Goal: Transaction & Acquisition: Purchase product/service

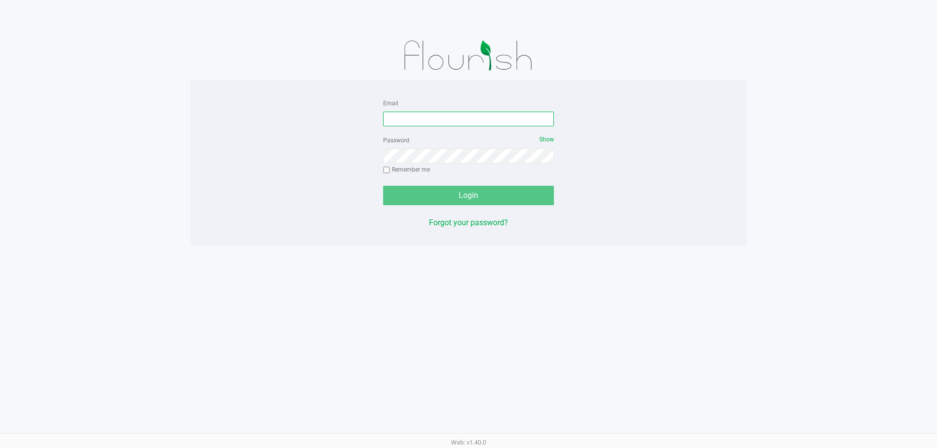
click at [436, 116] on input "Email" at bounding box center [468, 119] width 171 height 15
type input "[EMAIL_ADDRESS][DOMAIN_NAME]"
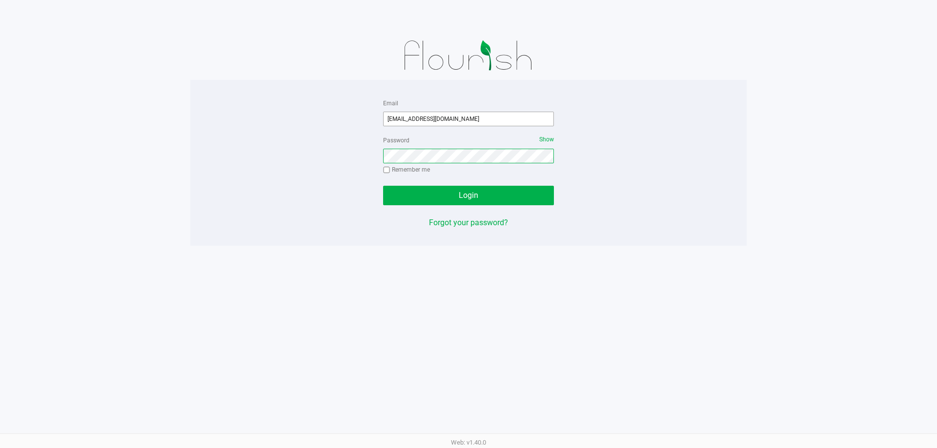
click at [383, 186] on button "Login" at bounding box center [468, 196] width 171 height 20
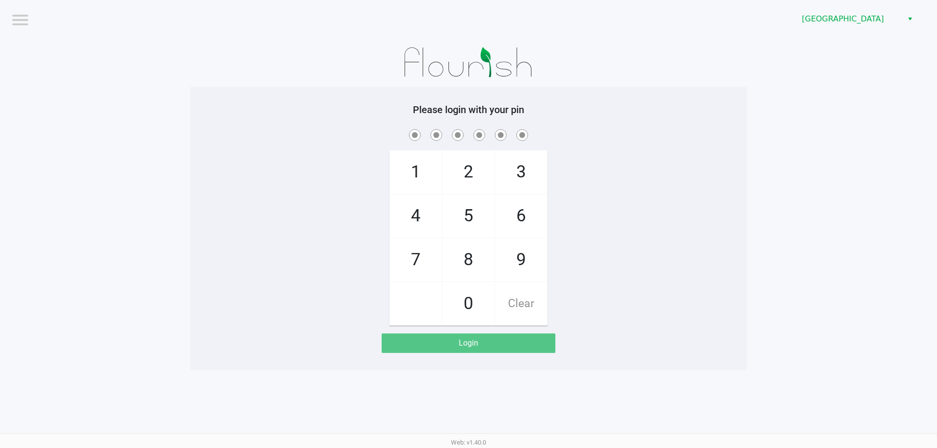
click at [621, 181] on div "1 4 7 2 5 8 0 3 6 9 Clear" at bounding box center [468, 226] width 556 height 199
click at [643, 261] on div "1 4 7 2 5 8 0 3 6 9 Clear" at bounding box center [468, 226] width 556 height 199
checkbox input "true"
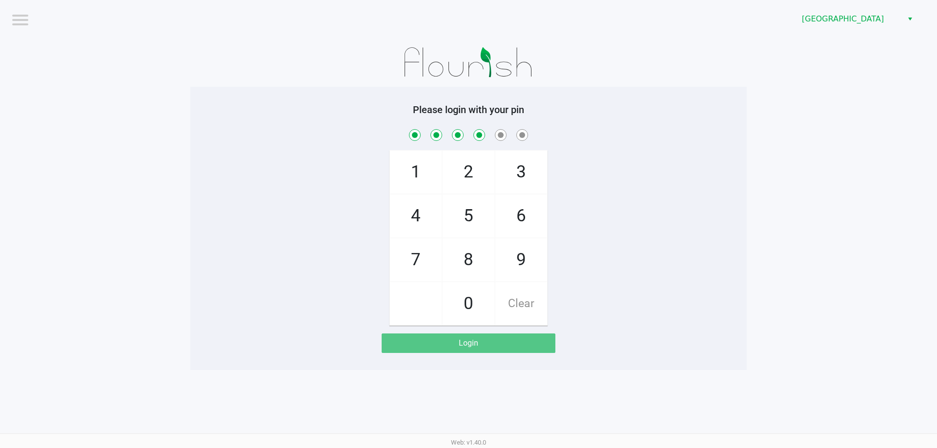
checkbox input "true"
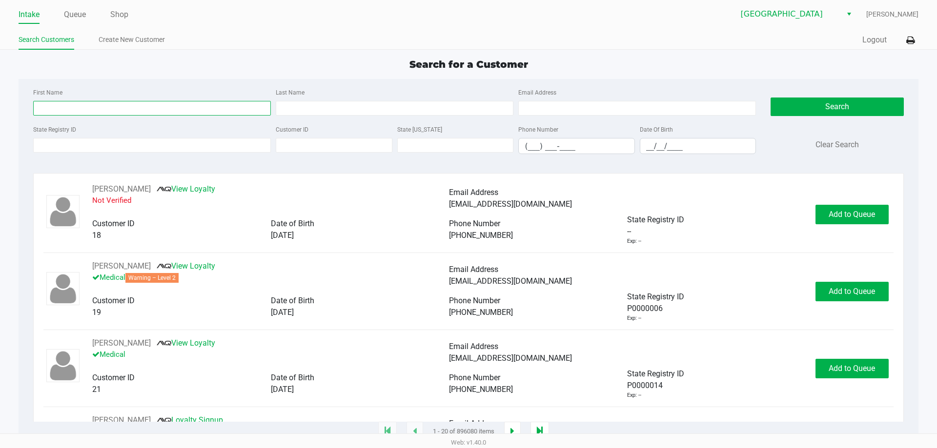
click at [131, 115] on input "First Name" at bounding box center [152, 108] width 238 height 15
type input "nicholas"
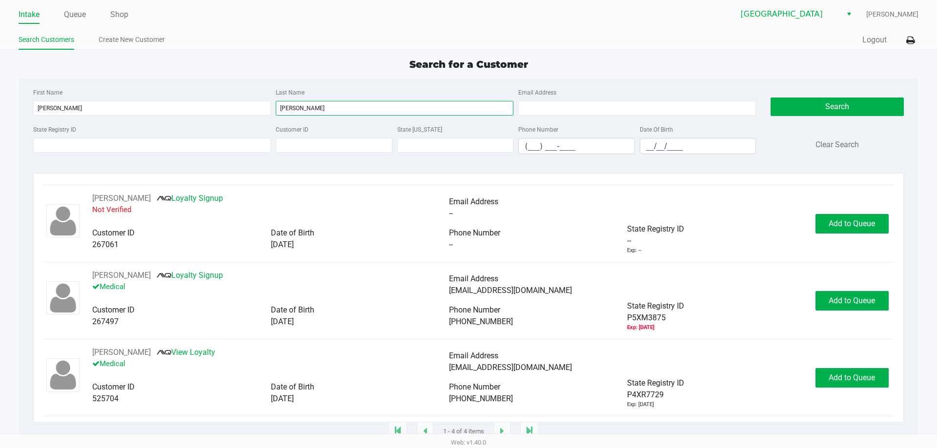
scroll to position [70, 0]
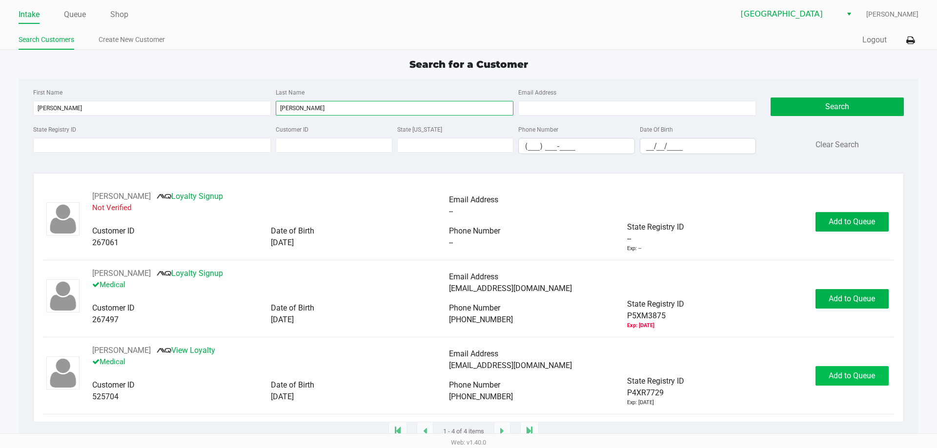
type input "Garcia"
click at [840, 376] on span "Add to Queue" at bounding box center [851, 375] width 46 height 9
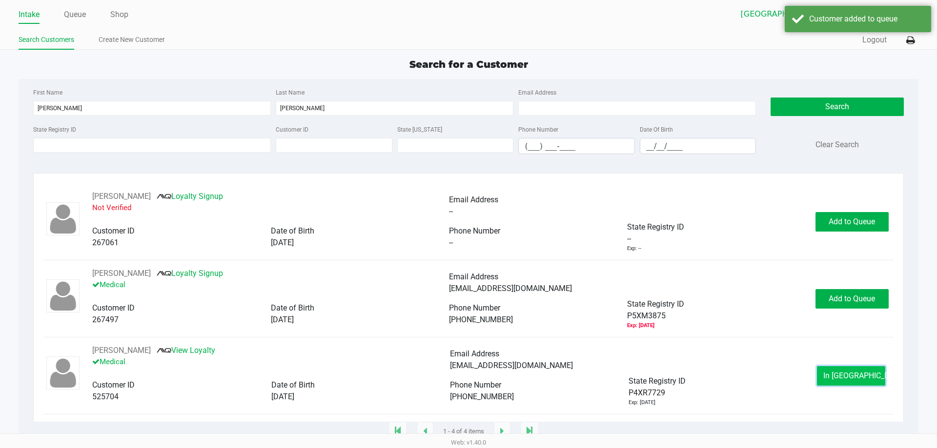
click at [839, 378] on span "In Queue" at bounding box center [864, 375] width 82 height 9
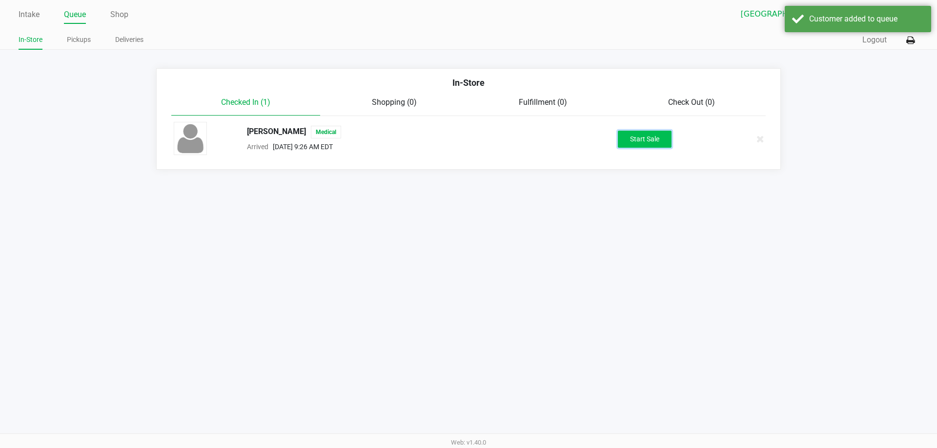
click at [639, 133] on button "Start Sale" at bounding box center [645, 139] width 54 height 17
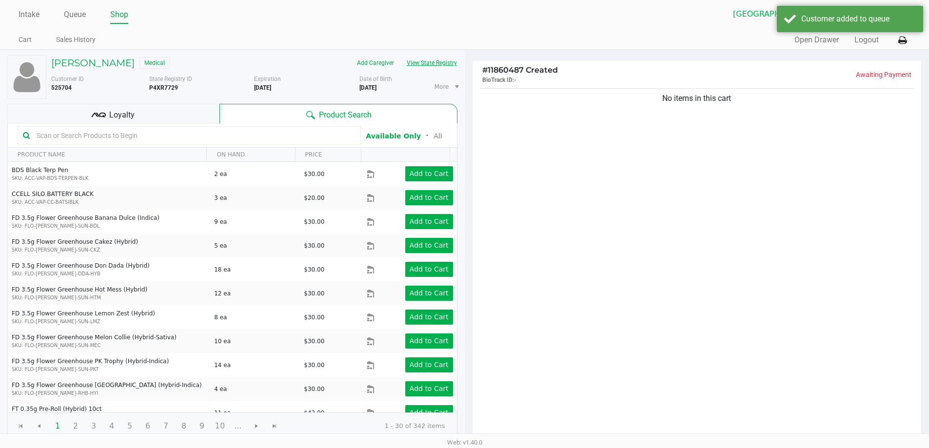
click at [438, 64] on button "View State Registry" at bounding box center [429, 63] width 57 height 16
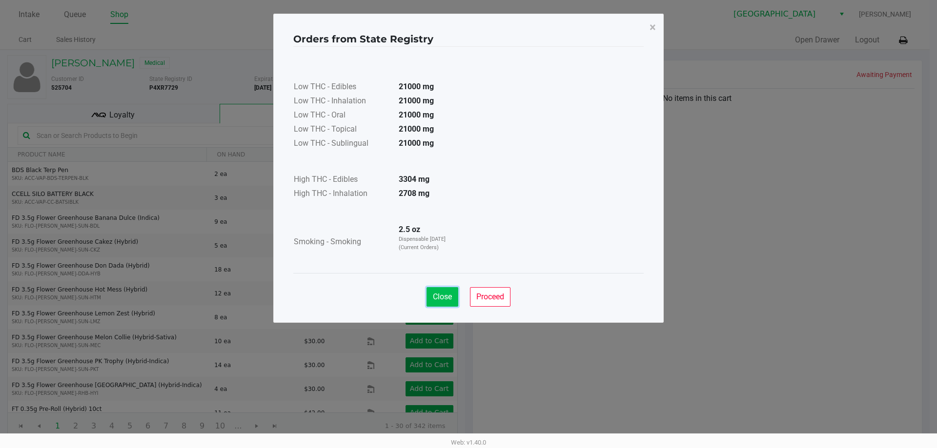
click at [438, 294] on span "Close" at bounding box center [442, 296] width 19 height 9
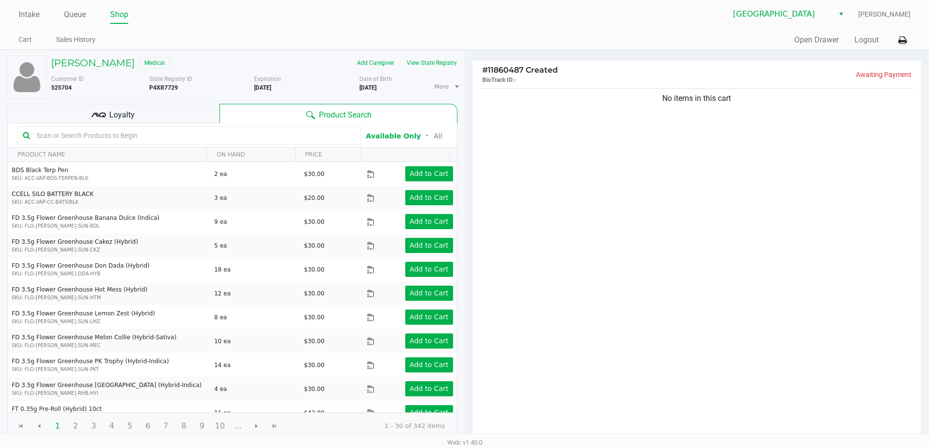
click at [111, 125] on kendo-grid-toolbar "Available Only ᛫ All" at bounding box center [232, 135] width 449 height 24
click at [111, 118] on span "Loyalty" at bounding box center [121, 115] width 25 height 12
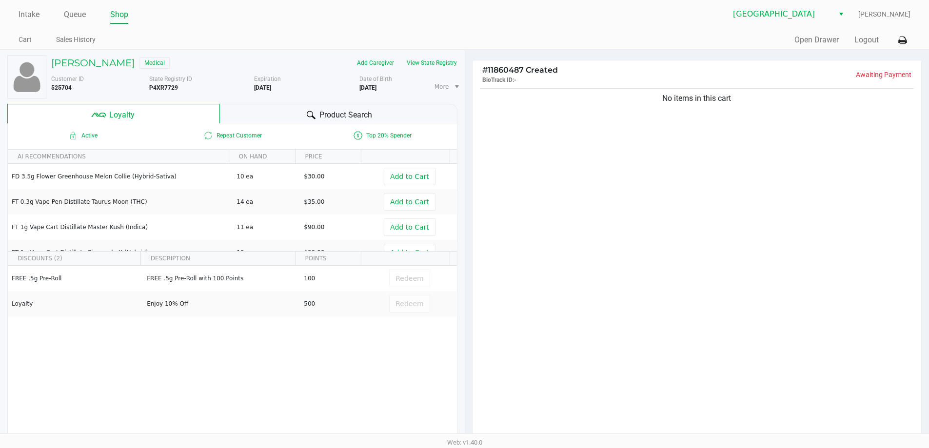
click at [330, 102] on div "NICHOLAS GARCIA Medical Add Caregiver View State Registry Customer ID 525704 St…" at bounding box center [232, 247] width 450 height 395
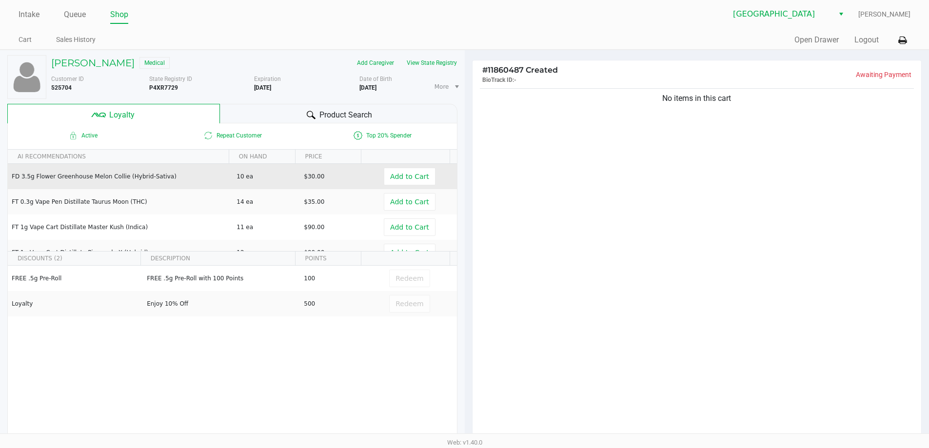
drag, startPoint x: 771, startPoint y: 268, endPoint x: 312, endPoint y: 181, distance: 467.3
click at [740, 258] on div "No items in this cart" at bounding box center [697, 263] width 449 height 354
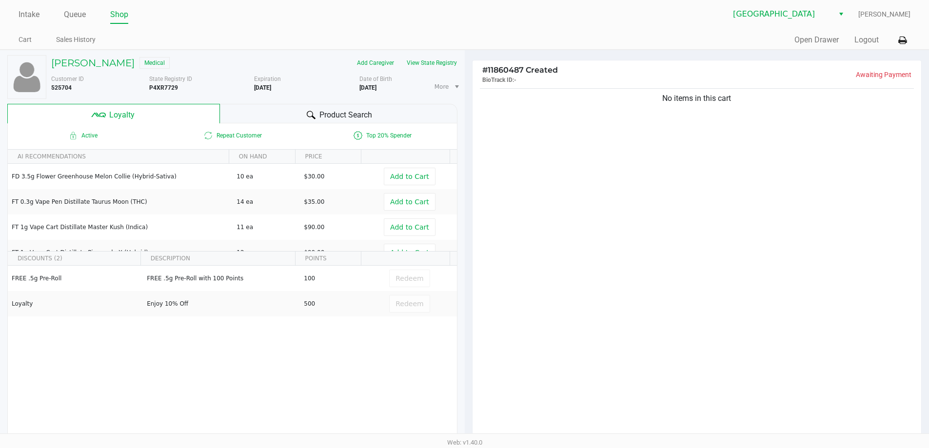
drag, startPoint x: 315, startPoint y: 112, endPoint x: 793, endPoint y: 276, distance: 505.3
click at [322, 112] on div "Product Search" at bounding box center [339, 114] width 238 height 20
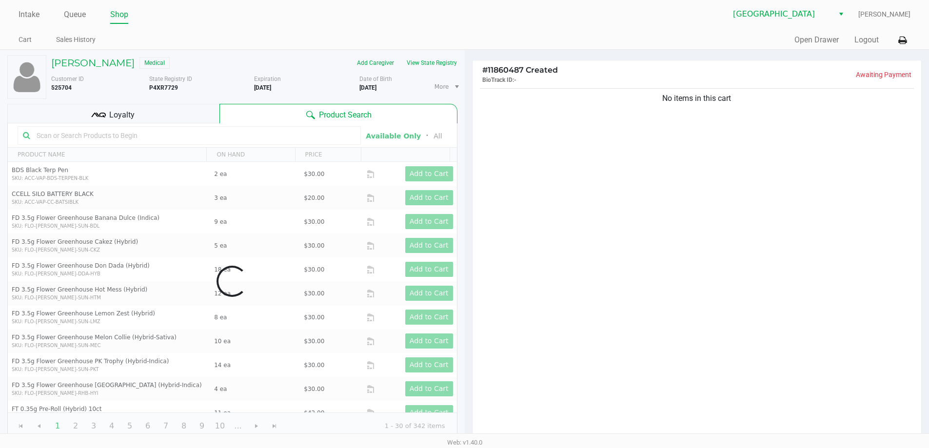
drag, startPoint x: 788, startPoint y: 276, endPoint x: 335, endPoint y: 187, distance: 461.3
click at [722, 263] on div "No items in this cart" at bounding box center [697, 263] width 449 height 354
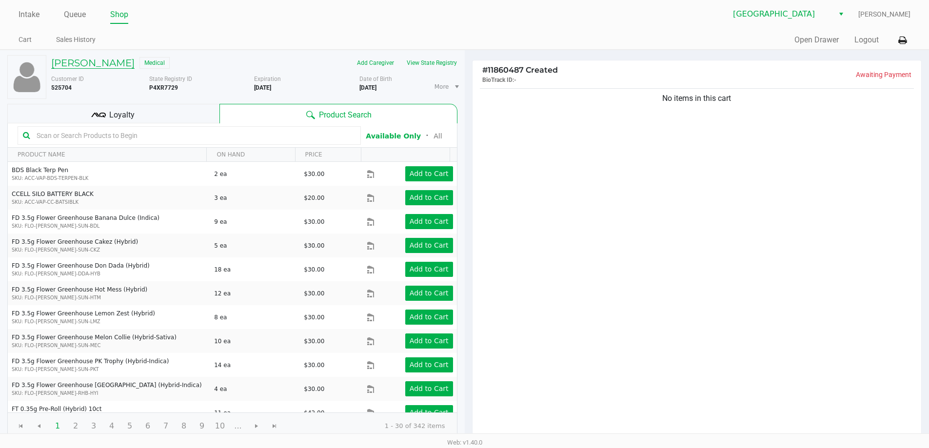
click at [107, 65] on h5 "NICHOLAS GARCIA" at bounding box center [92, 63] width 83 height 12
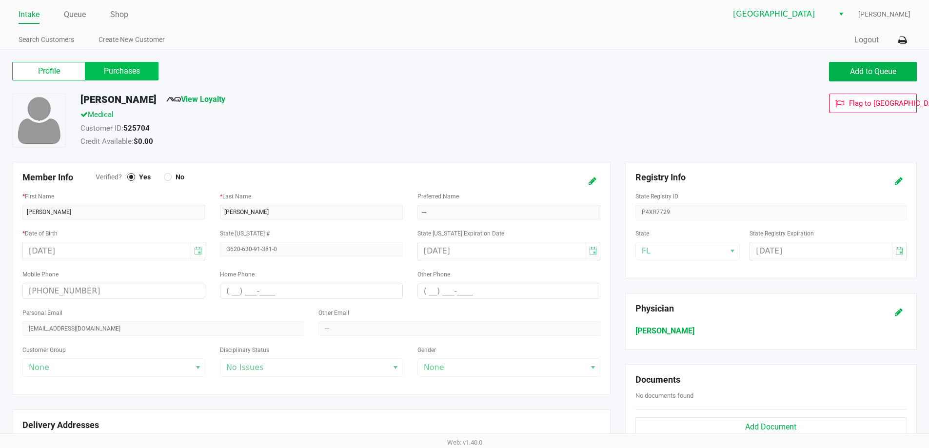
click at [123, 71] on label "Purchases" at bounding box center [121, 71] width 73 height 19
click at [0, 0] on 1 "Purchases" at bounding box center [0, 0] width 0 height 0
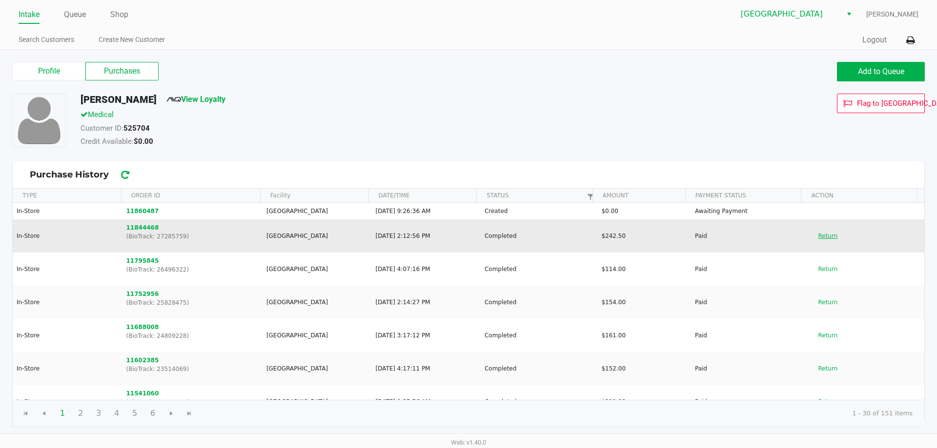
click at [820, 231] on button "Return" at bounding box center [827, 236] width 32 height 16
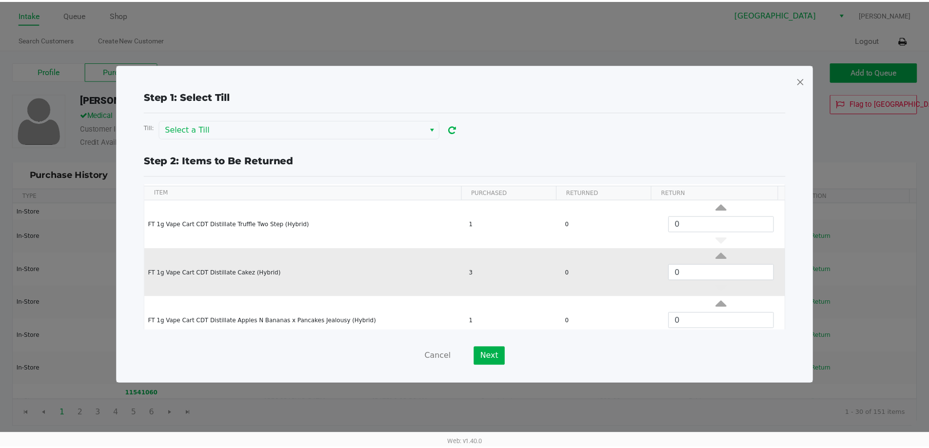
scroll to position [49, 0]
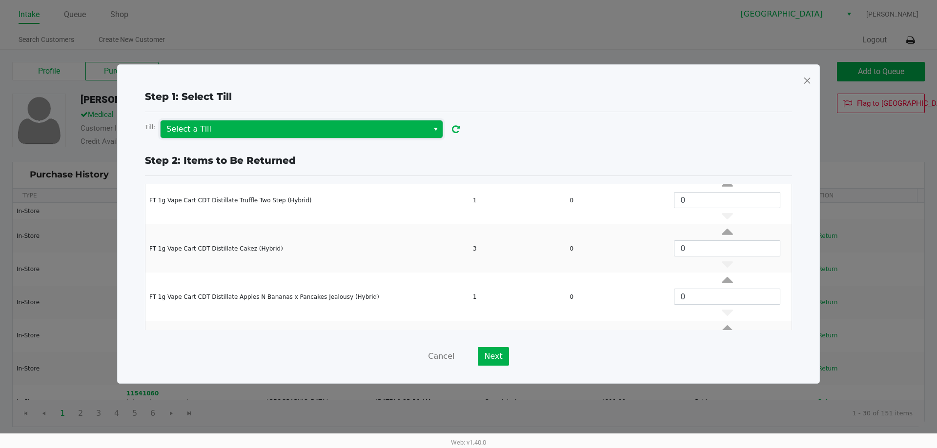
click at [418, 128] on span "Select a Till" at bounding box center [294, 129] width 256 height 12
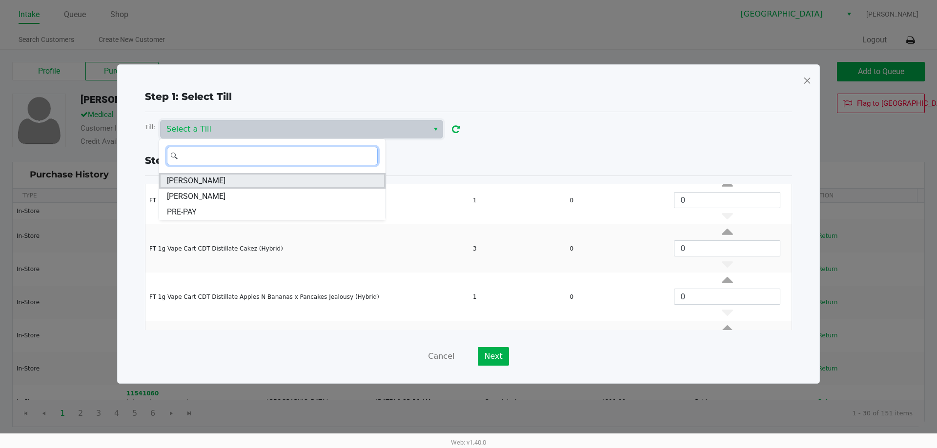
click at [225, 179] on li "FRANKIE-VALLI" at bounding box center [272, 181] width 226 height 16
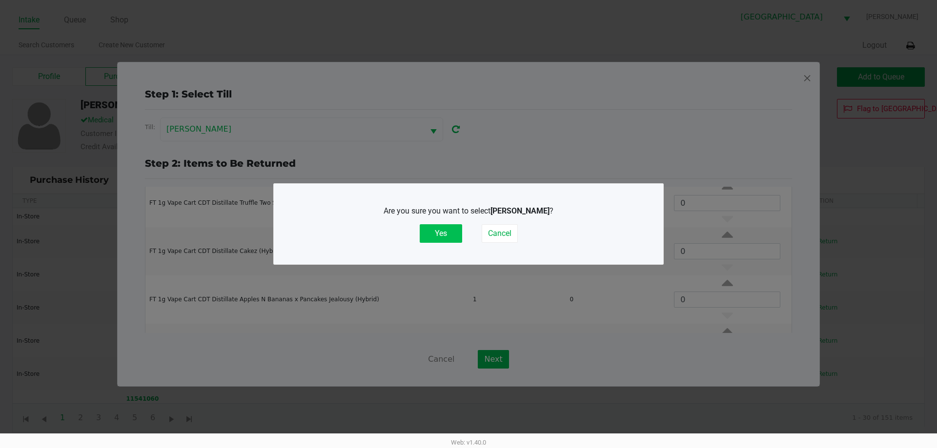
click at [428, 235] on button "Yes" at bounding box center [441, 233] width 42 height 19
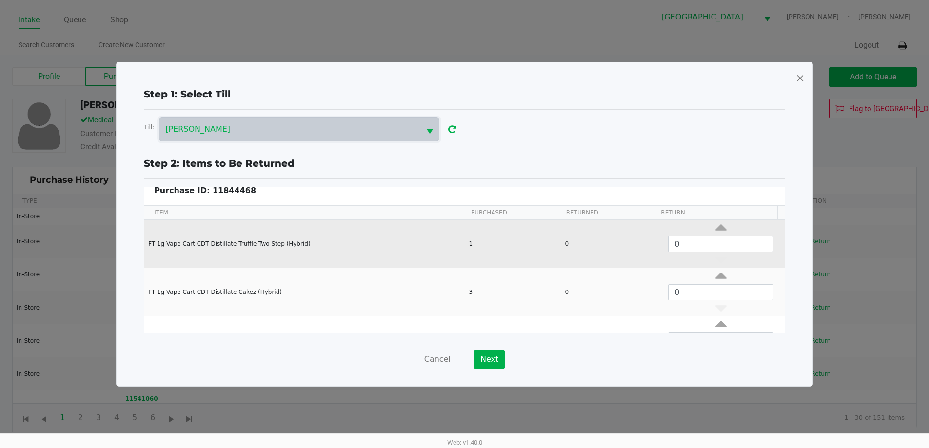
scroll to position [0, 0]
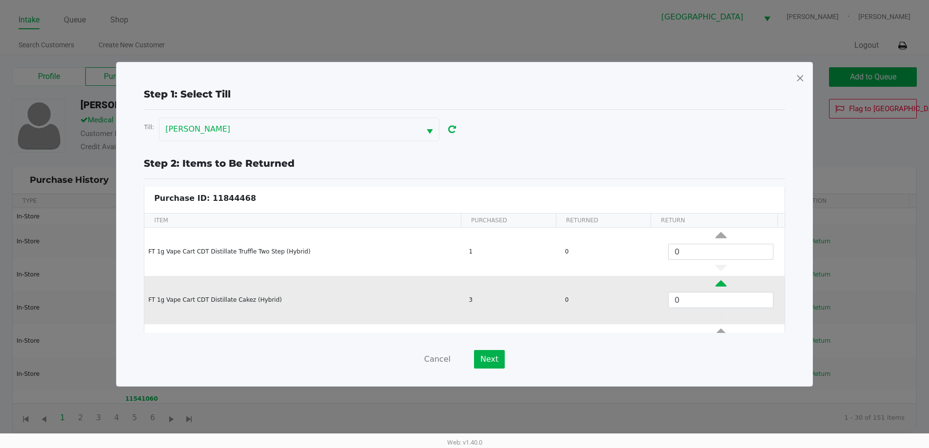
click at [716, 286] on icon "Data table" at bounding box center [721, 286] width 11 height 12
type input "1"
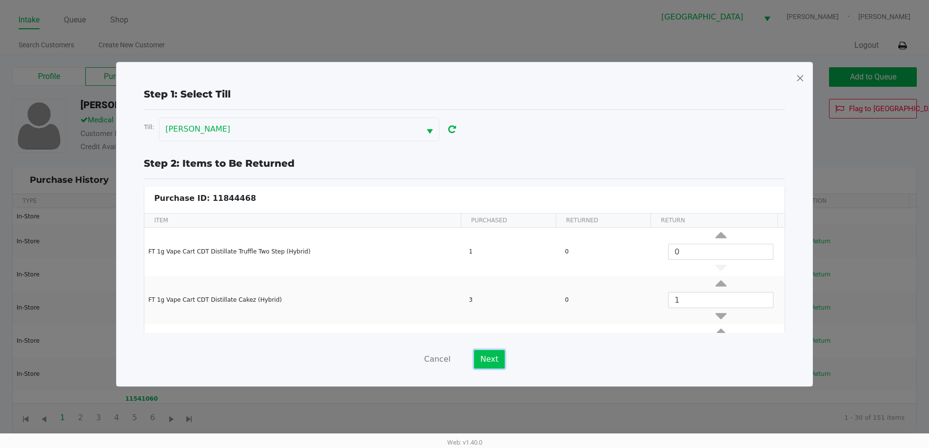
click at [491, 361] on button "Next" at bounding box center [489, 359] width 31 height 19
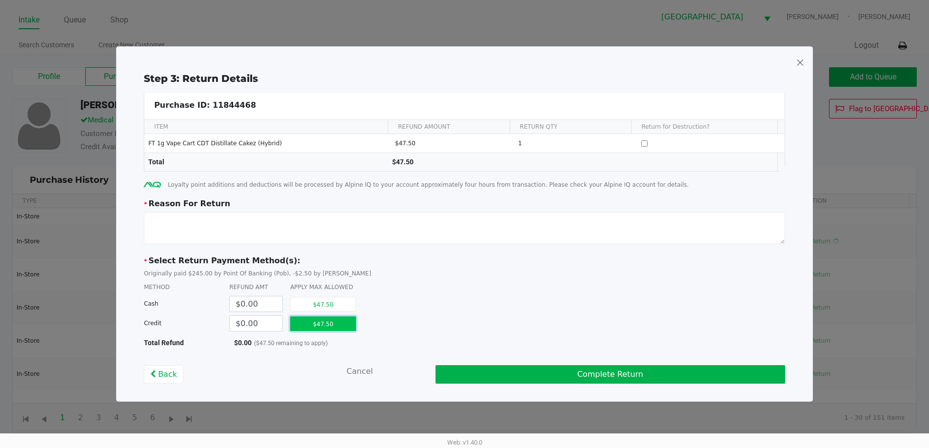
click at [324, 328] on button "$47.50" at bounding box center [323, 324] width 66 height 15
type input "$47.50"
click at [257, 235] on textarea at bounding box center [465, 228] width 642 height 32
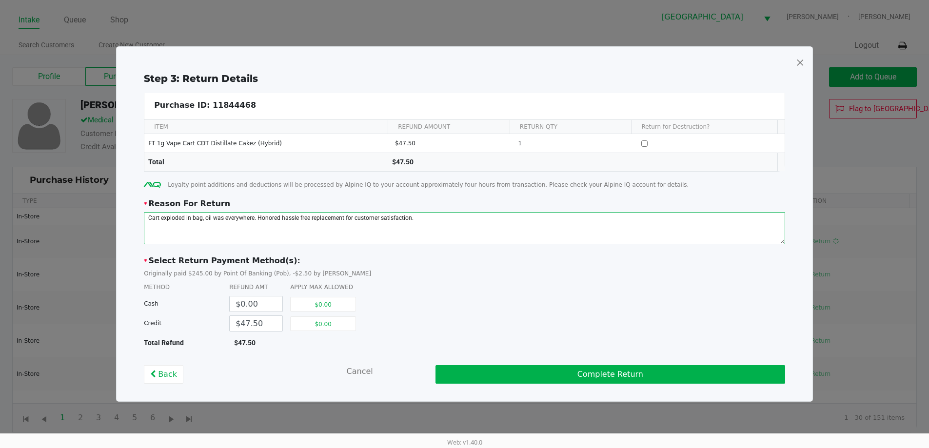
type textarea "Cart exploded in bag, oil was everywhere. Honored hassle free replacement for c…"
click at [499, 285] on div "METHOD REFUND AMT APPLY MAX ALLOWED" at bounding box center [465, 287] width 642 height 9
click at [559, 367] on button "Complete Return" at bounding box center [611, 374] width 350 height 19
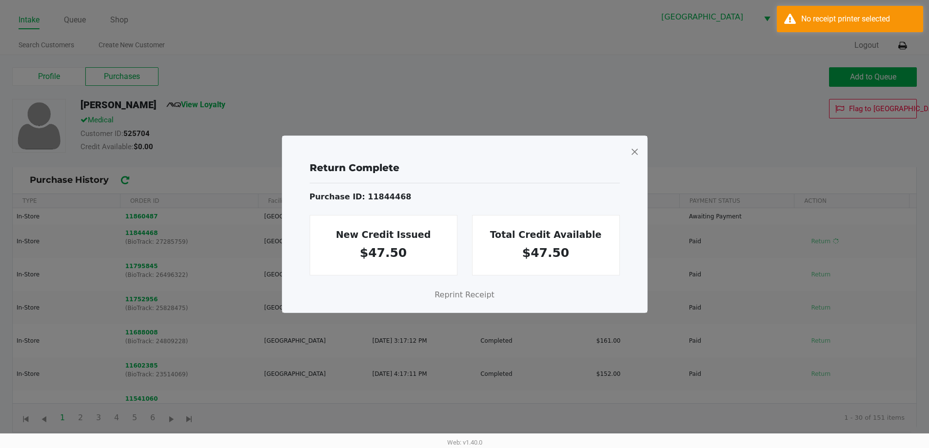
click at [637, 152] on span at bounding box center [634, 152] width 9 height 16
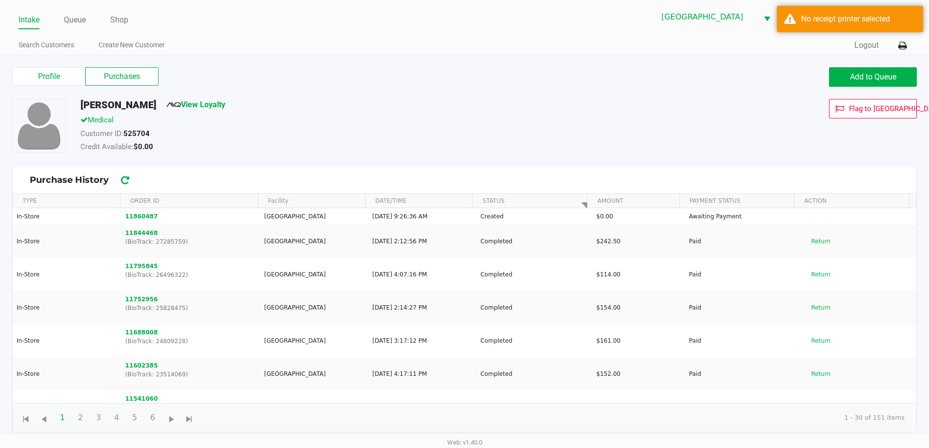
click at [334, 65] on div "Profile Purchases Add to Queue" at bounding box center [465, 82] width 920 height 34
click at [30, 80] on label "Profile" at bounding box center [48, 76] width 73 height 19
click at [0, 0] on 0 "Profile" at bounding box center [0, 0] width 0 height 0
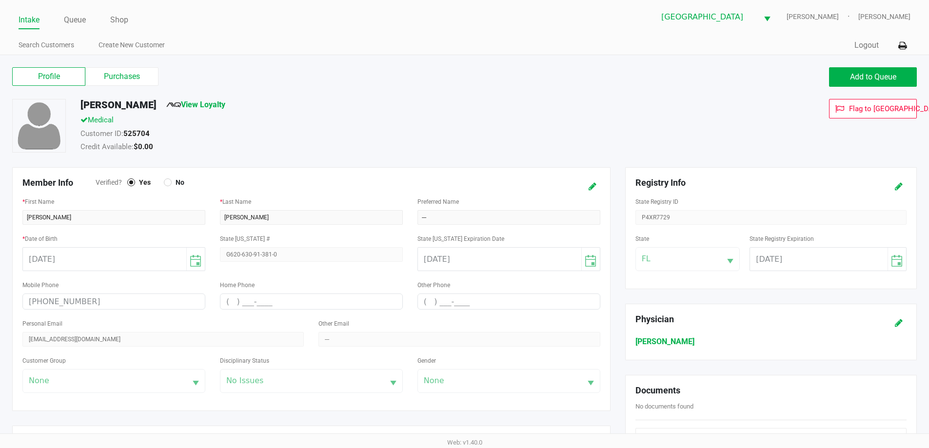
click at [358, 124] on div "Medical" at bounding box center [356, 122] width 567 height 14
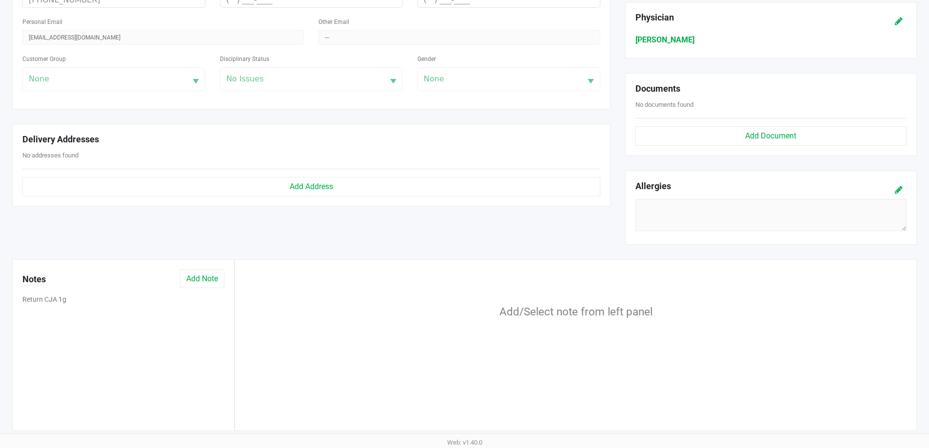
scroll to position [304, 0]
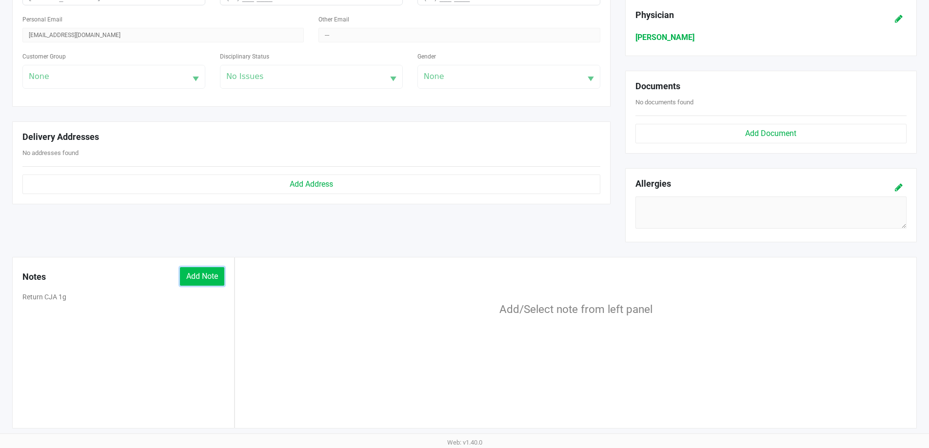
click at [214, 269] on button "Add Note" at bounding box center [202, 276] width 44 height 19
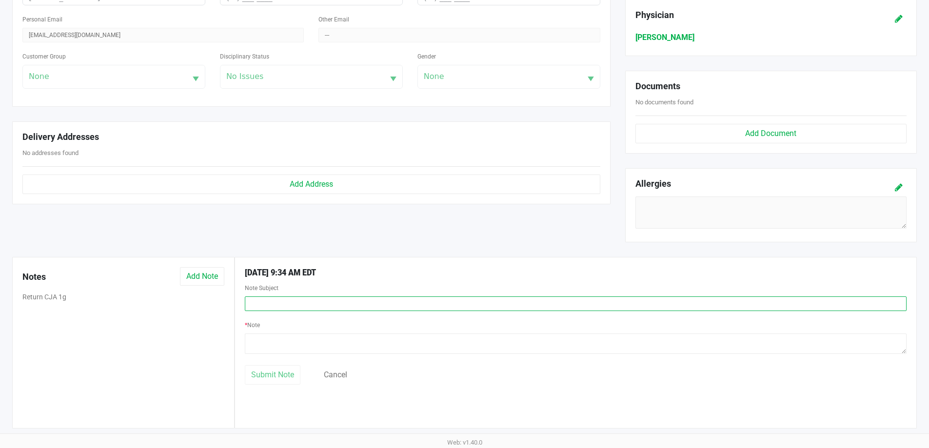
click at [390, 303] on input "text" at bounding box center [576, 304] width 662 height 15
type input "1g CDT CKZ Replacement"
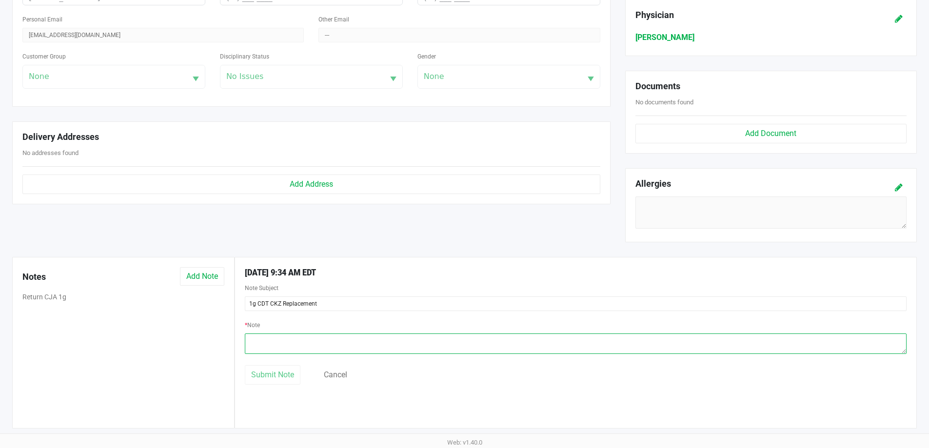
click at [346, 348] on textarea at bounding box center [576, 344] width 662 height 20
click at [311, 350] on textarea at bounding box center [576, 344] width 662 height 20
paste textarea "JUL25CKZ01-0717"
click at [312, 344] on textarea at bounding box center [576, 344] width 662 height 20
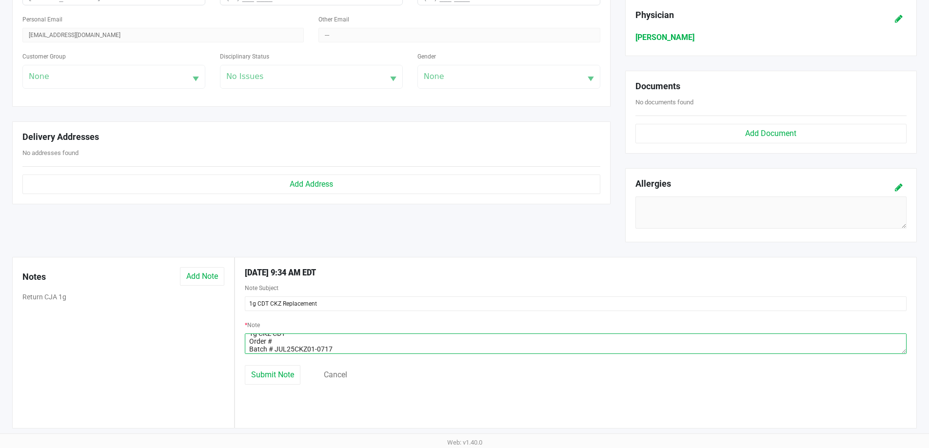
click at [292, 344] on textarea at bounding box center [576, 344] width 662 height 20
paste textarea "11844468"
click at [351, 344] on textarea at bounding box center [576, 344] width 662 height 20
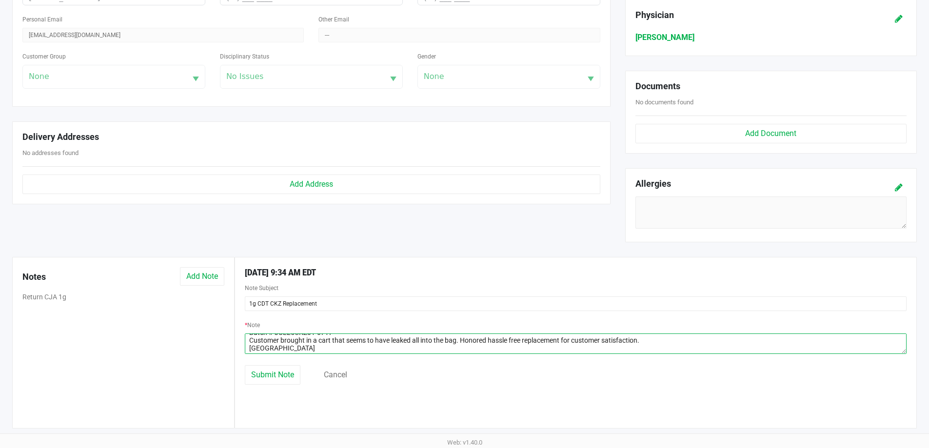
scroll to position [31, 0]
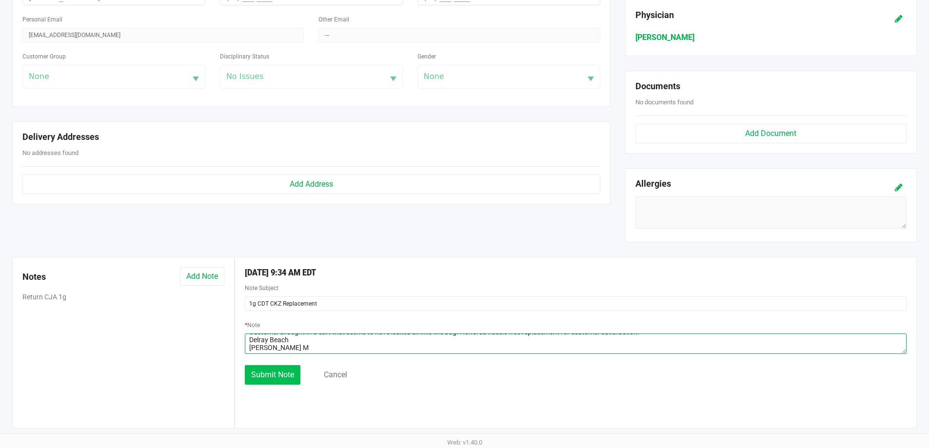
type textarea "1g CKZ CDT Order # 11844468 Batch # JUL25CKZ01-0717 Customer brought in a cart …"
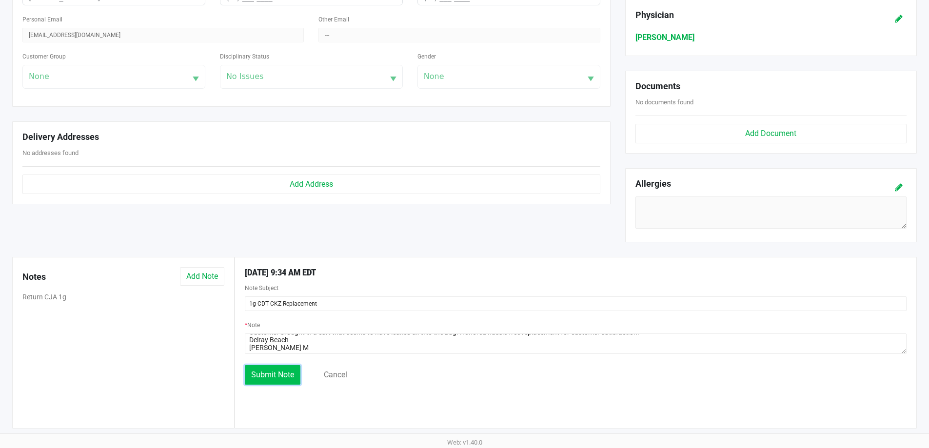
click at [292, 372] on span "Submit Note" at bounding box center [272, 374] width 43 height 9
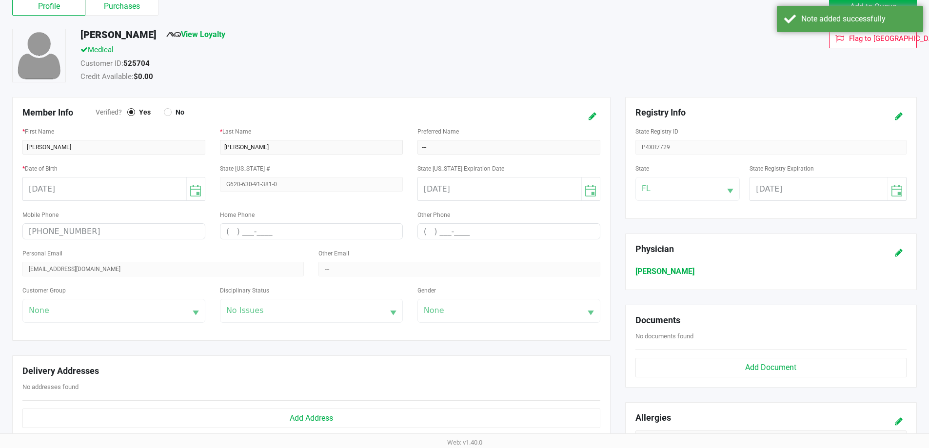
scroll to position [0, 0]
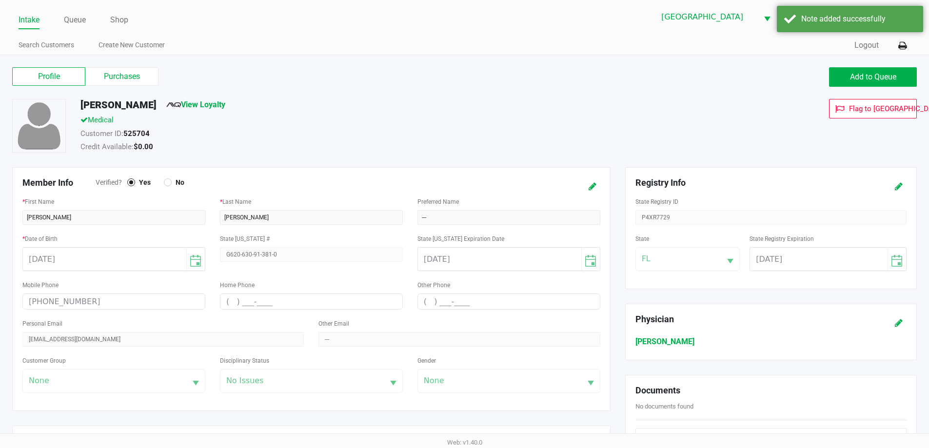
click at [44, 76] on label "Profile" at bounding box center [48, 76] width 73 height 19
click at [0, 0] on 0 "Profile" at bounding box center [0, 0] width 0 height 0
click at [36, 22] on link "Intake" at bounding box center [29, 20] width 21 height 14
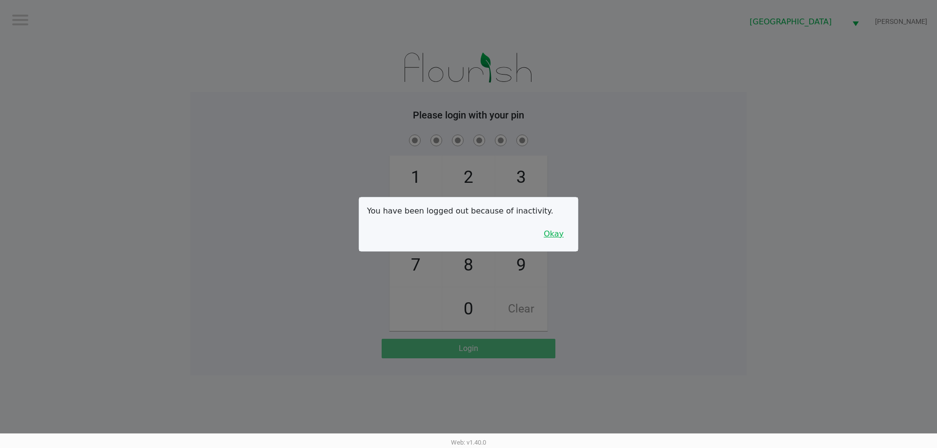
click at [556, 236] on button "Okay" at bounding box center [553, 234] width 33 height 19
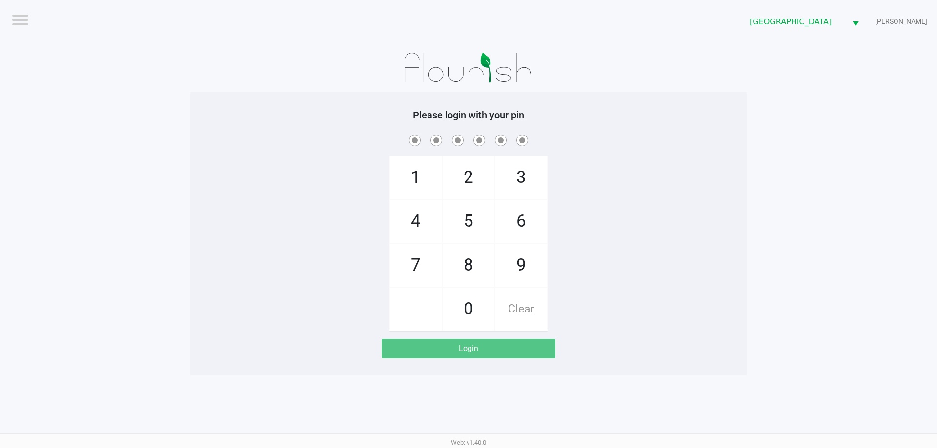
click at [558, 236] on div "1 4 7 2 5 8 0 3 6 9 Clear" at bounding box center [468, 232] width 556 height 199
checkbox input "true"
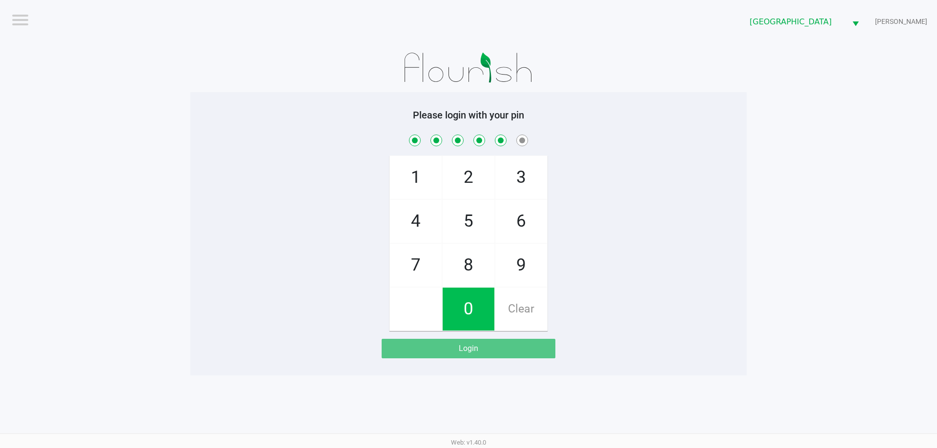
checkbox input "true"
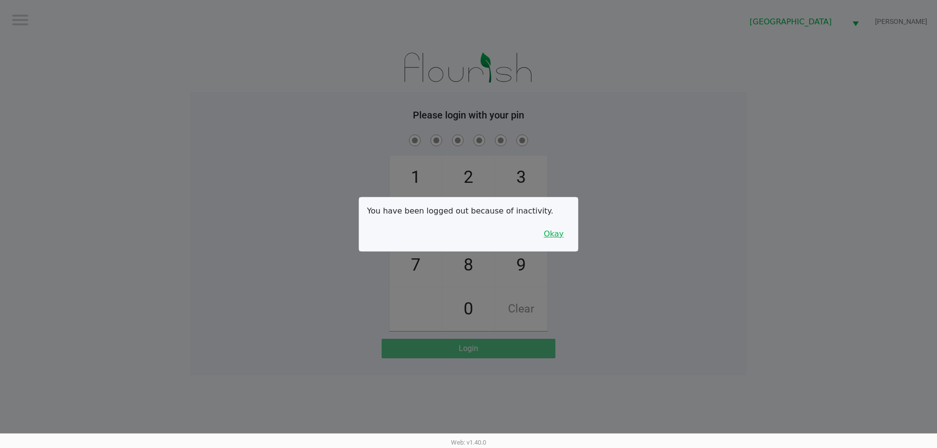
drag, startPoint x: 552, startPoint y: 234, endPoint x: 565, endPoint y: 231, distance: 13.9
click at [556, 232] on button "Okay" at bounding box center [553, 234] width 33 height 19
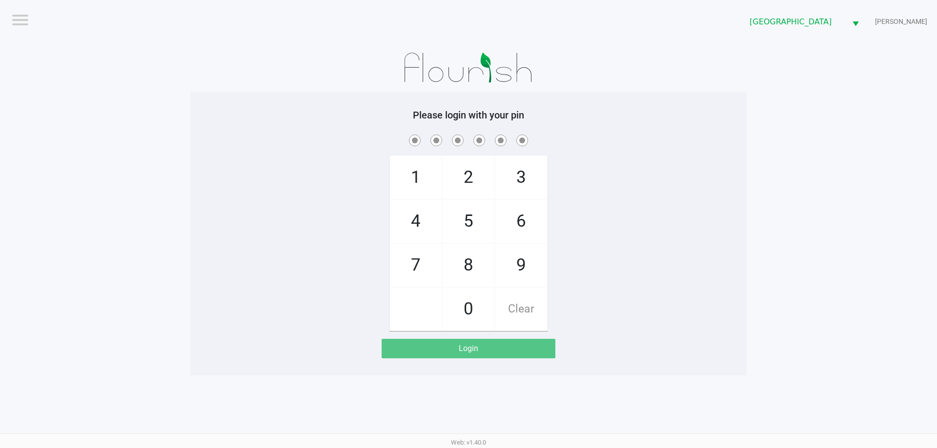
click at [565, 231] on div "1 4 7 2 5 8 0 3 6 9 Clear" at bounding box center [468, 232] width 556 height 199
checkbox input "true"
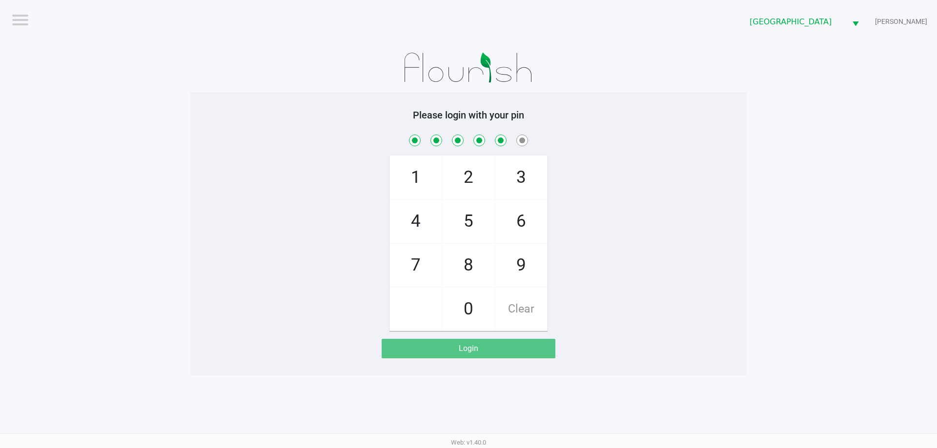
checkbox input "true"
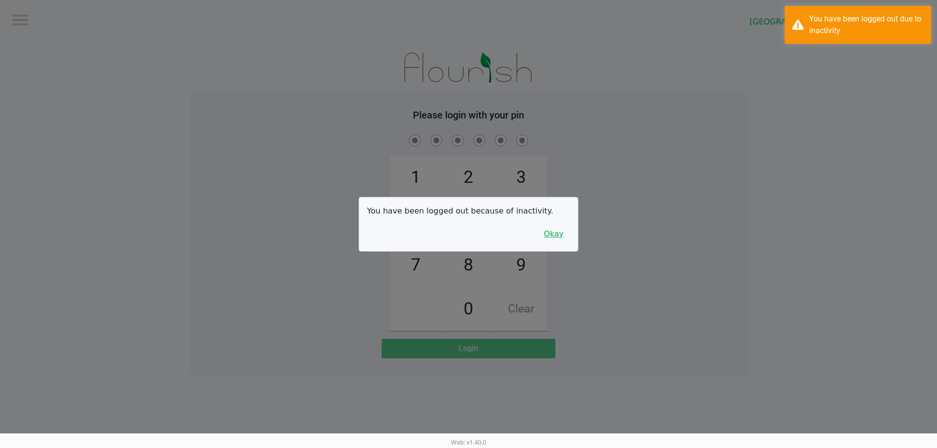
click at [565, 238] on button "Okay" at bounding box center [553, 234] width 33 height 19
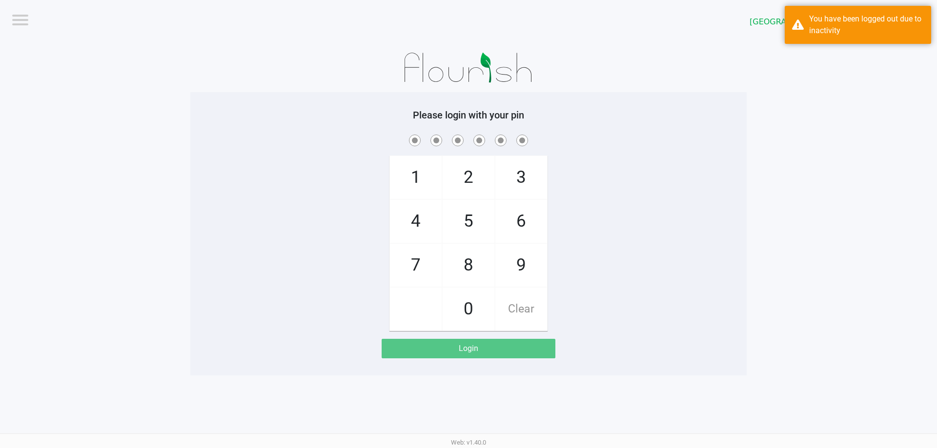
click at [592, 238] on div "1 4 7 2 5 8 0 3 6 9 Clear" at bounding box center [468, 232] width 556 height 199
checkbox input "true"
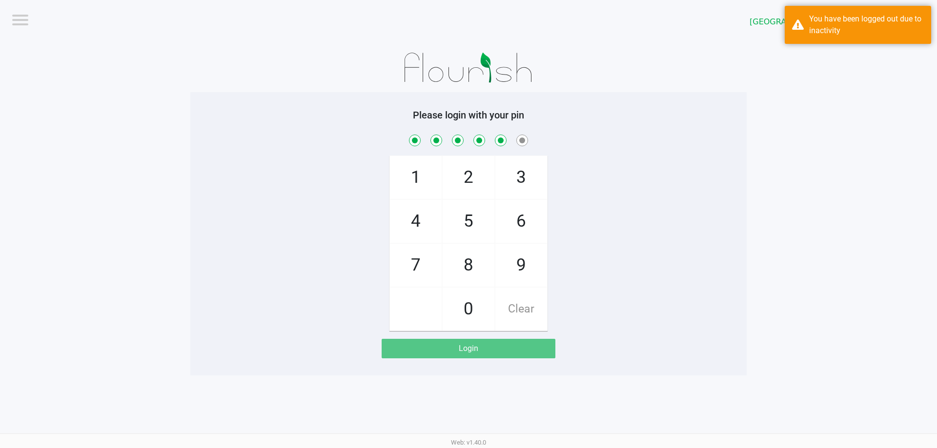
checkbox input "true"
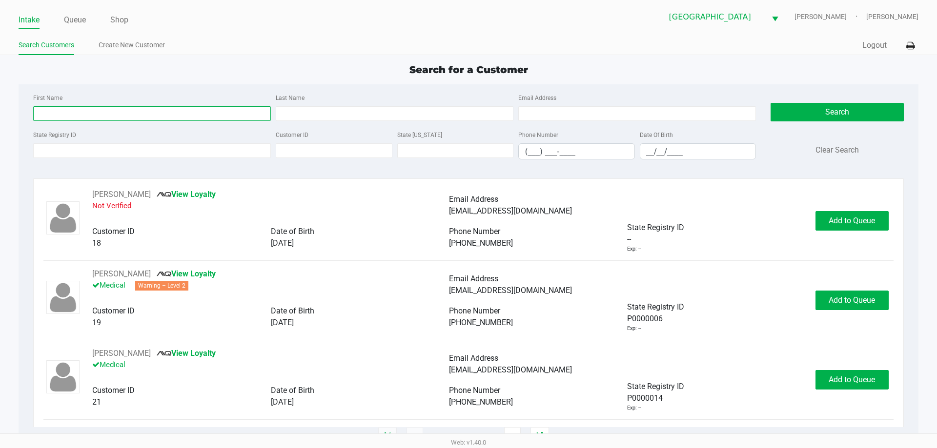
click at [109, 113] on input "First Name" at bounding box center [152, 113] width 238 height 15
click at [118, 114] on input "First Name" at bounding box center [152, 113] width 238 height 15
type input "Laurie"
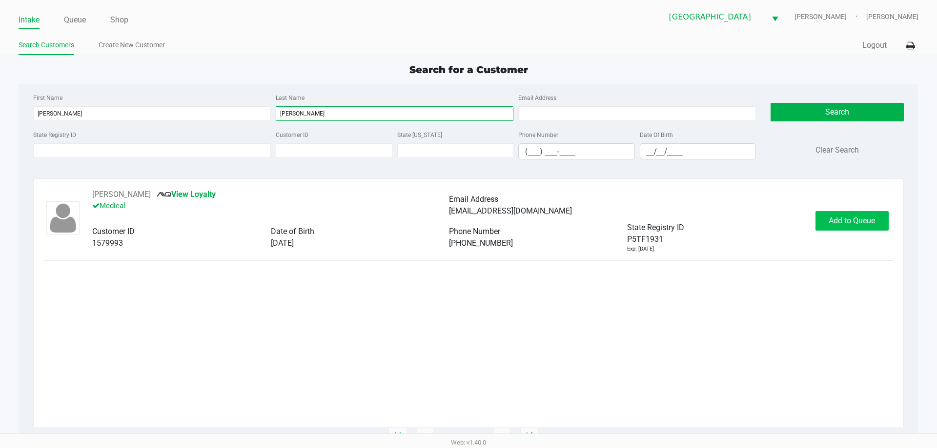
type input "Galvin"
click at [868, 228] on button "Add to Queue" at bounding box center [851, 221] width 73 height 20
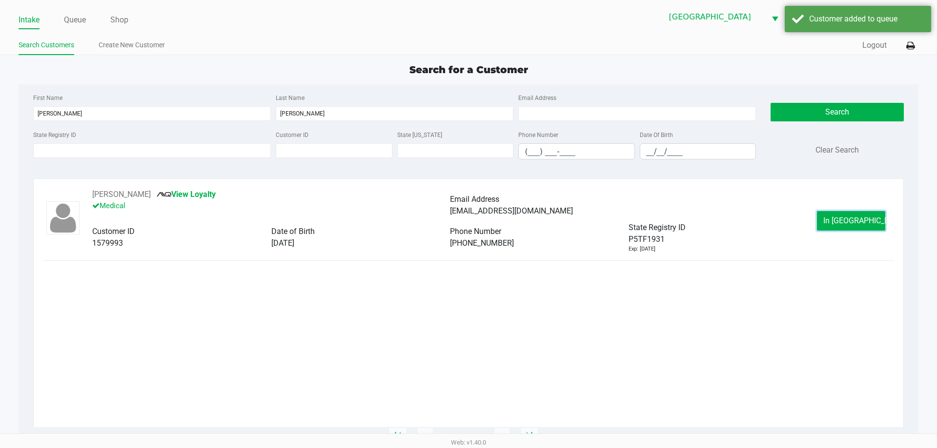
click at [848, 222] on span "In Queue" at bounding box center [864, 220] width 82 height 9
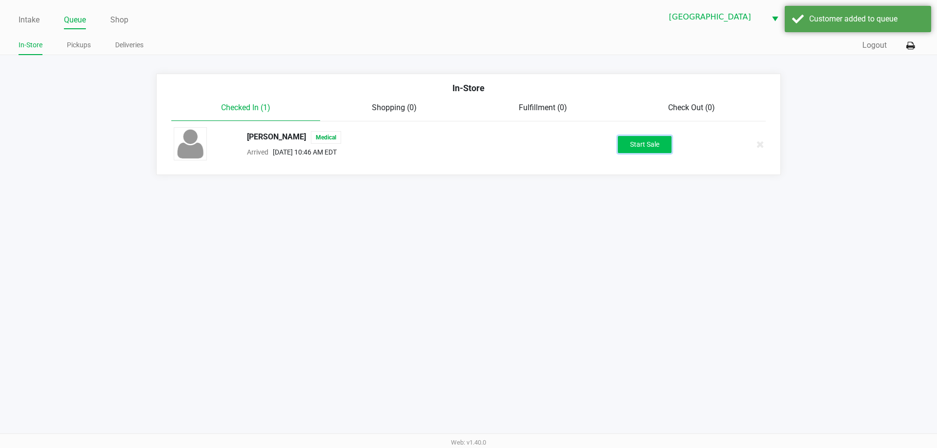
click at [639, 145] on button "Start Sale" at bounding box center [645, 144] width 54 height 17
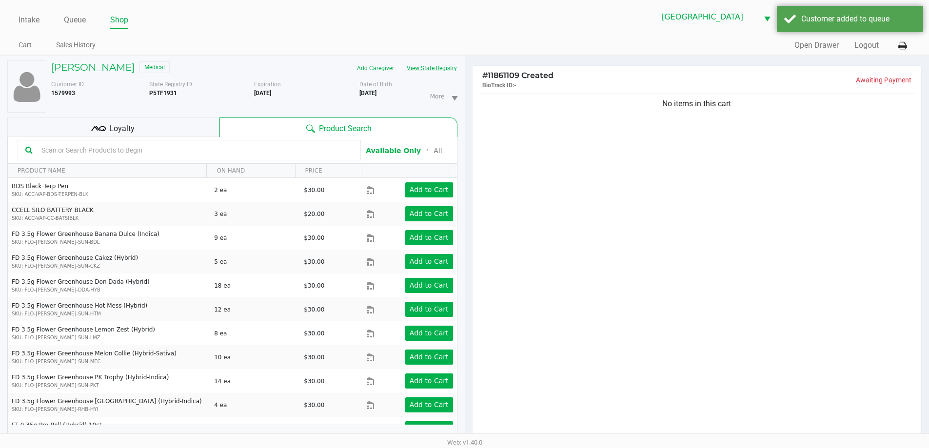
drag, startPoint x: 431, startPoint y: 71, endPoint x: 431, endPoint y: 80, distance: 8.3
click at [431, 77] on div "LAURIE GALVIN Medical Add Caregiver View State Registry Customer ID 1579993 Sta…" at bounding box center [251, 86] width 411 height 52
click at [450, 68] on button "View State Registry" at bounding box center [429, 68] width 57 height 16
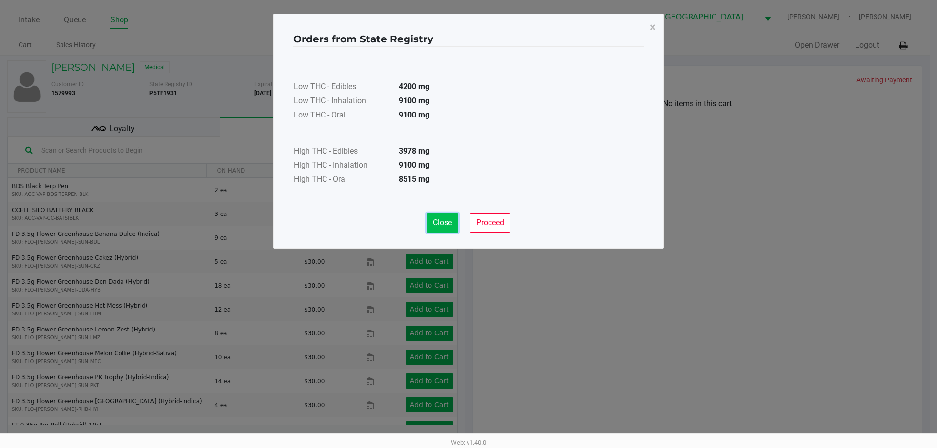
click at [427, 221] on button "Close" at bounding box center [442, 223] width 32 height 20
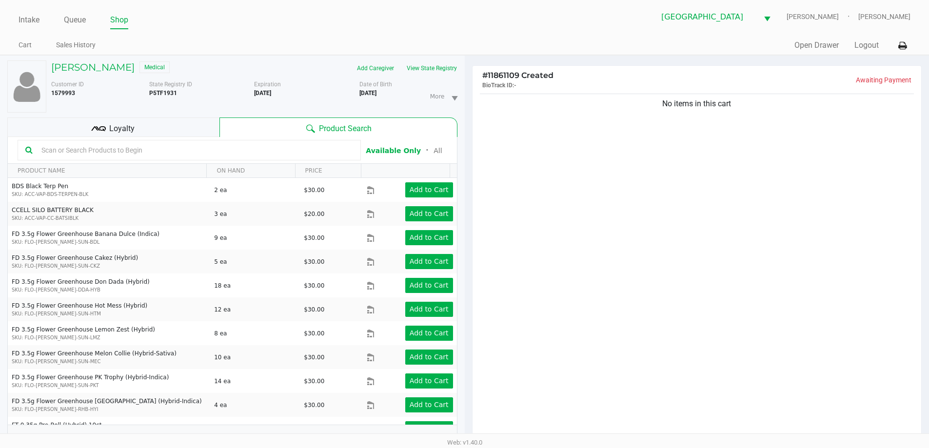
click at [129, 126] on div "Loyalty" at bounding box center [113, 128] width 212 height 20
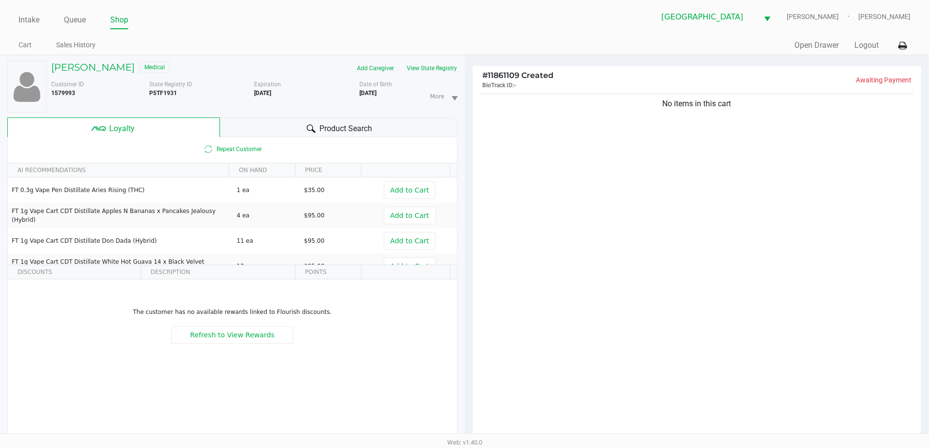
drag, startPoint x: 352, startPoint y: 121, endPoint x: 631, endPoint y: 181, distance: 285.3
click at [353, 122] on div "Product Search" at bounding box center [339, 128] width 238 height 20
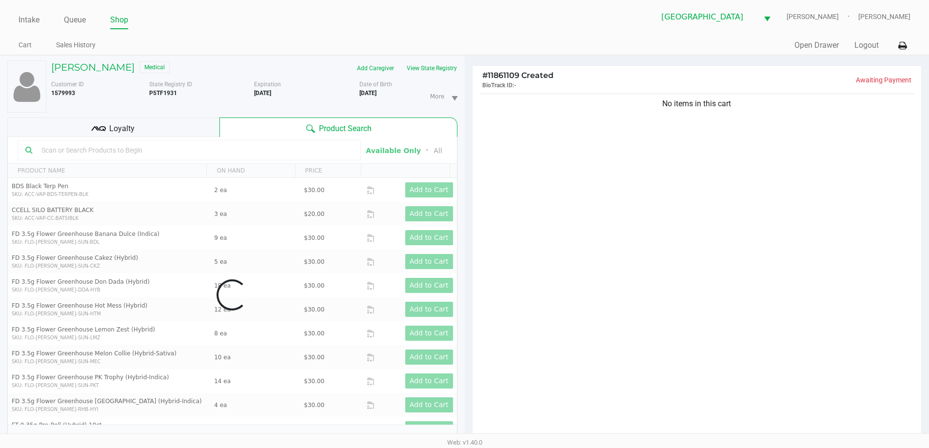
click at [628, 182] on div "No items in this cart" at bounding box center [697, 269] width 449 height 354
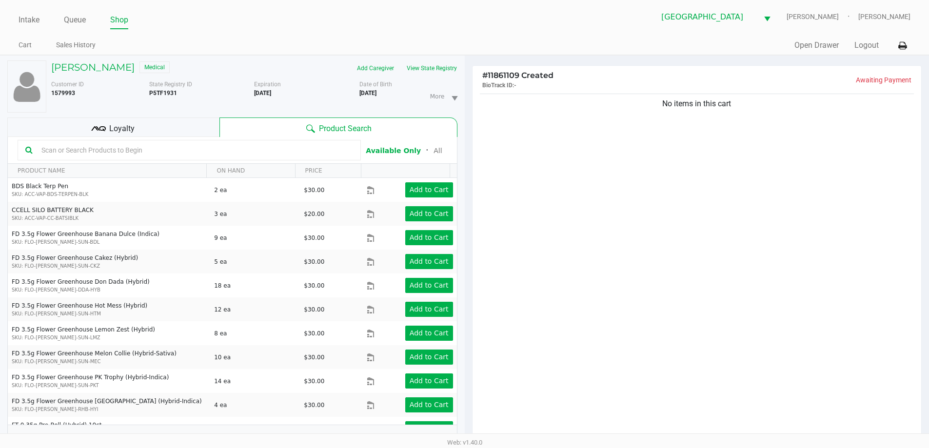
drag, startPoint x: 136, startPoint y: 127, endPoint x: 344, endPoint y: 132, distance: 208.9
click at [137, 127] on div "Loyalty" at bounding box center [113, 128] width 212 height 20
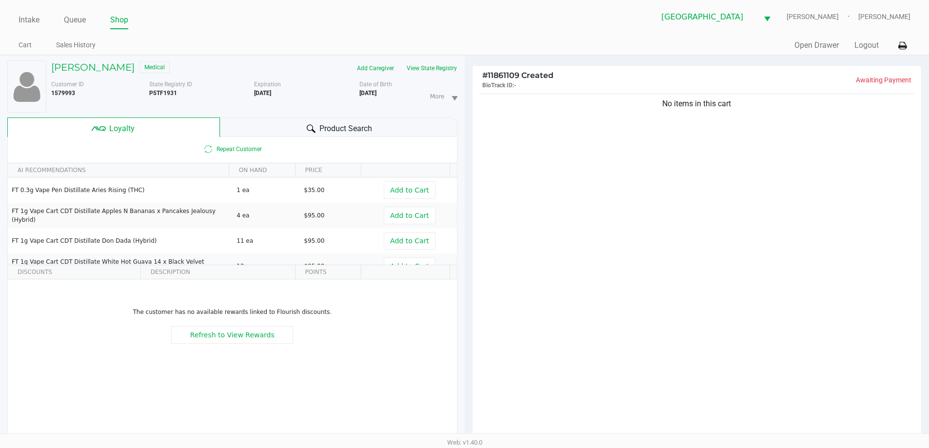
drag, startPoint x: 323, startPoint y: 127, endPoint x: 518, endPoint y: 202, distance: 208.7
click at [332, 130] on span "Product Search" at bounding box center [346, 129] width 53 height 12
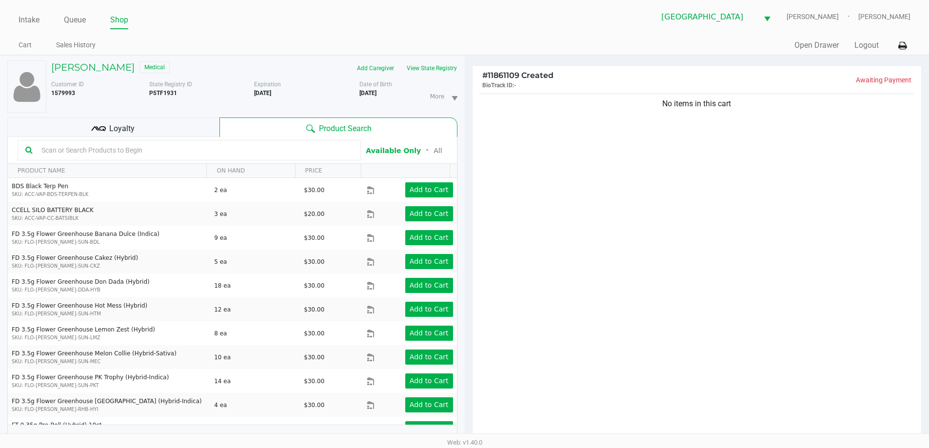
click at [156, 151] on input "text" at bounding box center [196, 150] width 316 height 15
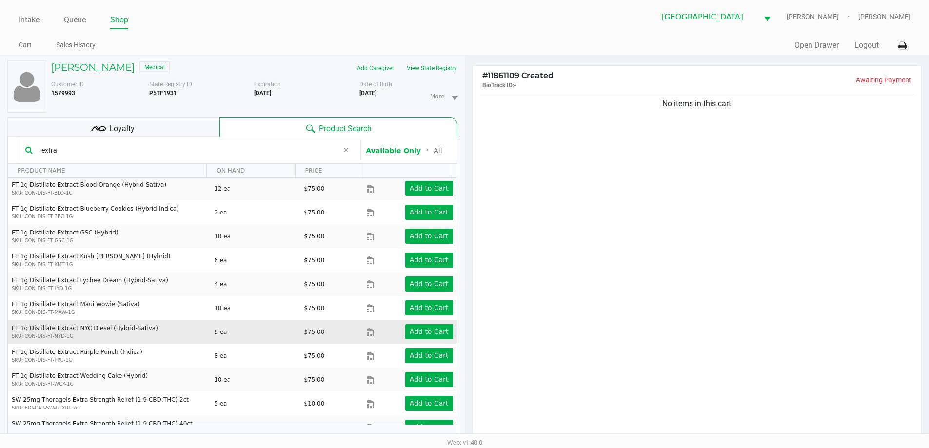
scroll to position [40, 0]
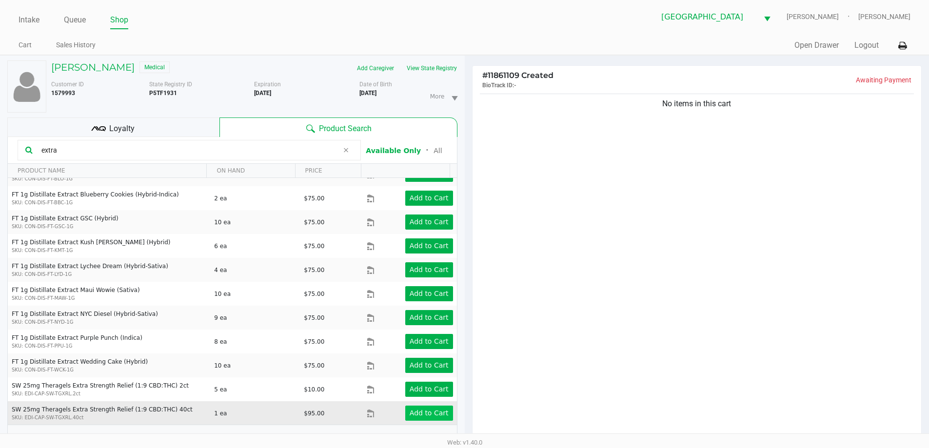
type input "extra"
click at [442, 412] on button "Add to Cart" at bounding box center [429, 413] width 48 height 15
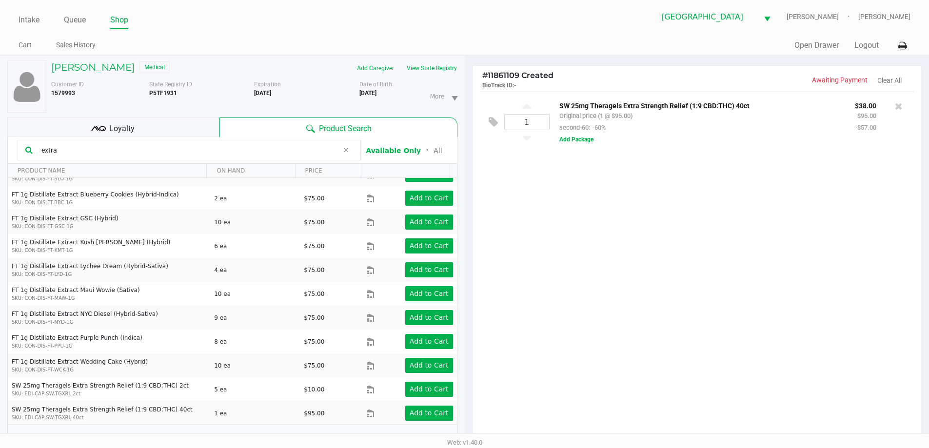
drag, startPoint x: 108, startPoint y: 128, endPoint x: 379, endPoint y: 132, distance: 270.8
click at [108, 130] on div "Loyalty" at bounding box center [113, 128] width 212 height 20
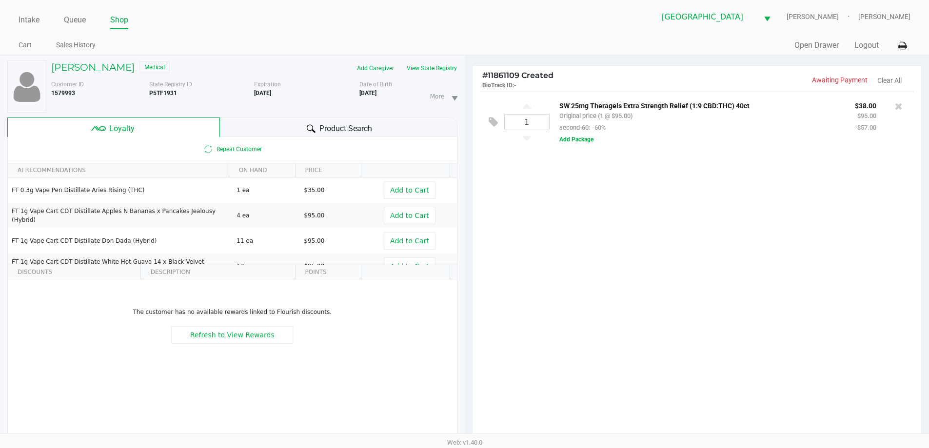
click at [353, 121] on div "Product Search" at bounding box center [339, 128] width 238 height 20
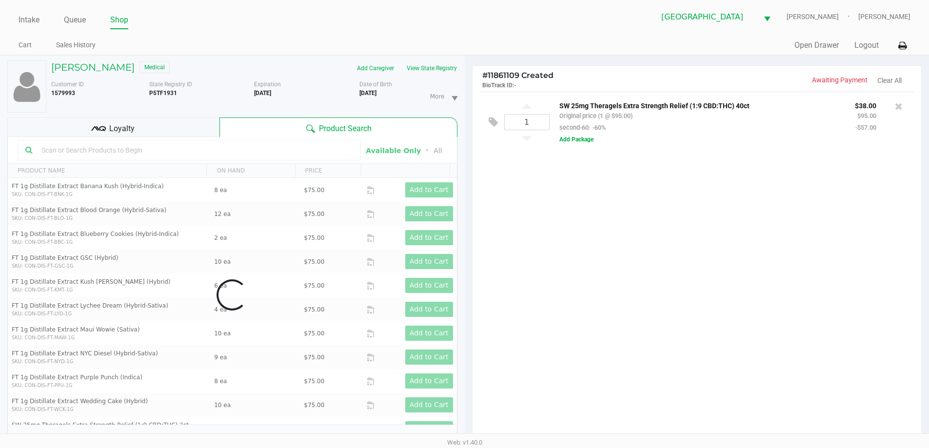
click at [650, 303] on div "1 SW 25mg Theragels Extra Strength Relief (1:9 CBD:THC) 40ct Original price (1 …" at bounding box center [697, 269] width 449 height 354
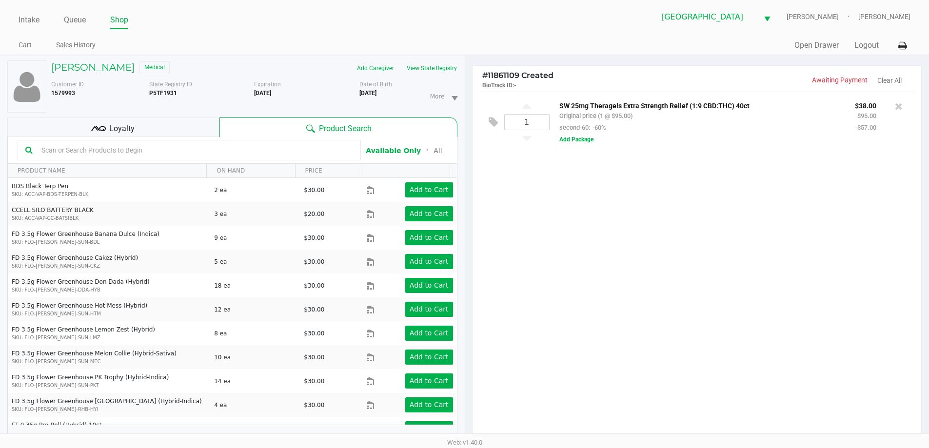
click at [125, 123] on span "Loyalty" at bounding box center [121, 129] width 25 height 12
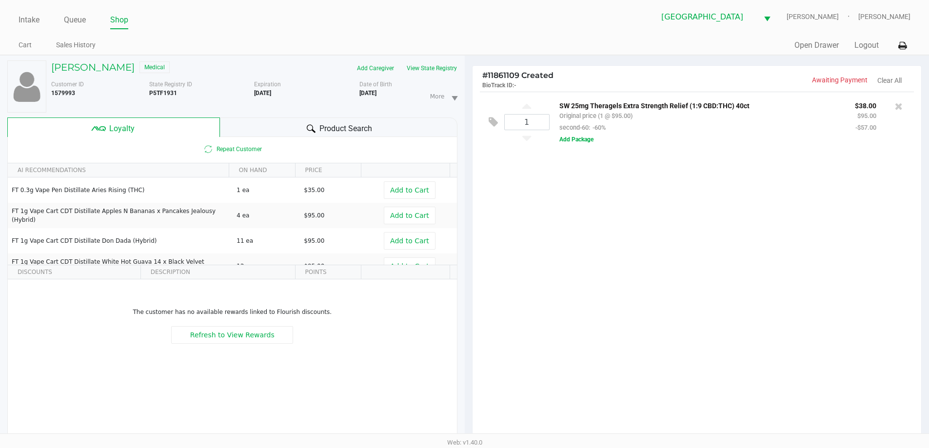
click at [351, 124] on span "Product Search" at bounding box center [346, 129] width 53 height 12
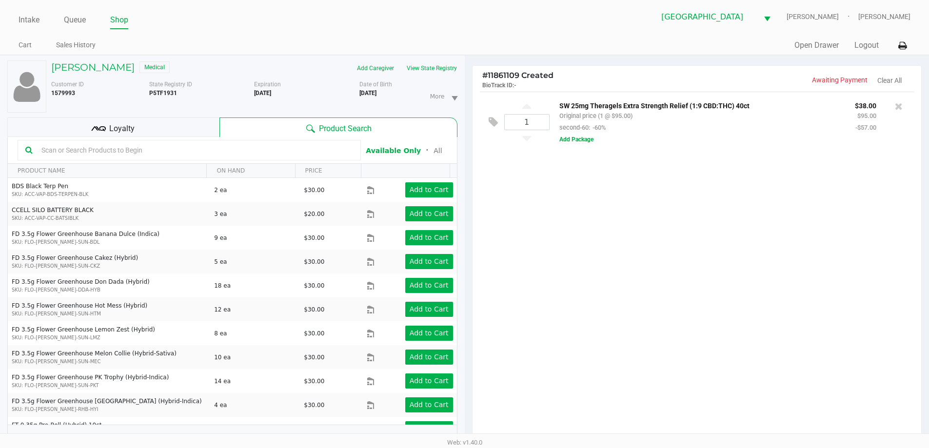
click at [607, 296] on div "1 SW 25mg Theragels Extra Strength Relief (1:9 CBD:THC) 40ct Original price (1 …" at bounding box center [697, 269] width 449 height 354
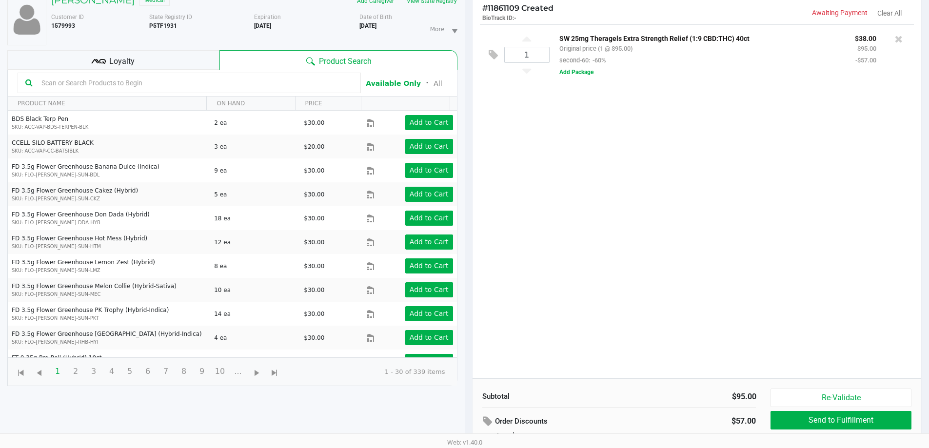
scroll to position [117, 0]
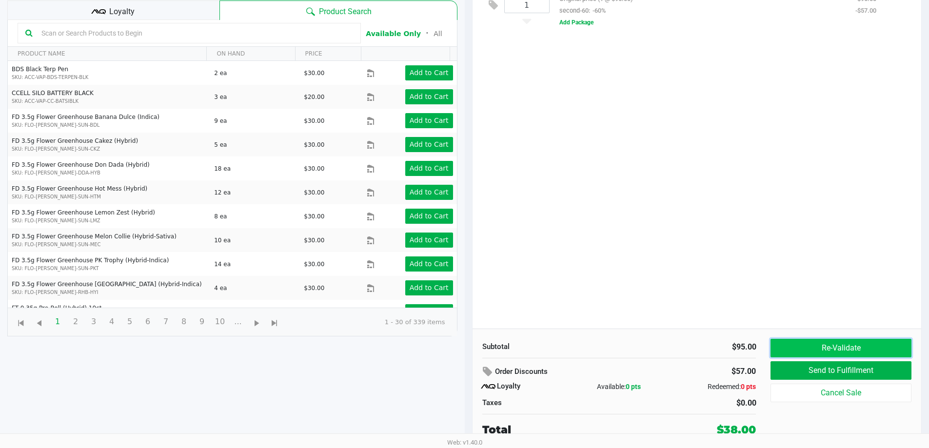
click at [801, 351] on button "Re-Validate" at bounding box center [841, 348] width 141 height 19
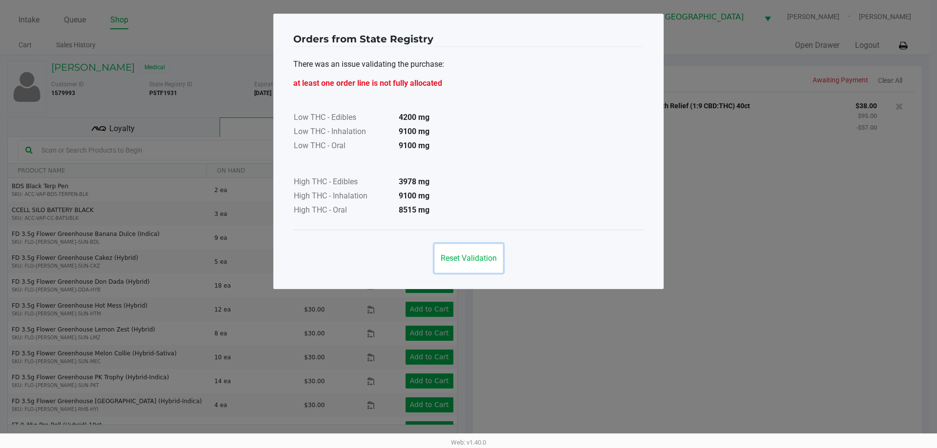
drag, startPoint x: 489, startPoint y: 261, endPoint x: 774, endPoint y: 271, distance: 285.6
click at [494, 264] on button "Reset Validation" at bounding box center [468, 258] width 69 height 29
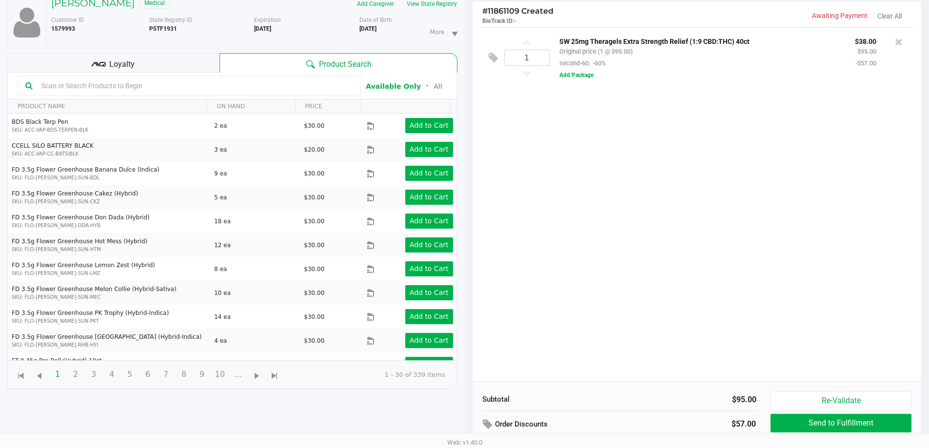
scroll to position [117, 0]
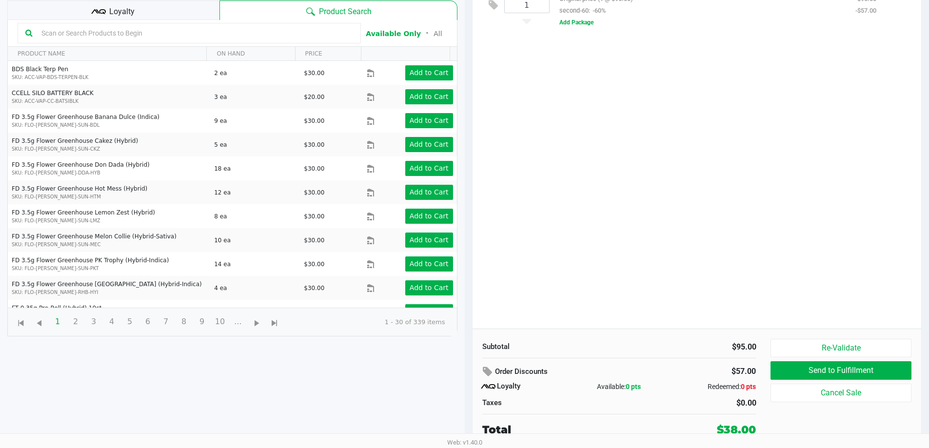
click at [668, 264] on div "1 SW 25mg Theragels Extra Strength Relief (1:9 CBD:THC) 40ct Original price (1 …" at bounding box center [697, 152] width 449 height 354
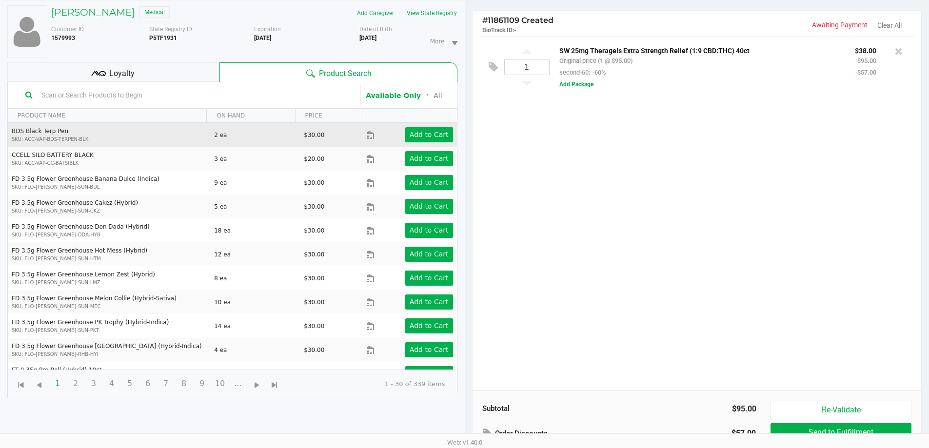
scroll to position [0, 0]
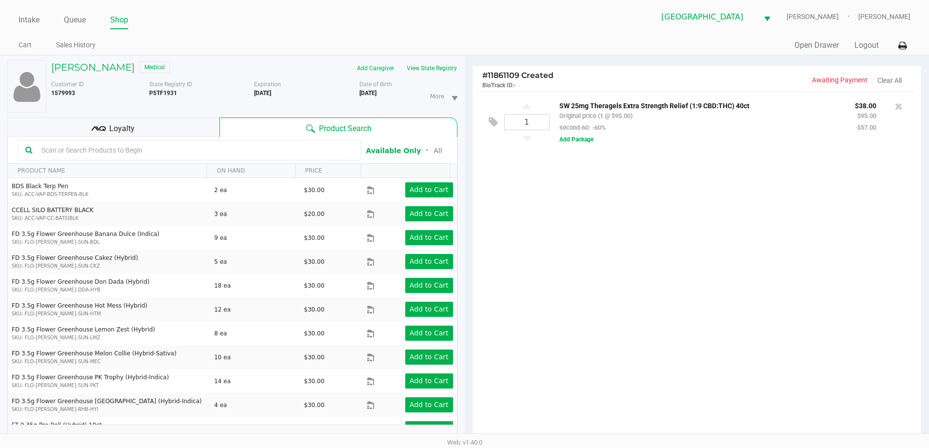
click at [172, 124] on div "Loyalty" at bounding box center [113, 128] width 212 height 20
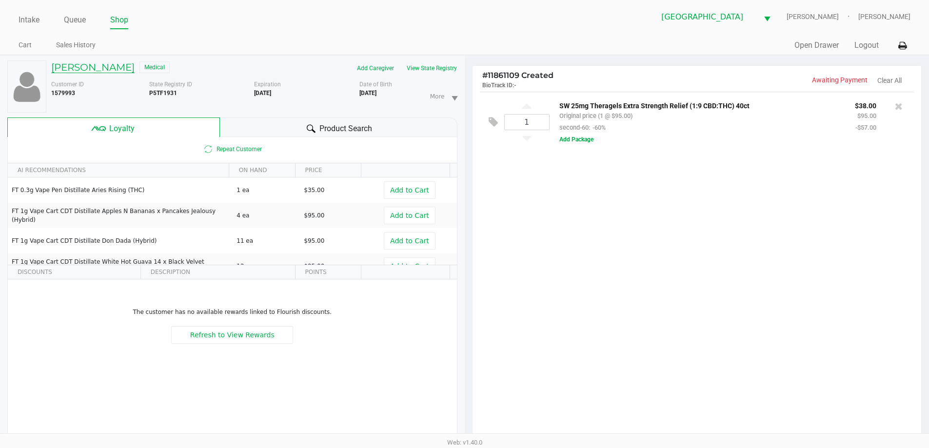
click at [93, 65] on h5 "LAURIE GALVIN" at bounding box center [92, 67] width 83 height 12
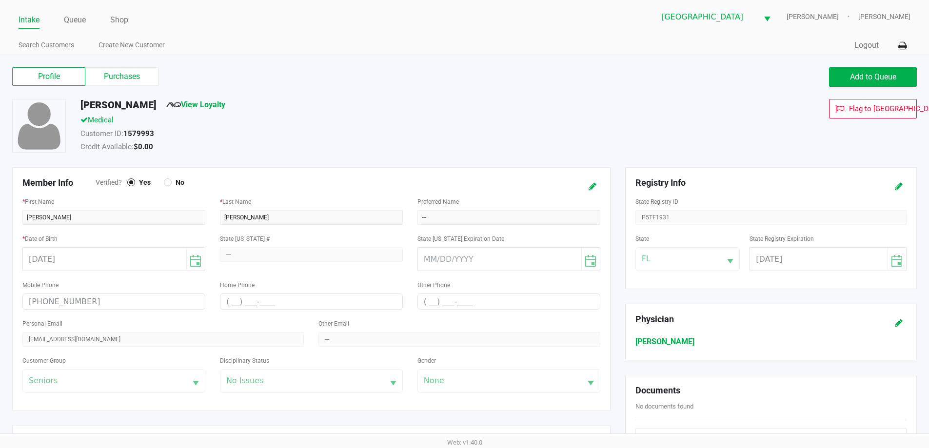
drag, startPoint x: 130, startPoint y: 73, endPoint x: 351, endPoint y: 80, distance: 221.1
click at [133, 77] on label "Purchases" at bounding box center [121, 76] width 73 height 19
click at [0, 0] on 1 "Purchases" at bounding box center [0, 0] width 0 height 0
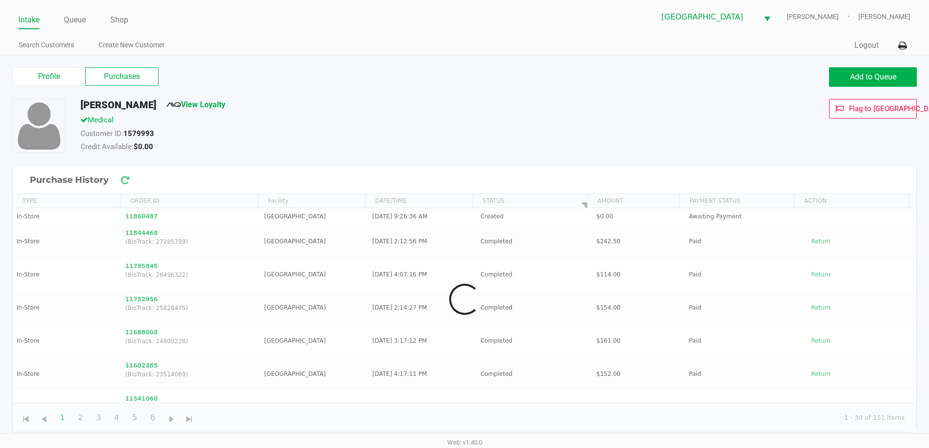
click at [330, 80] on div "Profile Purchases" at bounding box center [234, 76] width 445 height 19
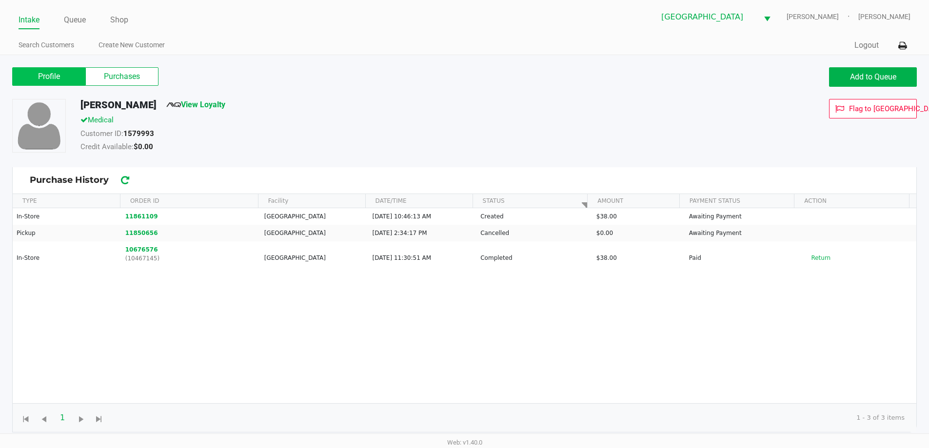
click at [63, 80] on label "Profile" at bounding box center [48, 76] width 73 height 19
click at [0, 0] on 0 "Profile" at bounding box center [0, 0] width 0 height 0
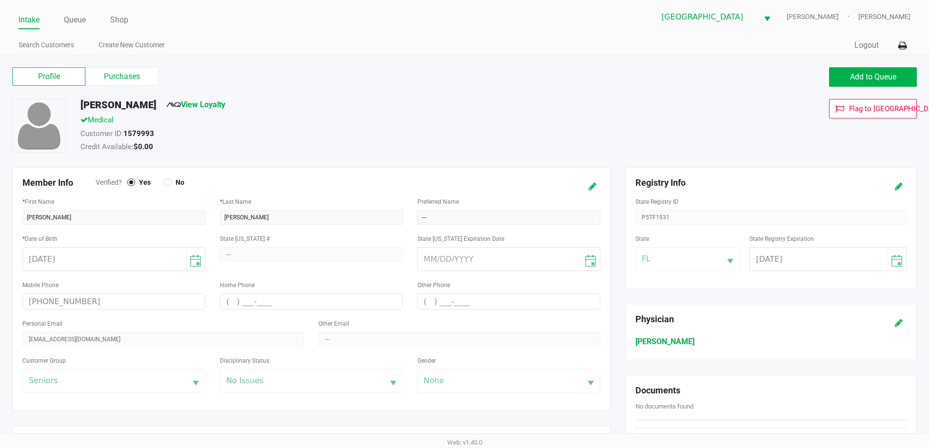
drag, startPoint x: 293, startPoint y: 39, endPoint x: 149, endPoint y: 85, distance: 150.7
click at [291, 39] on ul "Search Customers Create New Customer" at bounding box center [242, 46] width 446 height 17
click at [109, 72] on label "Purchases" at bounding box center [121, 76] width 73 height 19
click at [0, 0] on 1 "Purchases" at bounding box center [0, 0] width 0 height 0
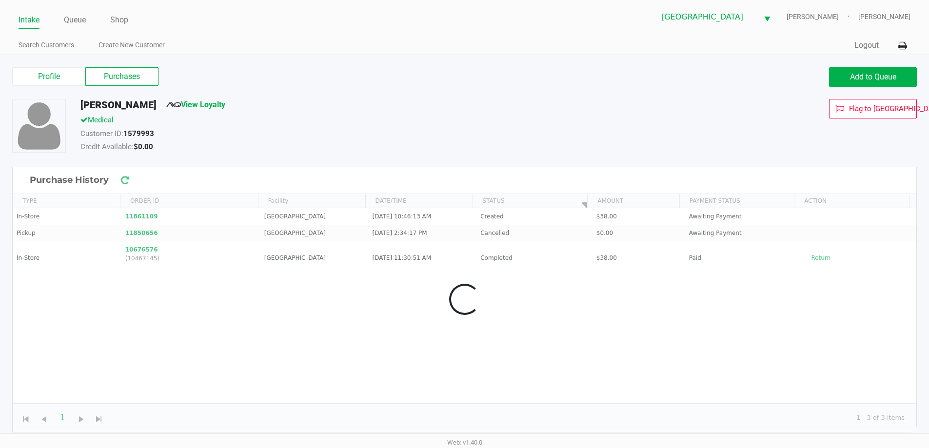
click at [282, 88] on div "Profile Purchases Add to Queue" at bounding box center [465, 82] width 920 height 34
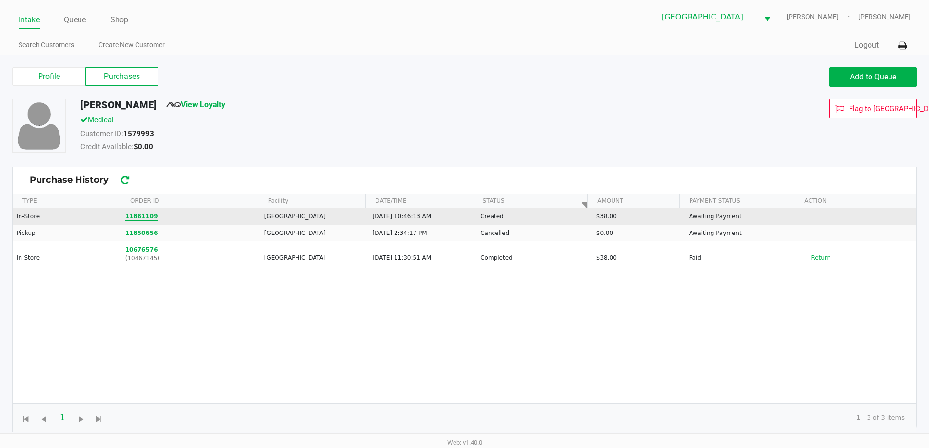
click at [138, 215] on button "11861109" at bounding box center [141, 216] width 33 height 9
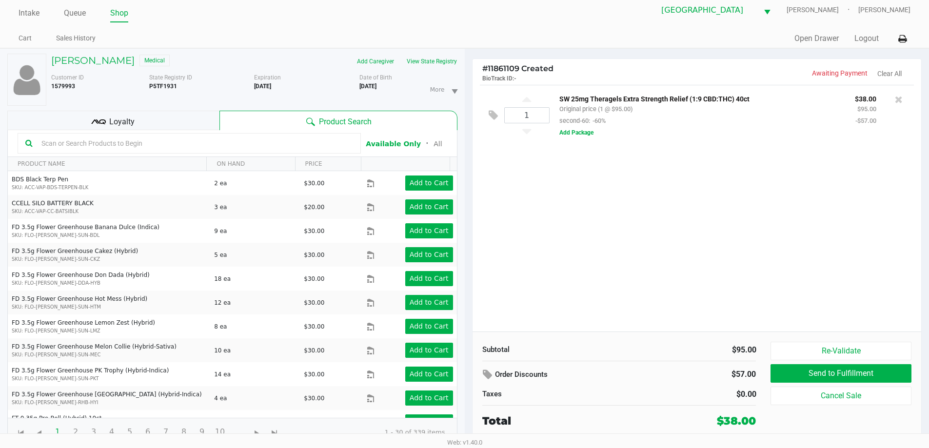
scroll to position [10, 0]
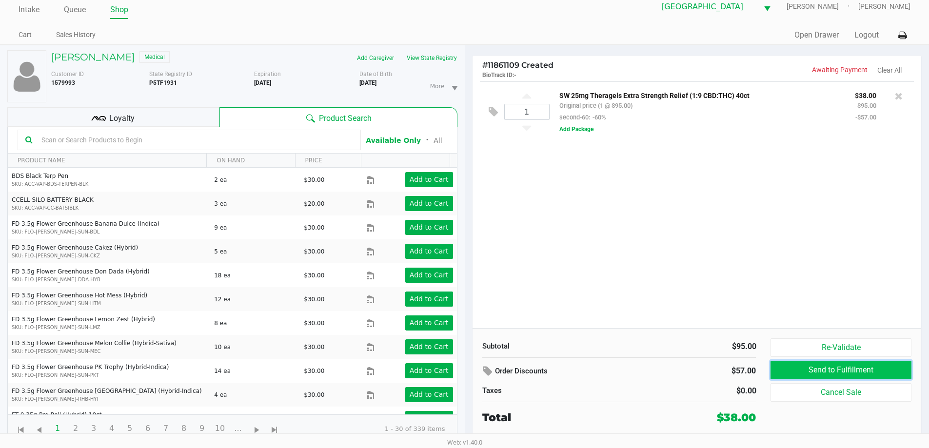
click at [801, 366] on button "Send to Fulfillment" at bounding box center [841, 370] width 141 height 19
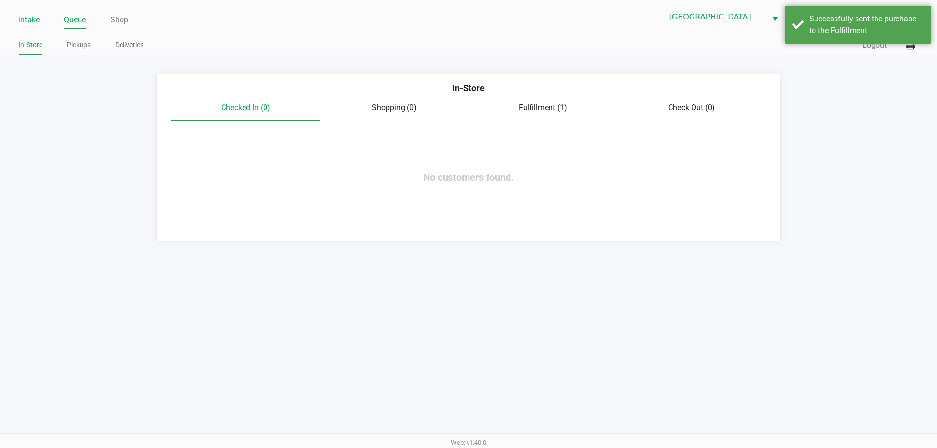
click at [29, 16] on link "Intake" at bounding box center [29, 20] width 21 height 14
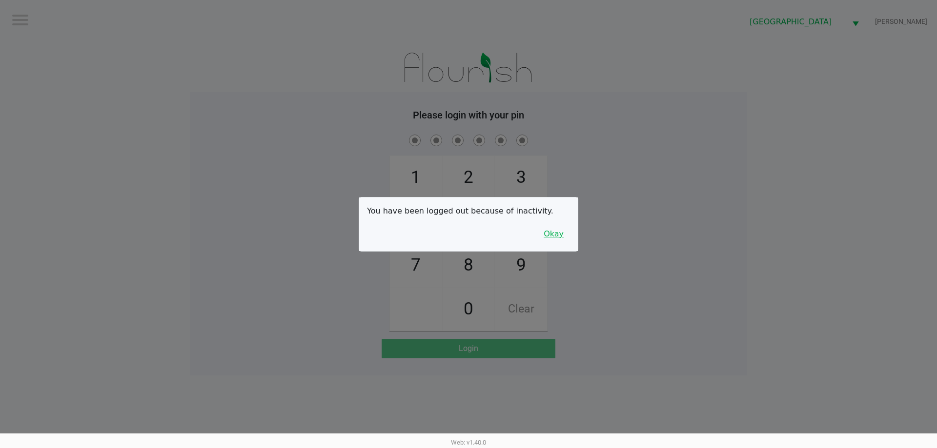
click at [554, 232] on button "Okay" at bounding box center [553, 234] width 33 height 19
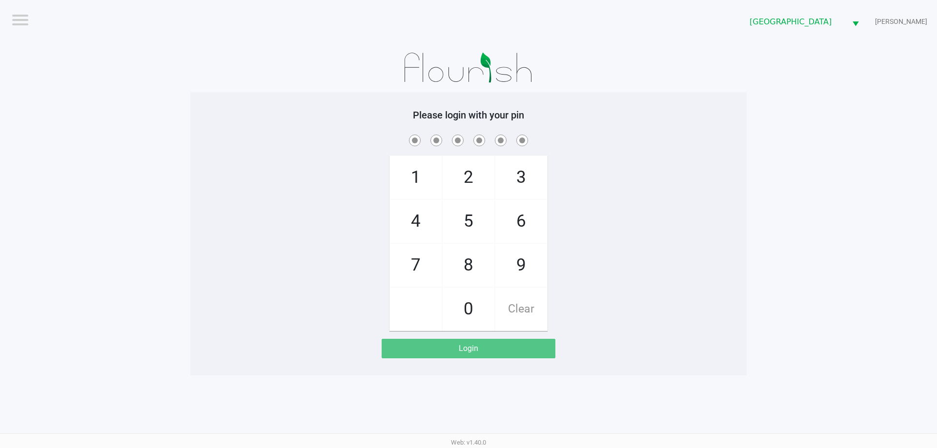
click at [554, 232] on div "1 4 7 2 5 8 0 3 6 9 Clear" at bounding box center [468, 232] width 556 height 199
checkbox input "true"
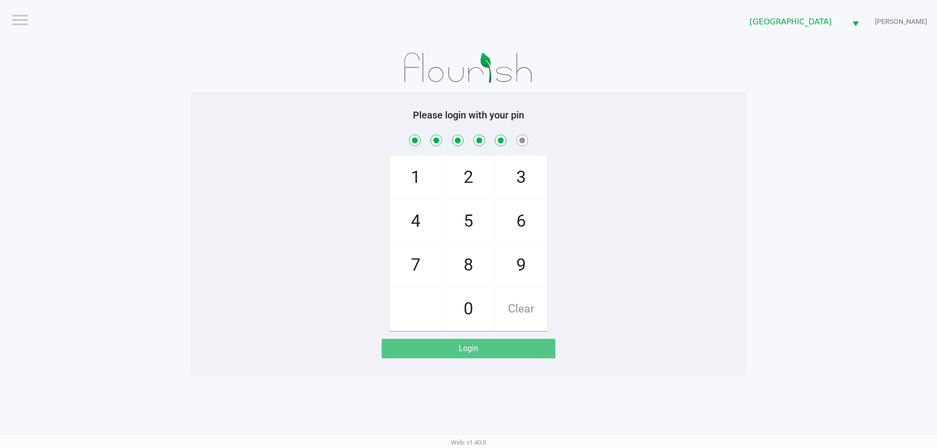
checkbox input "true"
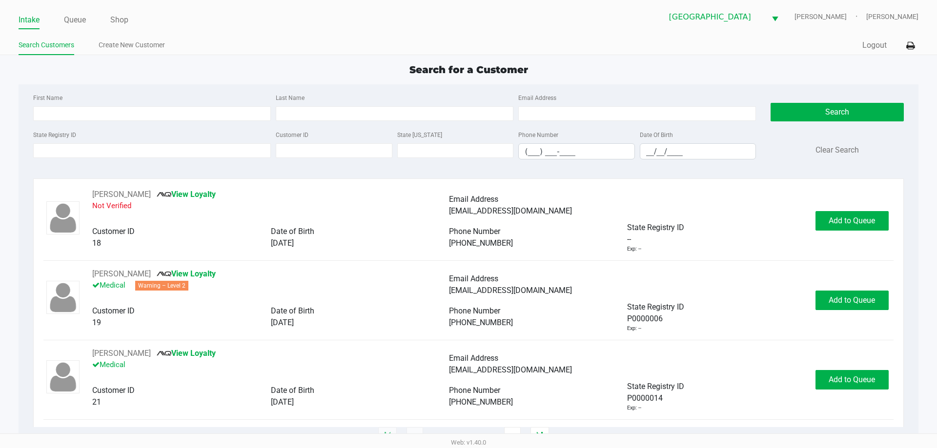
click at [174, 121] on div "First Name Last Name Email Address" at bounding box center [394, 110] width 727 height 37
click at [171, 100] on div "First Name" at bounding box center [152, 106] width 242 height 29
click at [162, 114] on input "First Name" at bounding box center [152, 113] width 238 height 15
type input "patricia"
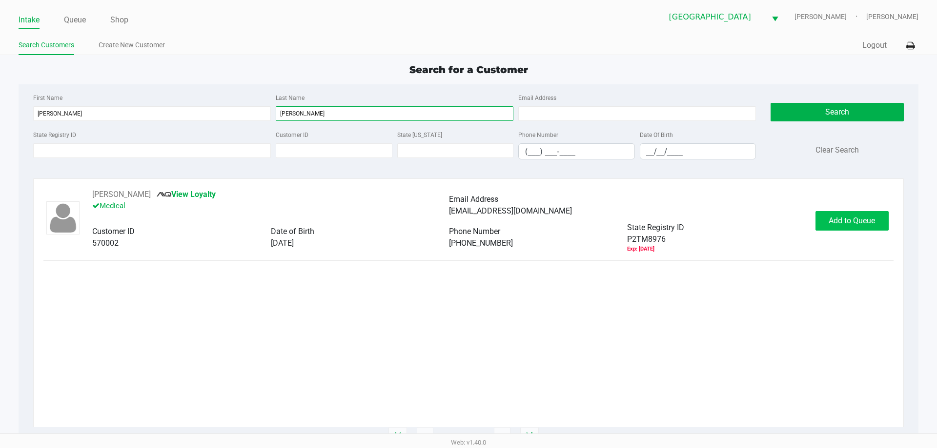
type input "hasner"
click at [835, 218] on span "Add to Queue" at bounding box center [851, 220] width 46 height 9
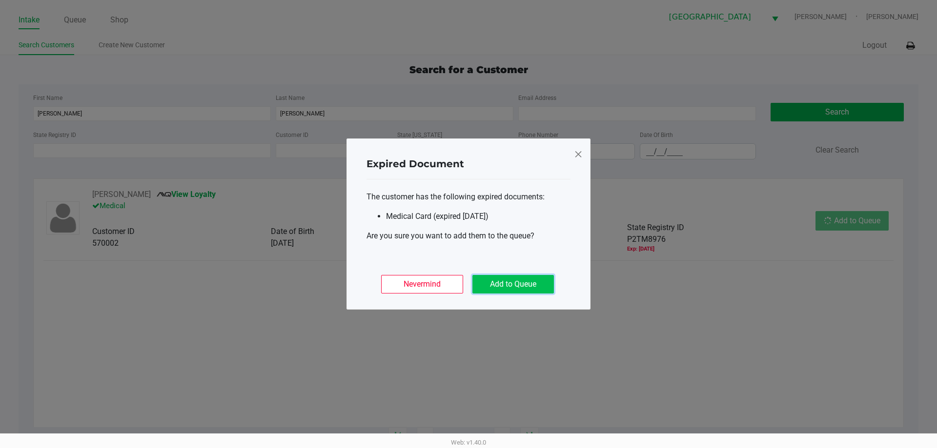
drag, startPoint x: 495, startPoint y: 285, endPoint x: 506, endPoint y: 285, distance: 10.7
click at [496, 285] on button "Add to Queue" at bounding box center [512, 284] width 81 height 19
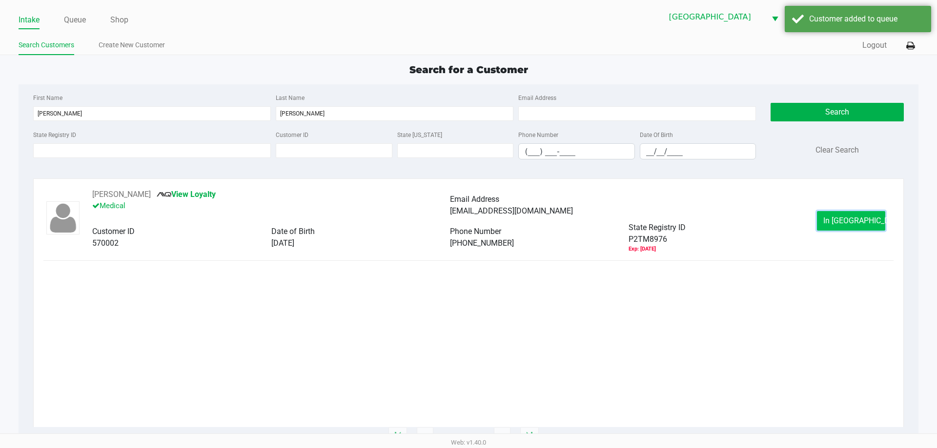
click at [839, 220] on span "In Queue" at bounding box center [864, 220] width 82 height 9
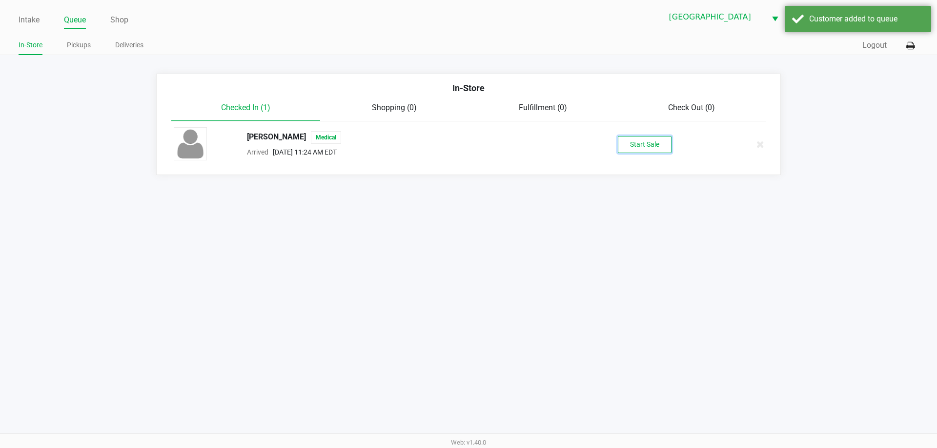
click at [651, 145] on button "Start Sale" at bounding box center [645, 144] width 54 height 17
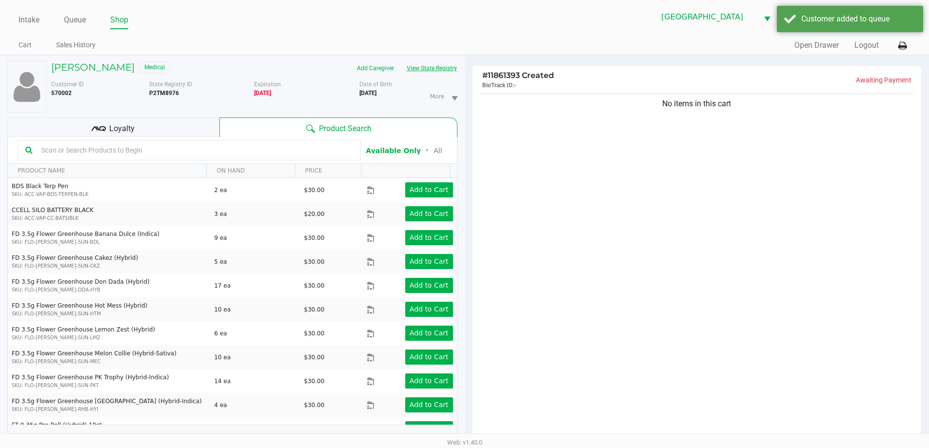
click at [449, 66] on button "View State Registry" at bounding box center [429, 68] width 57 height 16
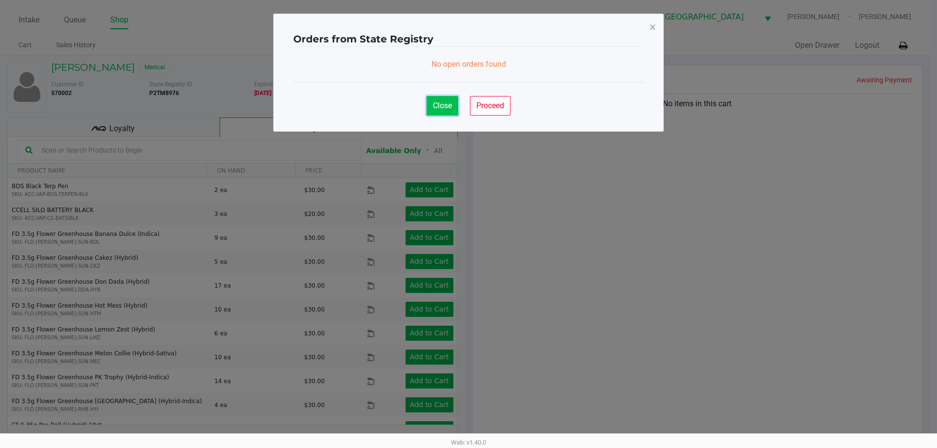
click at [439, 101] on span "Close" at bounding box center [442, 105] width 19 height 9
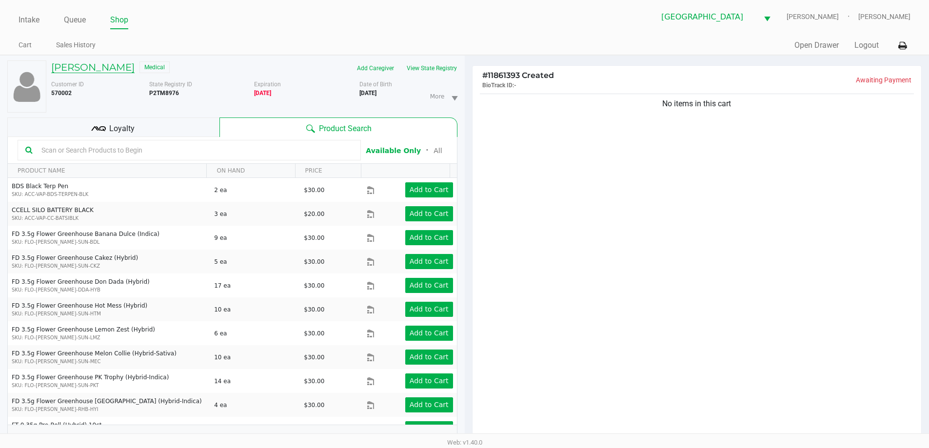
click at [91, 66] on h5 "Patricia Hasner" at bounding box center [92, 67] width 83 height 12
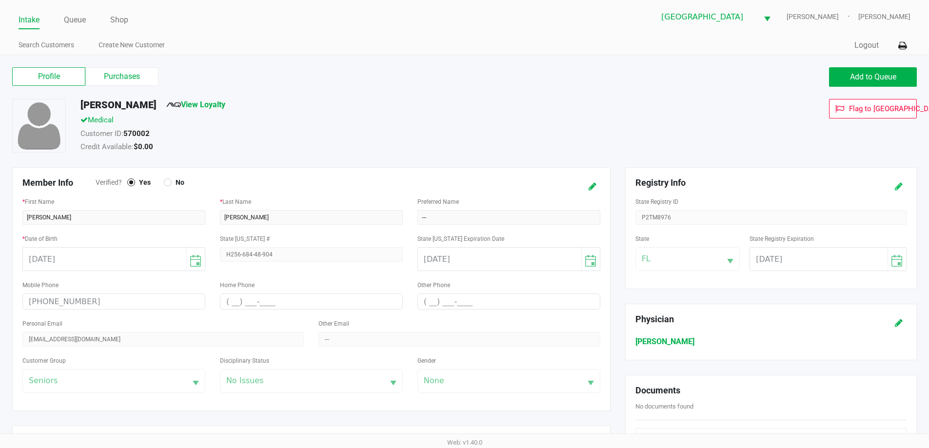
click at [898, 186] on icon at bounding box center [899, 186] width 8 height 7
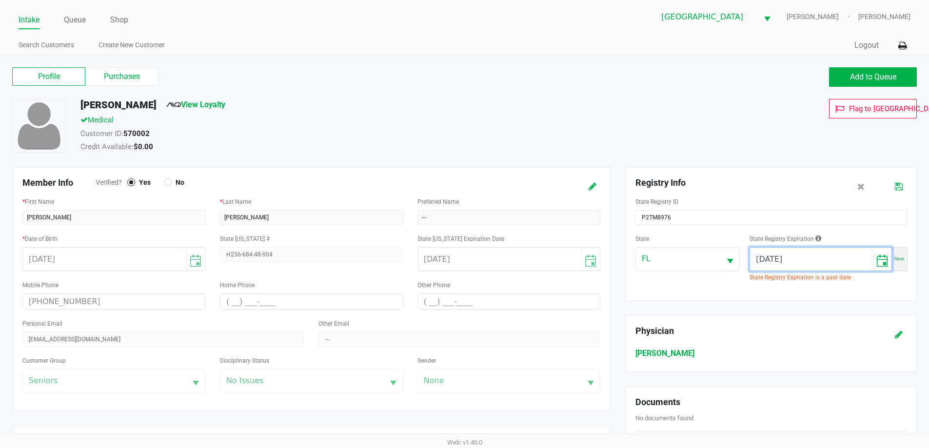
drag, startPoint x: 810, startPoint y: 251, endPoint x: 580, endPoint y: 256, distance: 230.3
click at [586, 256] on div "Member Info Verified? Yes No * First Name Patricia * Last Name Hasner Preferred…" at bounding box center [465, 370] width 920 height 406
type input "08/26/2026"
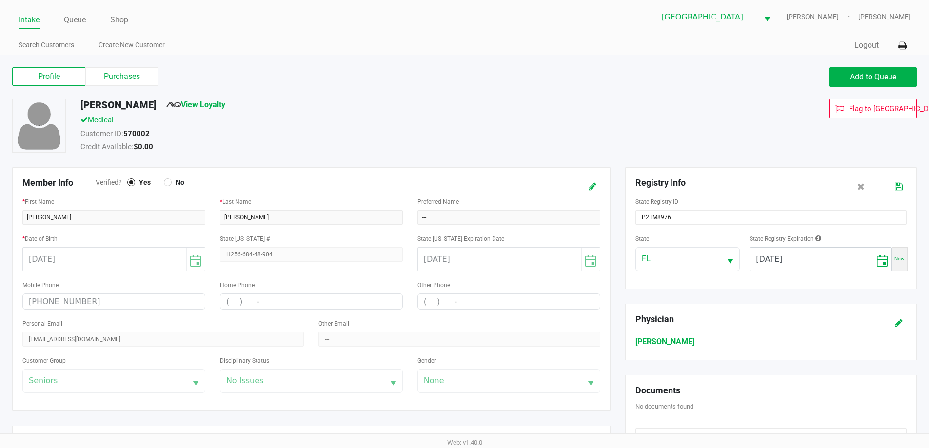
click at [579, 119] on div "Medical" at bounding box center [356, 122] width 567 height 14
click at [898, 186] on icon at bounding box center [899, 186] width 8 height 7
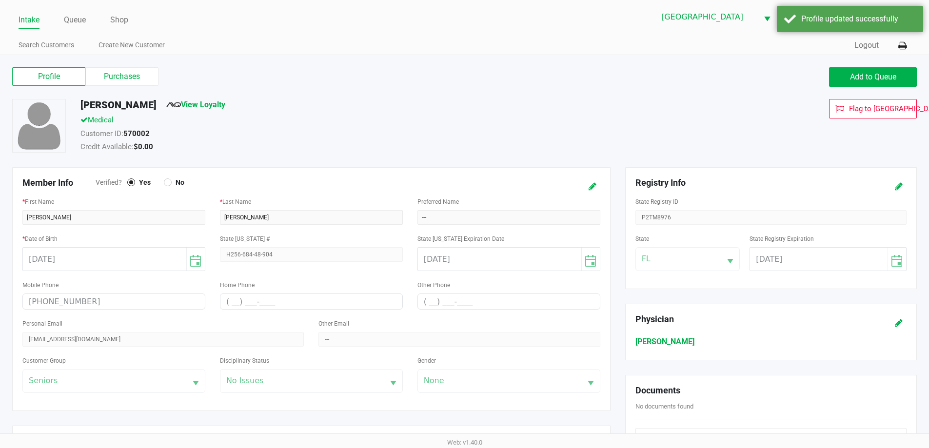
click at [138, 80] on label "Purchases" at bounding box center [121, 76] width 73 height 19
click at [0, 0] on 1 "Purchases" at bounding box center [0, 0] width 0 height 0
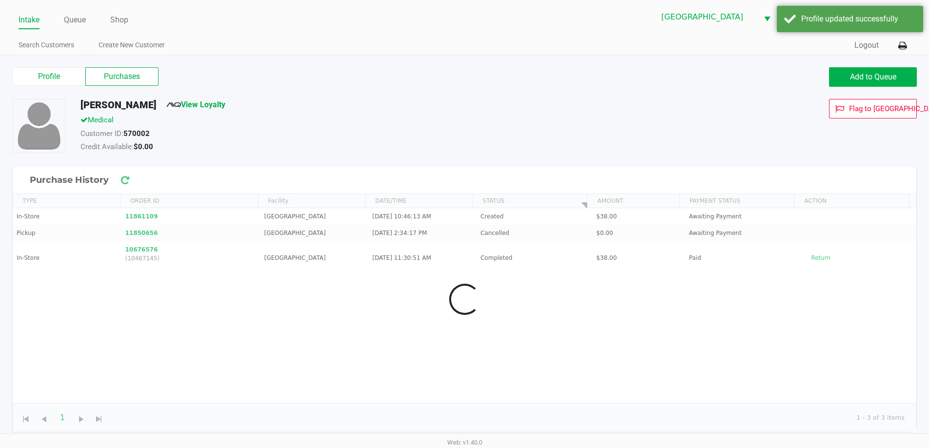
click at [353, 121] on div "Medical" at bounding box center [356, 122] width 567 height 14
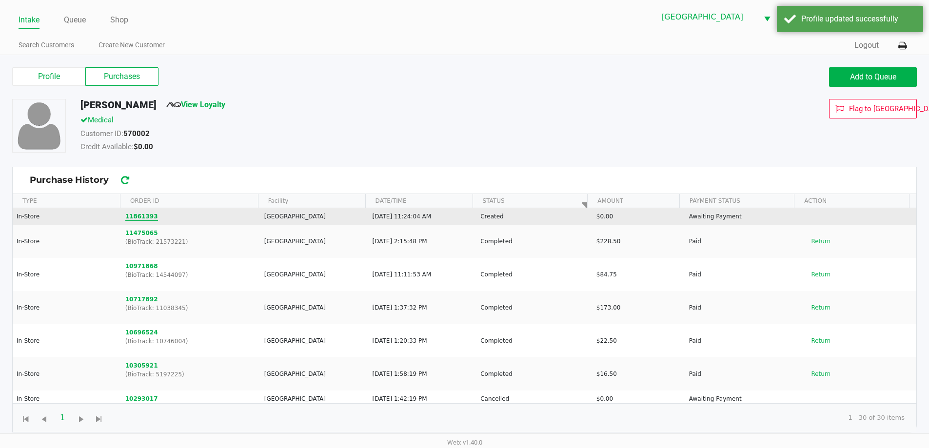
click at [145, 215] on button "11861393" at bounding box center [141, 216] width 33 height 9
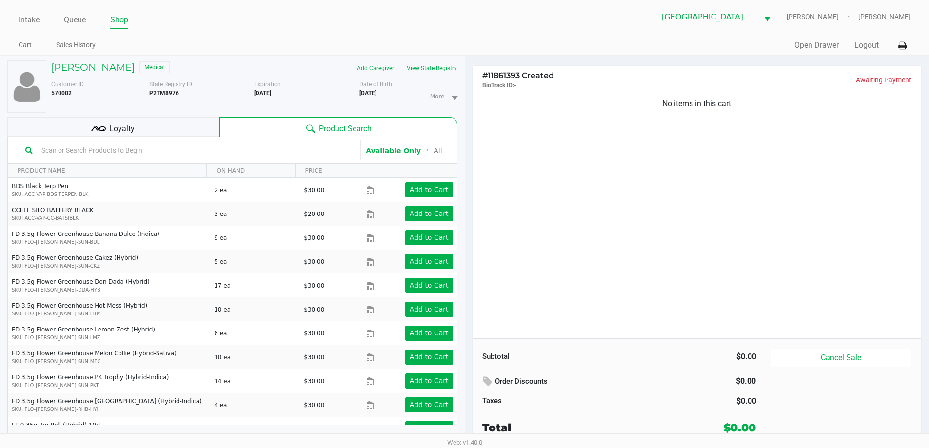
click at [442, 67] on button "View State Registry" at bounding box center [429, 68] width 57 height 16
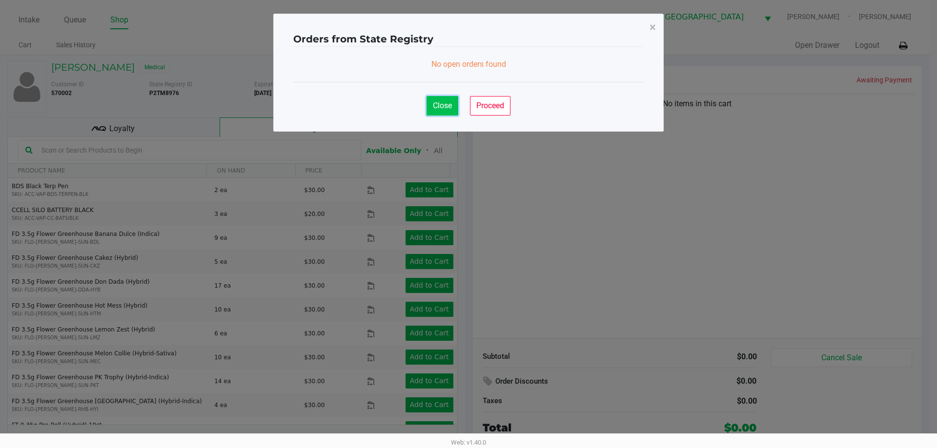
click at [439, 108] on span "Close" at bounding box center [442, 105] width 19 height 9
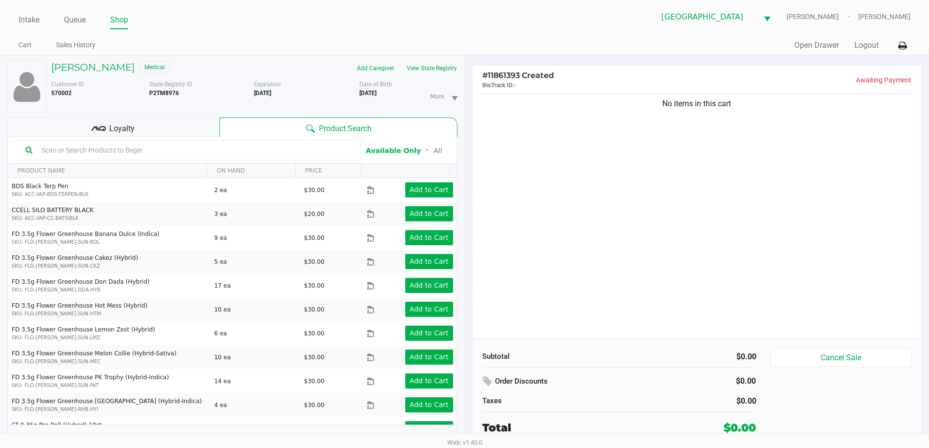
click at [562, 226] on ngb-modal-window "Orders from State Registry × No open orders found Close Proceed" at bounding box center [464, 224] width 929 height 448
click at [125, 123] on span "Loyalty" at bounding box center [121, 129] width 25 height 12
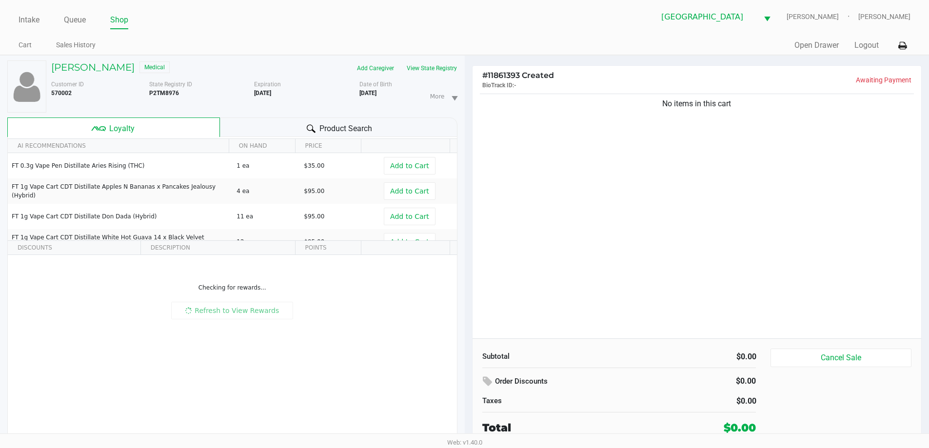
click at [332, 123] on span "Product Search" at bounding box center [346, 129] width 53 height 12
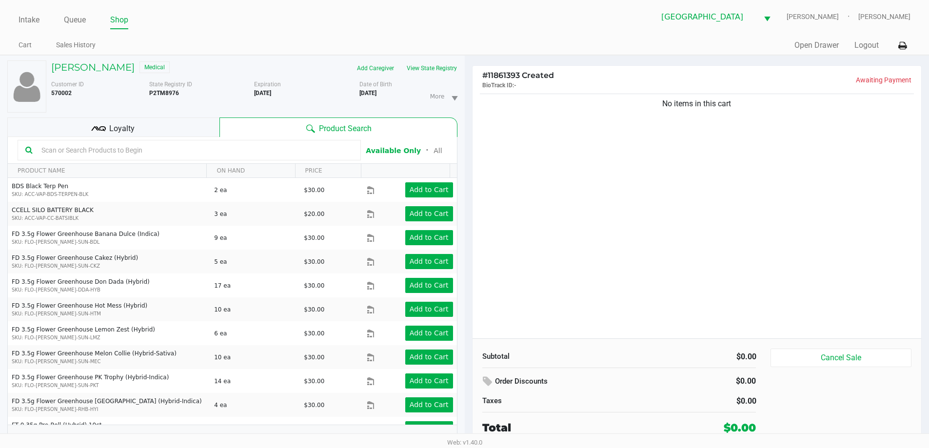
drag, startPoint x: 131, startPoint y: 118, endPoint x: 180, endPoint y: 119, distance: 48.8
click at [131, 119] on div "Loyalty" at bounding box center [113, 128] width 212 height 20
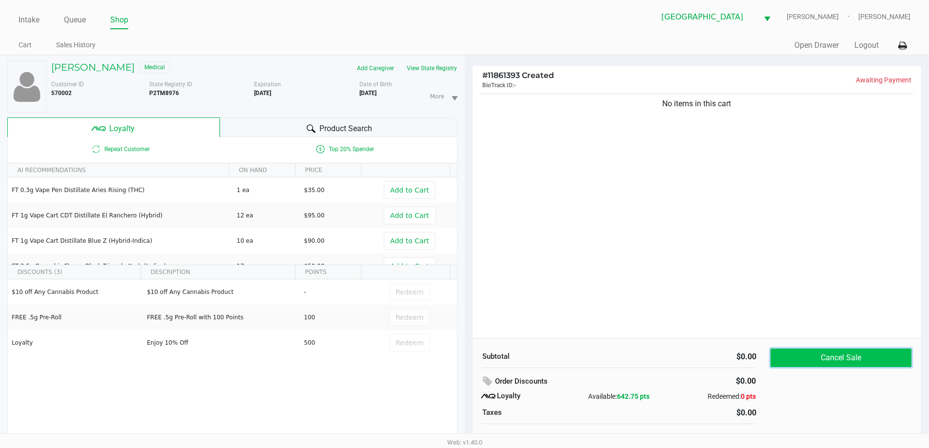
click at [854, 360] on button "Cancel Sale" at bounding box center [841, 358] width 141 height 19
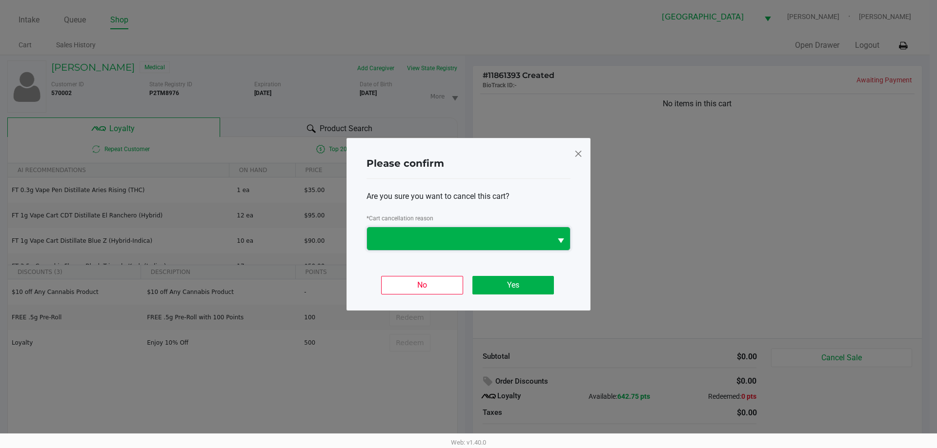
click at [431, 236] on span at bounding box center [459, 239] width 173 height 12
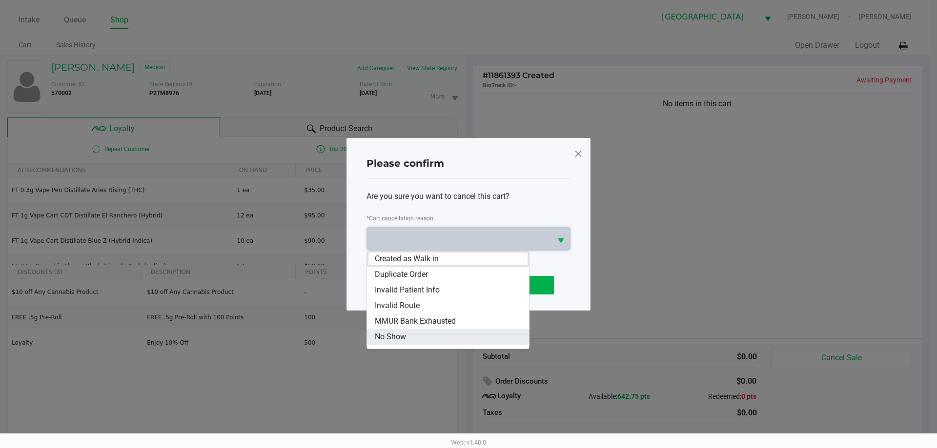
click at [421, 336] on li "No Show" at bounding box center [448, 337] width 162 height 16
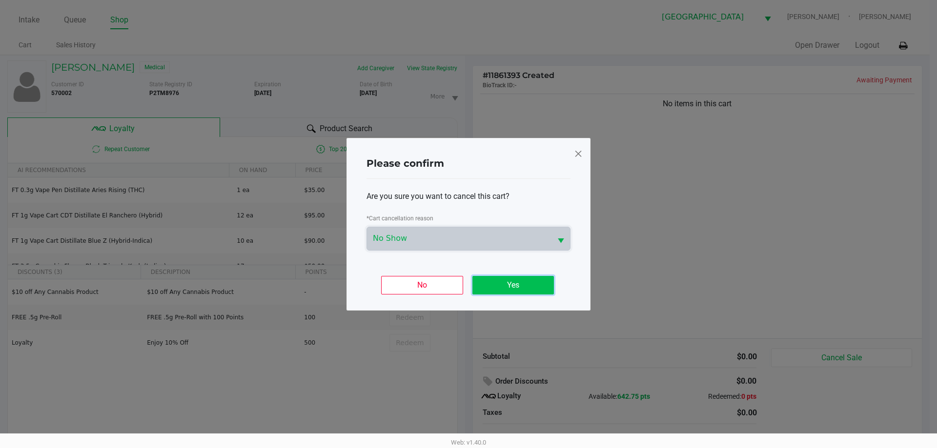
click at [497, 288] on button "Yes" at bounding box center [512, 285] width 81 height 19
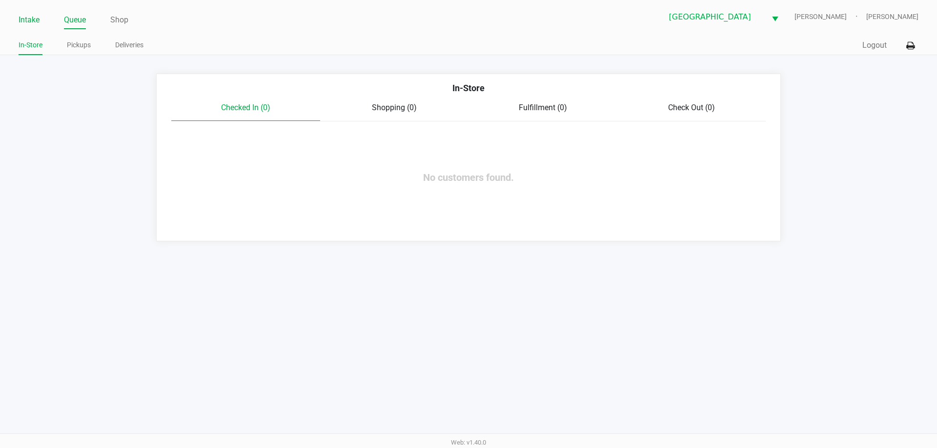
click at [30, 14] on link "Intake" at bounding box center [29, 20] width 21 height 14
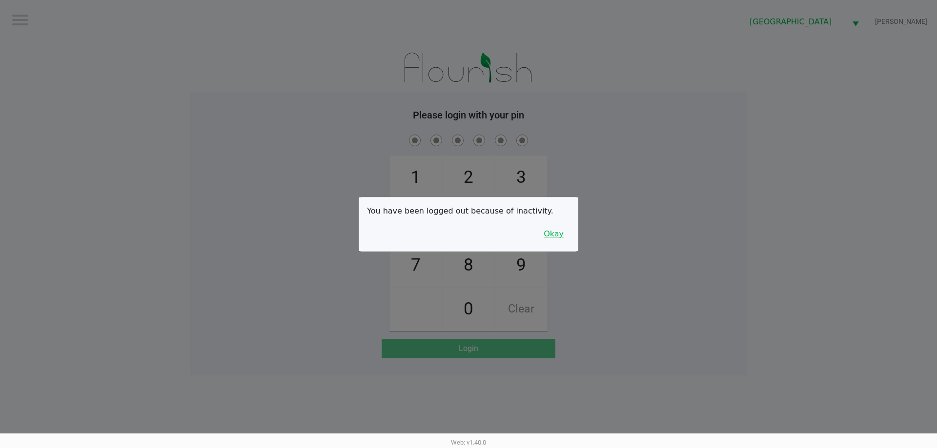
click at [558, 235] on button "Okay" at bounding box center [553, 234] width 33 height 19
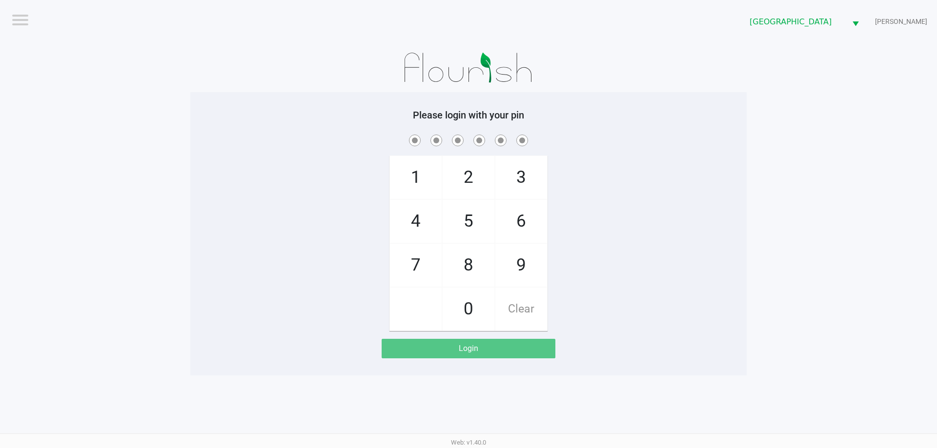
click at [646, 246] on div "1 4 7 2 5 8 0 3 6 9 Clear" at bounding box center [468, 232] width 556 height 199
checkbox input "true"
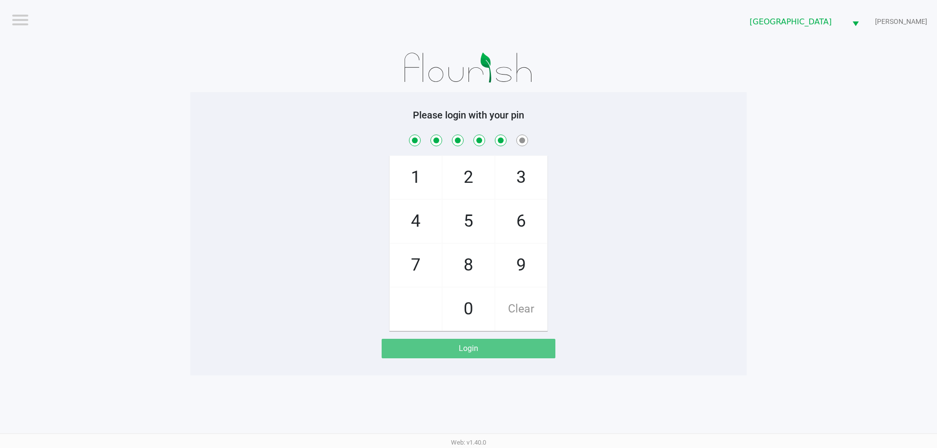
checkbox input "true"
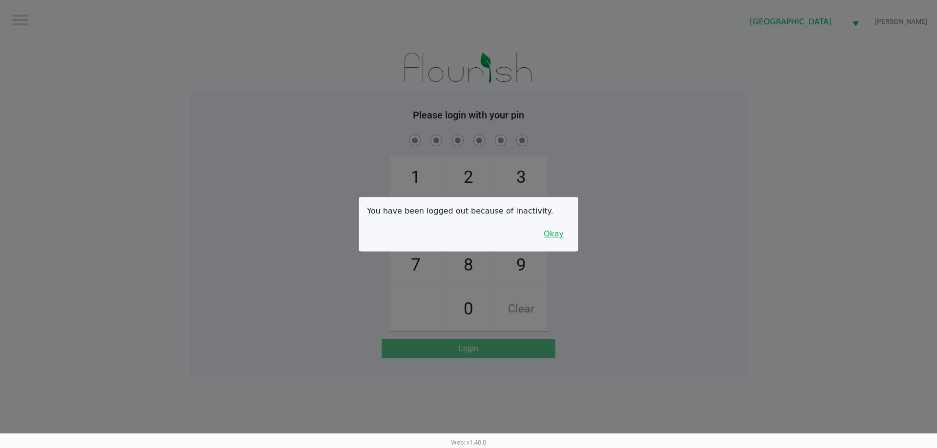
click at [559, 229] on button "Okay" at bounding box center [553, 234] width 33 height 19
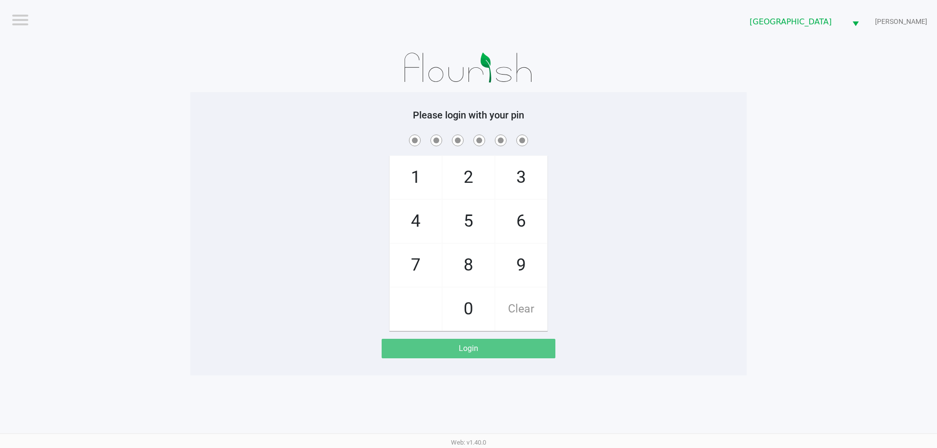
click at [562, 229] on div "1 4 7 2 5 8 0 3 6 9 Clear" at bounding box center [468, 232] width 556 height 199
checkbox input "true"
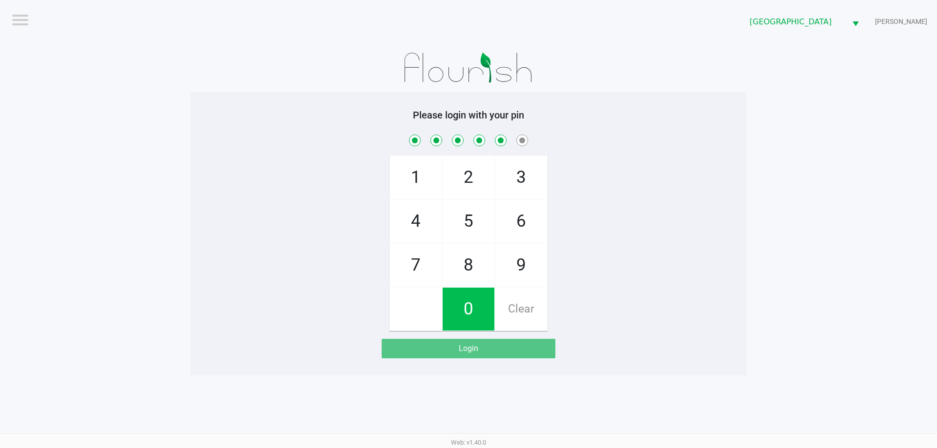
checkbox input "true"
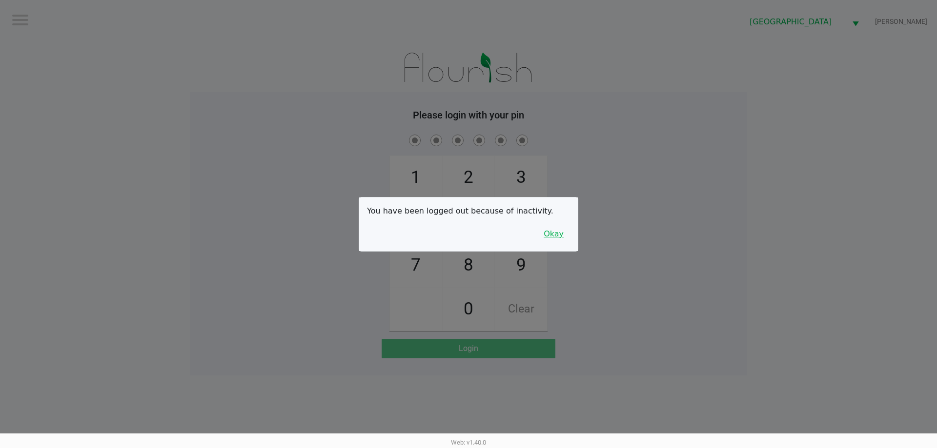
click at [562, 236] on button "Okay" at bounding box center [553, 234] width 33 height 19
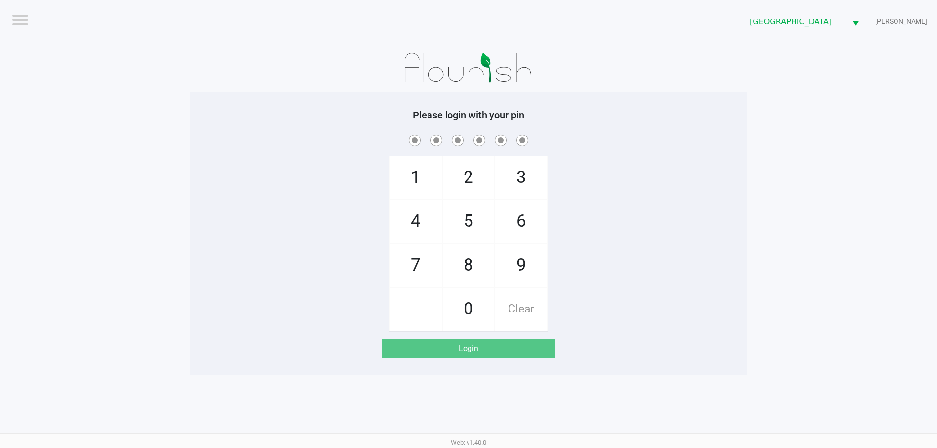
click at [562, 237] on div "1 4 7 2 5 8 0 3 6 9 Clear" at bounding box center [468, 232] width 556 height 199
checkbox input "true"
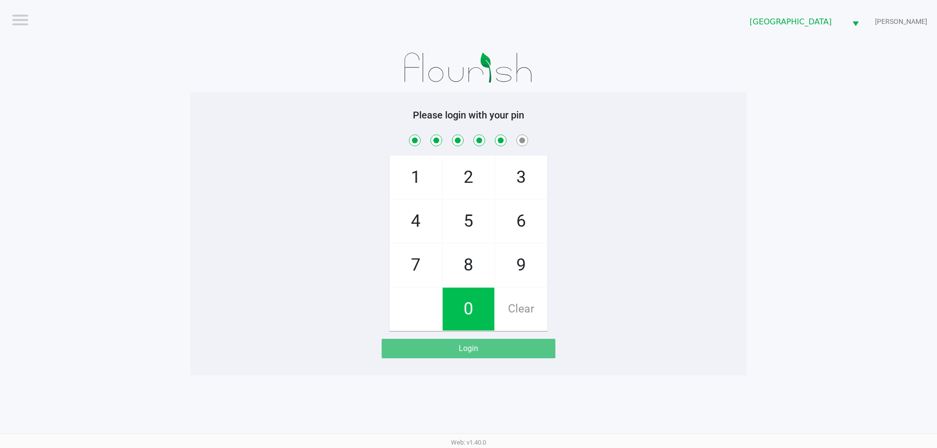
checkbox input "true"
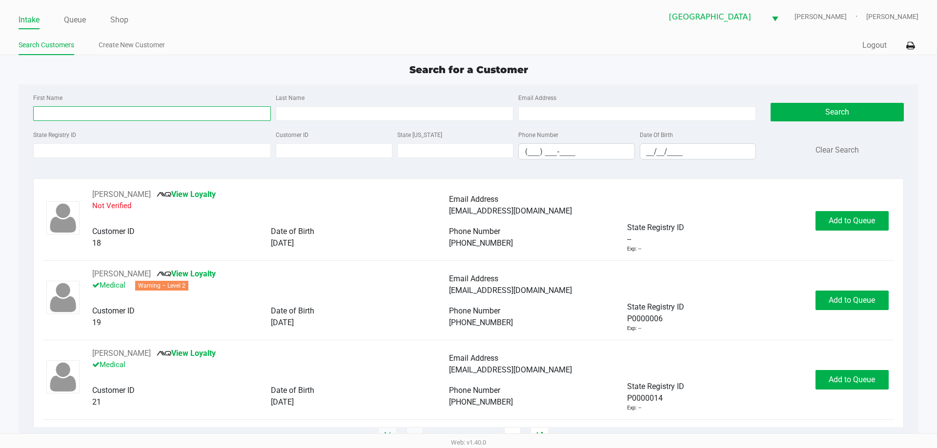
click at [157, 108] on input "First Name" at bounding box center [152, 113] width 238 height 15
type input "Andrew"
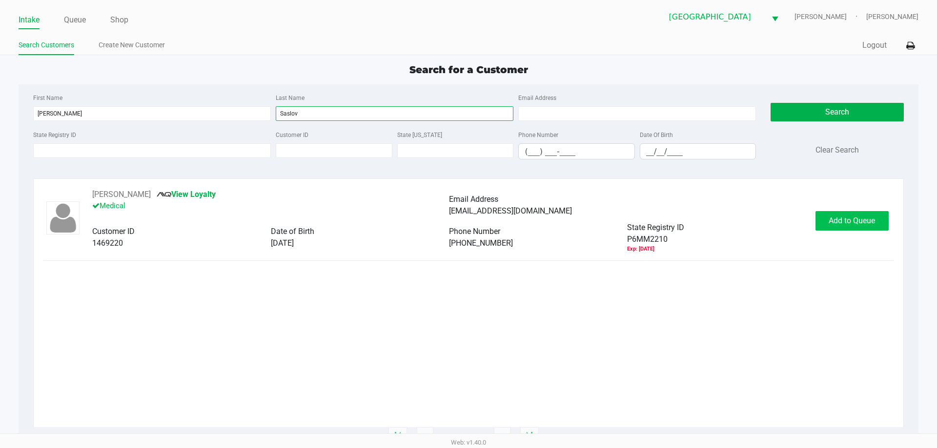
type input "Saslov"
click at [843, 227] on button "Add to Queue" at bounding box center [851, 221] width 73 height 20
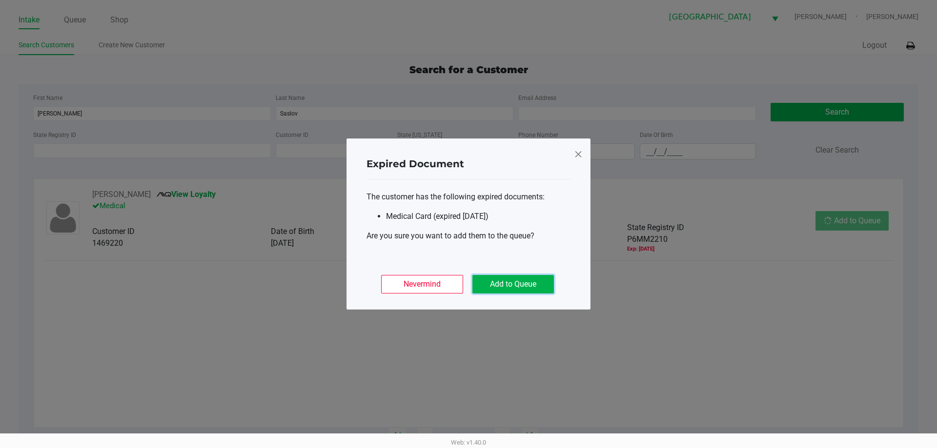
drag, startPoint x: 528, startPoint y: 286, endPoint x: 550, endPoint y: 286, distance: 22.0
click at [529, 286] on button "Add to Queue" at bounding box center [512, 284] width 81 height 19
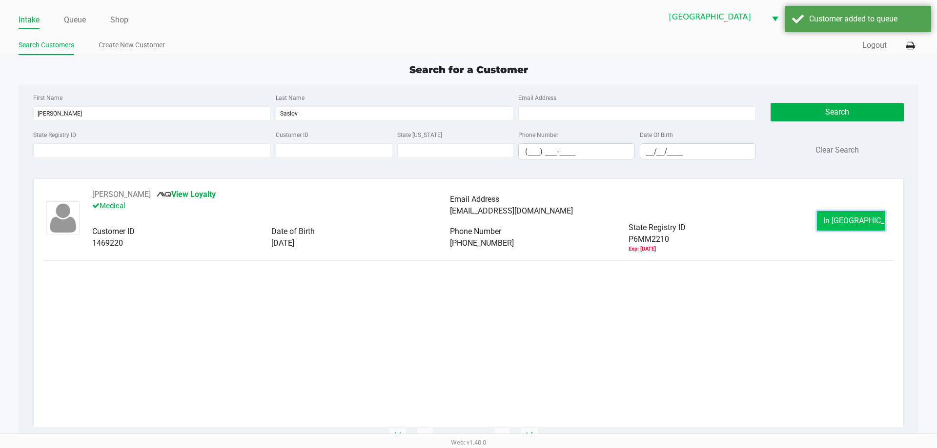
click at [853, 225] on span "In Queue" at bounding box center [864, 220] width 82 height 9
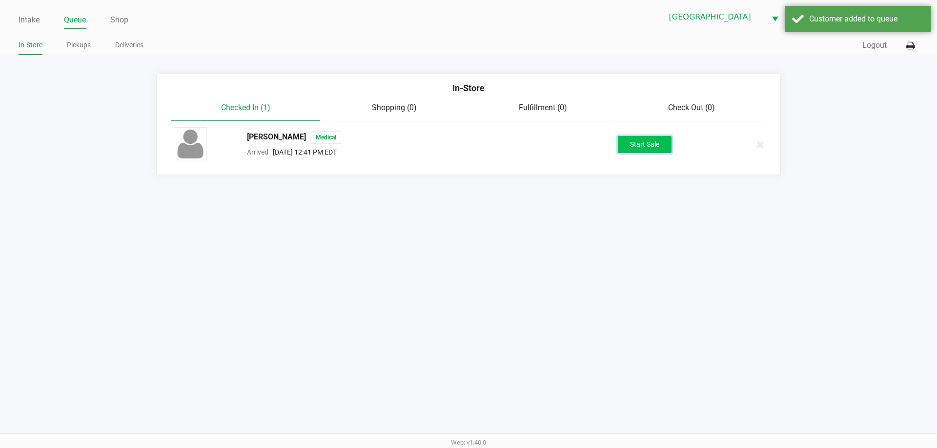
click at [659, 148] on button "Start Sale" at bounding box center [645, 144] width 54 height 17
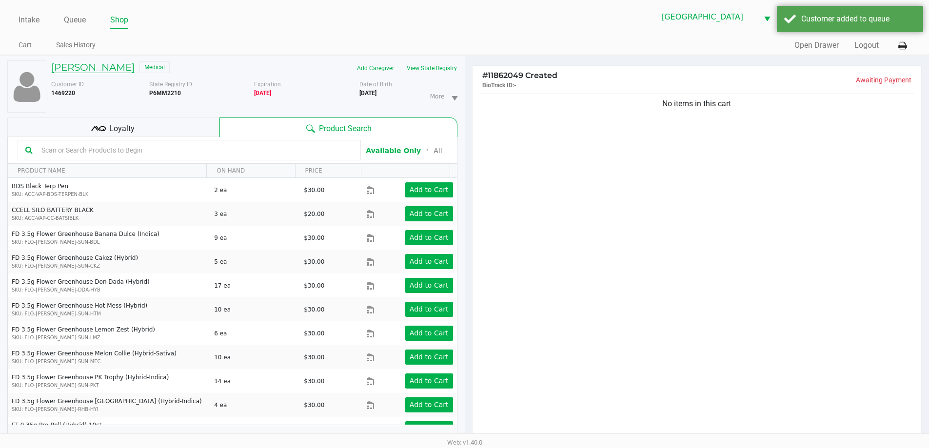
click at [94, 71] on h5 "ANDREW SASLOV" at bounding box center [92, 67] width 83 height 12
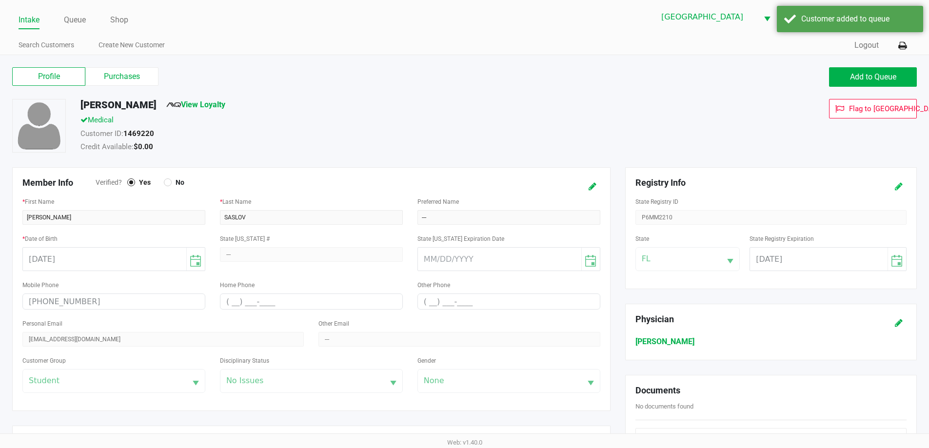
click at [898, 187] on icon at bounding box center [899, 186] width 8 height 7
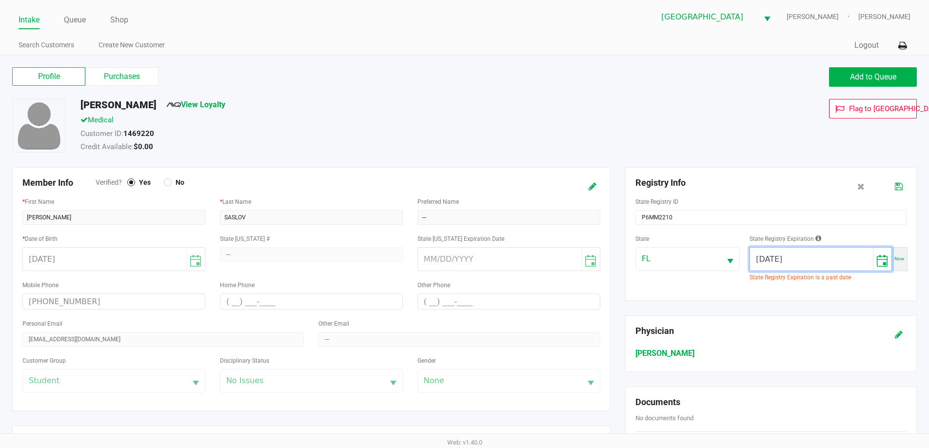
drag, startPoint x: 637, startPoint y: 236, endPoint x: 467, endPoint y: 230, distance: 169.9
click at [469, 230] on div "Member Info Verified? Yes No * First Name ANDREW * Last Name SASLOV Preferred N…" at bounding box center [465, 370] width 920 height 406
type input "05/22/2026"
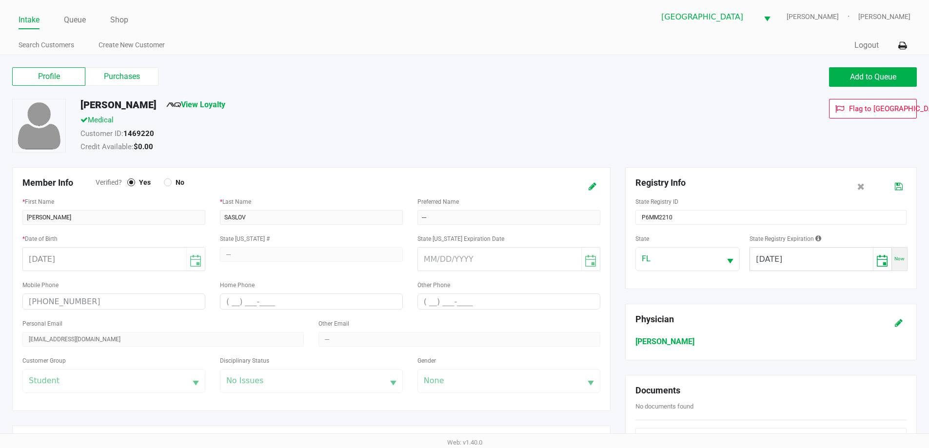
drag, startPoint x: 588, startPoint y: 121, endPoint x: 679, endPoint y: 153, distance: 95.8
click at [592, 124] on div "Medical" at bounding box center [356, 122] width 567 height 14
drag, startPoint x: 901, startPoint y: 186, endPoint x: 868, endPoint y: 180, distance: 33.8
click at [900, 186] on icon at bounding box center [899, 186] width 8 height 7
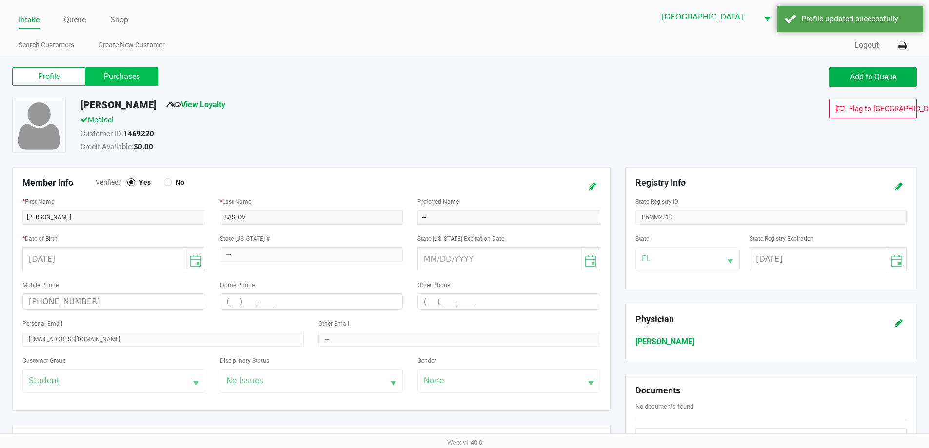
click at [132, 78] on label "Purchases" at bounding box center [121, 76] width 73 height 19
click at [0, 0] on 1 "Purchases" at bounding box center [0, 0] width 0 height 0
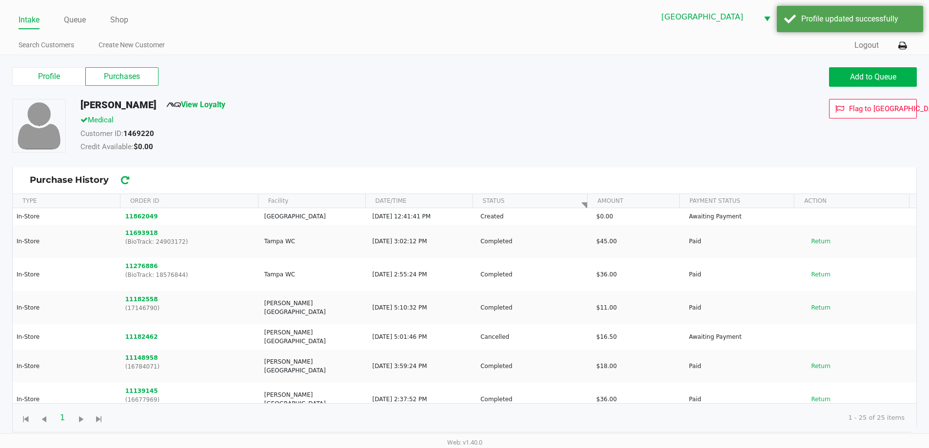
click at [517, 89] on div "Profile Purchases Add to Queue" at bounding box center [465, 82] width 920 height 34
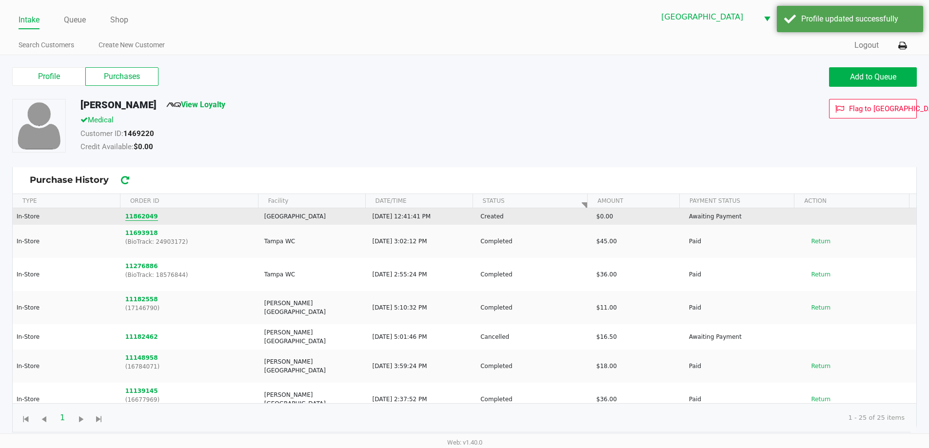
click at [142, 217] on button "11862049" at bounding box center [141, 216] width 33 height 9
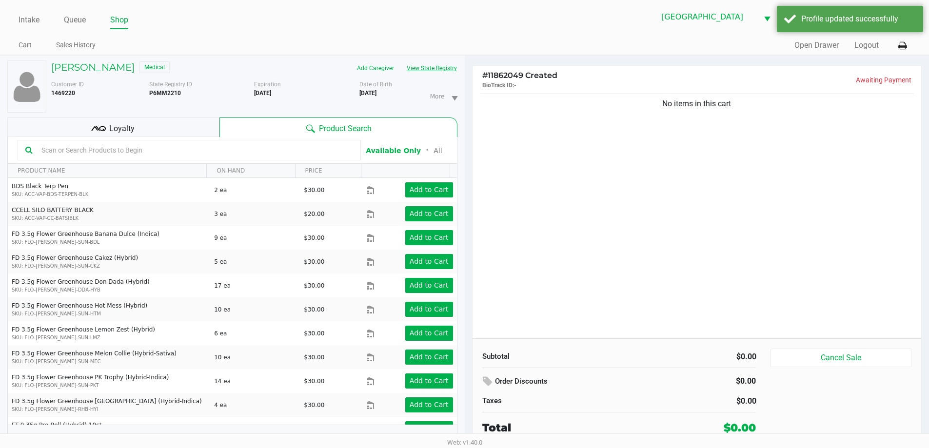
click at [419, 73] on button "View State Registry" at bounding box center [429, 68] width 57 height 16
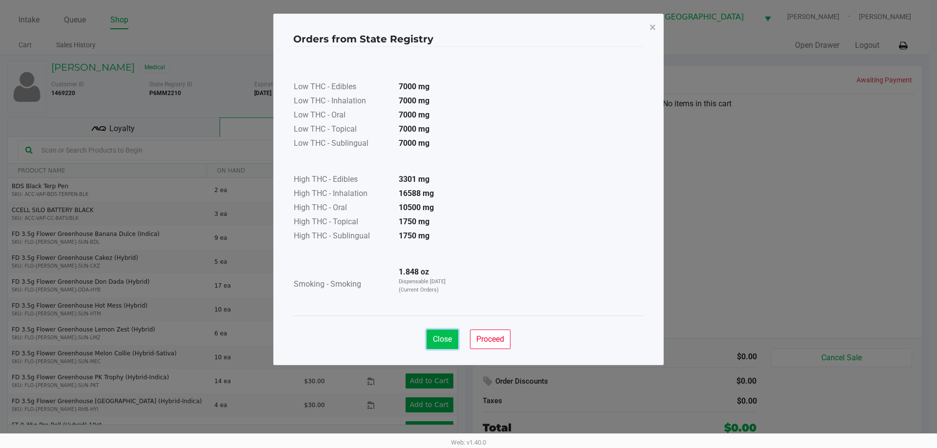
click at [433, 342] on span "Close" at bounding box center [442, 339] width 19 height 9
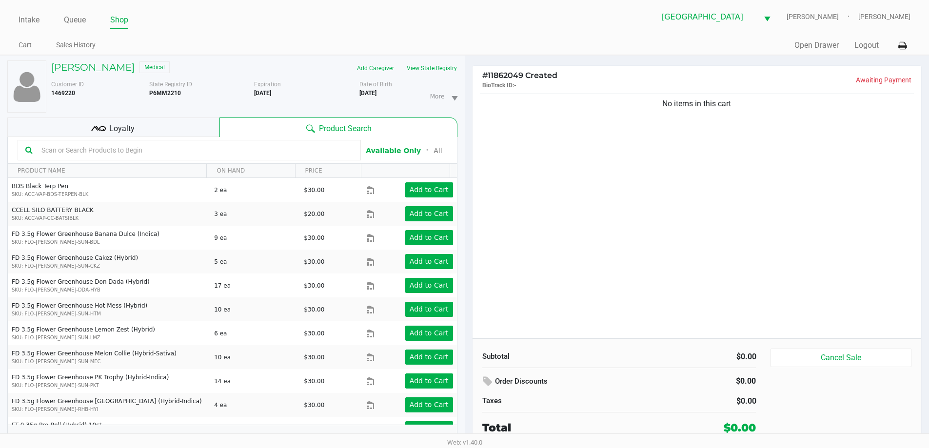
click at [148, 126] on div "Loyalty" at bounding box center [113, 128] width 212 height 20
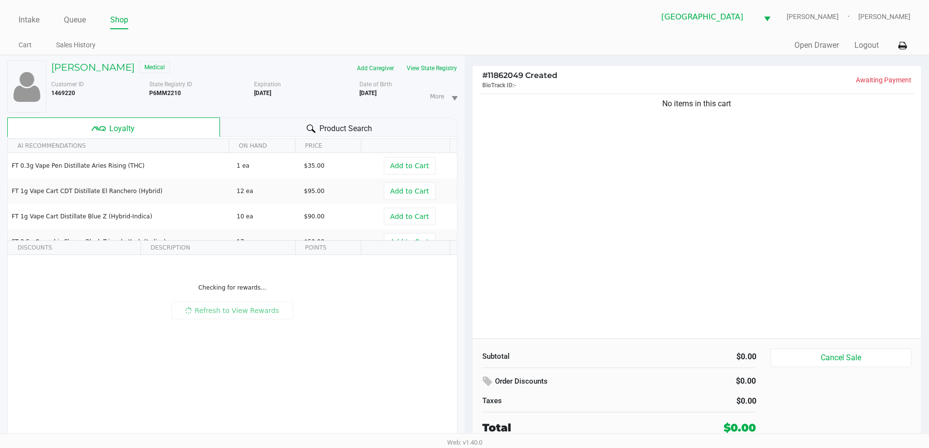
drag, startPoint x: 322, startPoint y: 122, endPoint x: 498, endPoint y: 172, distance: 182.5
click at [326, 129] on span "Product Search" at bounding box center [346, 129] width 53 height 12
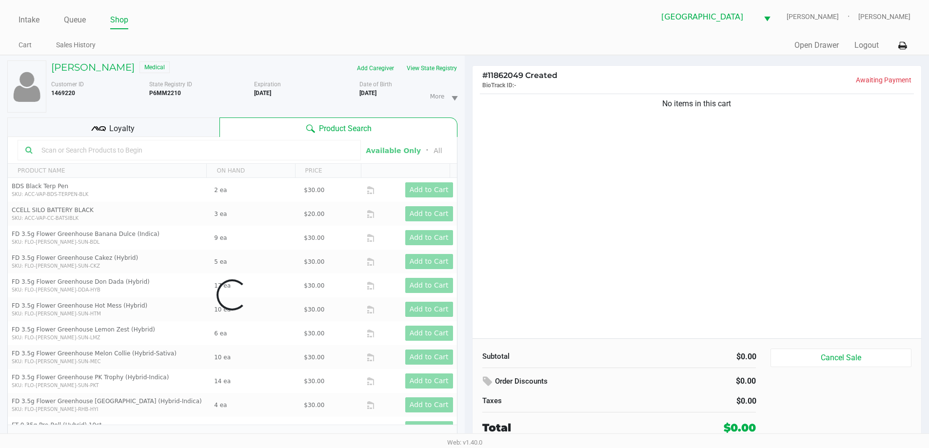
drag, startPoint x: 620, startPoint y: 235, endPoint x: 171, endPoint y: 193, distance: 451.3
click at [568, 228] on div "No items in this cart" at bounding box center [697, 215] width 449 height 247
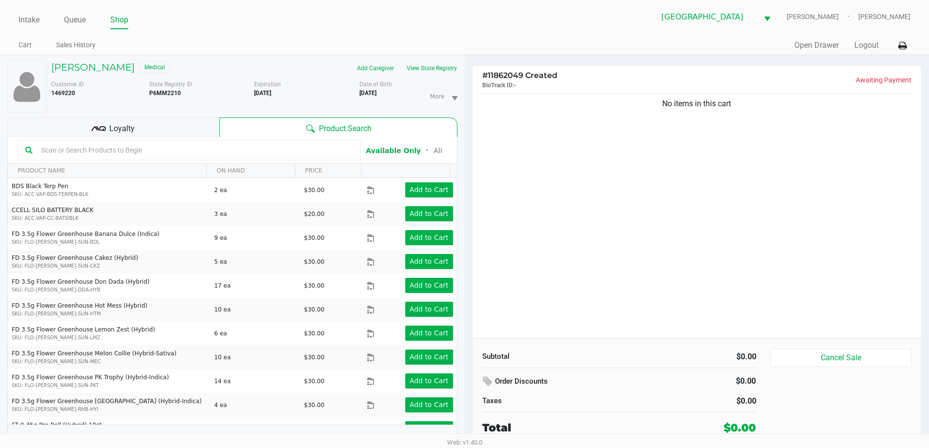
click at [177, 155] on input "text" at bounding box center [196, 150] width 316 height 15
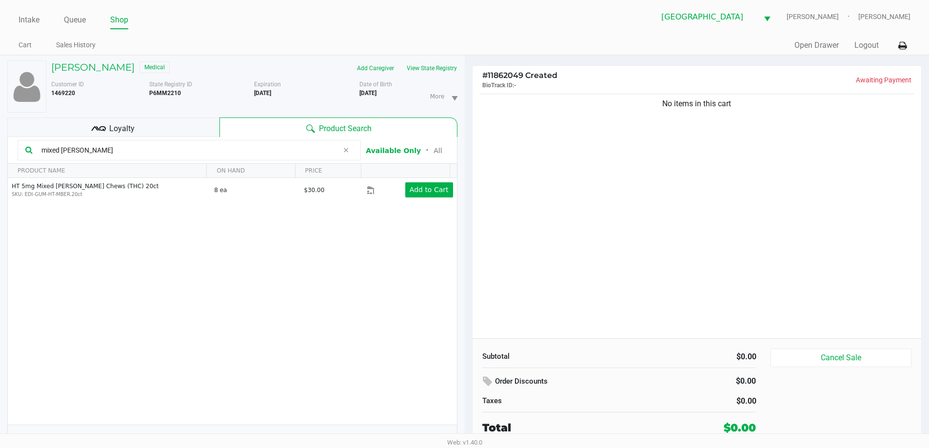
type input "mixed berry"
drag, startPoint x: 639, startPoint y: 261, endPoint x: 217, endPoint y: 293, distance: 423.2
click at [638, 261] on div "No items in this cart" at bounding box center [697, 215] width 449 height 247
click at [176, 276] on div "HT 5mg Mixed Berry Chews (THC) 20ct SKU: EDI-GUM-HT-MBER.20ct 8 ea $30.00 Add t…" at bounding box center [232, 301] width 449 height 247
drag, startPoint x: 615, startPoint y: 167, endPoint x: 223, endPoint y: 304, distance: 414.6
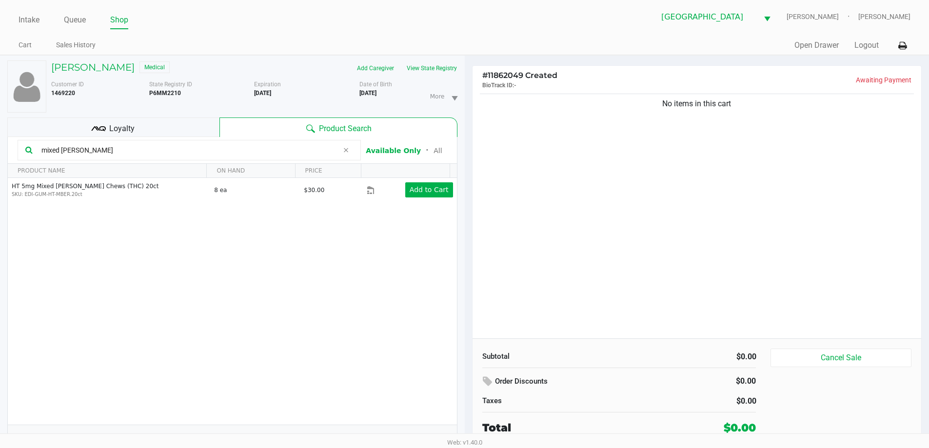
click at [614, 167] on div "No items in this cart" at bounding box center [697, 215] width 449 height 247
click at [222, 311] on div "HT 5mg Mixed Berry Chews (THC) 20ct SKU: EDI-GUM-HT-MBER.20ct 8 ea $30.00 Add t…" at bounding box center [232, 301] width 449 height 247
click at [0, 175] on div "ANDREW SASLOV Medical Add Caregiver View State Registry Customer ID 1469220 Sta…" at bounding box center [232, 257] width 465 height 403
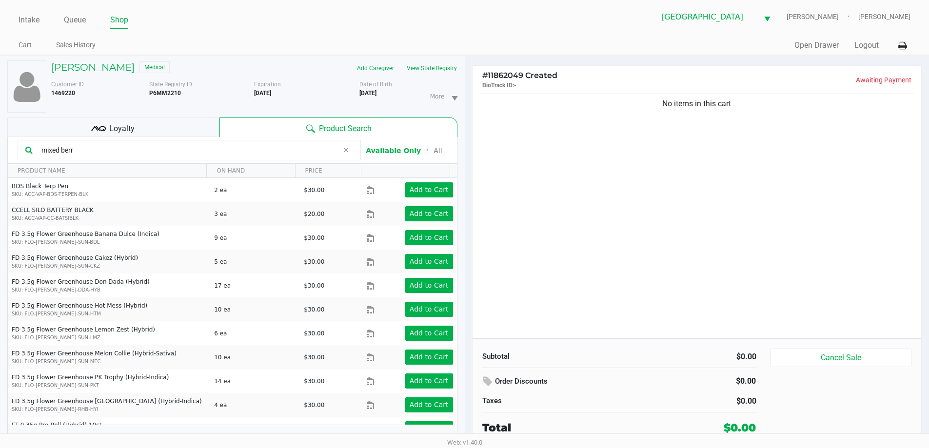
type input "mixed berry"
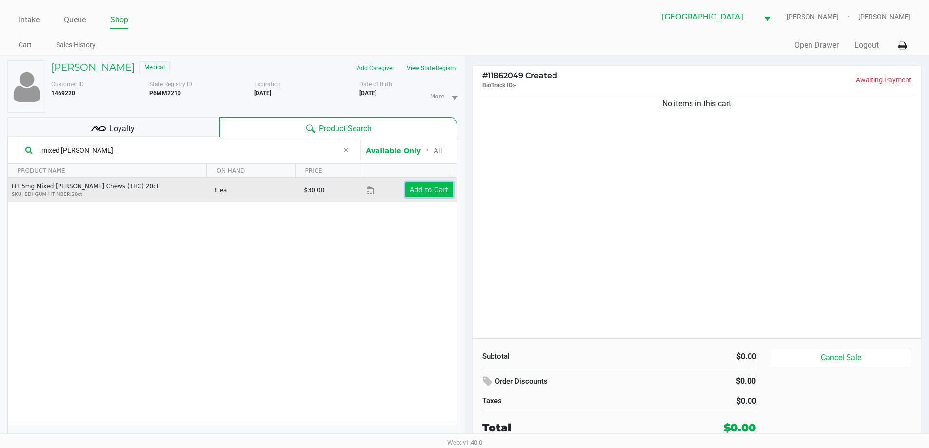
click at [429, 184] on button "Add to Cart" at bounding box center [429, 189] width 48 height 15
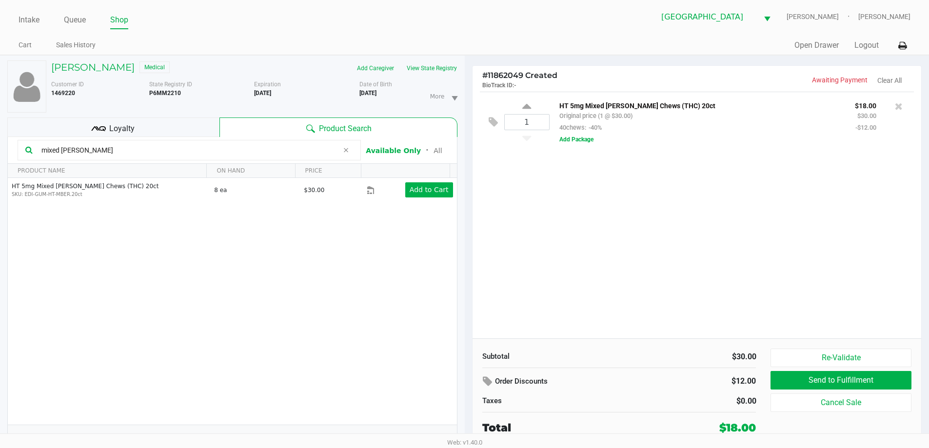
drag, startPoint x: 91, startPoint y: 124, endPoint x: 214, endPoint y: 124, distance: 122.5
click at [103, 124] on icon at bounding box center [98, 128] width 15 height 15
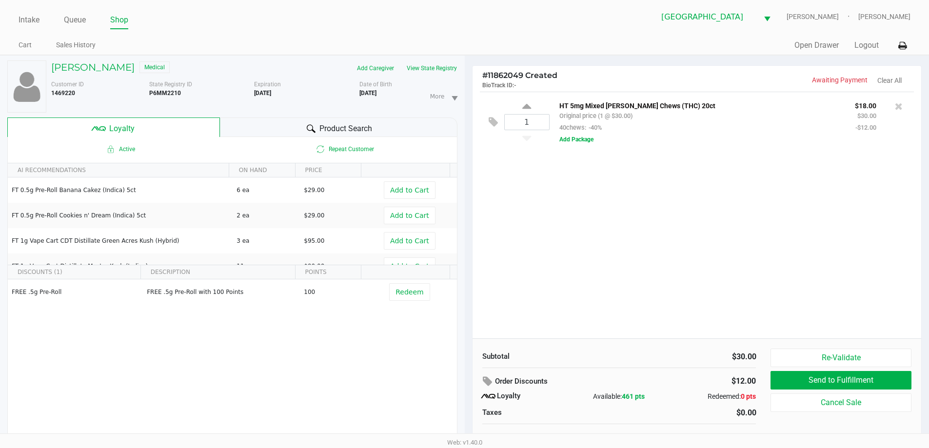
click at [381, 132] on div "Product Search" at bounding box center [339, 128] width 238 height 20
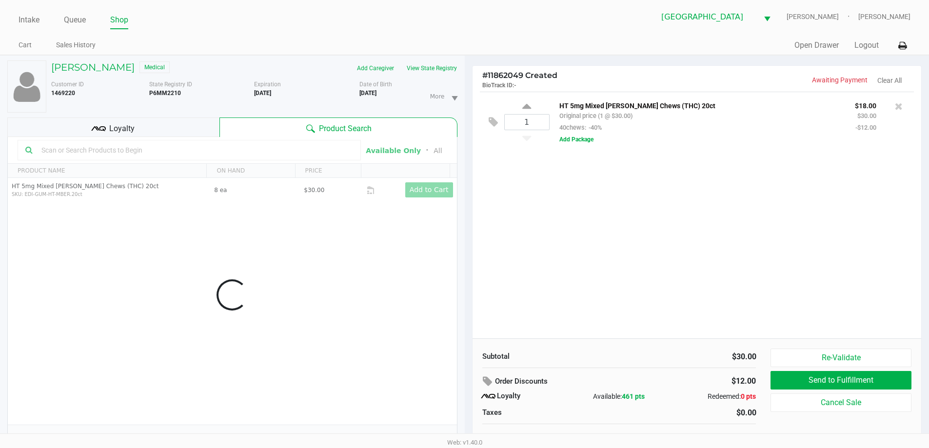
click at [608, 244] on div "1 HT 5mg Mixed Berry Chews (THC) 20ct Original price (1 @ $30.00) 40chews: -40%…" at bounding box center [697, 215] width 449 height 247
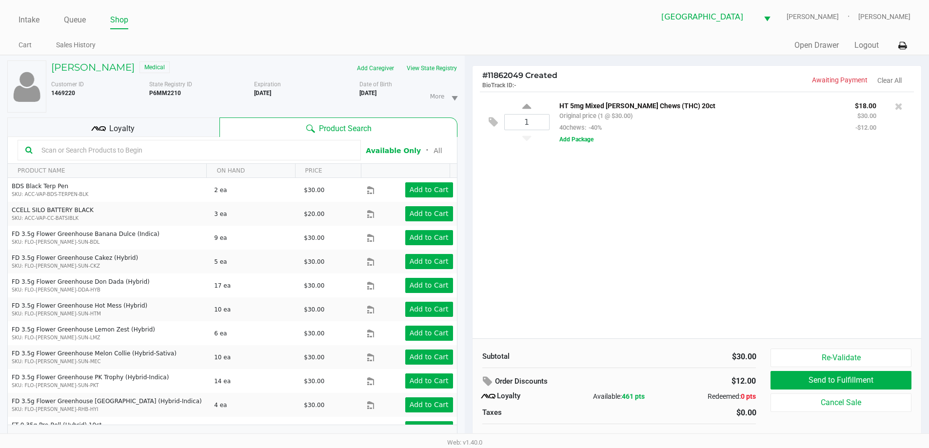
click at [281, 31] on div "Intake Queue Shop Delray Beach WC FRANKIE-VALLI Cesar Munoz Cart Sales History …" at bounding box center [464, 27] width 929 height 55
drag, startPoint x: 576, startPoint y: 261, endPoint x: 301, endPoint y: 23, distance: 362.8
click at [569, 248] on div "1 HT 5mg Mixed Berry Chews (THC) 20ct Original price (1 @ $30.00) 40chews: -40%…" at bounding box center [697, 215] width 449 height 247
drag, startPoint x: 300, startPoint y: 35, endPoint x: 327, endPoint y: 48, distance: 30.5
click at [313, 42] on div "Intake Queue Shop Delray Beach WC FRANKIE-VALLI Cesar Munoz Cart Sales History …" at bounding box center [464, 27] width 929 height 55
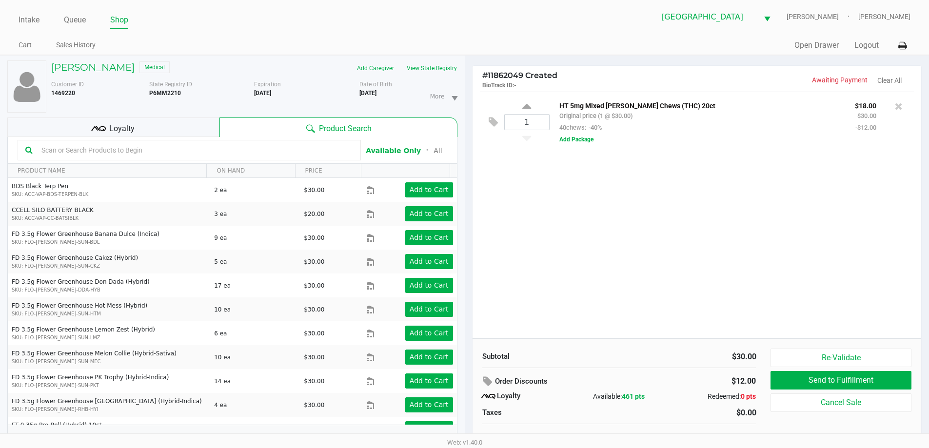
click at [603, 206] on div "1 HT 5mg Mixed Berry Chews (THC) 20ct Original price (1 @ $30.00) 40chews: -40%…" at bounding box center [697, 215] width 449 height 247
drag, startPoint x: 109, startPoint y: 128, endPoint x: 260, endPoint y: 128, distance: 151.2
click at [118, 127] on div "Loyalty" at bounding box center [113, 128] width 212 height 20
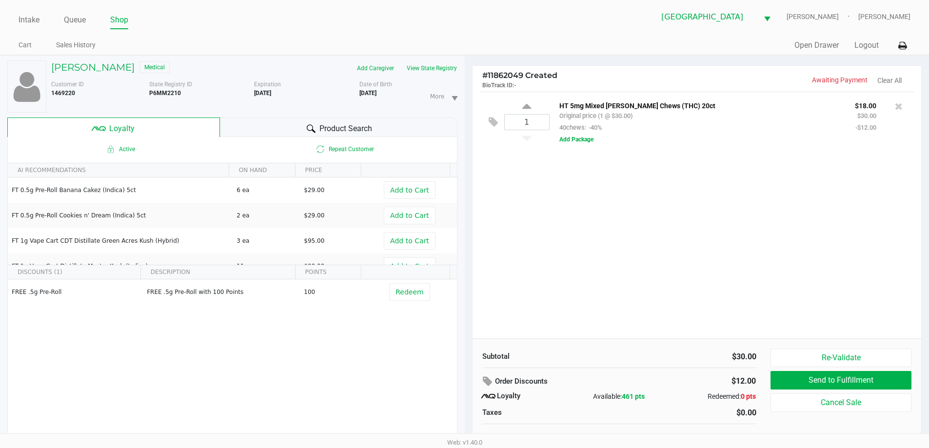
drag, startPoint x: 348, startPoint y: 124, endPoint x: 553, endPoint y: 208, distance: 221.2
click at [350, 123] on span "Product Search" at bounding box center [346, 129] width 53 height 12
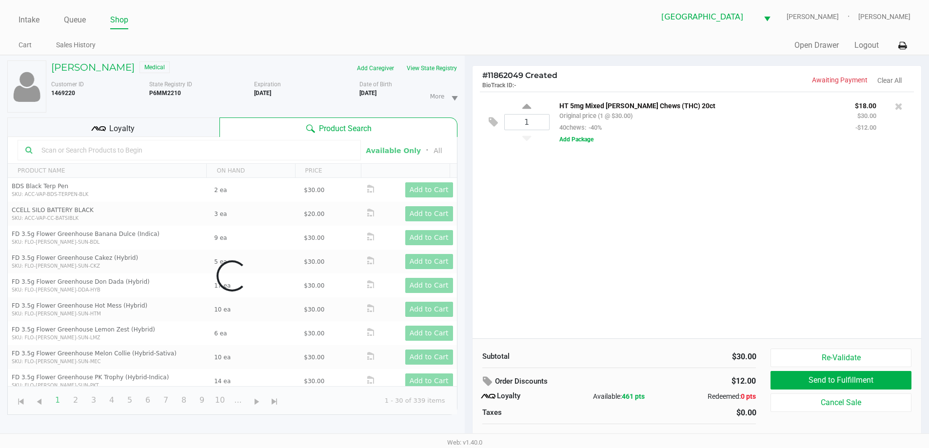
click at [654, 250] on div "1 HT 5mg Mixed Berry Chews (THC) 20ct Original price (1 @ $30.00) 40chews: -40%…" at bounding box center [697, 215] width 449 height 247
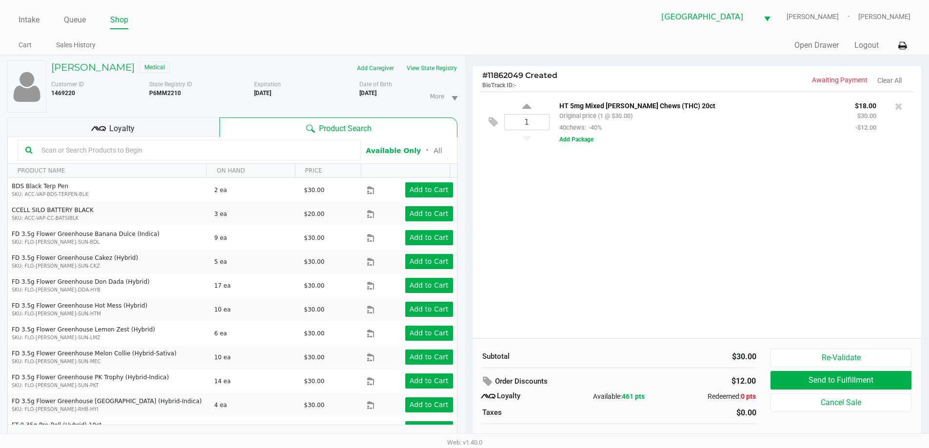
click at [80, 151] on input "text" at bounding box center [196, 150] width 316 height 15
click at [695, 184] on div "1 HT 5mg Mixed Berry Chews (THC) 20ct Original price (1 @ $30.00) 40chews: -40%…" at bounding box center [697, 215] width 449 height 247
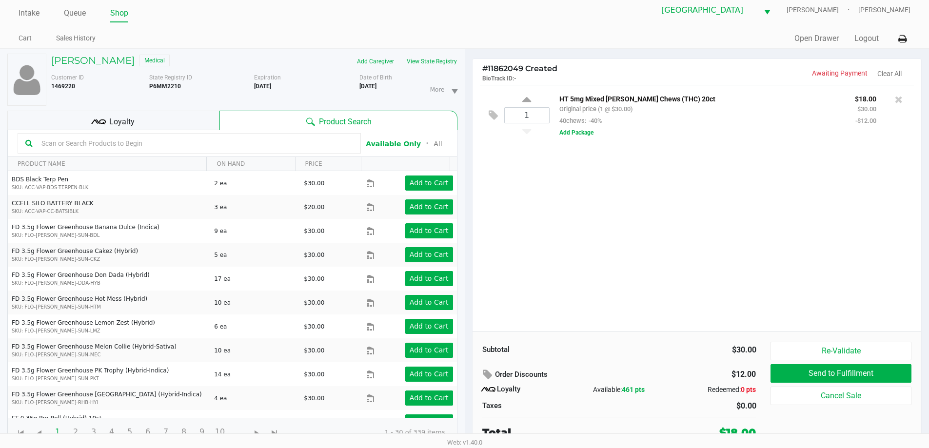
scroll to position [10, 0]
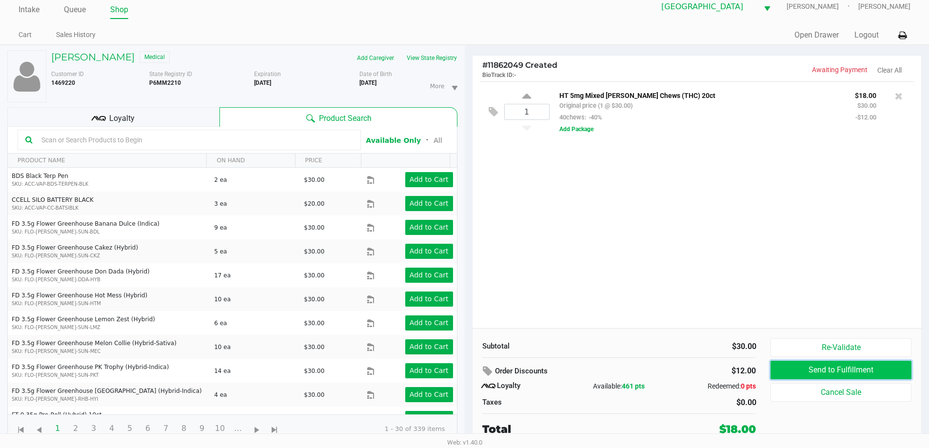
click at [844, 369] on button "Send to Fulfillment" at bounding box center [841, 370] width 141 height 19
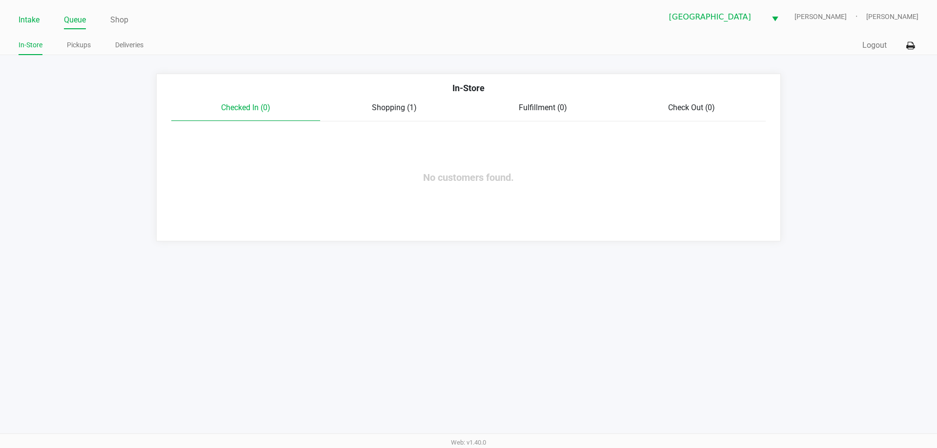
click at [31, 19] on link "Intake" at bounding box center [29, 20] width 21 height 14
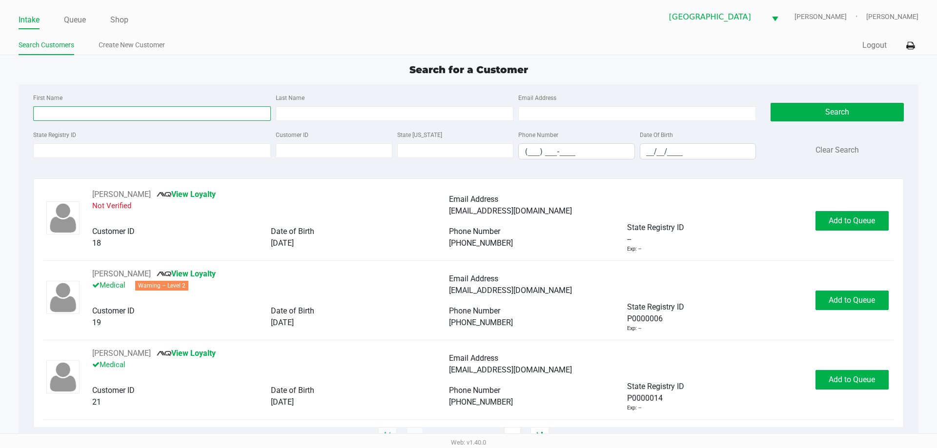
click at [149, 111] on input "First Name" at bounding box center [152, 113] width 238 height 15
type input "Matthew"
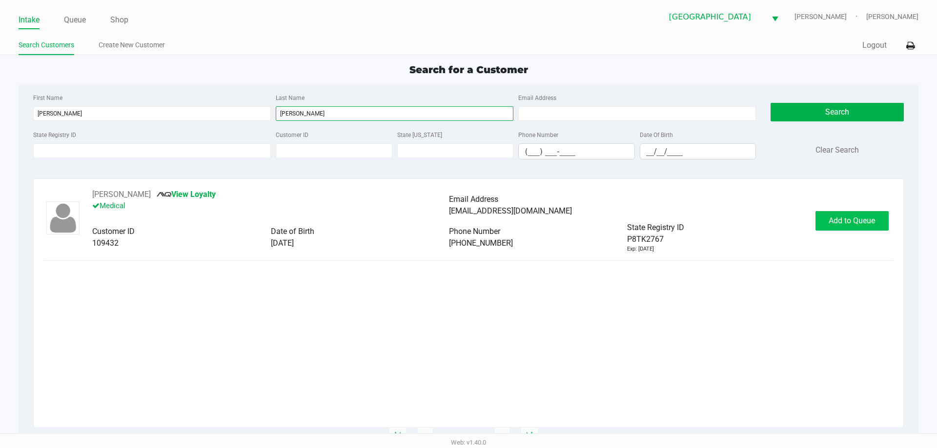
type input "Kahn"
click at [859, 220] on span "Add to Queue" at bounding box center [851, 220] width 46 height 9
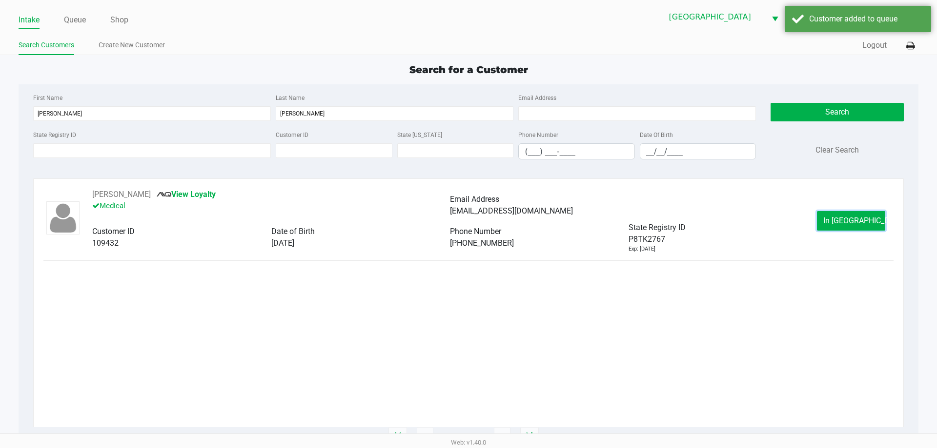
click at [852, 220] on span "In Queue" at bounding box center [864, 220] width 82 height 9
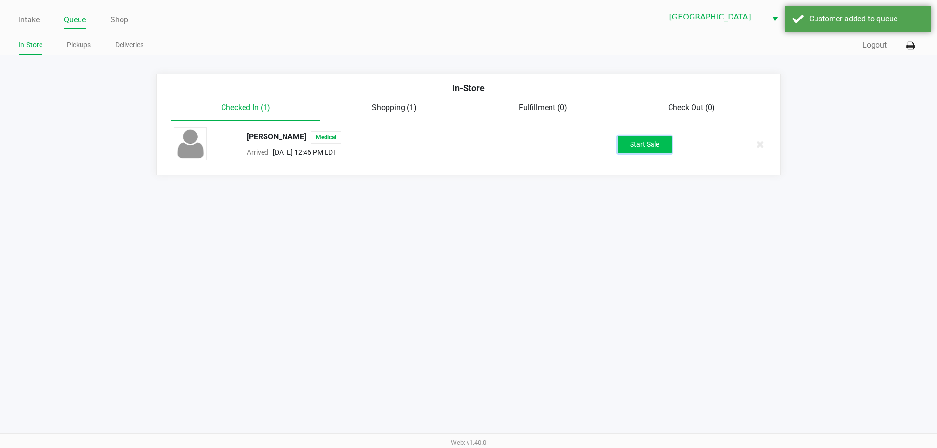
click at [663, 146] on button "Start Sale" at bounding box center [645, 144] width 54 height 17
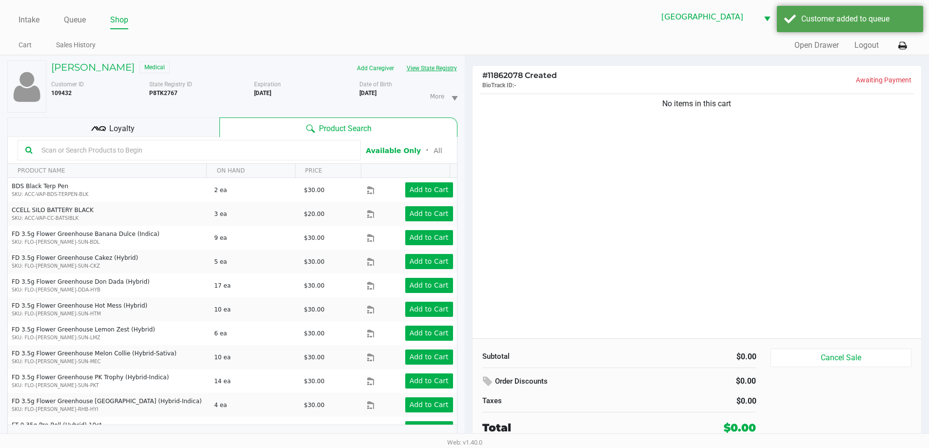
click at [418, 64] on button "View State Registry" at bounding box center [429, 68] width 57 height 16
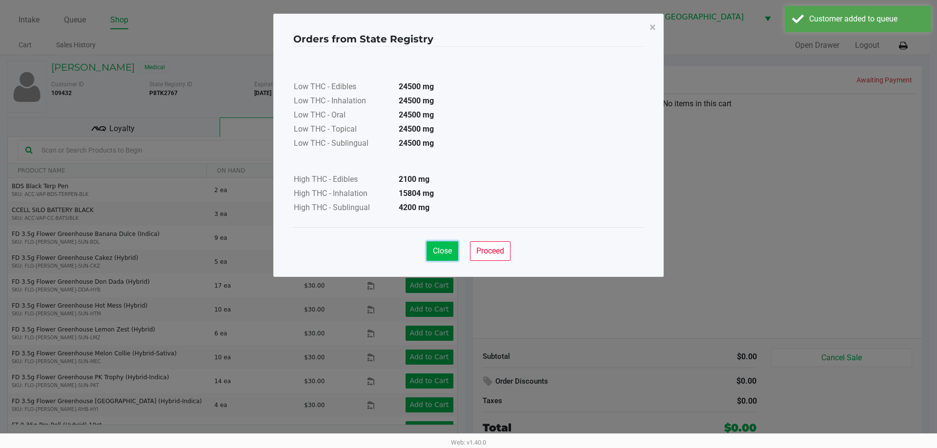
click at [442, 258] on button "Close" at bounding box center [442, 251] width 32 height 20
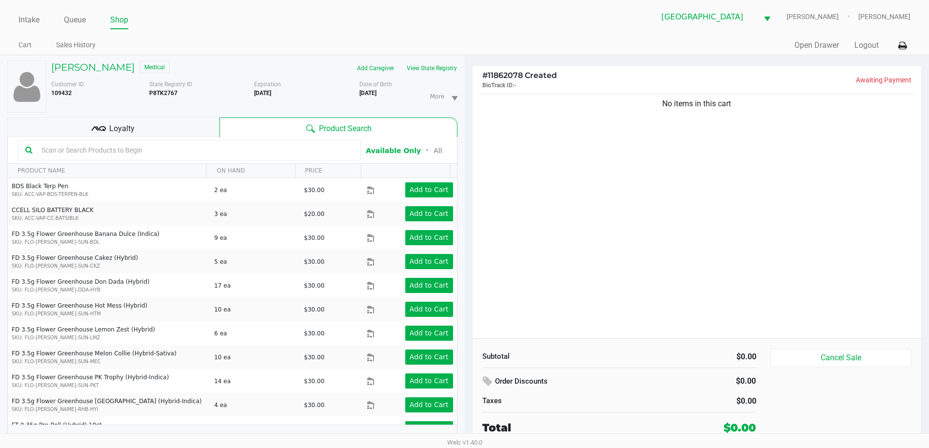
click at [125, 134] on div "Loyalty" at bounding box center [113, 128] width 212 height 20
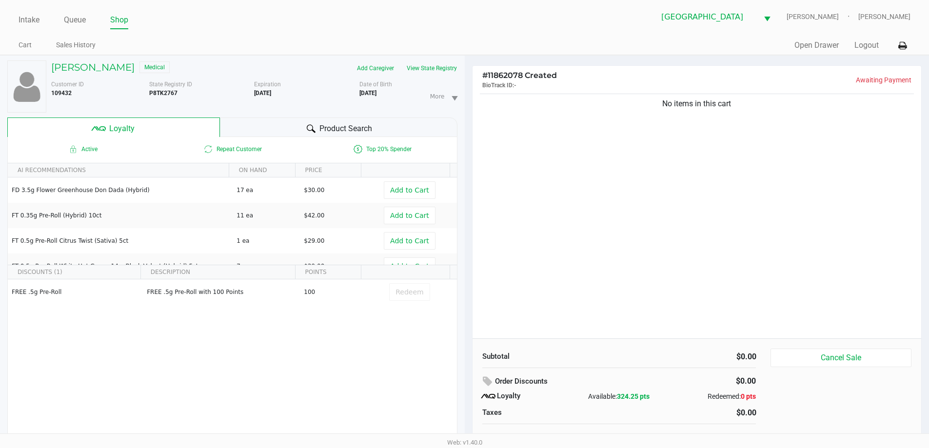
click at [338, 123] on span "Product Search" at bounding box center [346, 129] width 53 height 12
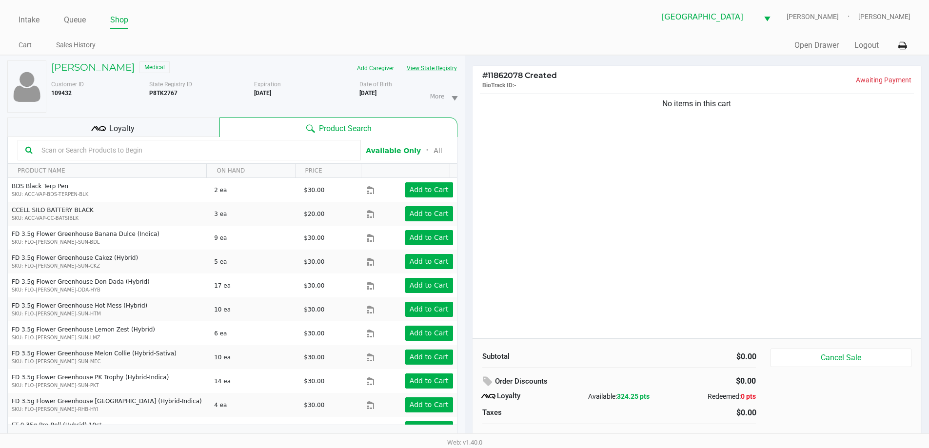
click at [445, 71] on button "View State Registry" at bounding box center [429, 68] width 57 height 16
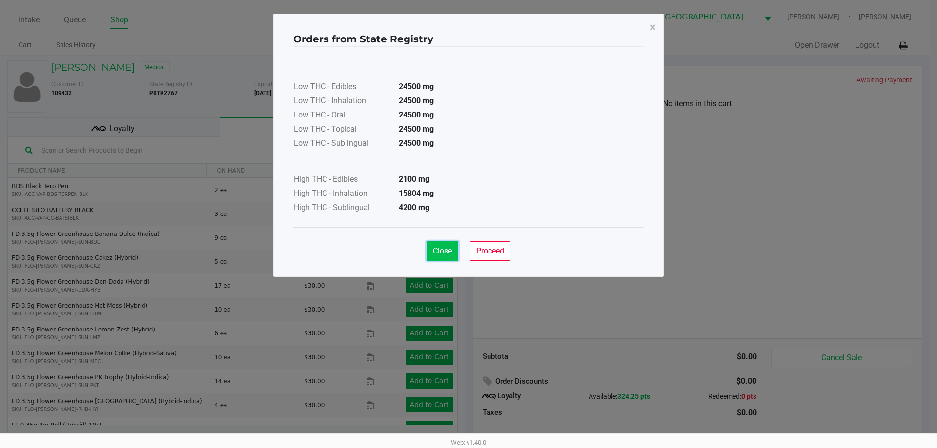
click at [447, 260] on button "Close" at bounding box center [442, 251] width 32 height 20
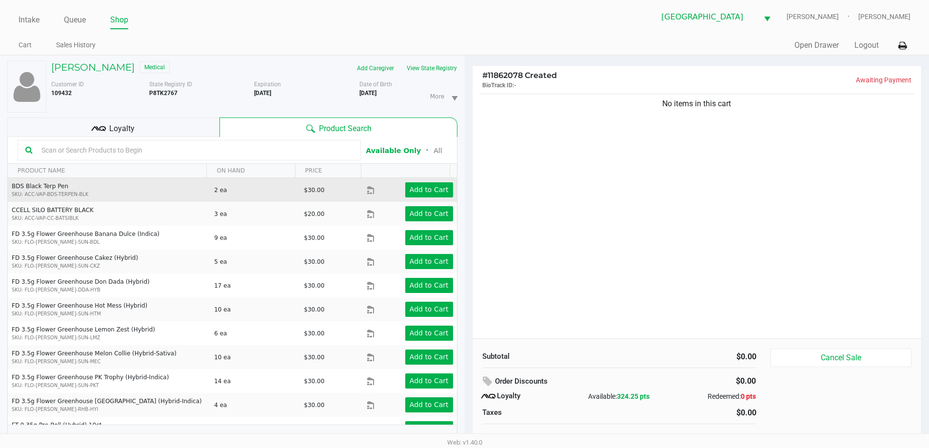
drag, startPoint x: 579, startPoint y: 238, endPoint x: 238, endPoint y: 185, distance: 345.1
click at [507, 218] on div "No items in this cart" at bounding box center [697, 215] width 449 height 247
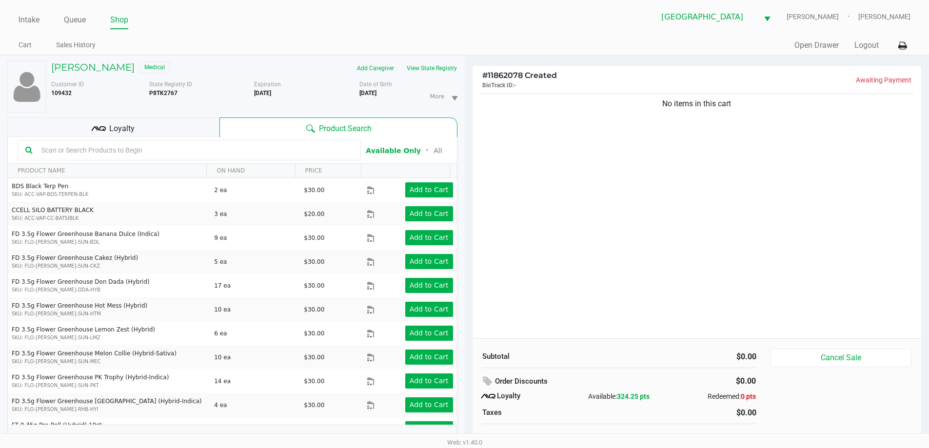
click at [157, 153] on input "text" at bounding box center [196, 150] width 316 height 15
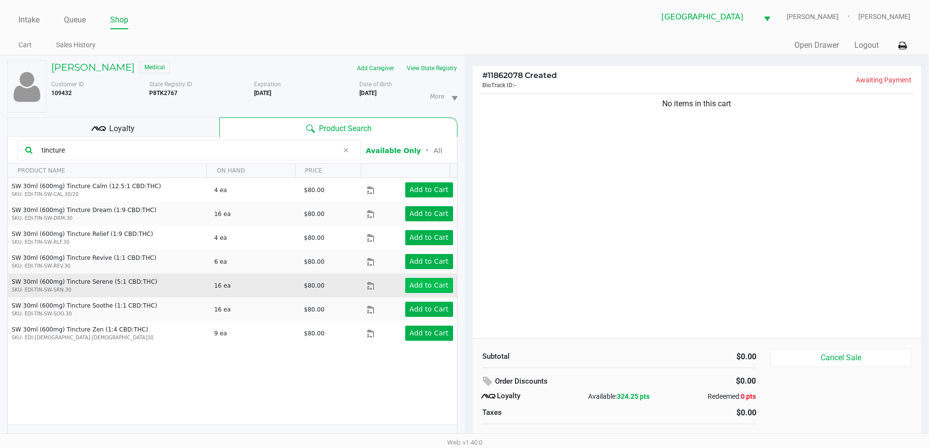
type input "tincture"
click at [417, 284] on app-button-loader "Add to Cart" at bounding box center [429, 285] width 39 height 8
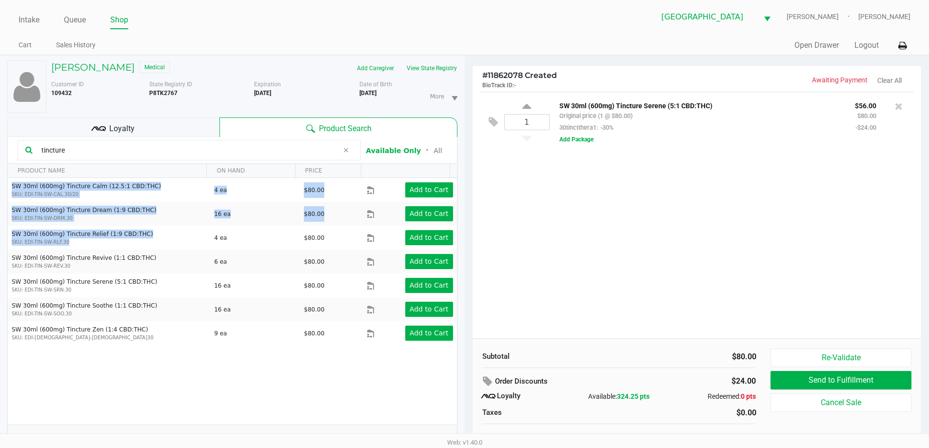
drag, startPoint x: 147, startPoint y: 239, endPoint x: 6, endPoint y: 208, distance: 144.8
click at [6, 208] on div "Matthew Kahn Medical Add Caregiver View State Registry Customer ID 109432 State…" at bounding box center [232, 257] width 465 height 403
click at [160, 402] on div "SW 30ml (600mg) Tincture Calm (12.5:1 CBD:THC) SKU: EDI-TIN-SW-CAL.30/20 4 ea $…" at bounding box center [232, 301] width 449 height 247
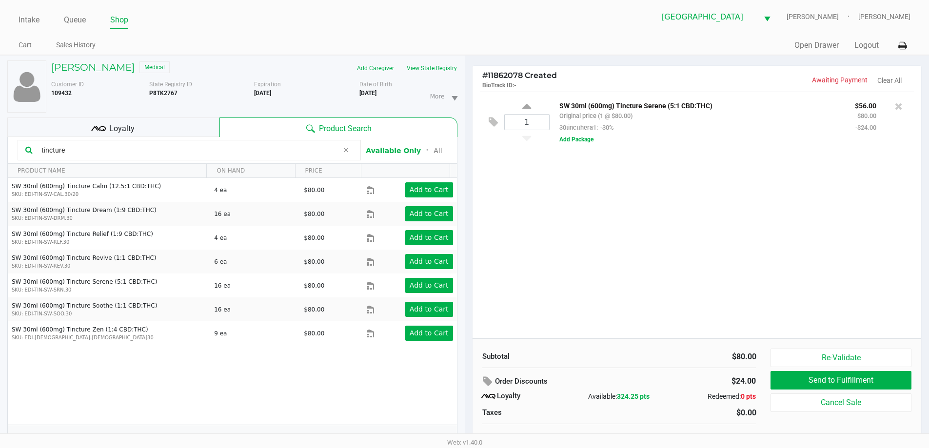
click at [148, 383] on div "SW 30ml (600mg) Tincture Calm (12.5:1 CBD:THC) SKU: EDI-TIN-SW-CAL.30/20 4 ea $…" at bounding box center [232, 301] width 449 height 247
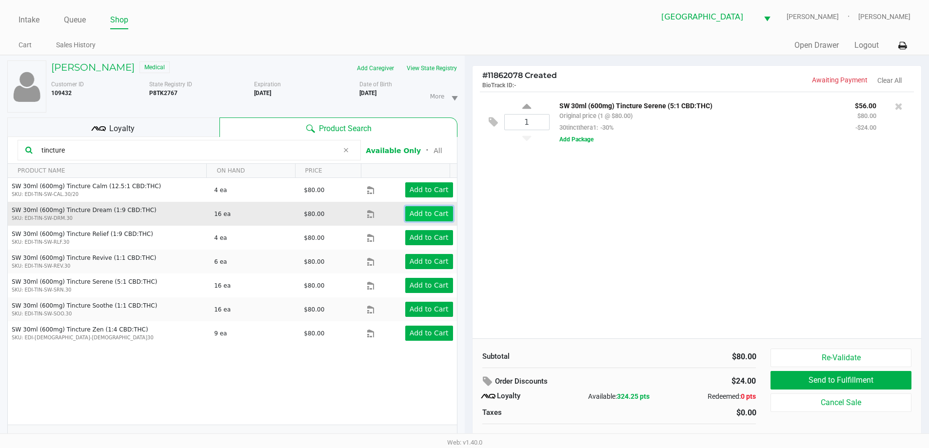
click at [423, 213] on app-button-loader "Add to Cart" at bounding box center [429, 214] width 39 height 8
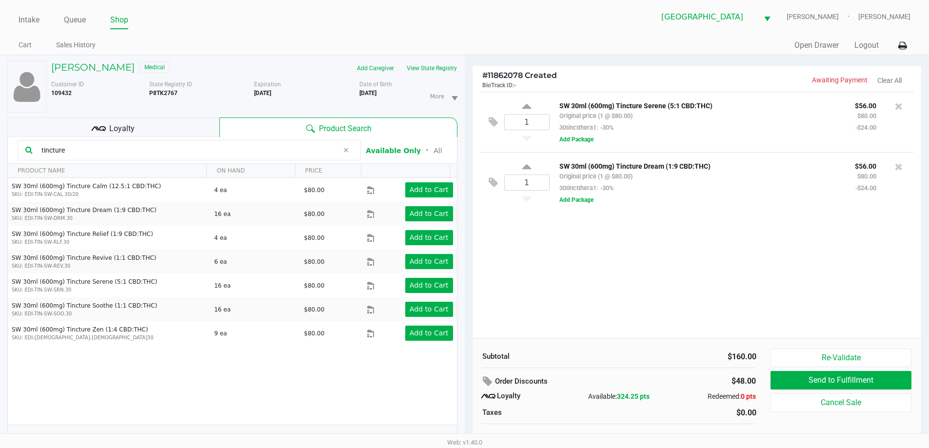
click at [133, 122] on div "Loyalty" at bounding box center [113, 128] width 212 height 20
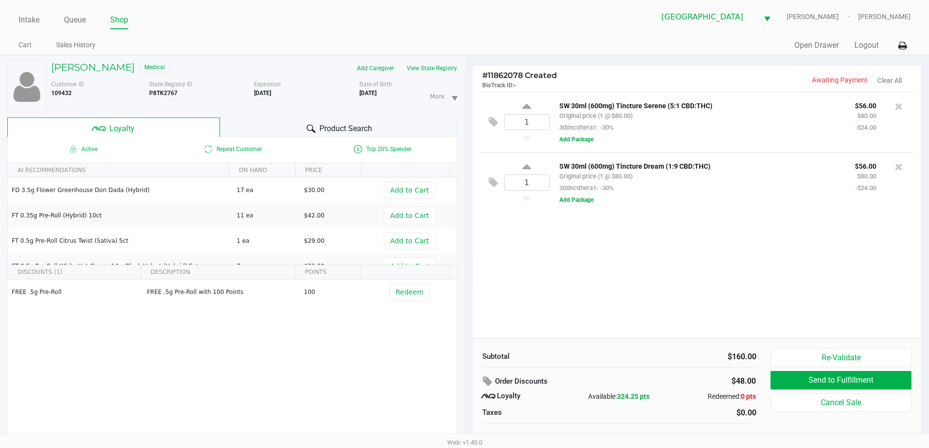
click at [314, 122] on div "Product Search" at bounding box center [339, 128] width 238 height 20
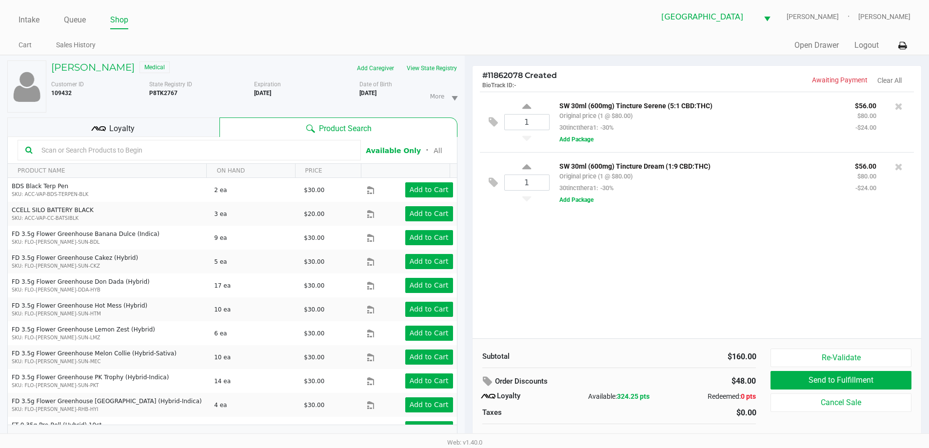
drag, startPoint x: 539, startPoint y: 243, endPoint x: 640, endPoint y: 286, distance: 109.5
click at [541, 243] on div "1 SW 30ml (600mg) Tincture Serene (5:1 CBD:THC) Original price (1 @ $80.00) 30t…" at bounding box center [697, 215] width 449 height 247
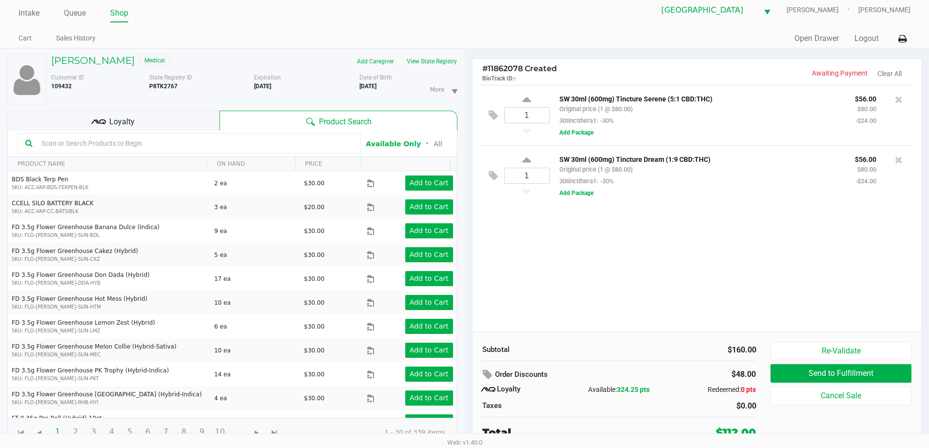
scroll to position [10, 0]
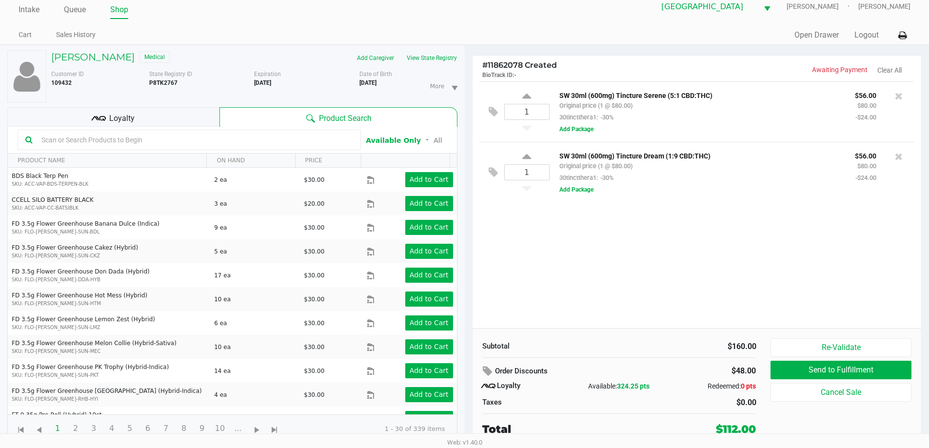
click at [805, 337] on div "Subtotal $160.00 Order Discounts $48.00 Loyalty Available: 324.25 pts Redeemed:…" at bounding box center [697, 387] width 449 height 119
click at [844, 350] on button "Re-Validate" at bounding box center [841, 348] width 141 height 19
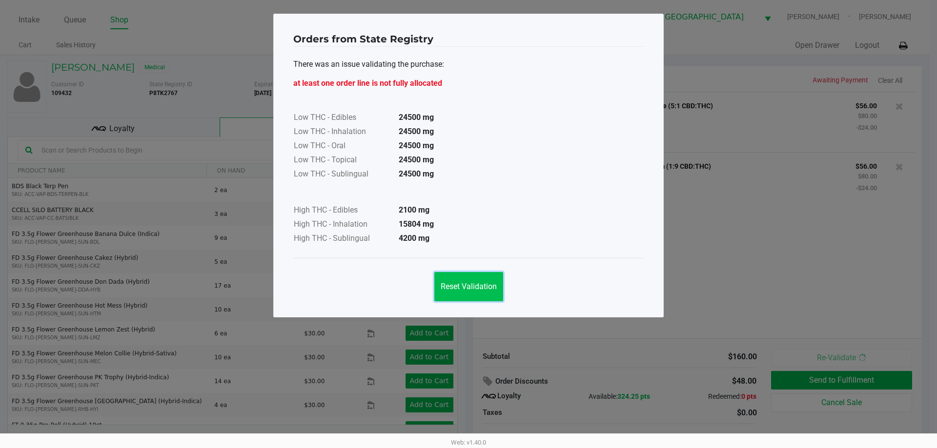
click at [462, 289] on span "Reset Validation" at bounding box center [469, 286] width 56 height 9
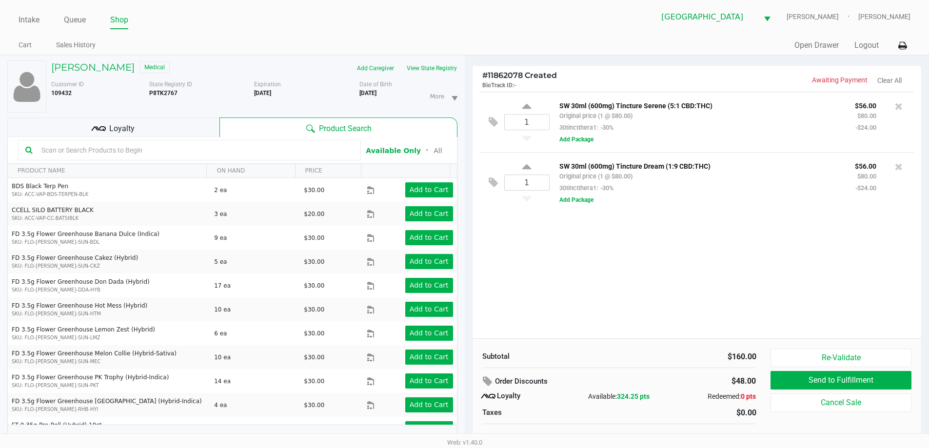
click at [599, 275] on div "1 SW 30ml (600mg) Tincture Serene (5:1 CBD:THC) Original price (1 @ $80.00) 30t…" at bounding box center [697, 215] width 449 height 247
click at [161, 134] on div "Loyalty" at bounding box center [113, 128] width 212 height 20
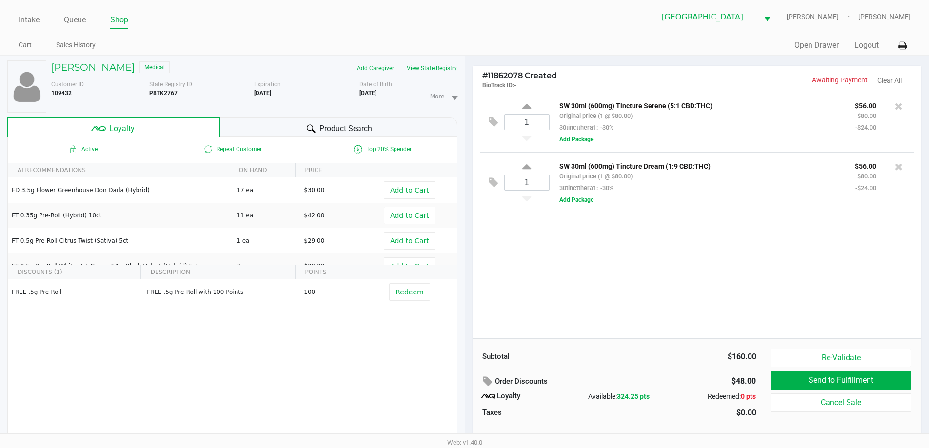
click at [276, 120] on div "Product Search" at bounding box center [339, 128] width 238 height 20
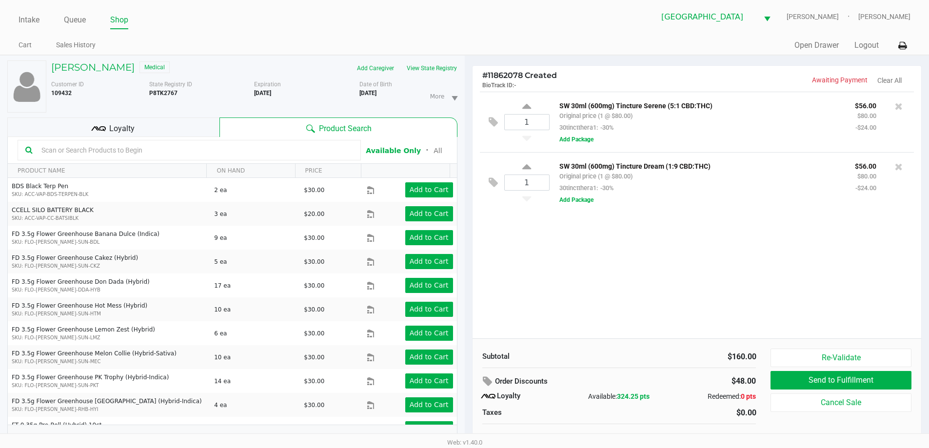
drag, startPoint x: 563, startPoint y: 253, endPoint x: 577, endPoint y: 254, distance: 13.7
click at [564, 253] on div "1 SW 30ml (600mg) Tincture Serene (5:1 CBD:THC) Original price (1 @ $80.00) 30t…" at bounding box center [697, 215] width 449 height 247
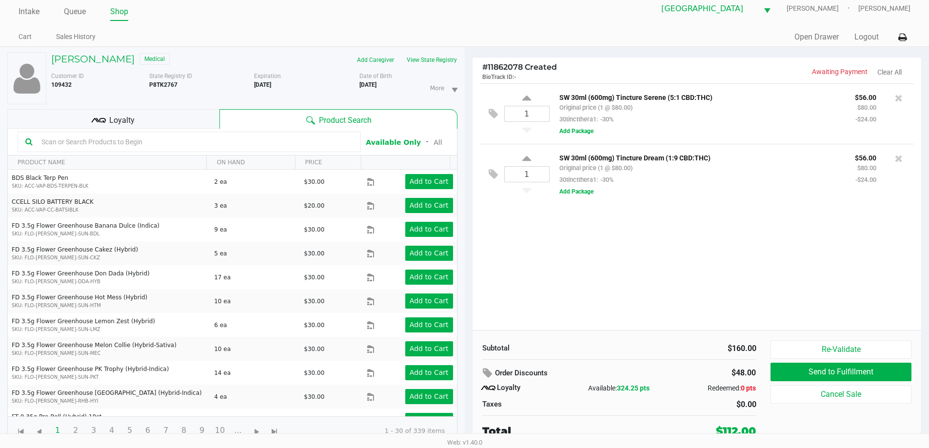
scroll to position [10, 0]
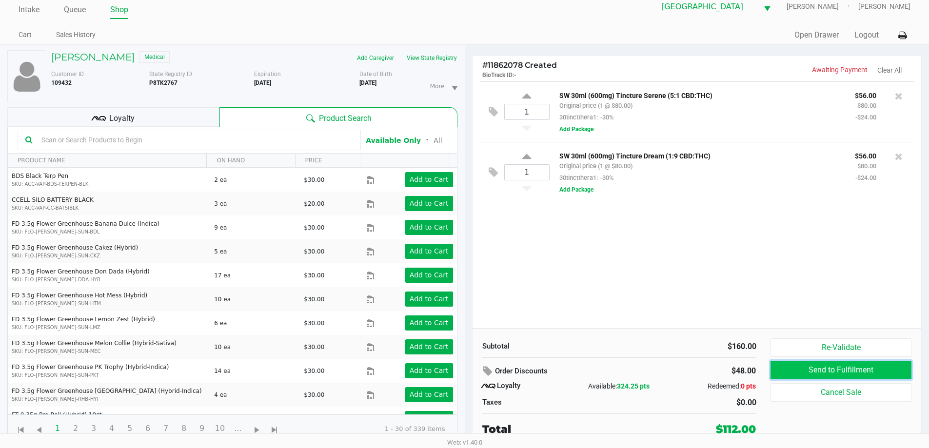
click at [812, 368] on button "Send to Fulfillment" at bounding box center [841, 370] width 141 height 19
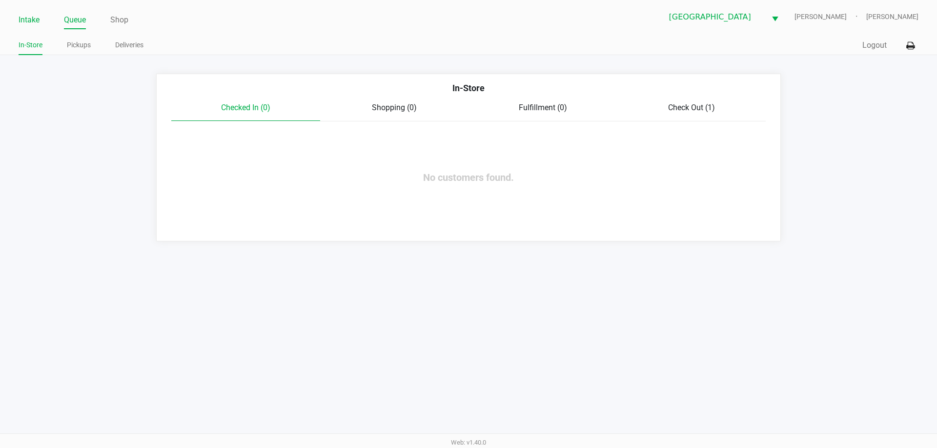
click at [32, 22] on link "Intake" at bounding box center [29, 20] width 21 height 14
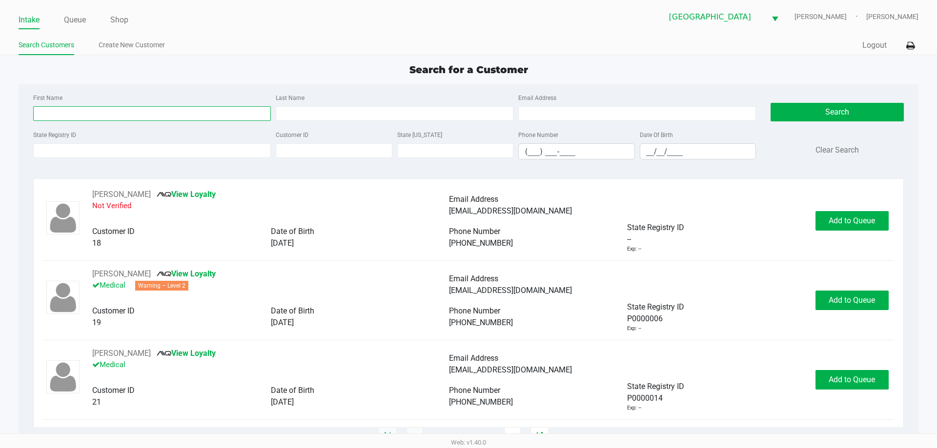
click at [91, 111] on input "First Name" at bounding box center [152, 113] width 238 height 15
type input "Frederick"
click at [372, 108] on input "Last Name" at bounding box center [395, 113] width 238 height 15
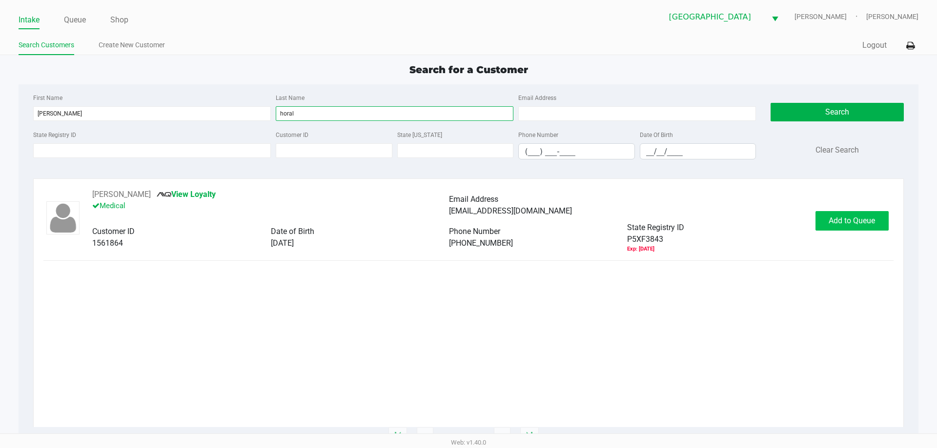
type input "horal"
click at [848, 220] on span "Add to Queue" at bounding box center [851, 220] width 46 height 9
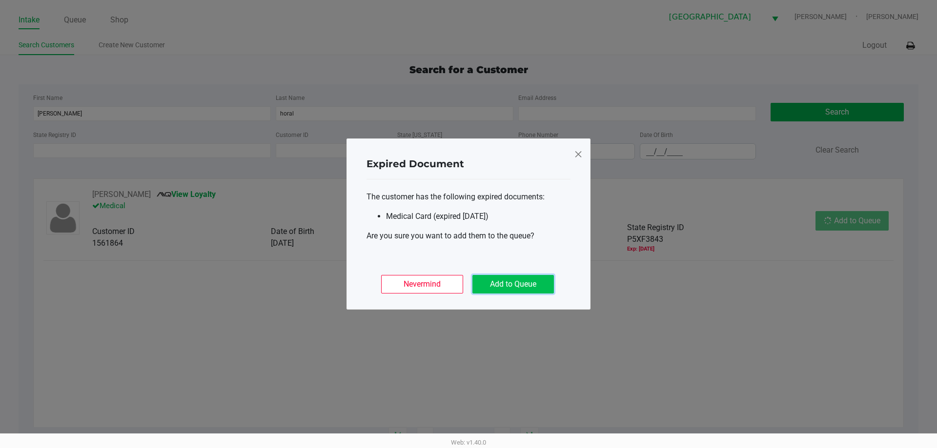
click at [536, 283] on button "Add to Queue" at bounding box center [512, 284] width 81 height 19
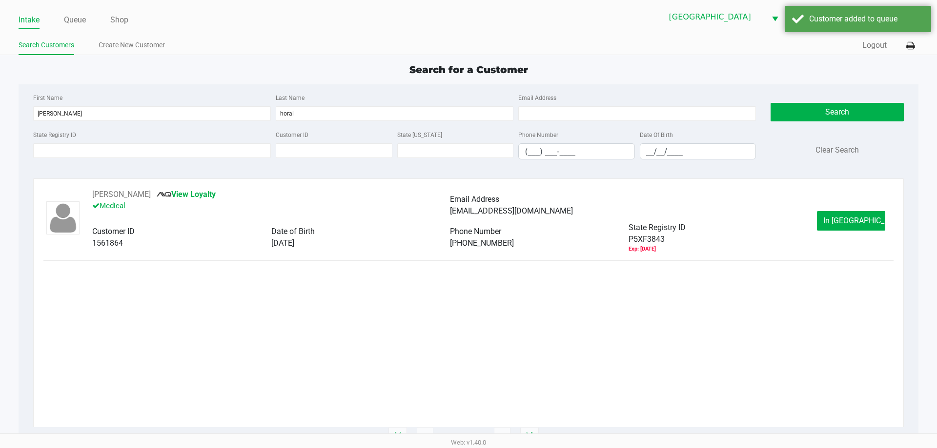
drag, startPoint x: 812, startPoint y: 217, endPoint x: 837, endPoint y: 218, distance: 24.9
click at [815, 216] on div "FREDERICK HORAL View Loyalty Medical Email Address freehoral@gmail.com Customer…" at bounding box center [449, 221] width 734 height 64
click at [837, 218] on span "In Queue" at bounding box center [864, 220] width 82 height 9
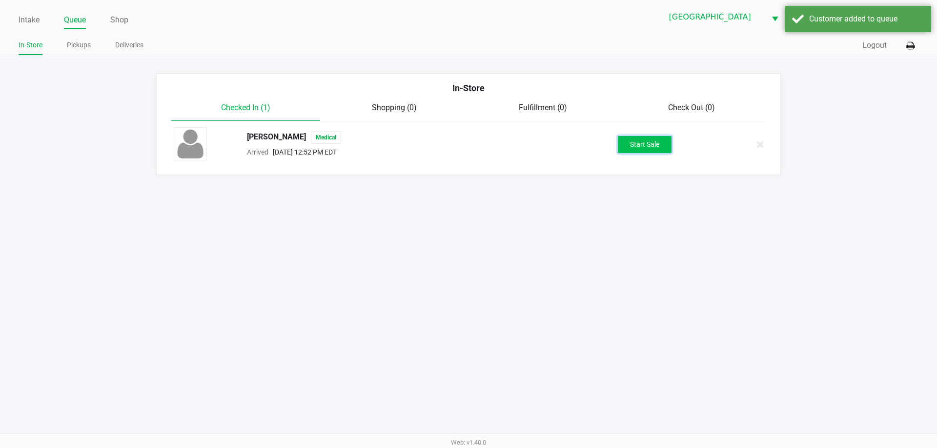
click at [652, 145] on button "Start Sale" at bounding box center [645, 144] width 54 height 17
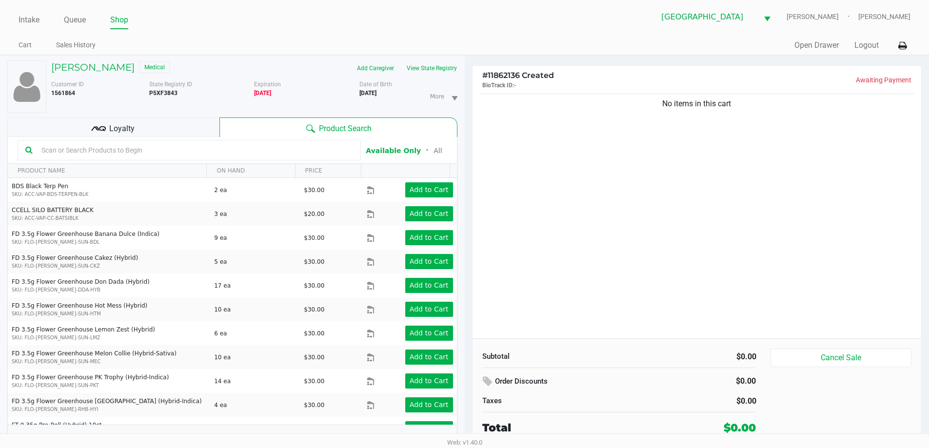
click at [125, 144] on input "text" at bounding box center [196, 150] width 316 height 15
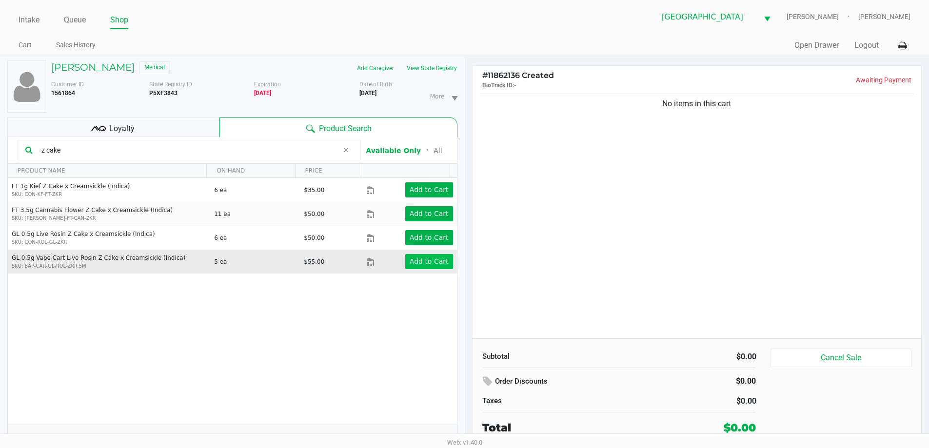
type input "z cake"
click at [416, 261] on app-button-loader "Add to Cart" at bounding box center [429, 262] width 39 height 8
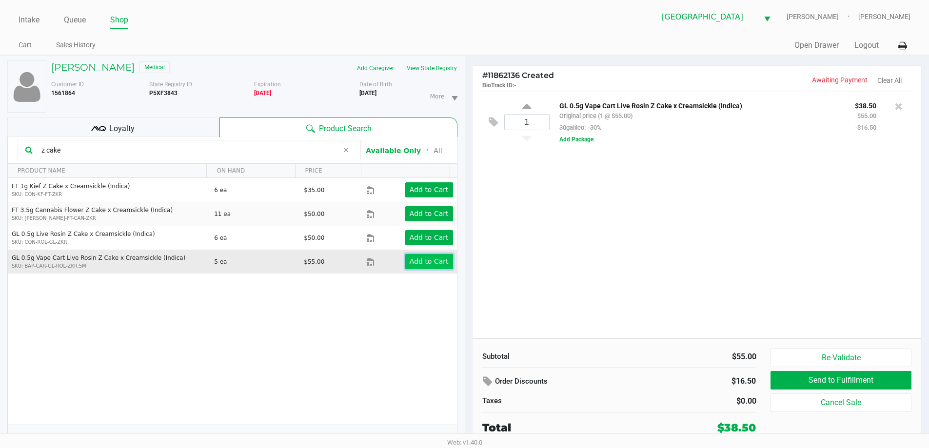
click at [416, 261] on app-button-loader "Add to Cart" at bounding box center [429, 262] width 39 height 8
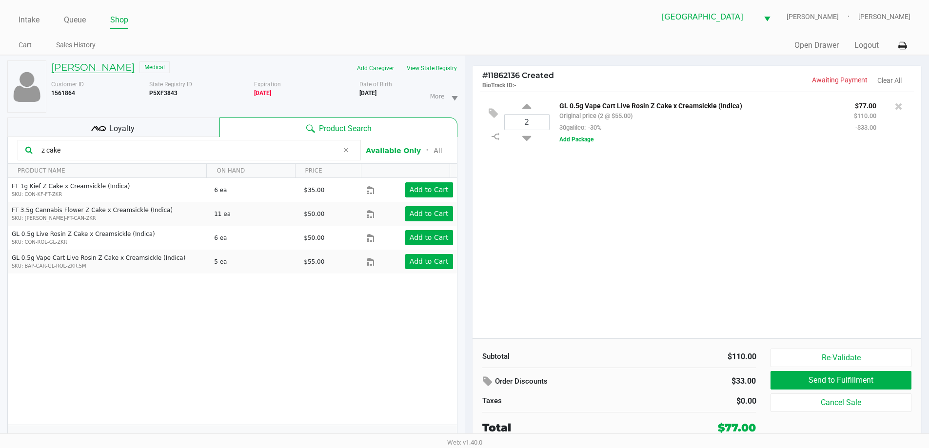
click at [105, 68] on h5 "FREDERICK HORAL" at bounding box center [92, 67] width 83 height 12
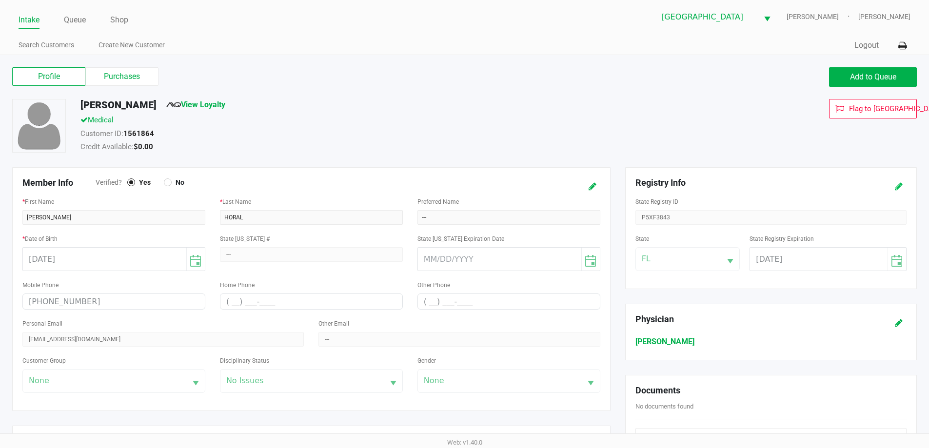
click at [897, 188] on icon at bounding box center [899, 186] width 8 height 7
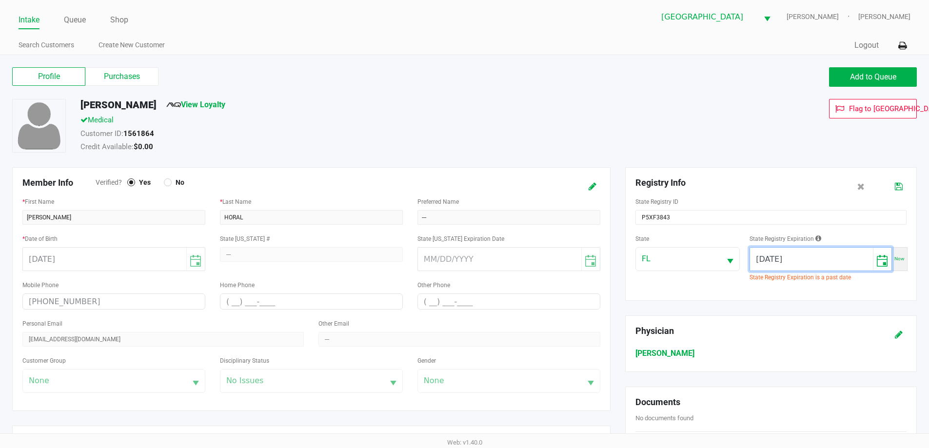
drag, startPoint x: 804, startPoint y: 262, endPoint x: 429, endPoint y: 236, distance: 375.6
click at [505, 240] on div "Member Info Verified? Yes No * First Name FREDERICK * Last Name HORAL Preferred…" at bounding box center [465, 370] width 920 height 406
type input "07/24/2026"
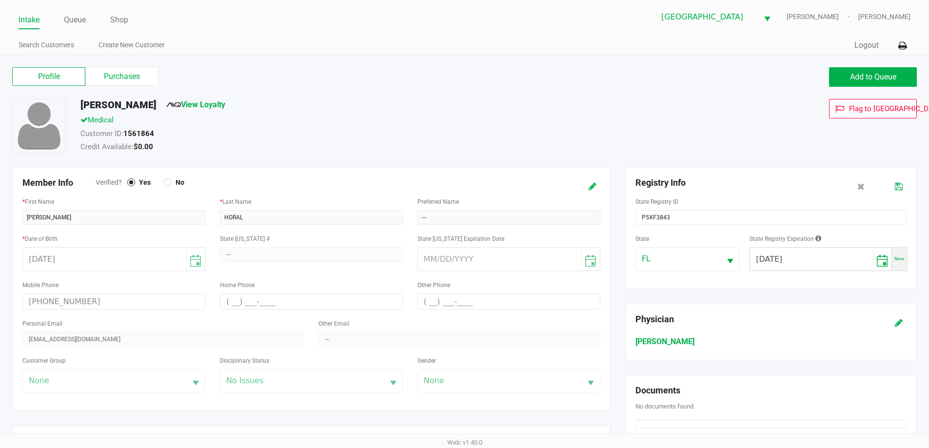
drag, startPoint x: 569, startPoint y: 94, endPoint x: 769, endPoint y: 186, distance: 219.8
click at [573, 93] on div "Profile Purchases Add to Queue" at bounding box center [465, 82] width 920 height 34
click at [899, 187] on icon at bounding box center [899, 186] width 8 height 7
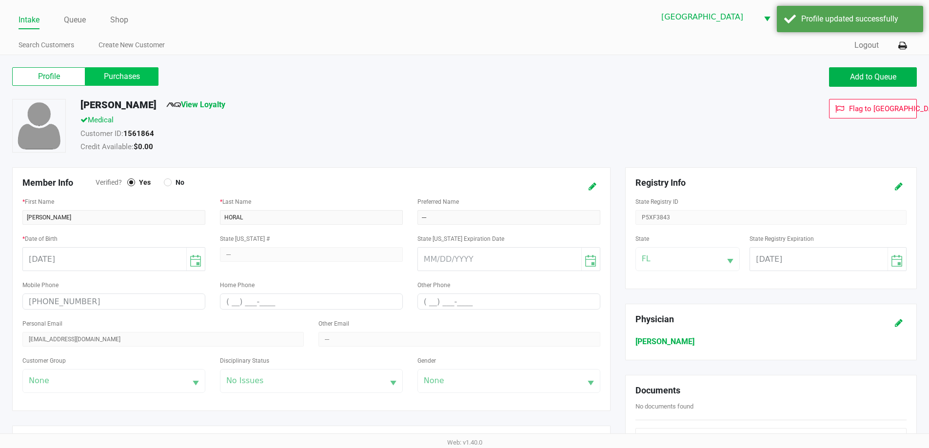
click at [127, 78] on label "Purchases" at bounding box center [121, 76] width 73 height 19
click at [0, 0] on 1 "Purchases" at bounding box center [0, 0] width 0 height 0
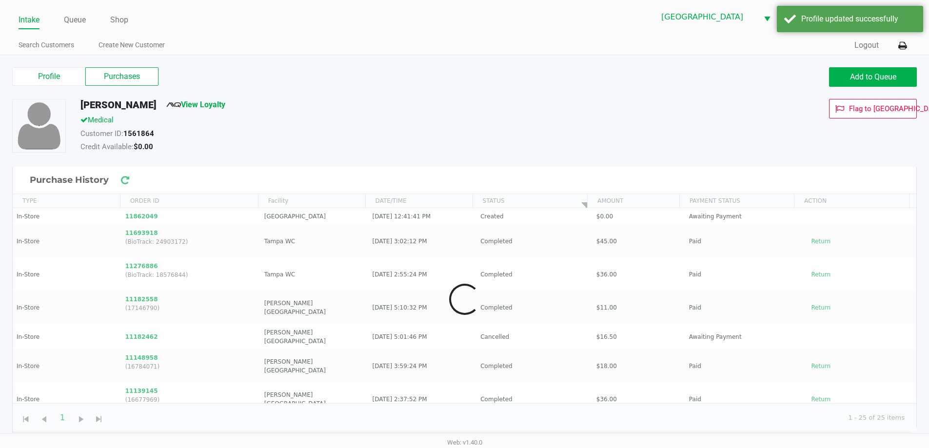
click at [360, 101] on div "FREDERICK HORAL View Loyalty" at bounding box center [356, 107] width 567 height 16
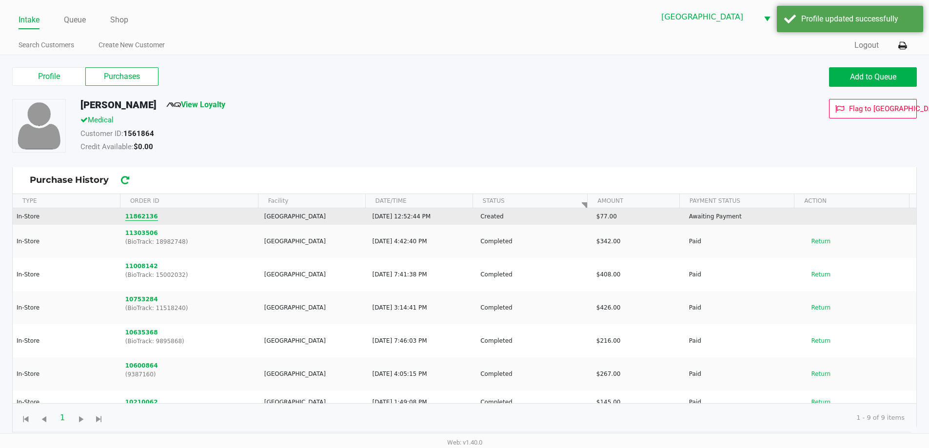
click at [142, 219] on button "11862136" at bounding box center [141, 216] width 33 height 9
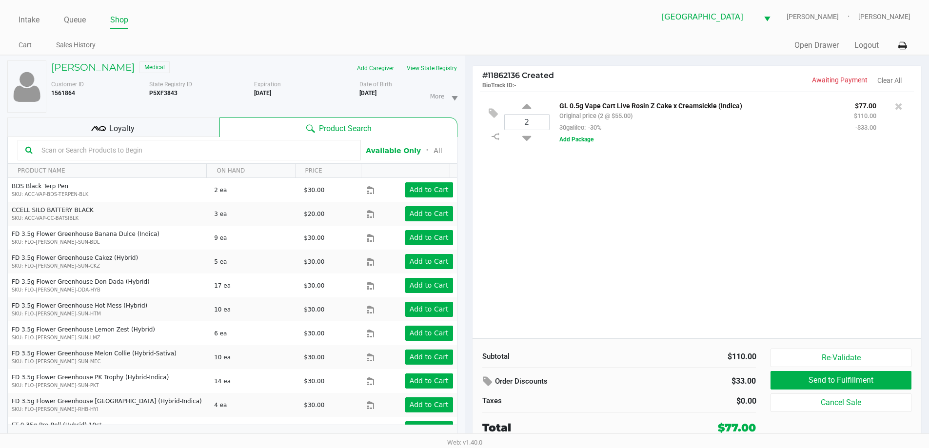
click at [184, 144] on input "text" at bounding box center [196, 150] width 316 height 15
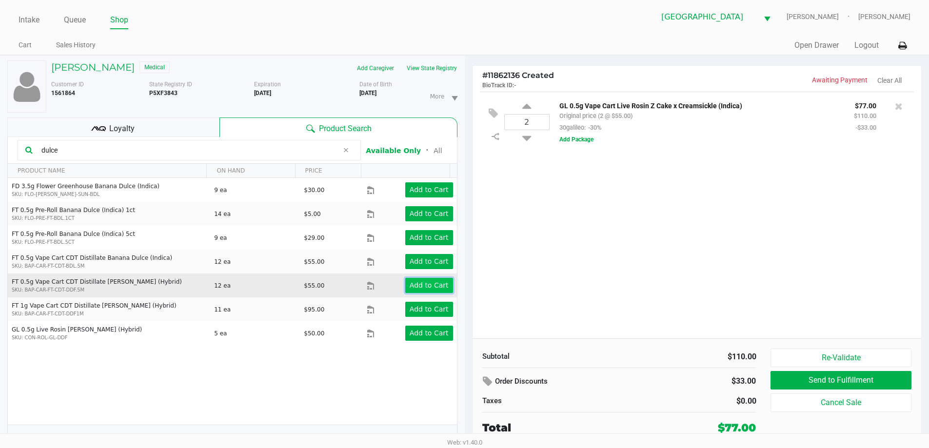
click at [428, 281] on app-button-loader "Add to Cart" at bounding box center [429, 285] width 39 height 8
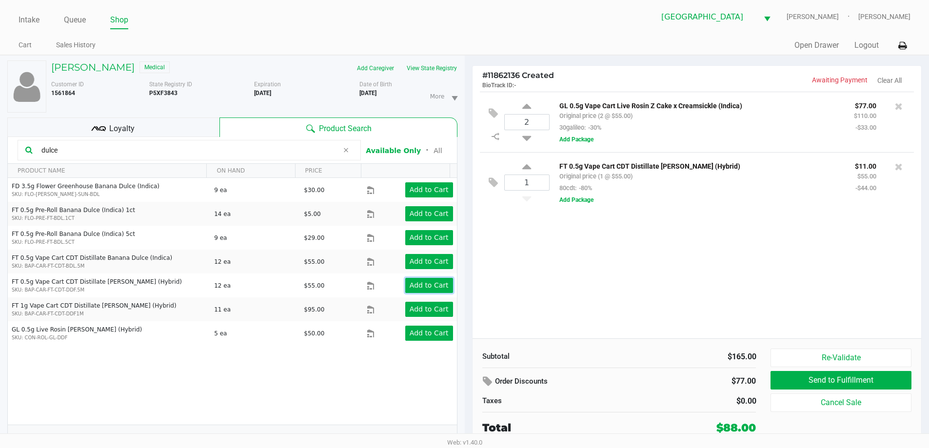
click at [416, 282] on app-button-loader "Add to Cart" at bounding box center [429, 285] width 39 height 8
drag, startPoint x: 111, startPoint y: 151, endPoint x: 0, endPoint y: 152, distance: 111.2
click at [0, 158] on div "FREDERICK HORAL Medical Add Caregiver View State Registry Customer ID 1561864 S…" at bounding box center [232, 257] width 465 height 403
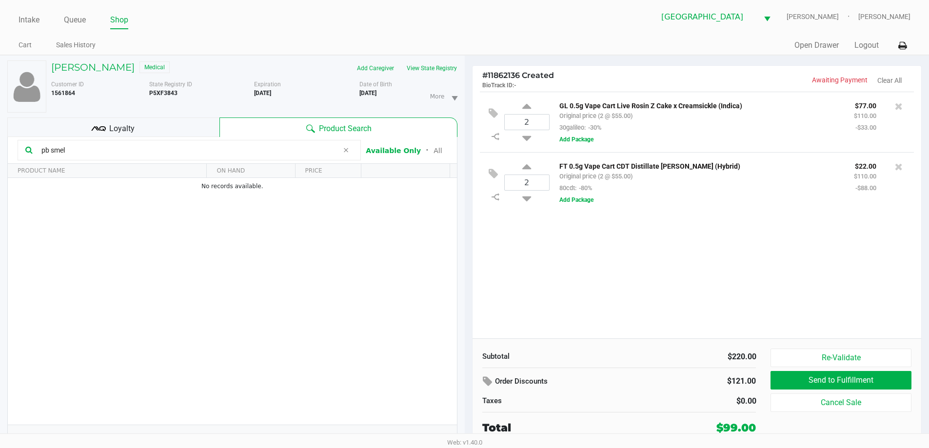
click at [0, 151] on div "FREDERICK HORAL Medical Add Caregiver View State Registry Customer ID 1561864 S…" at bounding box center [232, 257] width 465 height 403
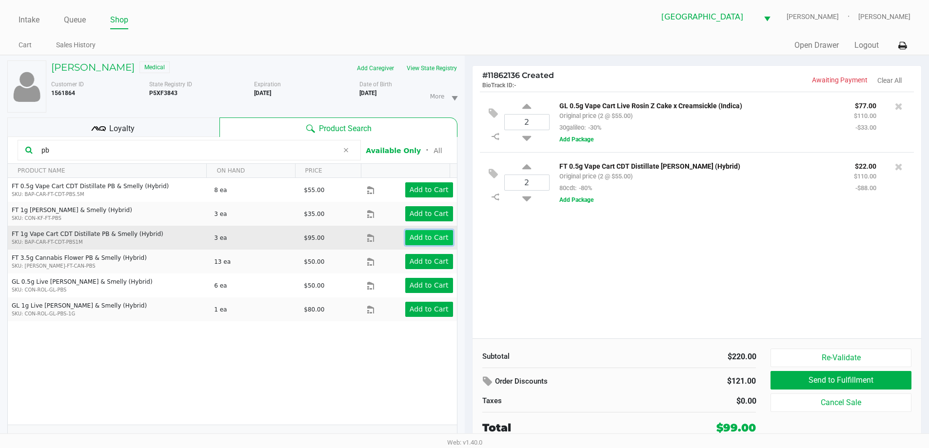
click at [413, 238] on app-button-loader "Add to Cart" at bounding box center [429, 238] width 39 height 8
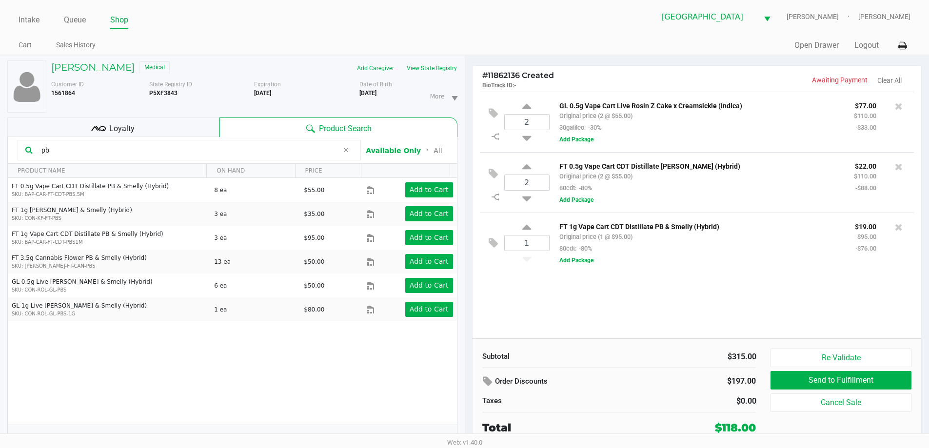
click at [0, 142] on div "FREDERICK HORAL Medical Add Caregiver View State Registry Customer ID 1561864 S…" at bounding box center [232, 257] width 465 height 403
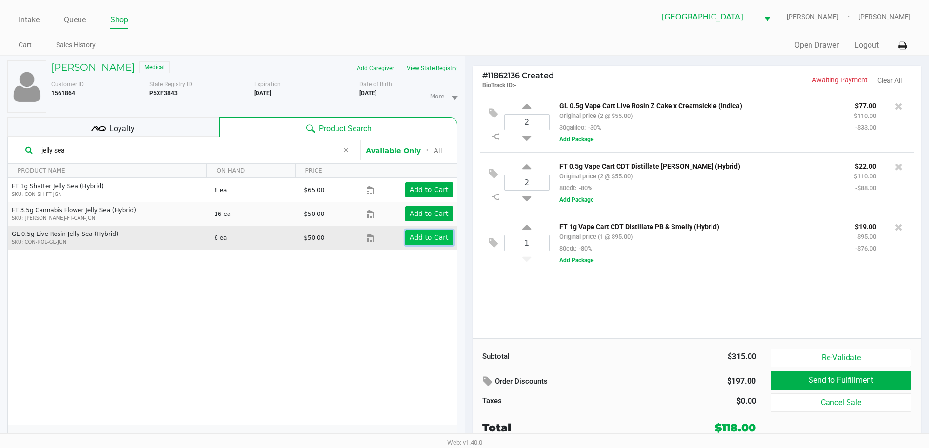
click at [422, 238] on app-button-loader "Add to Cart" at bounding box center [429, 238] width 39 height 8
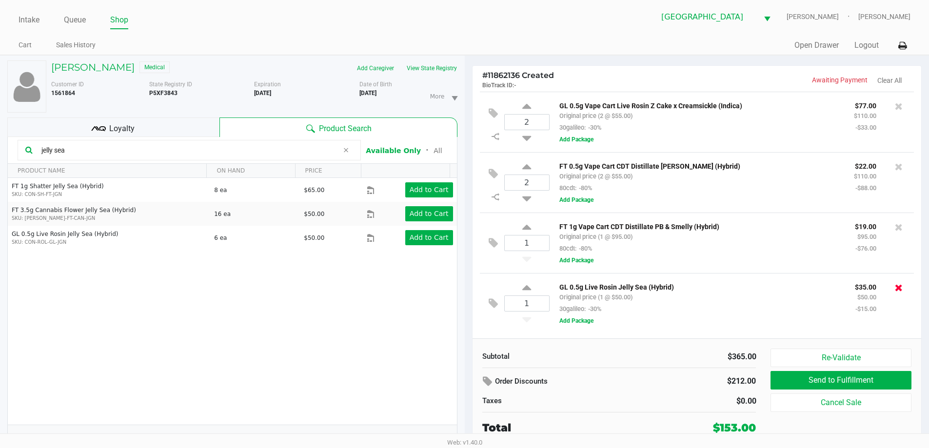
click at [902, 287] on icon at bounding box center [899, 288] width 8 height 10
click at [901, 165] on icon at bounding box center [899, 167] width 8 height 10
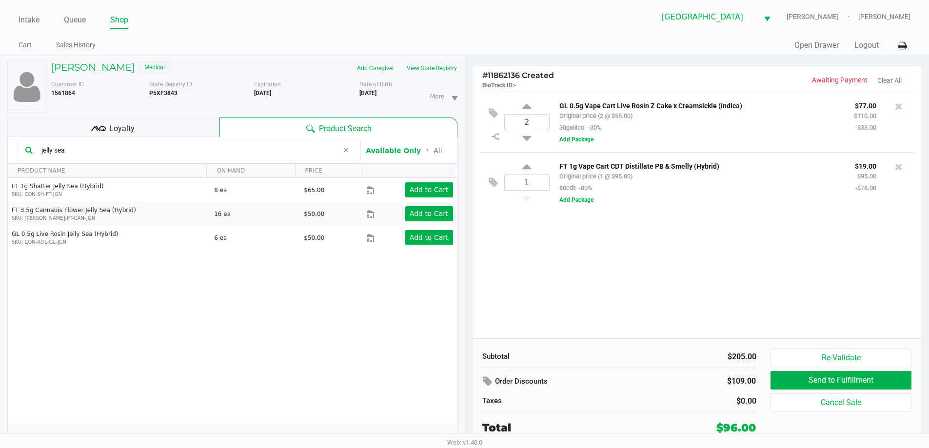
click at [901, 165] on icon at bounding box center [899, 167] width 8 height 10
drag, startPoint x: 105, startPoint y: 147, endPoint x: 0, endPoint y: 115, distance: 109.7
click at [0, 115] on div "FREDERICK HORAL Medical Add Caregiver View State Registry Customer ID 1561864 S…" at bounding box center [232, 257] width 465 height 403
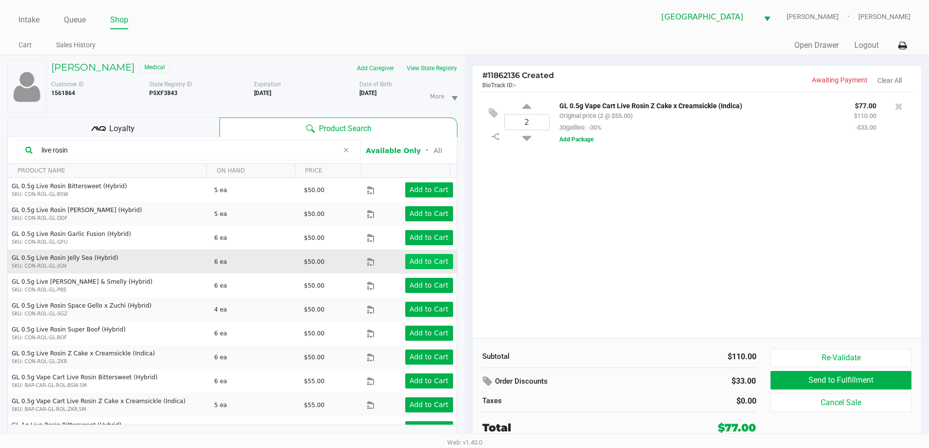
type input "live rosin"
click at [441, 258] on app-button-loader "Add to Cart" at bounding box center [429, 262] width 39 height 8
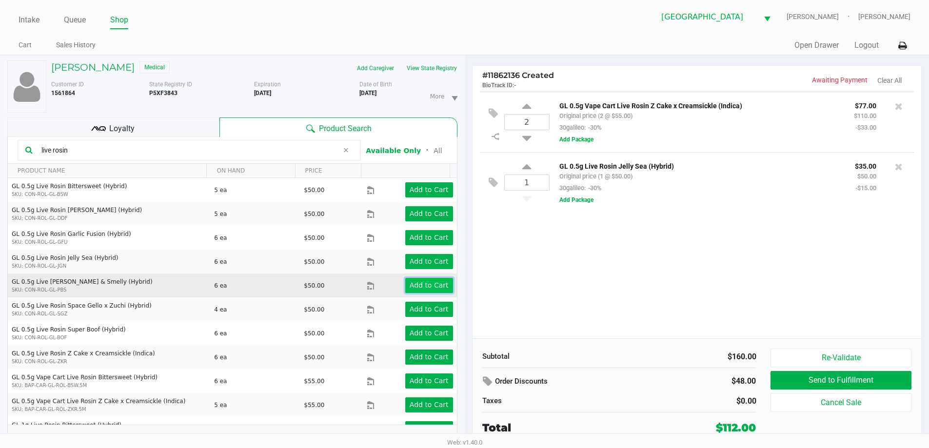
click at [424, 283] on app-button-loader "Add to Cart" at bounding box center [429, 285] width 39 height 8
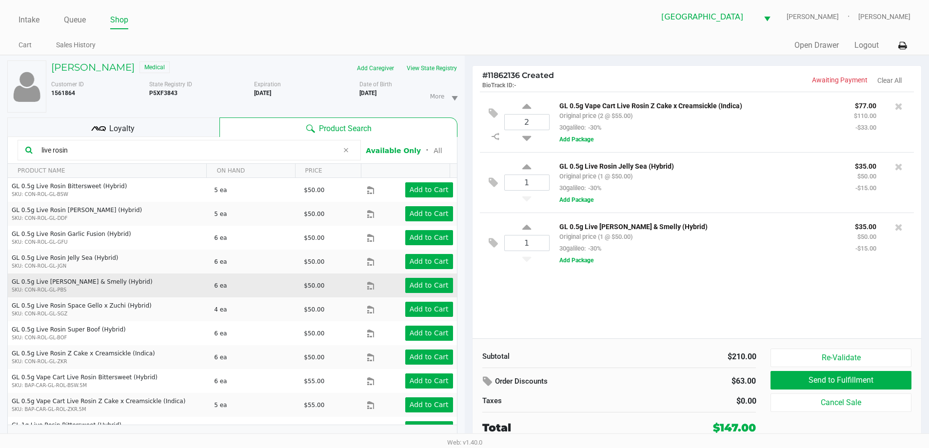
scroll to position [111, 0]
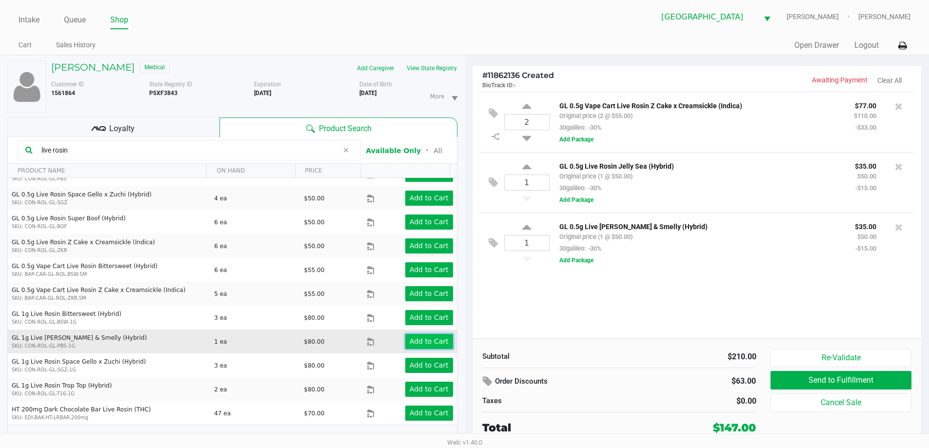
click at [431, 340] on app-button-loader "Add to Cart" at bounding box center [429, 342] width 39 height 8
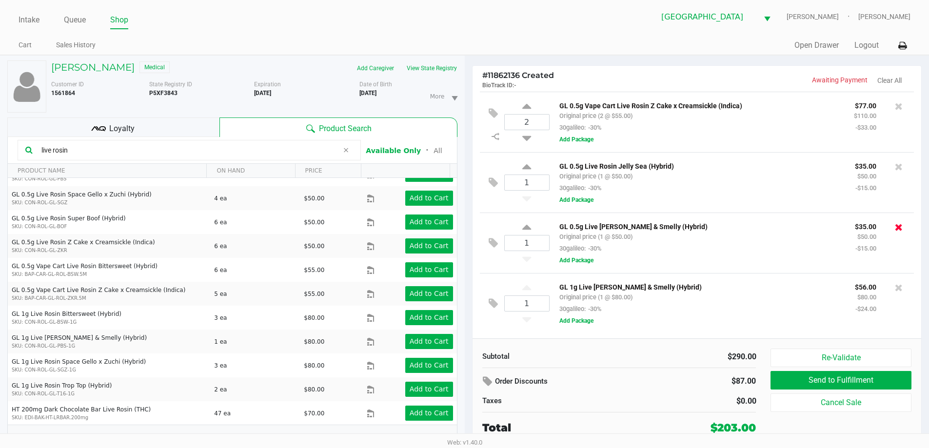
click at [899, 229] on icon at bounding box center [899, 227] width 8 height 10
click at [527, 170] on icon at bounding box center [526, 168] width 9 height 12
type input "2"
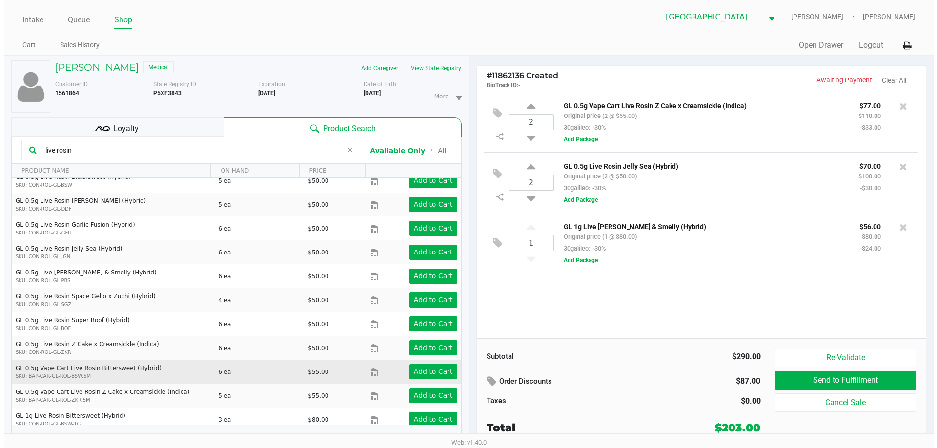
scroll to position [0, 0]
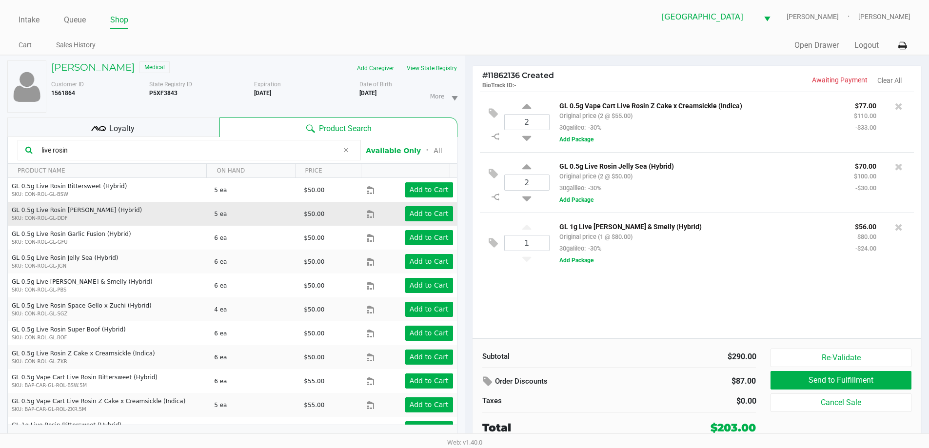
click at [423, 205] on td "Add to Cart" at bounding box center [412, 214] width 90 height 24
click at [431, 212] on app-button-loader "Add to Cart" at bounding box center [429, 214] width 39 height 8
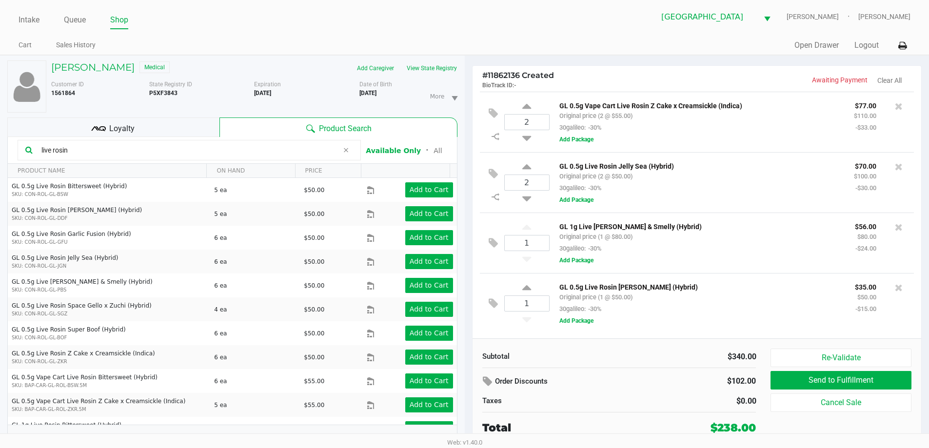
drag, startPoint x: 114, startPoint y: 119, endPoint x: 113, endPoint y: 123, distance: 4.9
click at [113, 120] on div "Loyalty" at bounding box center [113, 128] width 212 height 20
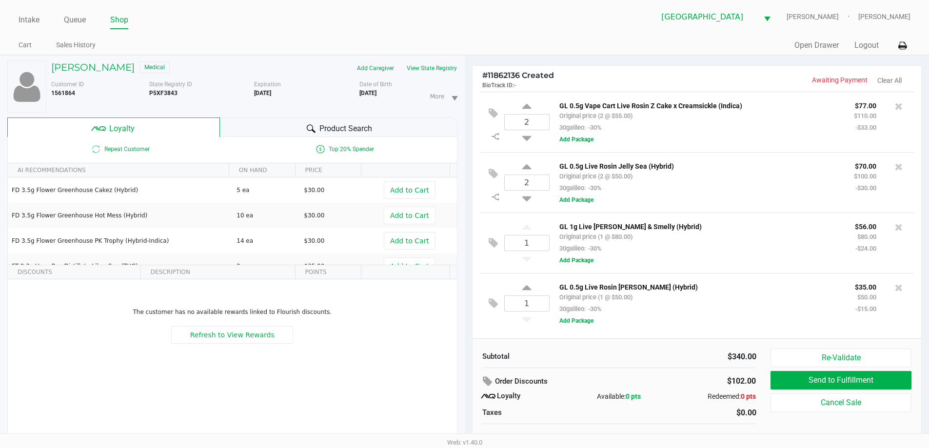
click at [297, 119] on div "Product Search" at bounding box center [339, 128] width 238 height 20
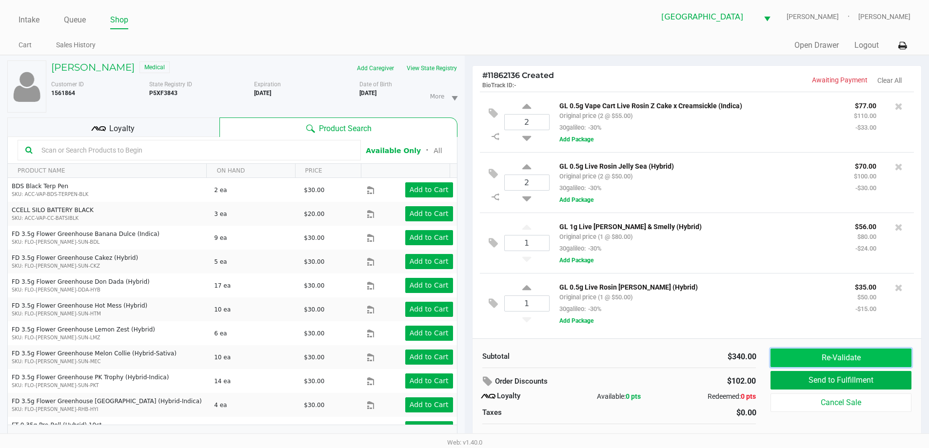
click at [826, 356] on button "Re-Validate" at bounding box center [841, 358] width 141 height 19
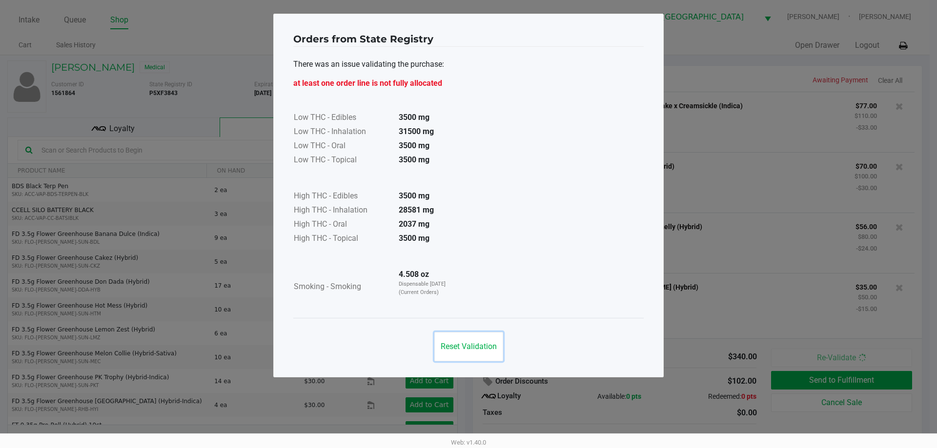
drag, startPoint x: 468, startPoint y: 337, endPoint x: 480, endPoint y: 335, distance: 11.4
click at [475, 336] on button "Reset Validation" at bounding box center [468, 346] width 69 height 29
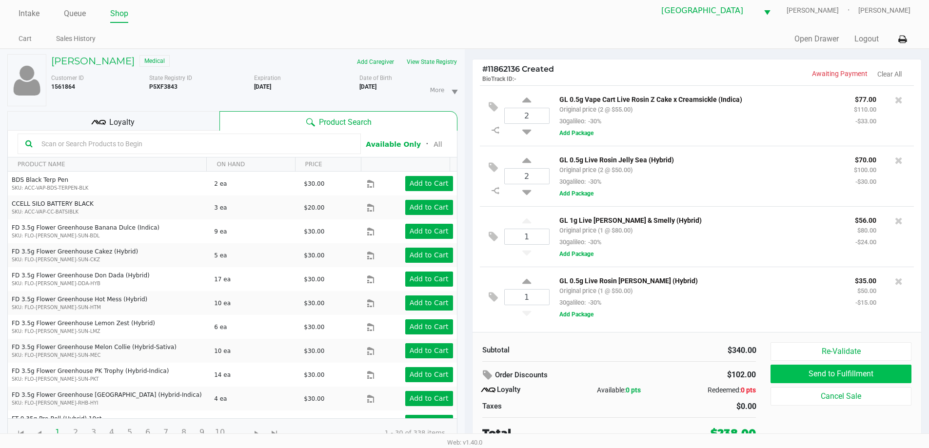
scroll to position [10, 0]
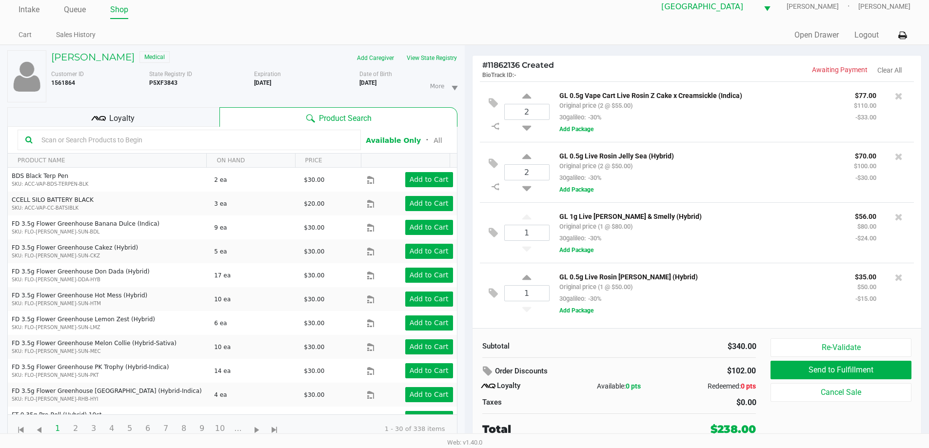
drag, startPoint x: 723, startPoint y: 369, endPoint x: 761, endPoint y: 372, distance: 38.6
click at [761, 372] on div "$102.00" at bounding box center [715, 372] width 96 height 18
click at [586, 349] on div "Subtotal" at bounding box center [547, 346] width 130 height 11
click at [132, 143] on input "text" at bounding box center [196, 140] width 316 height 15
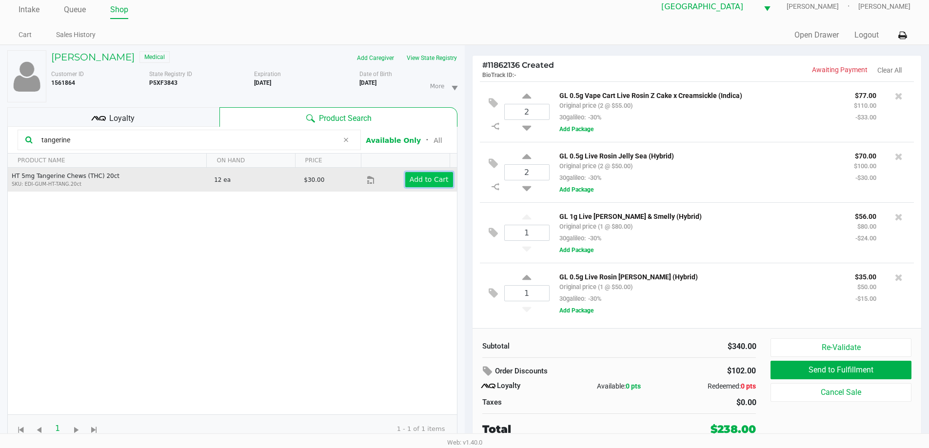
click at [422, 178] on app-button-loader "Add to Cart" at bounding box center [429, 180] width 39 height 8
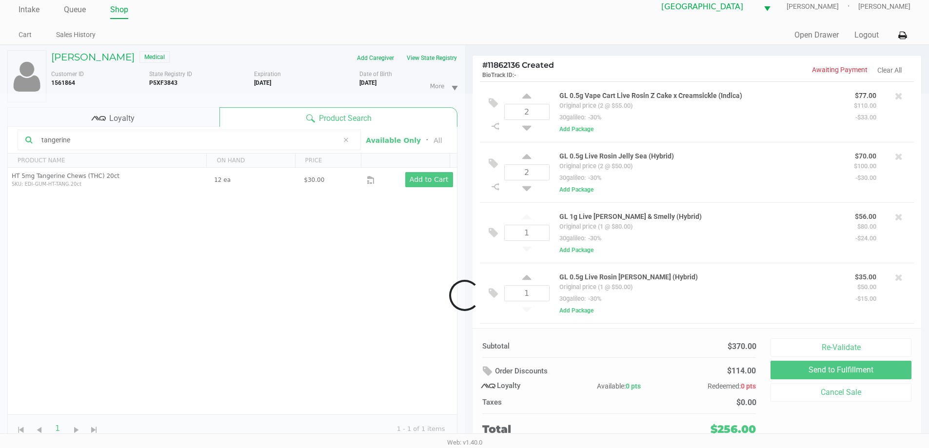
scroll to position [58, 0]
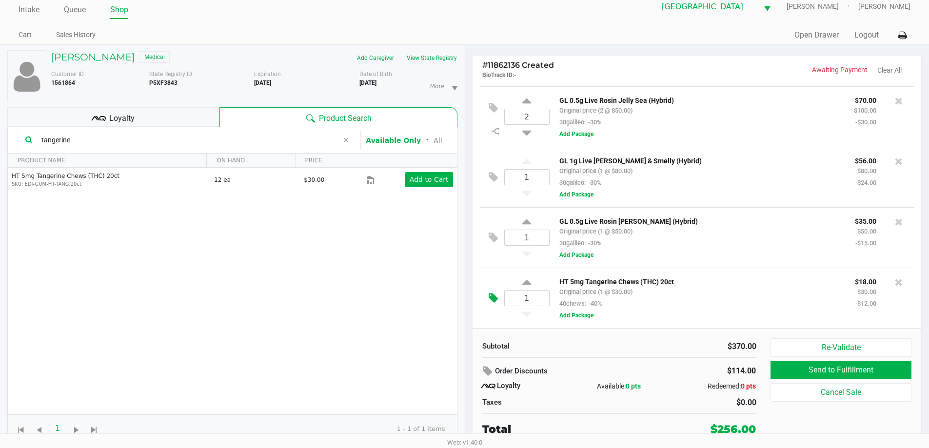
click at [491, 302] on icon at bounding box center [493, 298] width 9 height 11
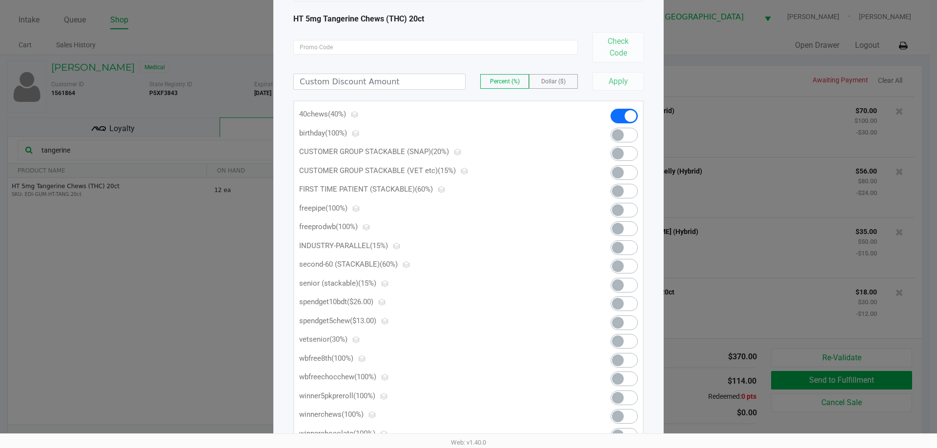
scroll to position [146, 0]
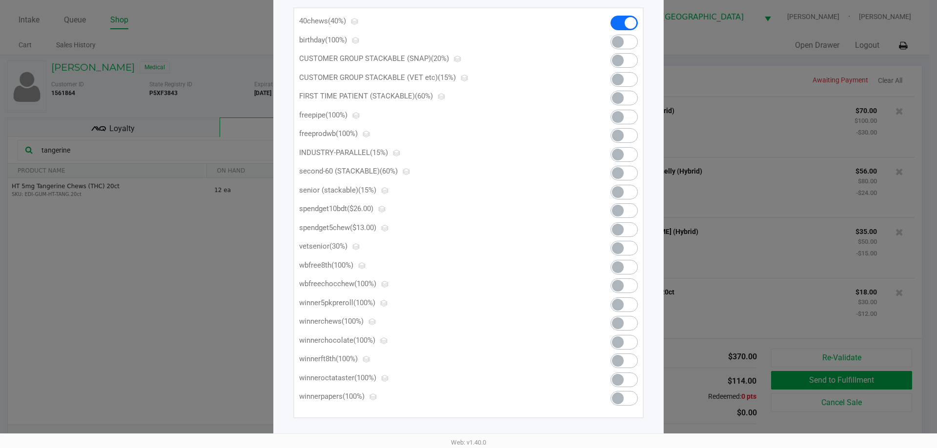
click at [621, 230] on span at bounding box center [618, 230] width 12 height 12
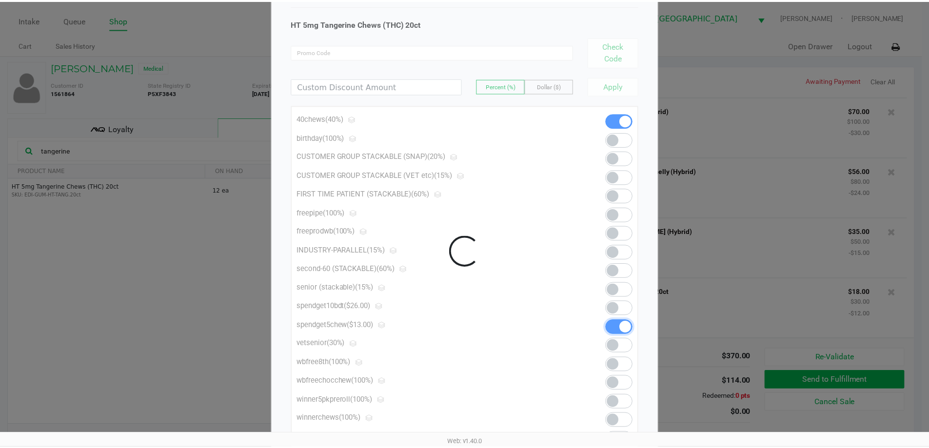
scroll to position [0, 0]
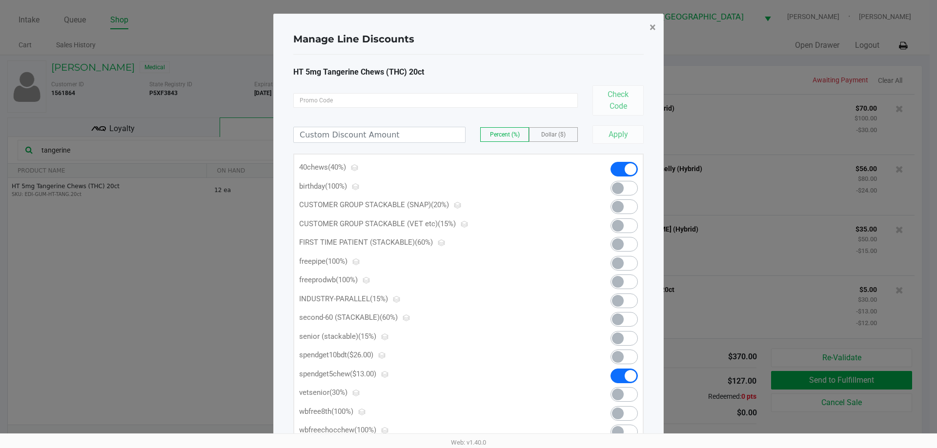
click at [651, 29] on span "×" at bounding box center [652, 27] width 6 height 14
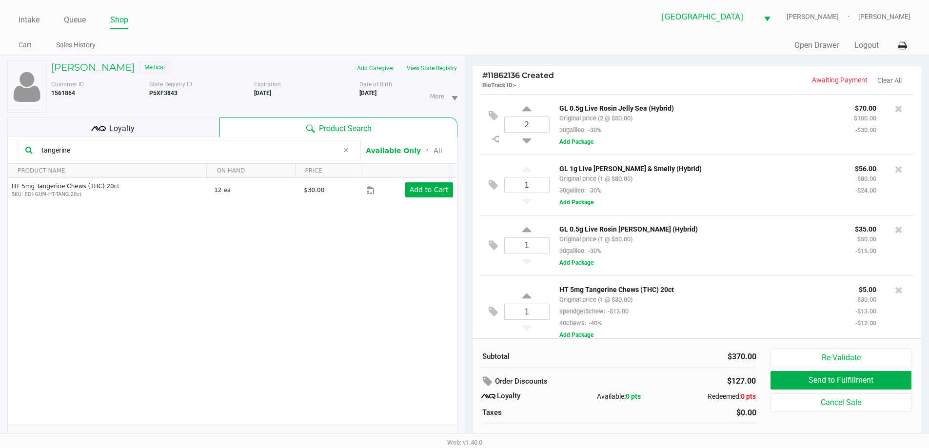
drag, startPoint x: 0, startPoint y: 146, endPoint x: 0, endPoint y: 155, distance: 8.8
click at [0, 153] on div "FREDERICK HORAL Medical Add Caregiver View State Registry Customer ID 1561864 S…" at bounding box center [232, 257] width 465 height 403
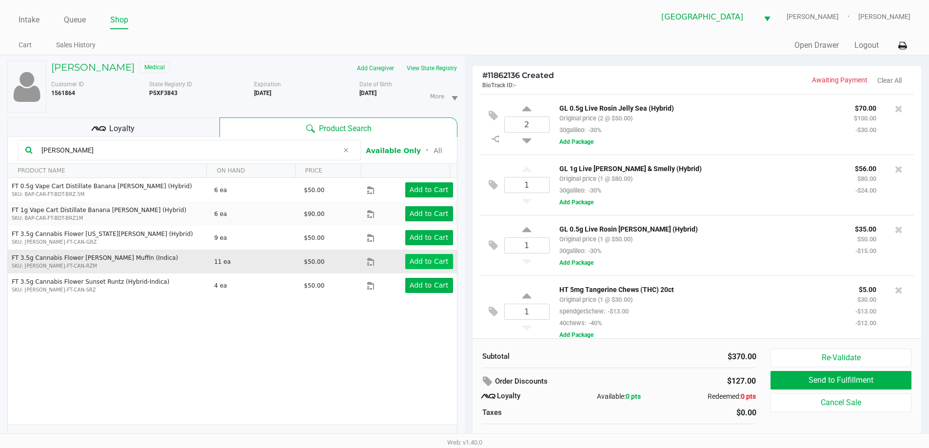
type input "runtz"
click at [434, 263] on app-button-loader "Add to Cart" at bounding box center [429, 262] width 39 height 8
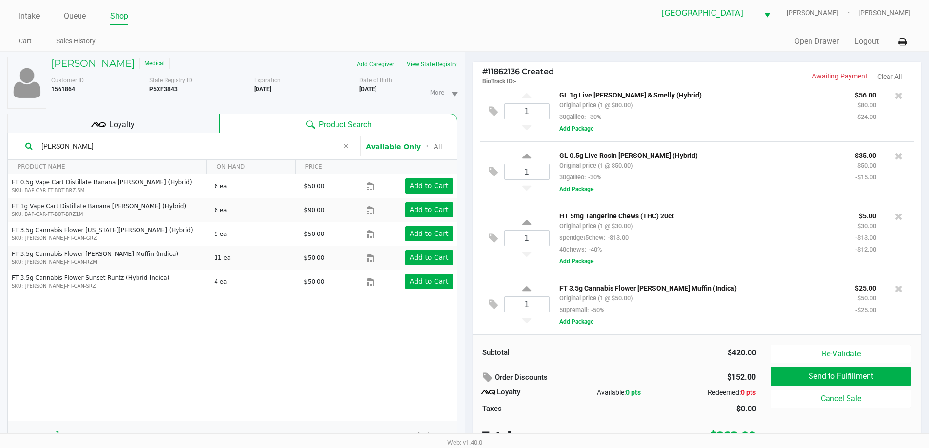
scroll to position [10, 0]
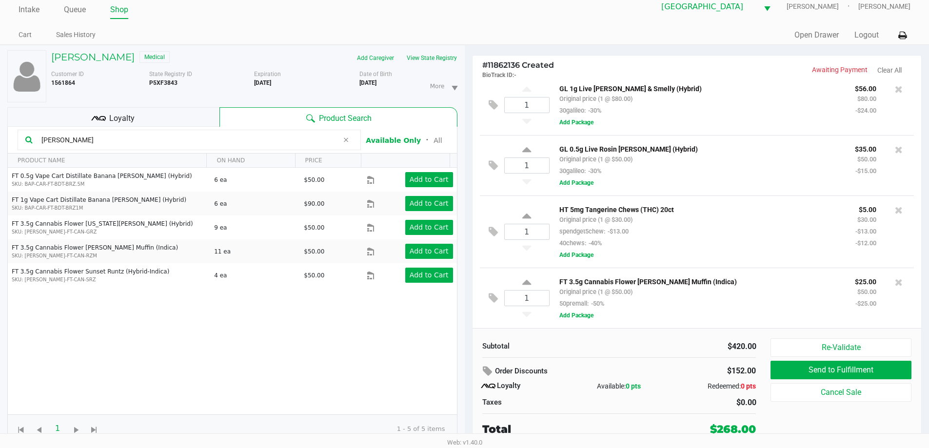
click at [144, 119] on div "Loyalty" at bounding box center [113, 117] width 212 height 20
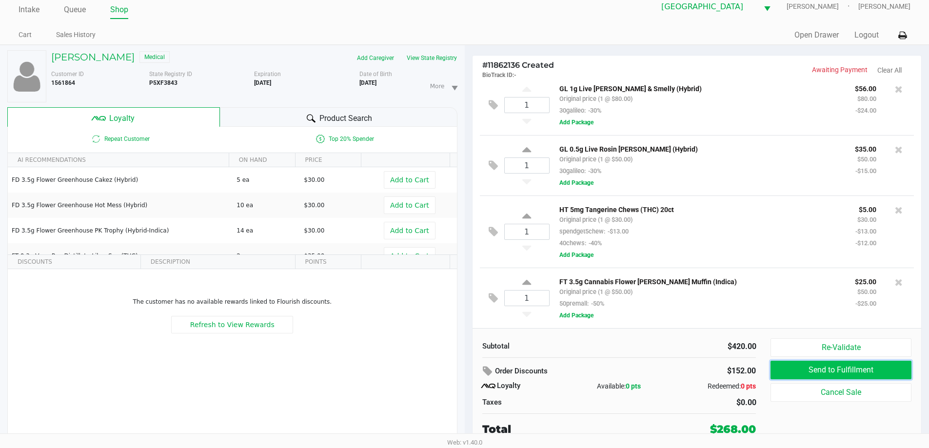
click at [821, 377] on button "Send to Fulfillment" at bounding box center [841, 370] width 141 height 19
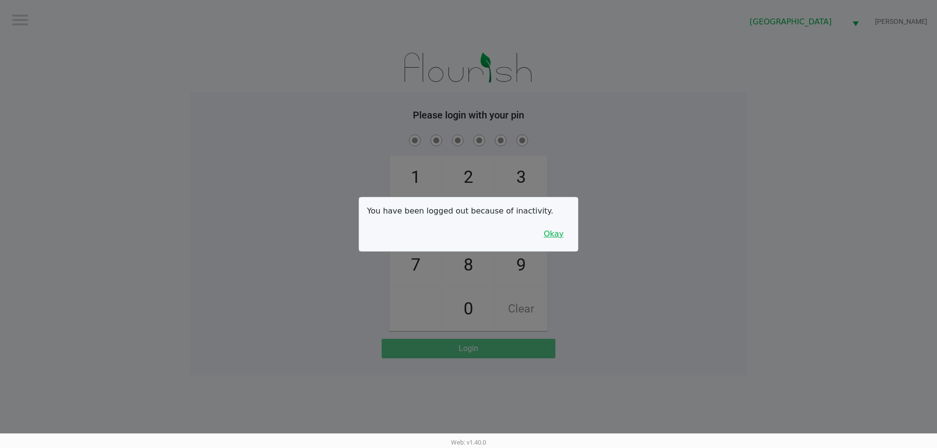
click at [550, 239] on button "Okay" at bounding box center [553, 234] width 33 height 19
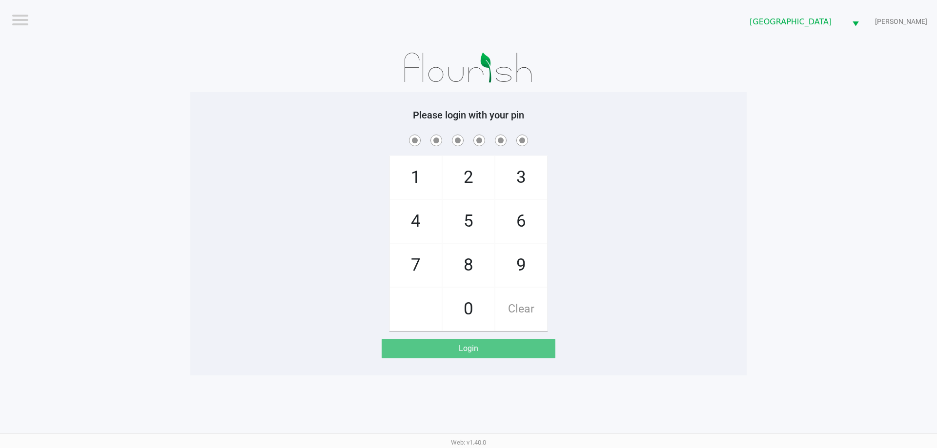
click at [553, 241] on div "1 4 7 2 5 8 0 3 6 9 Clear" at bounding box center [468, 232] width 556 height 199
checkbox input "true"
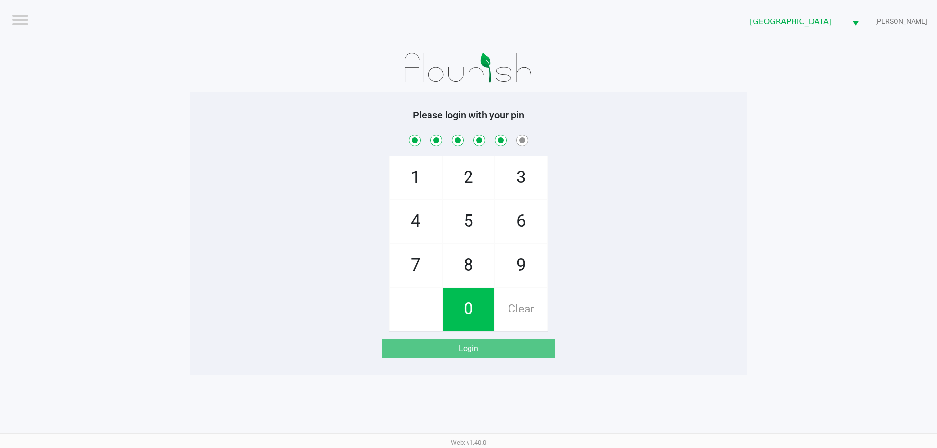
checkbox input "true"
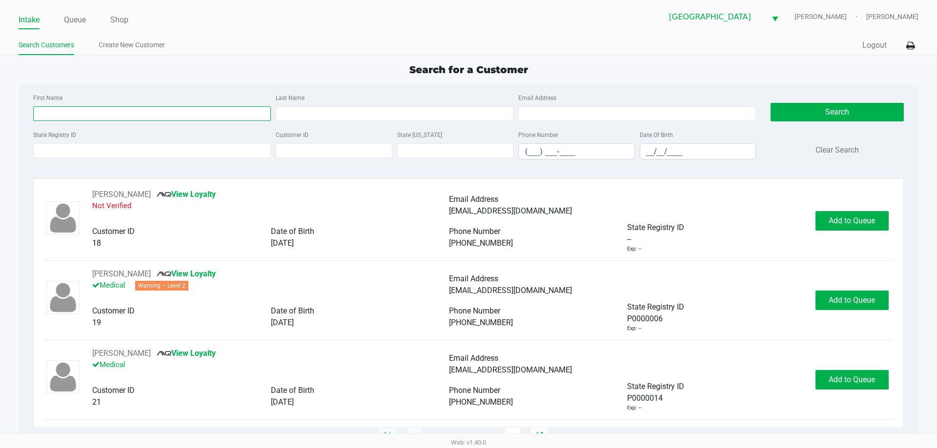
click at [97, 119] on input "First Name" at bounding box center [152, 113] width 238 height 15
type input "Melissa"
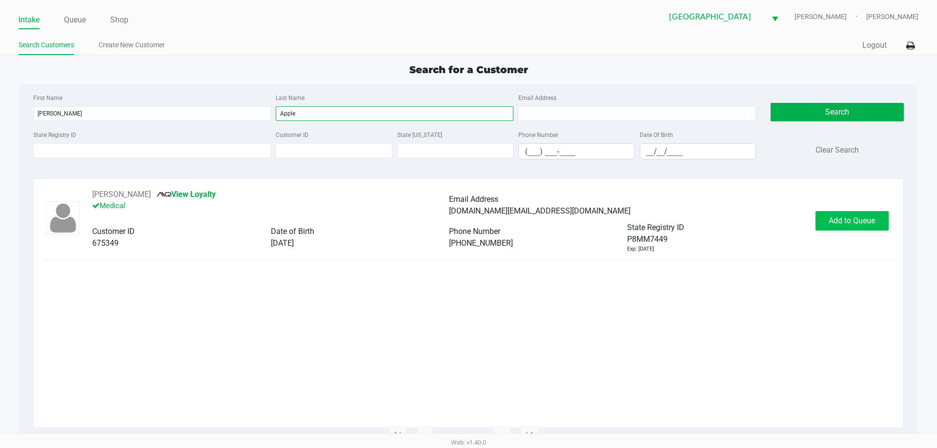
type input "Apple"
click at [852, 222] on span "Add to Queue" at bounding box center [851, 220] width 46 height 9
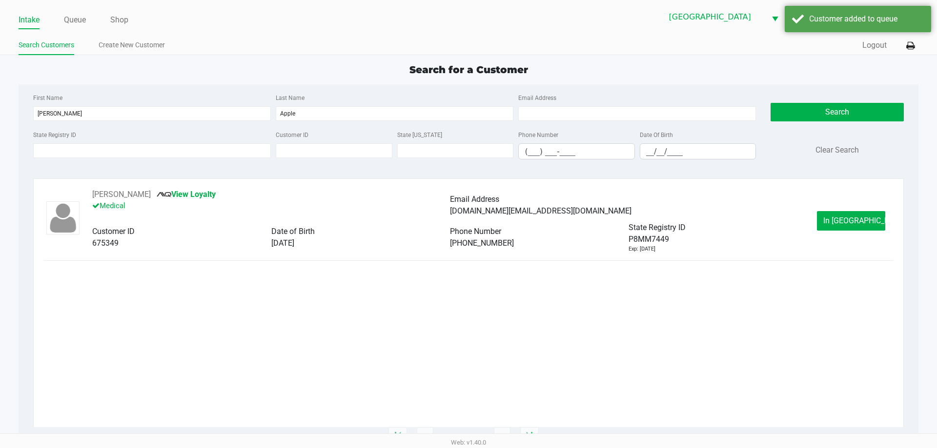
click at [851, 222] on span "In Queue" at bounding box center [864, 220] width 82 height 9
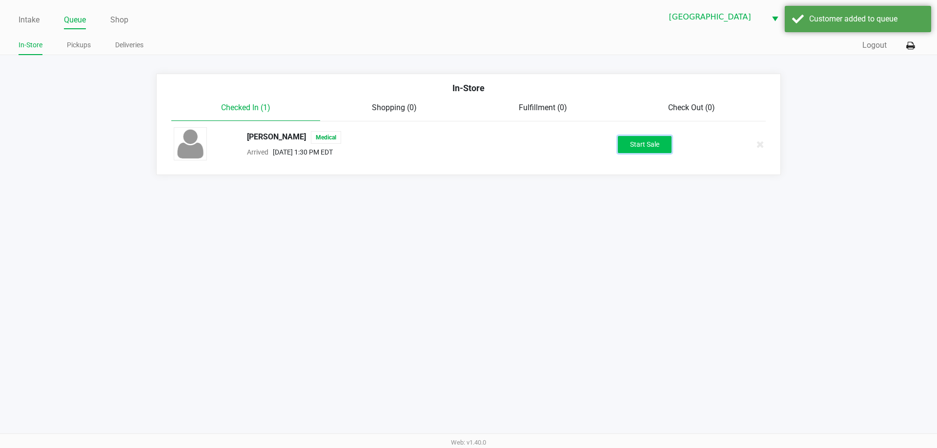
click at [641, 141] on button "Start Sale" at bounding box center [645, 144] width 54 height 17
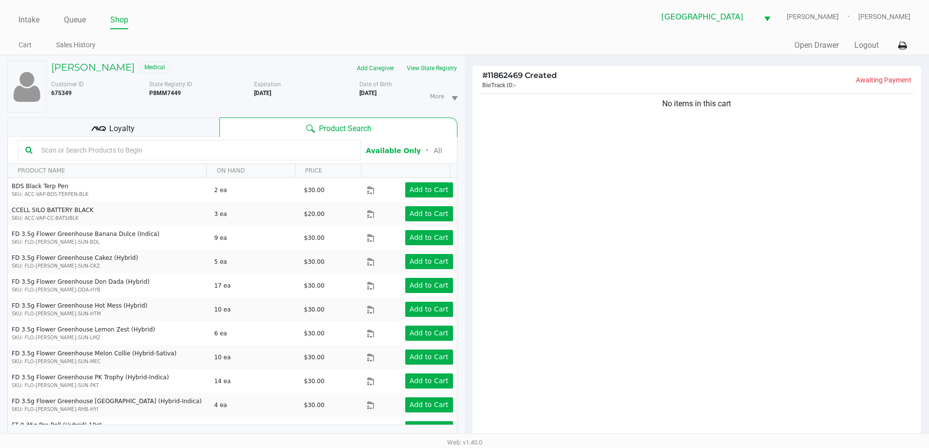
click at [114, 151] on input "text" at bounding box center [196, 150] width 316 height 15
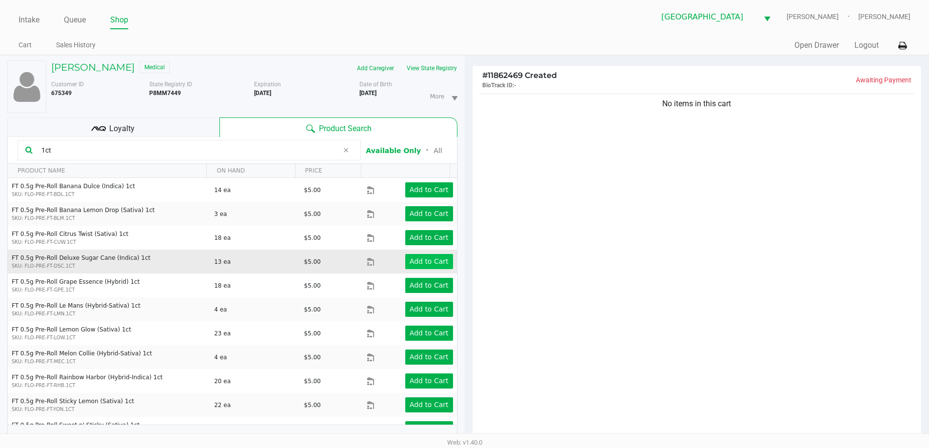
type input "1ct"
click at [412, 264] on app-button-loader "Add to Cart" at bounding box center [429, 262] width 39 height 8
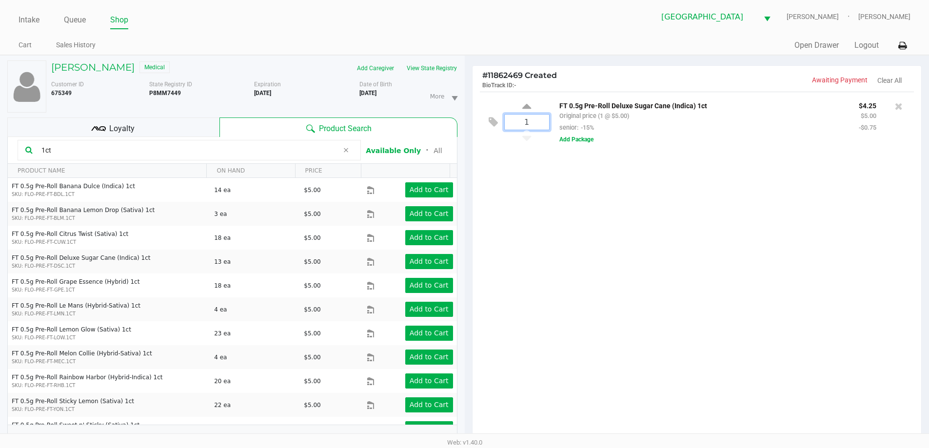
click at [536, 124] on input "1" at bounding box center [527, 122] width 44 height 15
type input "10"
click at [632, 324] on div "MELISSA APPLE Medical Add Caregiver View State Registry Customer ID 675349 Stat…" at bounding box center [464, 304] width 929 height 499
click at [123, 127] on span "Loyalty" at bounding box center [121, 129] width 25 height 12
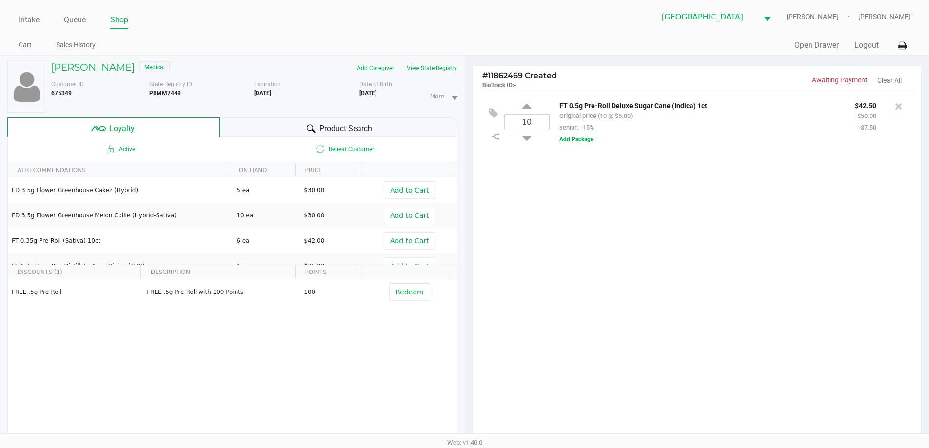
click at [306, 117] on div "MELISSA APPLE Medical Add Caregiver View State Registry Customer ID 675349 Stat…" at bounding box center [232, 257] width 450 height 403
click at [589, 267] on div "10 FT 0.5g Pre-Roll Deluxe Sugar Cane (Indica) 1ct Original price (10 @ $5.00) …" at bounding box center [697, 269] width 449 height 354
click at [497, 117] on icon at bounding box center [493, 113] width 9 height 11
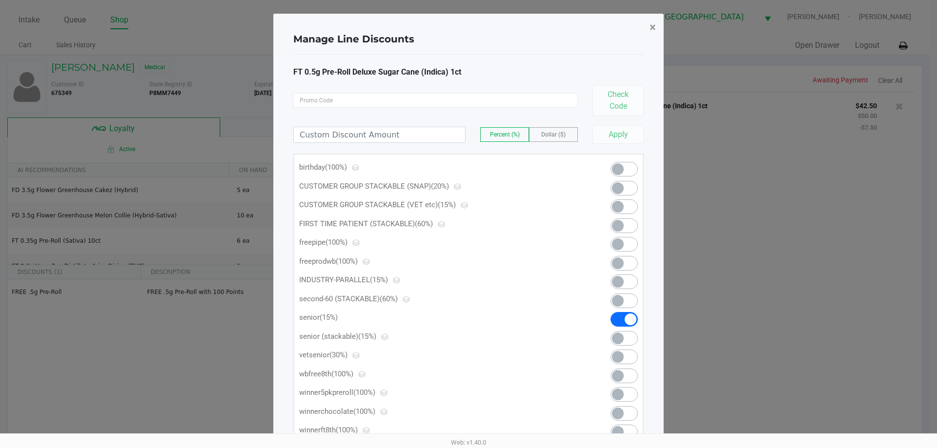
click at [655, 29] on span "×" at bounding box center [652, 27] width 6 height 14
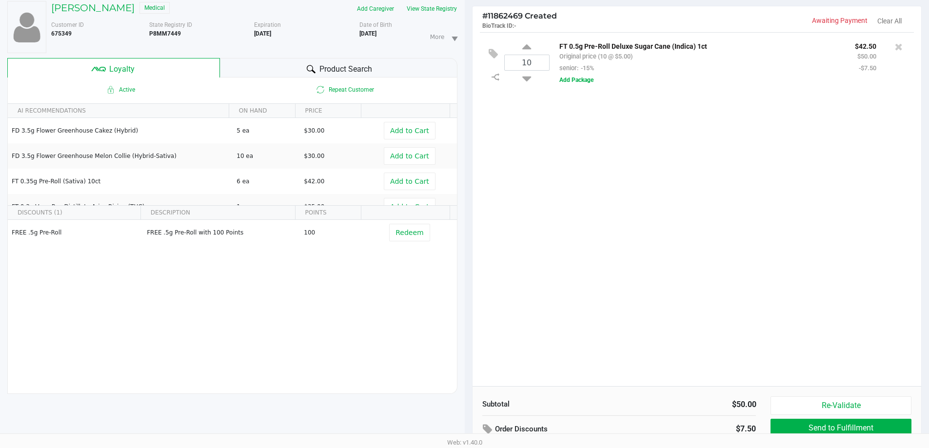
scroll to position [117, 0]
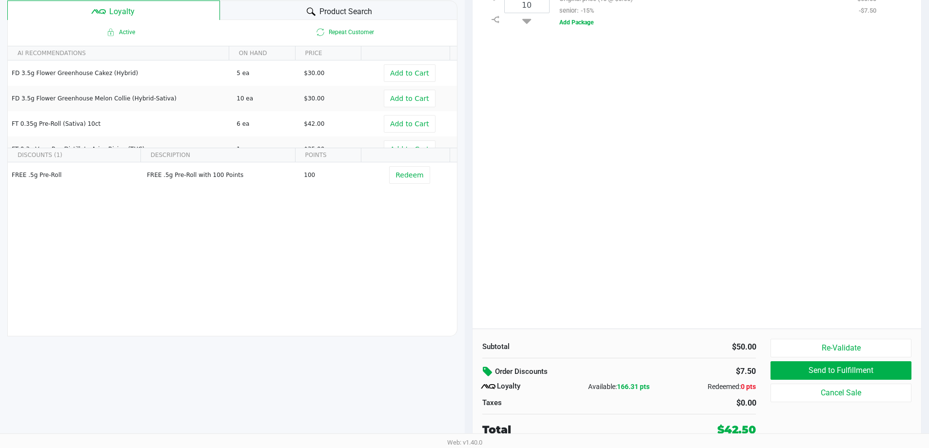
click at [490, 366] on button at bounding box center [488, 372] width 13 height 18
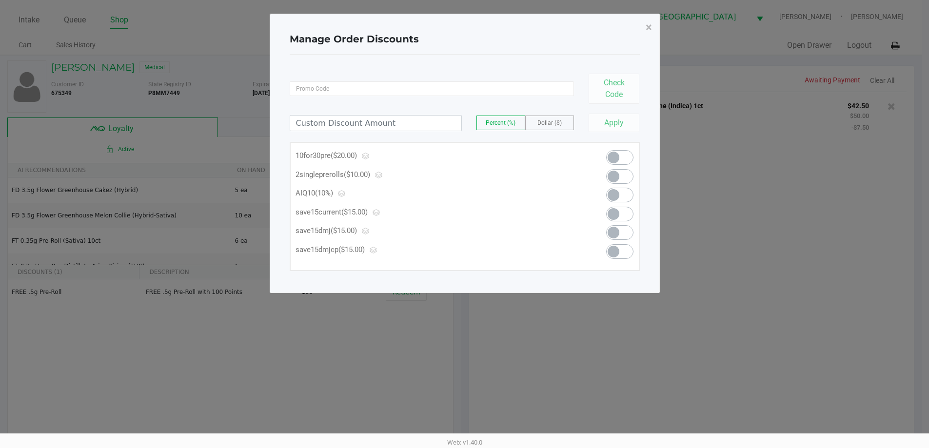
scroll to position [0, 0]
click at [625, 163] on span at bounding box center [623, 157] width 27 height 15
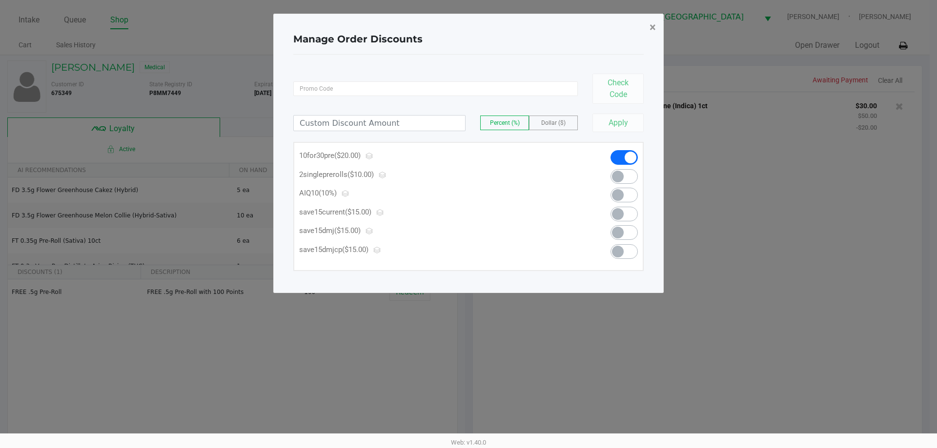
drag, startPoint x: 656, startPoint y: 26, endPoint x: 685, endPoint y: 294, distance: 270.0
click at [656, 28] on button "×" at bounding box center [653, 27] width 22 height 27
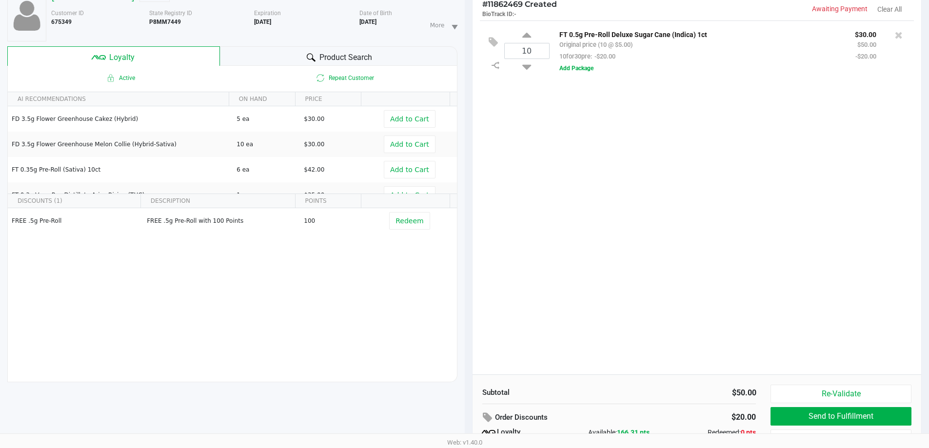
scroll to position [117, 0]
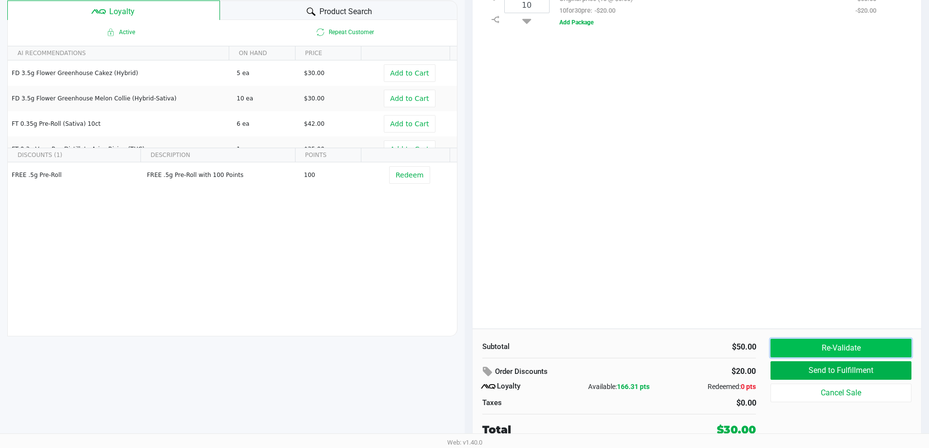
click at [796, 348] on button "Re-Validate" at bounding box center [841, 348] width 141 height 19
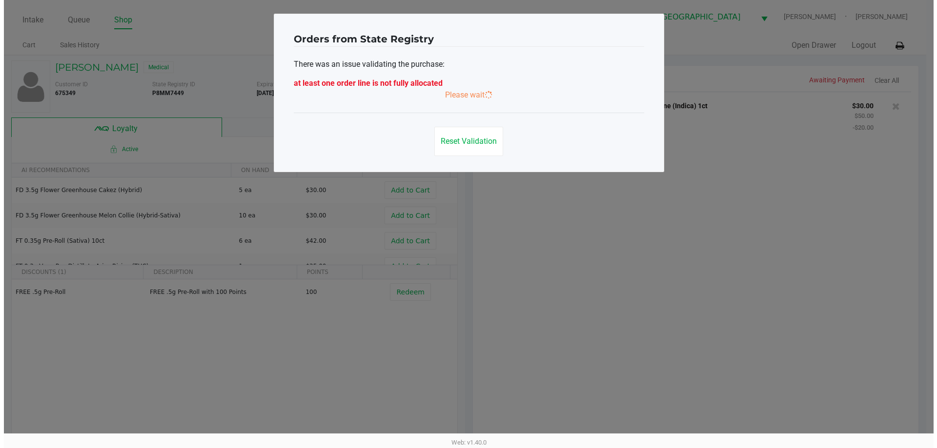
scroll to position [0, 0]
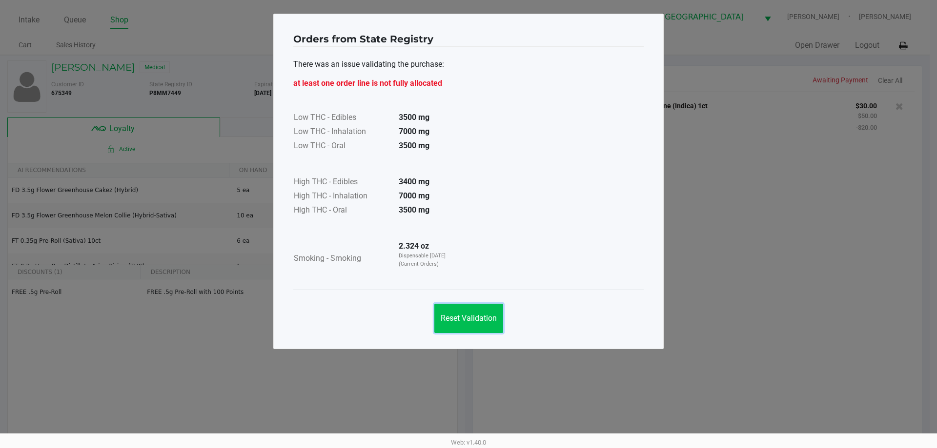
click at [483, 318] on span "Reset Validation" at bounding box center [469, 318] width 56 height 9
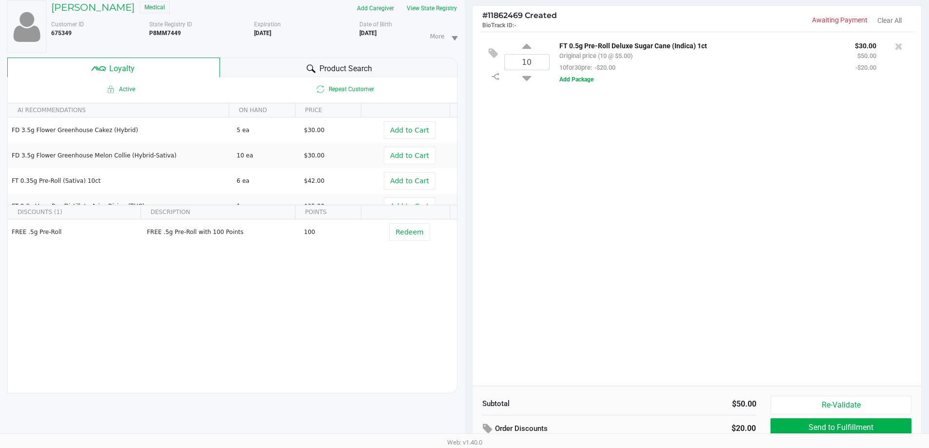
scroll to position [117, 0]
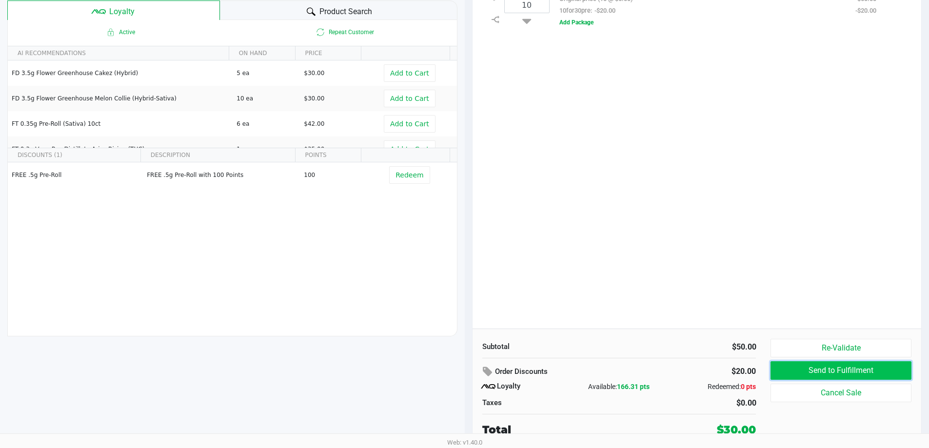
click at [799, 375] on button "Send to Fulfillment" at bounding box center [841, 371] width 141 height 19
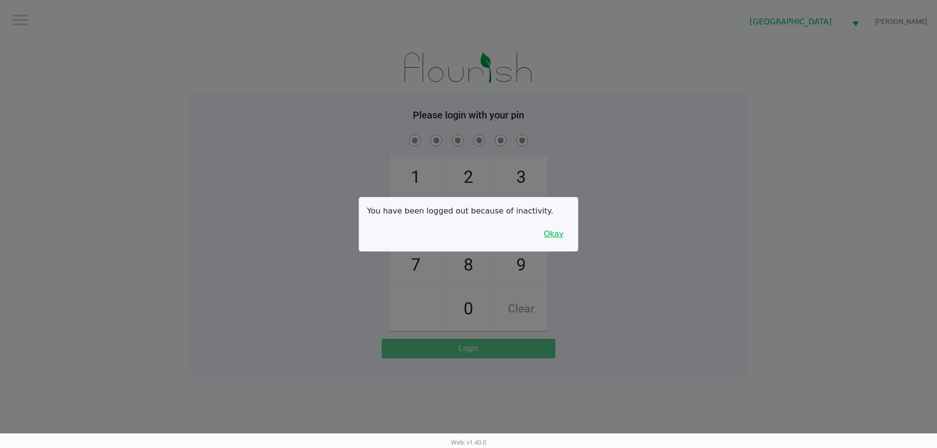
click at [558, 235] on button "Okay" at bounding box center [553, 234] width 33 height 19
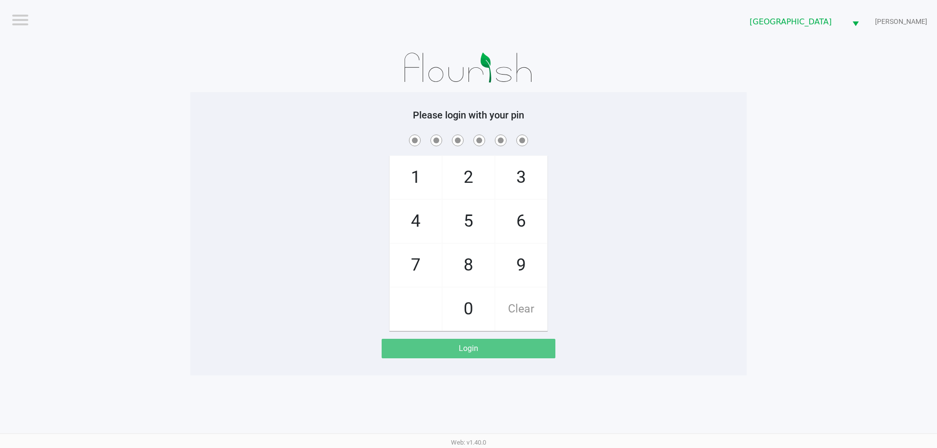
click at [585, 249] on div "1 4 7 2 5 8 0 3 6 9 Clear" at bounding box center [468, 232] width 556 height 199
checkbox input "true"
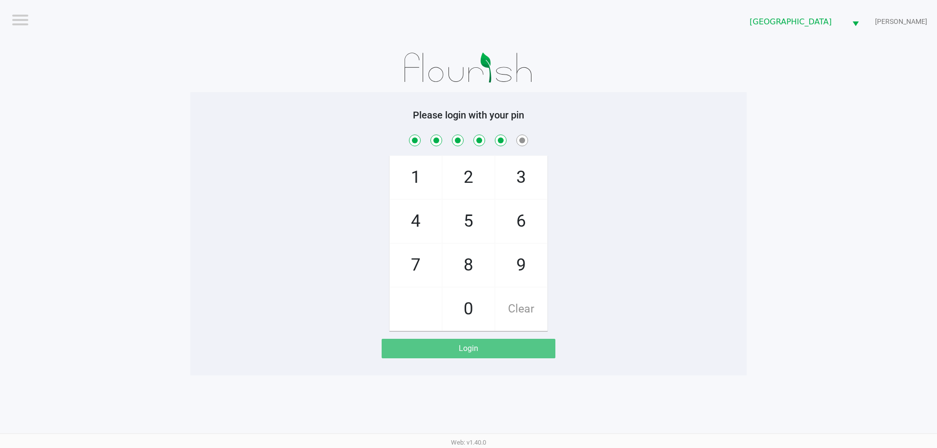
checkbox input "true"
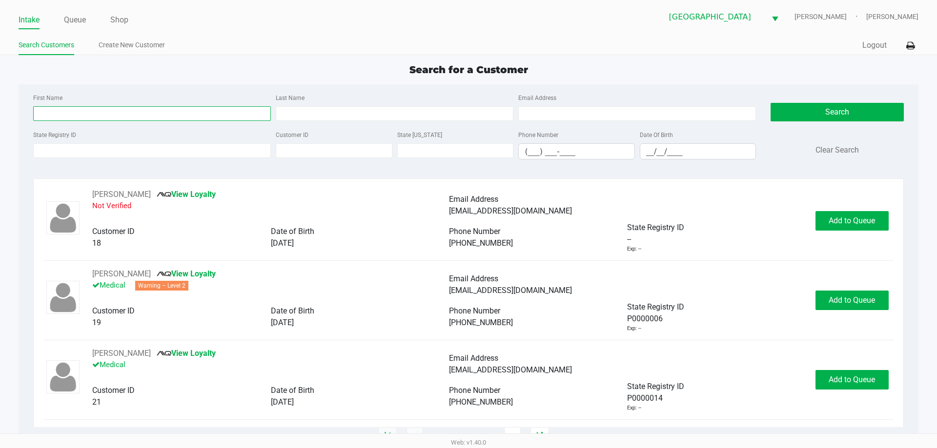
click at [181, 113] on input "First Name" at bounding box center [152, 113] width 238 height 15
type input "melanie"
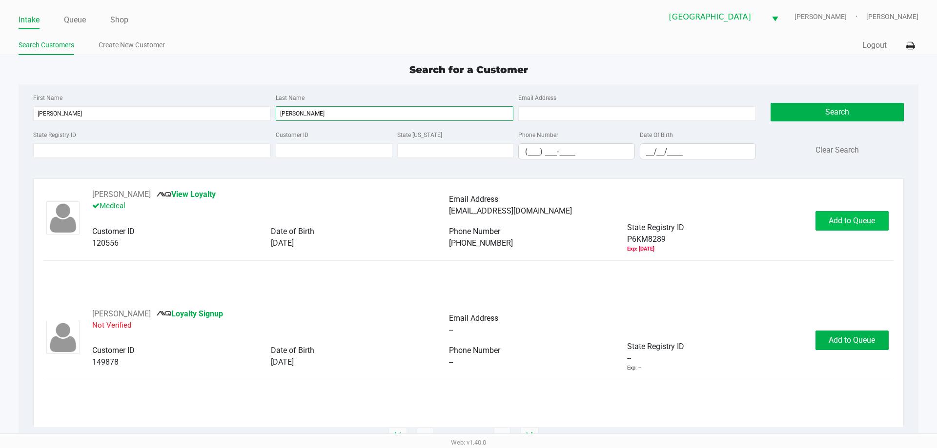
type input "berger"
click at [854, 216] on button "Add to Queue" at bounding box center [851, 221] width 73 height 20
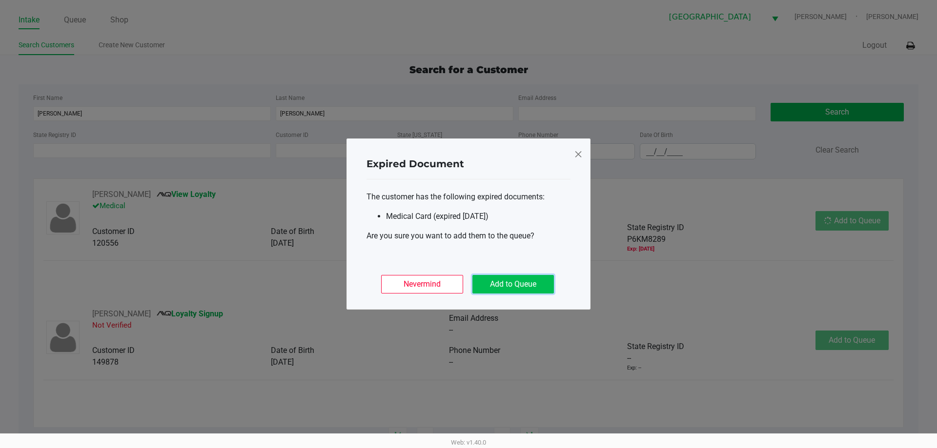
click at [478, 289] on button "Add to Queue" at bounding box center [512, 284] width 81 height 19
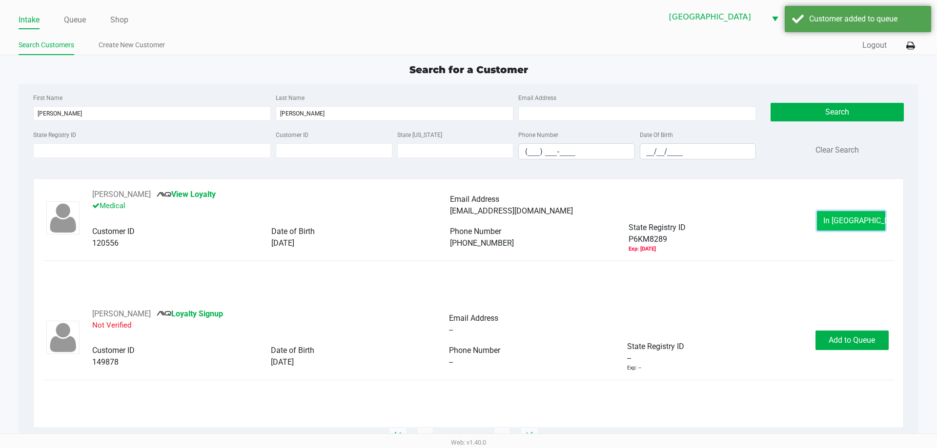
click at [859, 221] on span "In Queue" at bounding box center [864, 220] width 82 height 9
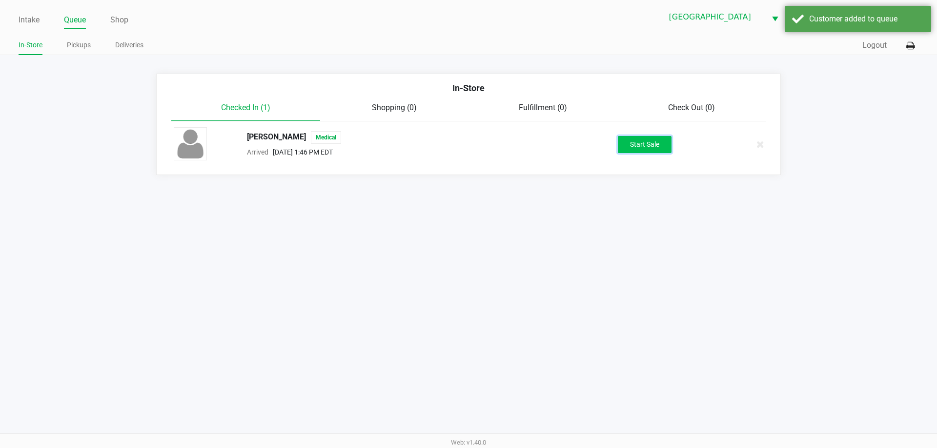
click at [635, 141] on button "Start Sale" at bounding box center [645, 144] width 54 height 17
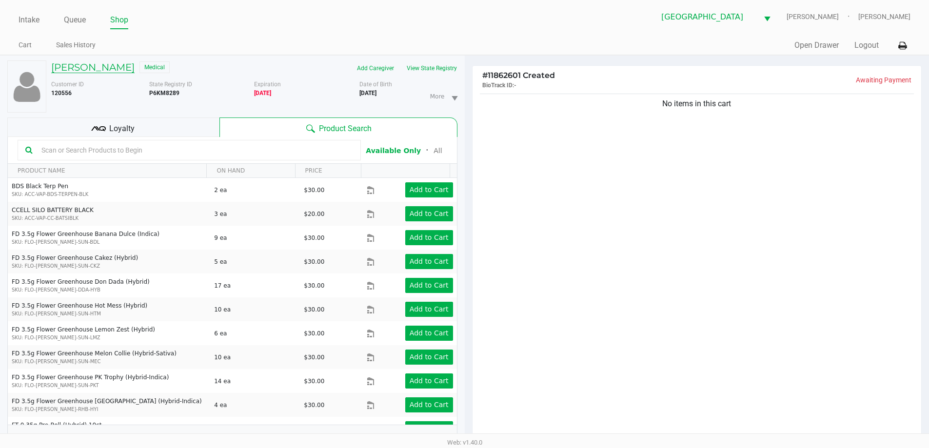
click at [110, 66] on h5 "MELANIE BERGER" at bounding box center [92, 67] width 83 height 12
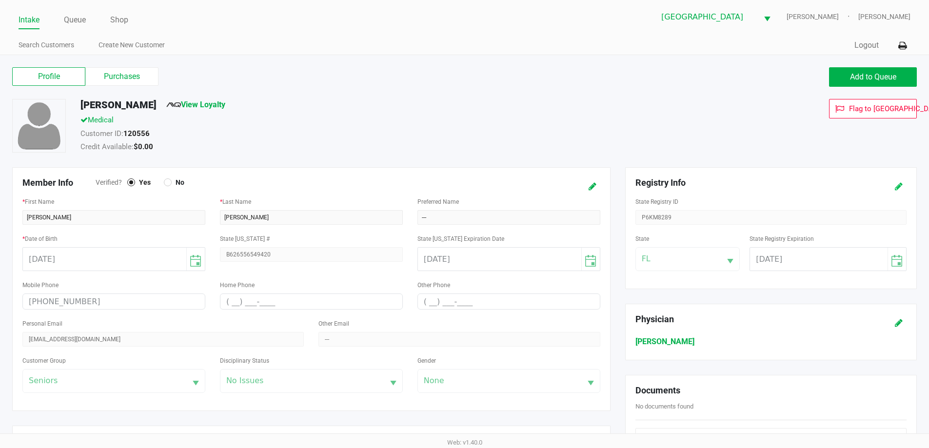
click at [899, 189] on icon at bounding box center [899, 186] width 8 height 7
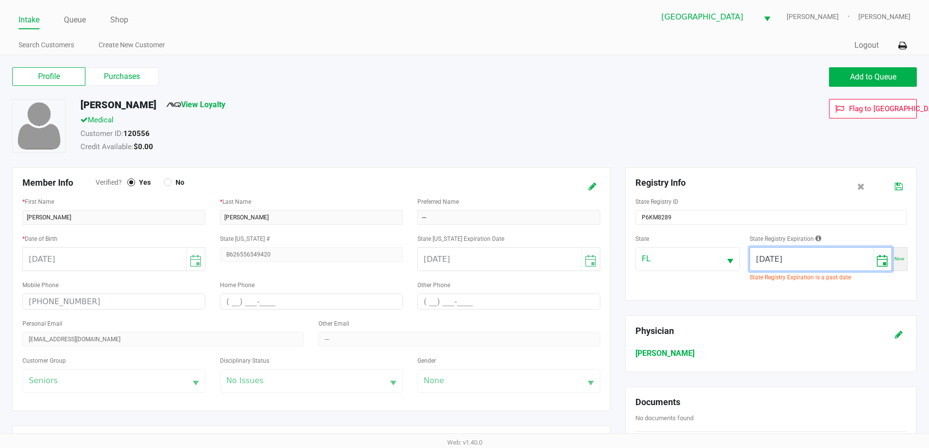
drag, startPoint x: 810, startPoint y: 259, endPoint x: 473, endPoint y: 247, distance: 336.8
click at [486, 247] on div "Member Info Verified? Yes No * First Name MELANIE * Last Name BERGER Preferred …" at bounding box center [465, 372] width 920 height 411
type input "08/16/2026"
click at [523, 83] on div "Add to Queue" at bounding box center [695, 77] width 460 height 20
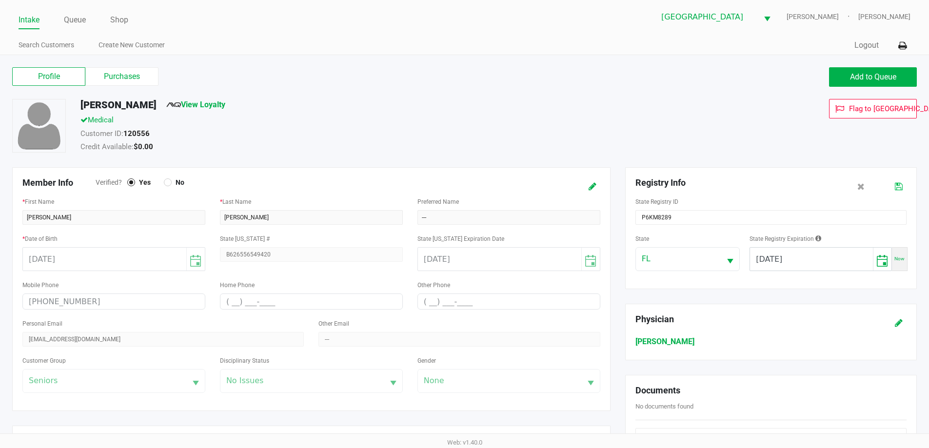
click at [895, 187] on icon at bounding box center [899, 186] width 8 height 7
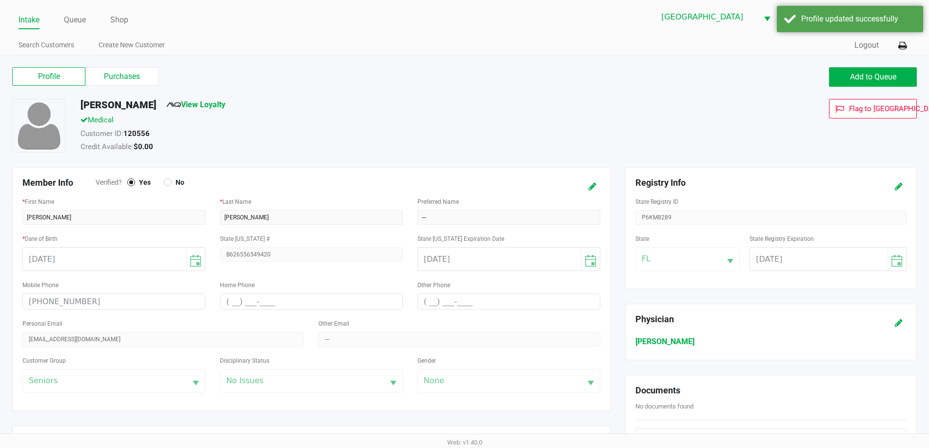
click at [36, 19] on link "Intake" at bounding box center [29, 20] width 21 height 14
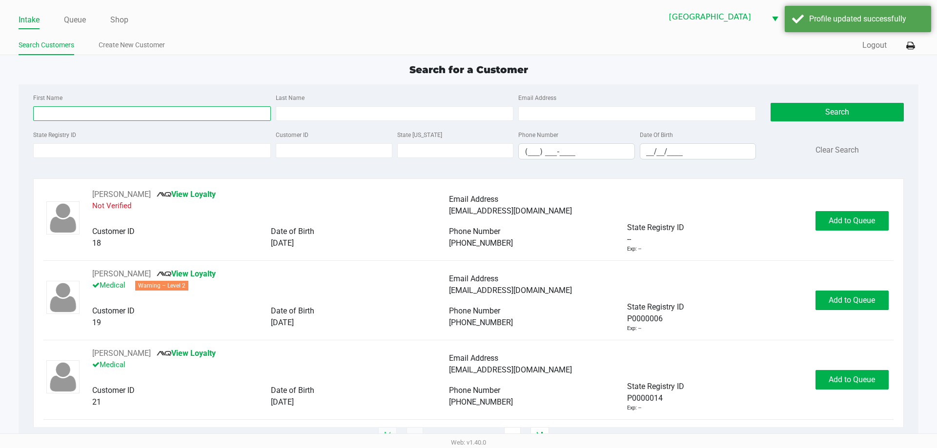
click at [175, 118] on input "First Name" at bounding box center [152, 113] width 238 height 15
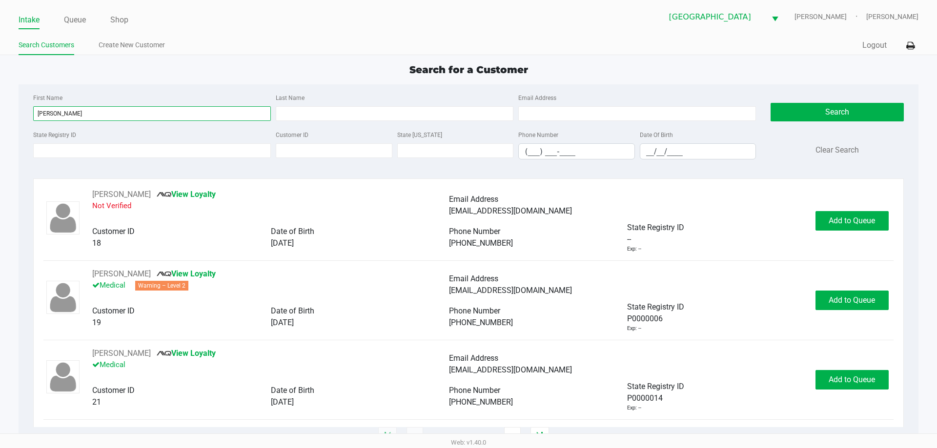
type input "melanie"
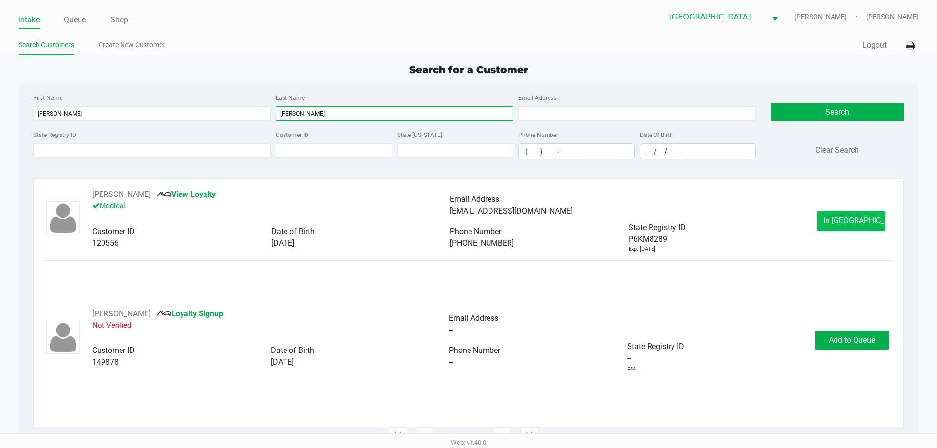
type input "berger"
click at [850, 217] on span "In Queue" at bounding box center [864, 220] width 82 height 9
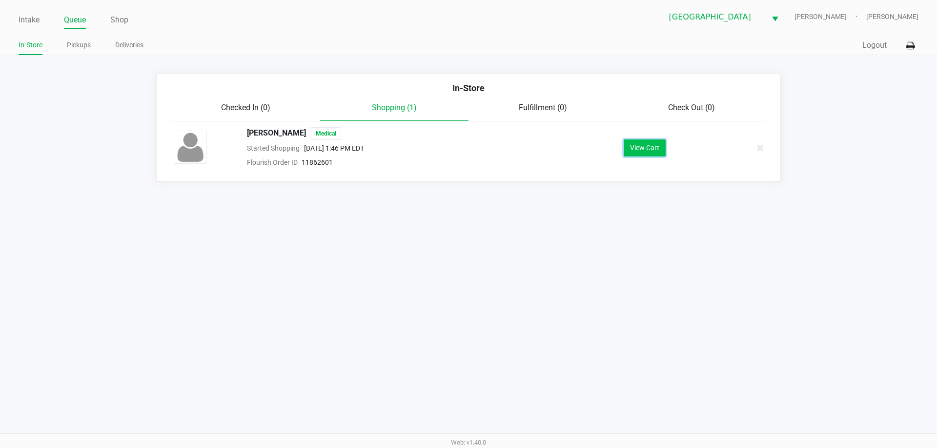
click at [640, 146] on button "View Cart" at bounding box center [644, 148] width 42 height 17
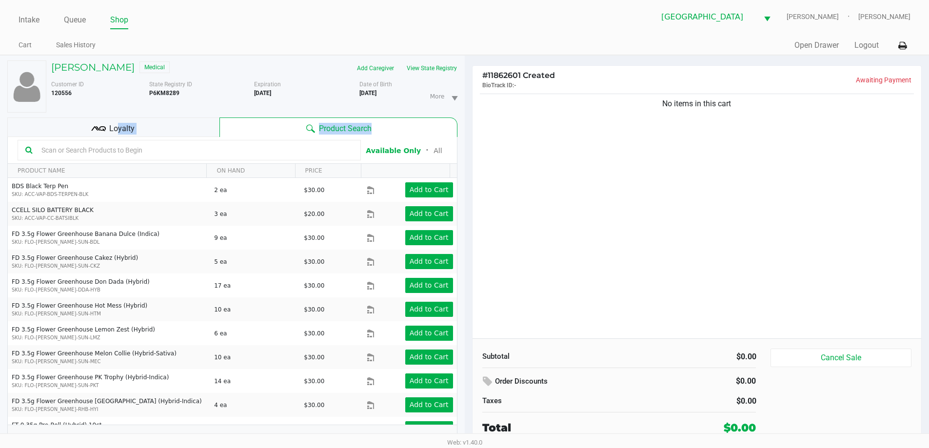
click at [112, 138] on div "MELANIE BERGER Medical Add Caregiver View State Registry Customer ID 120556 Sta…" at bounding box center [232, 257] width 450 height 403
click at [107, 148] on input "text" at bounding box center [196, 150] width 316 height 15
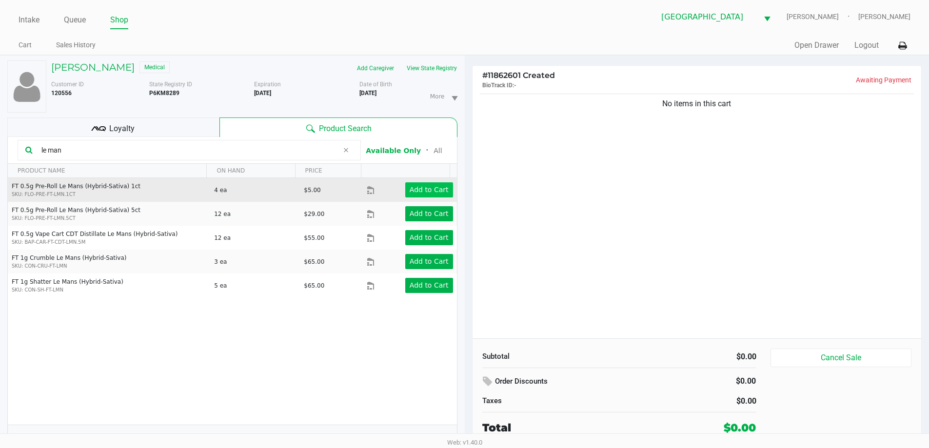
type input "le man"
click at [431, 193] on app-button-loader "Add to Cart" at bounding box center [429, 190] width 39 height 8
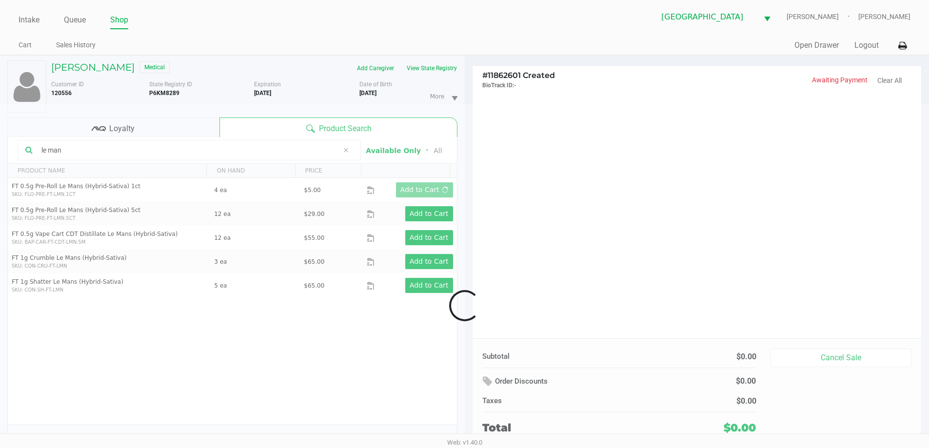
click at [632, 326] on div at bounding box center [464, 305] width 929 height 403
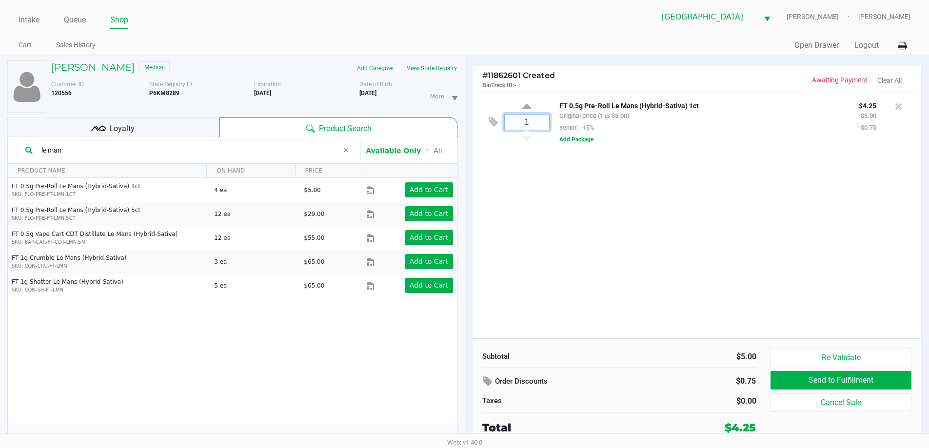
click at [522, 119] on input "1" at bounding box center [527, 122] width 44 height 15
type input "4"
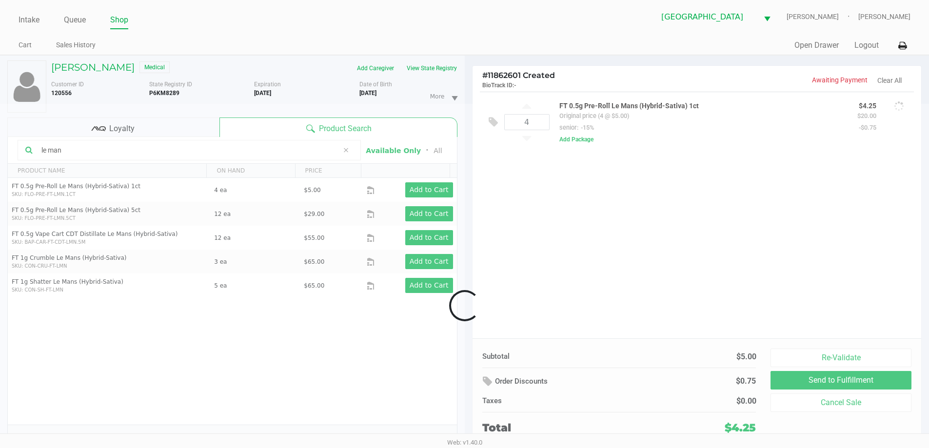
drag, startPoint x: 567, startPoint y: 272, endPoint x: 559, endPoint y: 264, distance: 11.0
click at [567, 270] on div "Loading MELANIE BERGER Medical Add Caregiver View State Registry Customer ID 12…" at bounding box center [464, 256] width 929 height 403
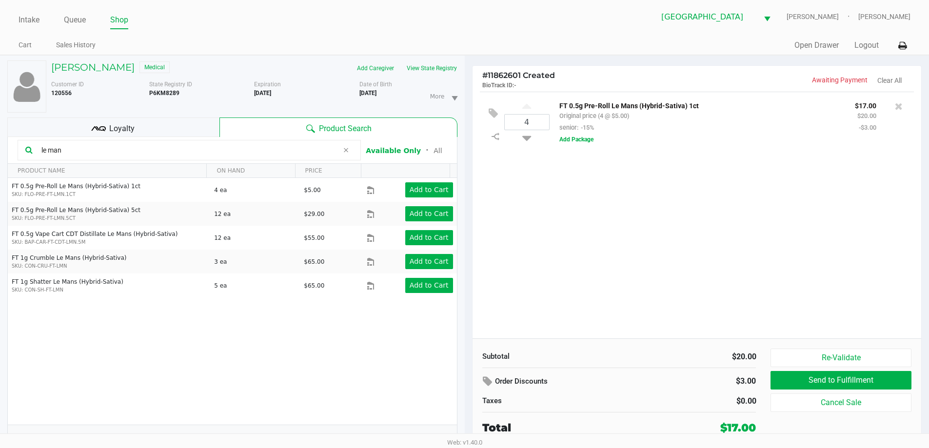
click at [698, 279] on div "4 FT 0.5g Pre-Roll Le Mans (Hybrid-Sativa) 1ct Original price (4 @ $5.00) senio…" at bounding box center [697, 215] width 449 height 247
click at [901, 106] on icon at bounding box center [899, 106] width 8 height 10
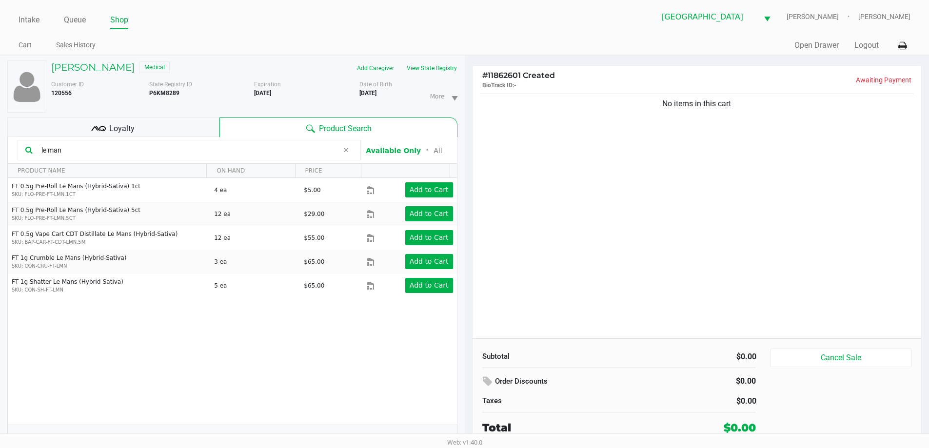
drag, startPoint x: 110, startPoint y: 147, endPoint x: 0, endPoint y: 165, distance: 111.7
click at [0, 148] on div "MELANIE BERGER Medical Add Caregiver View State Registry Customer ID 120556 Sta…" at bounding box center [232, 257] width 465 height 403
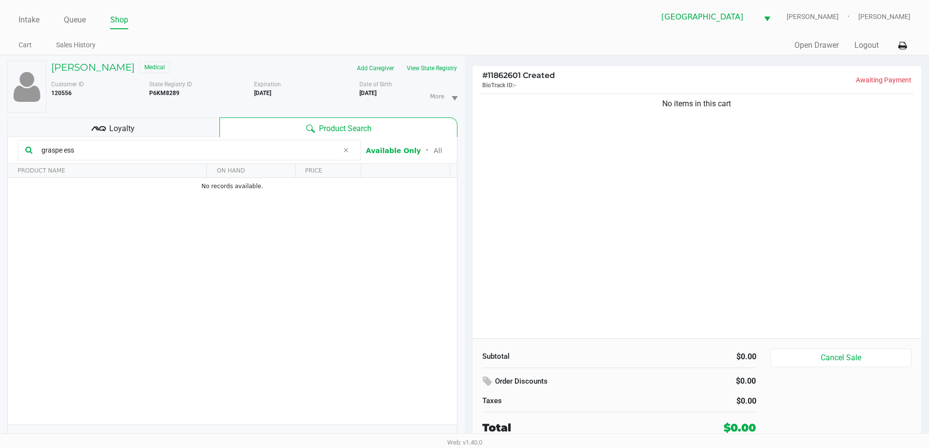
click at [53, 150] on input "graspe ess" at bounding box center [188, 150] width 301 height 15
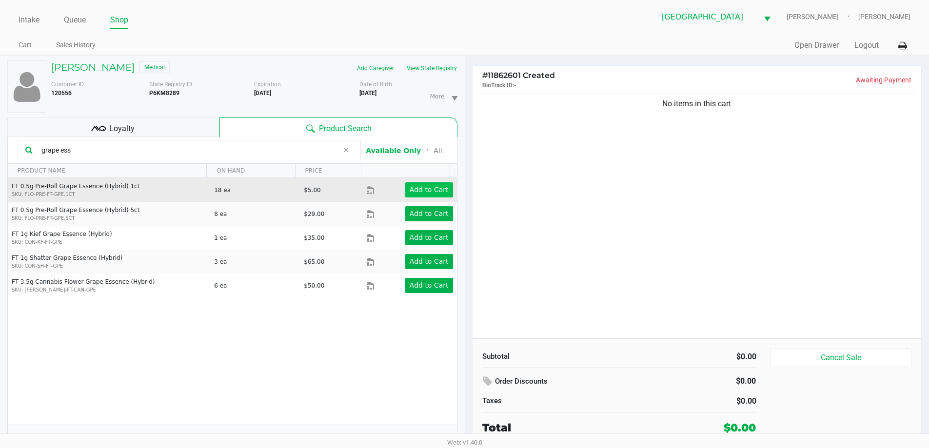
type input "grape ess"
click at [430, 191] on app-button-loader "Add to Cart" at bounding box center [429, 190] width 39 height 8
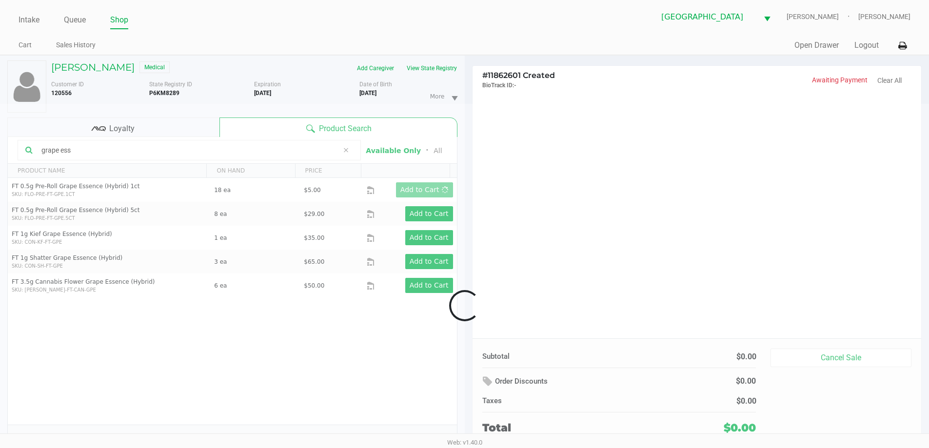
click at [522, 241] on div at bounding box center [464, 305] width 929 height 403
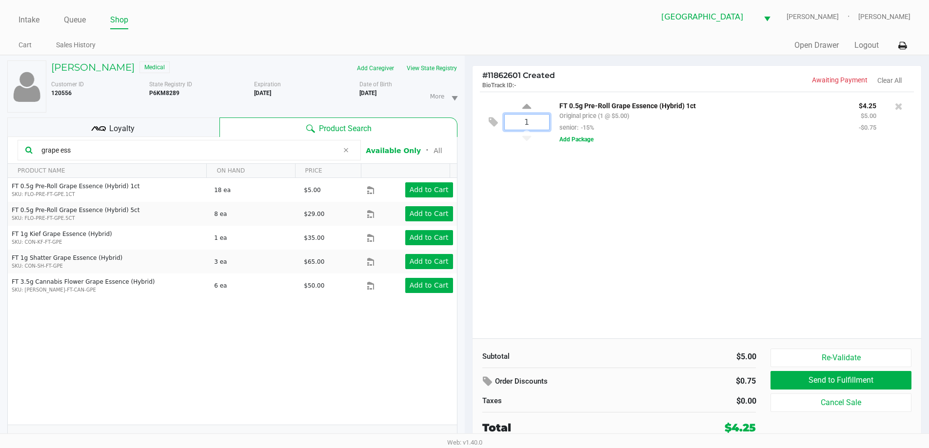
click at [537, 128] on input "1" at bounding box center [527, 122] width 44 height 15
type input "10"
click at [552, 227] on div "MELANIE BERGER Medical Add Caregiver View State Registry Customer ID 120556 Sta…" at bounding box center [464, 256] width 929 height 403
click at [493, 380] on icon at bounding box center [489, 381] width 12 height 11
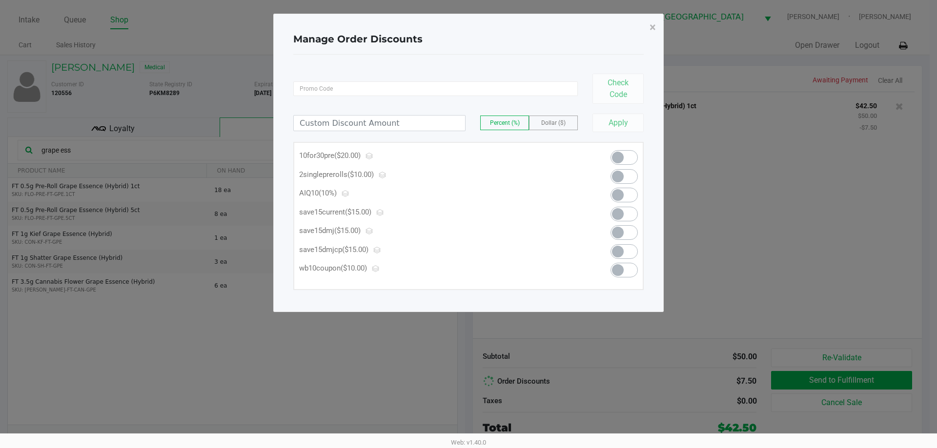
click at [630, 157] on span at bounding box center [623, 157] width 27 height 15
click at [654, 30] on span "×" at bounding box center [652, 27] width 6 height 14
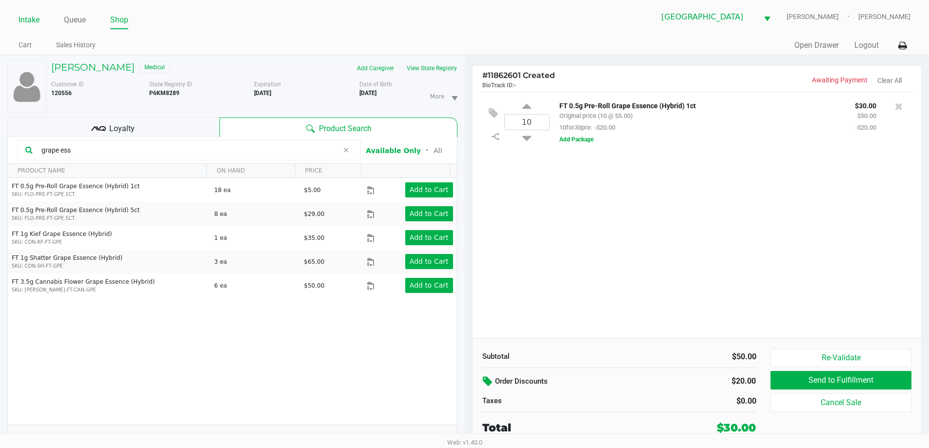
click at [35, 17] on link "Intake" at bounding box center [29, 20] width 21 height 14
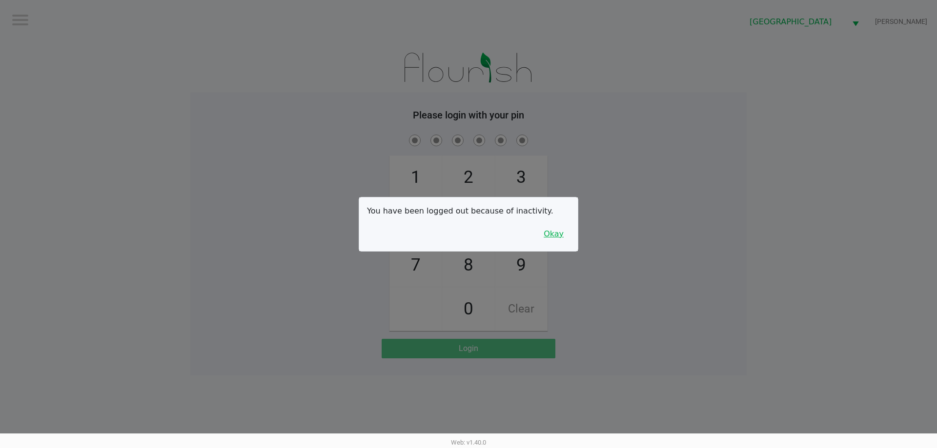
click at [564, 240] on button "Okay" at bounding box center [553, 234] width 33 height 19
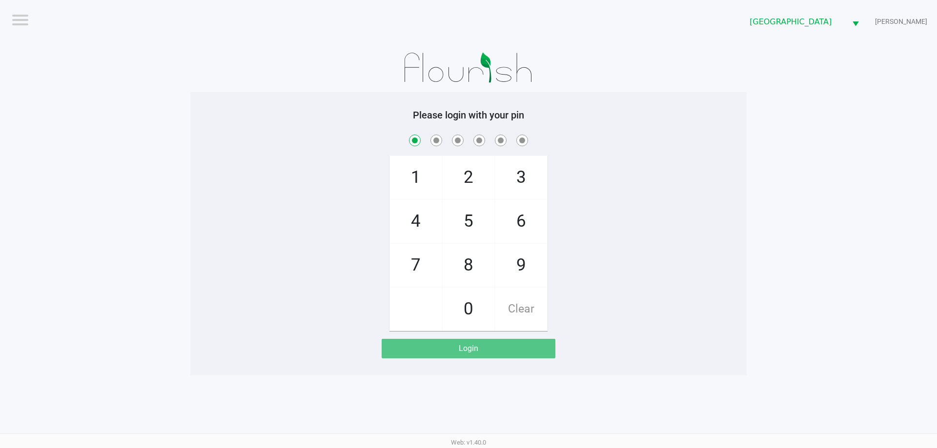
checkbox input "true"
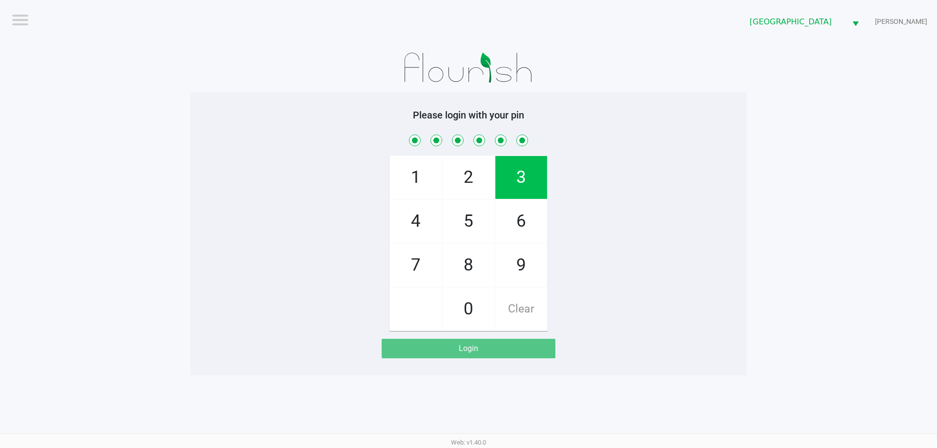
checkbox input "true"
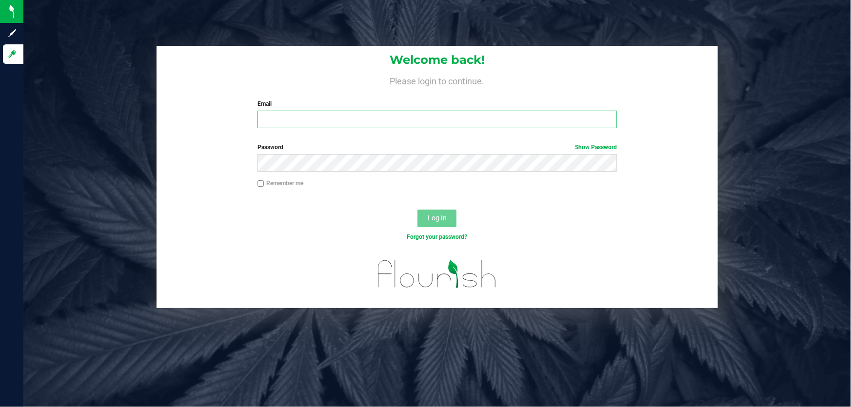
click at [348, 111] on input "Email" at bounding box center [438, 120] width 360 height 18
type input "[EMAIL_ADDRESS][DOMAIN_NAME]"
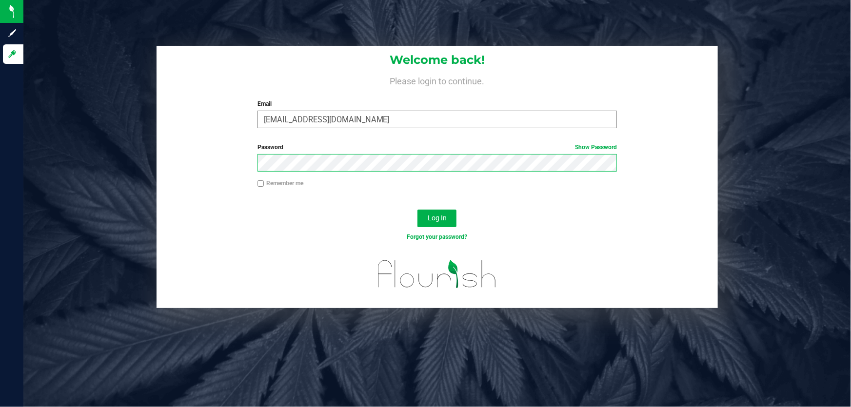
click at [418, 210] on button "Log In" at bounding box center [437, 219] width 39 height 18
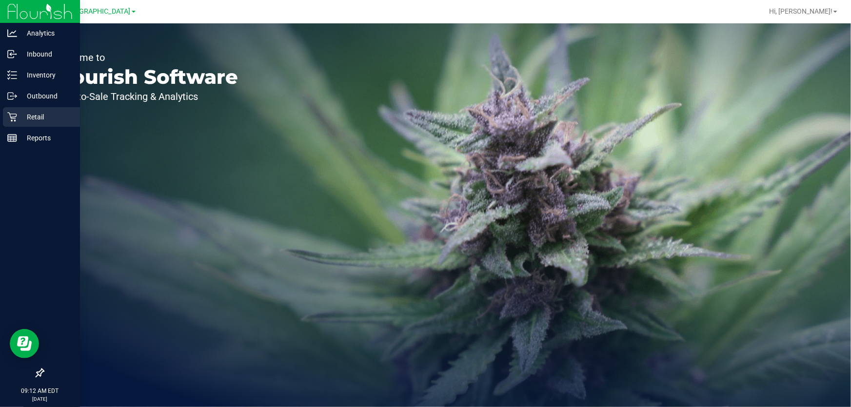
click at [47, 117] on p "Retail" at bounding box center [46, 117] width 59 height 12
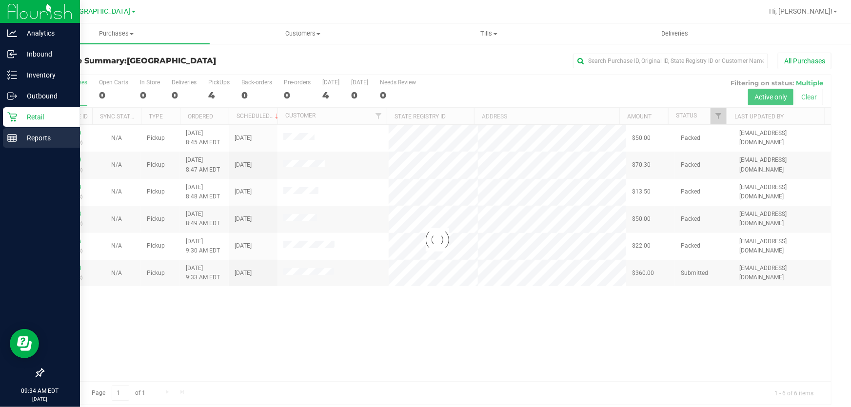
click at [29, 141] on p "Reports" at bounding box center [46, 138] width 59 height 12
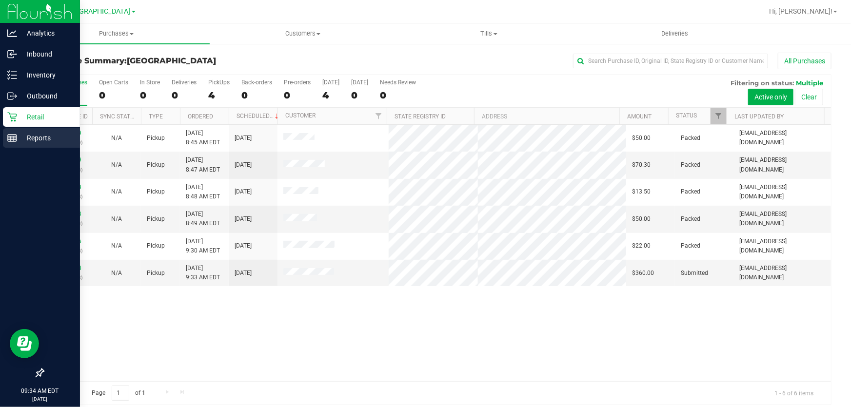
click at [32, 133] on p "Reports" at bounding box center [46, 138] width 59 height 12
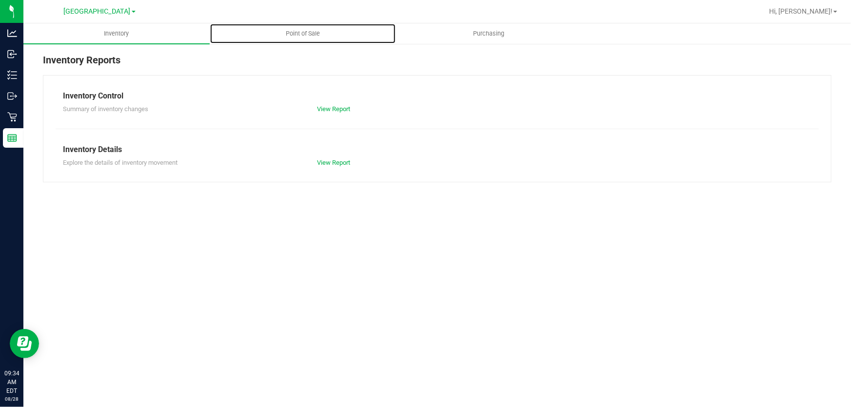
click at [303, 34] on span "Point of Sale" at bounding box center [303, 33] width 60 height 9
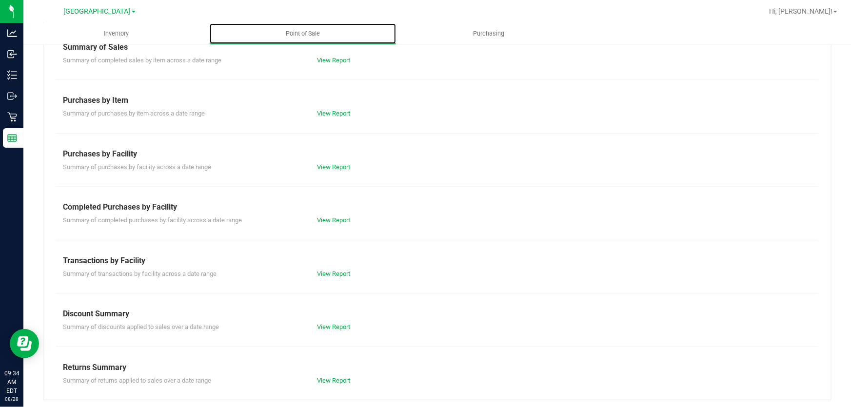
scroll to position [104, 0]
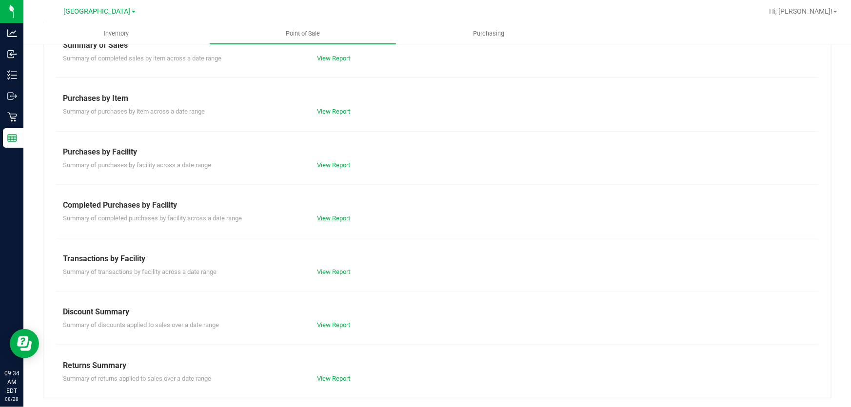
click at [334, 220] on link "View Report" at bounding box center [334, 218] width 33 height 7
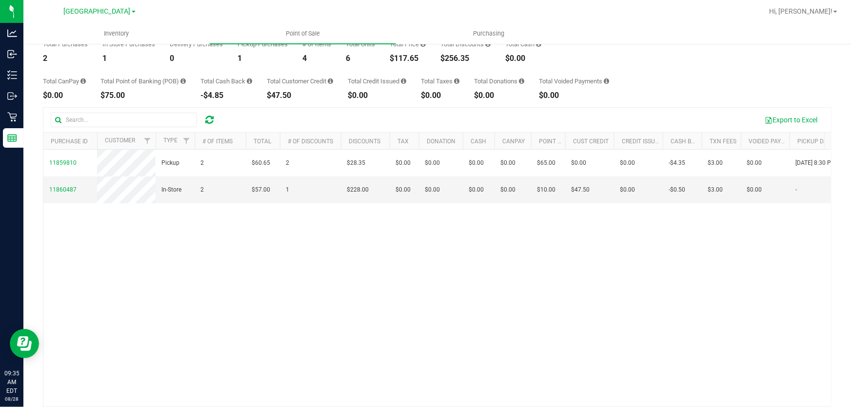
scroll to position [88, 0]
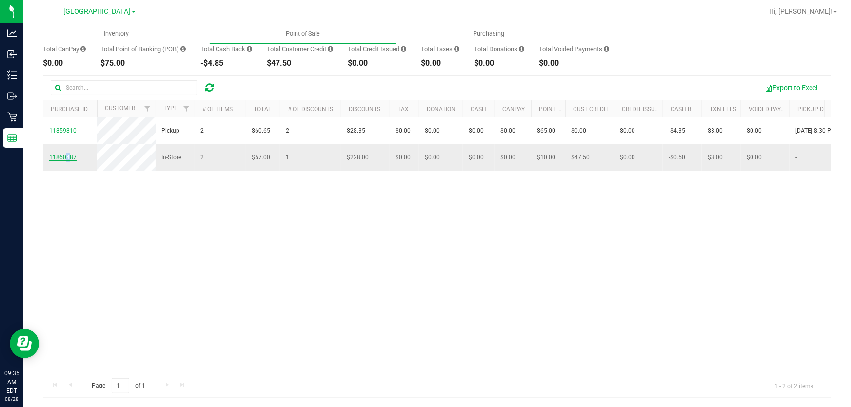
click at [67, 161] on span "11860487" at bounding box center [62, 157] width 27 height 7
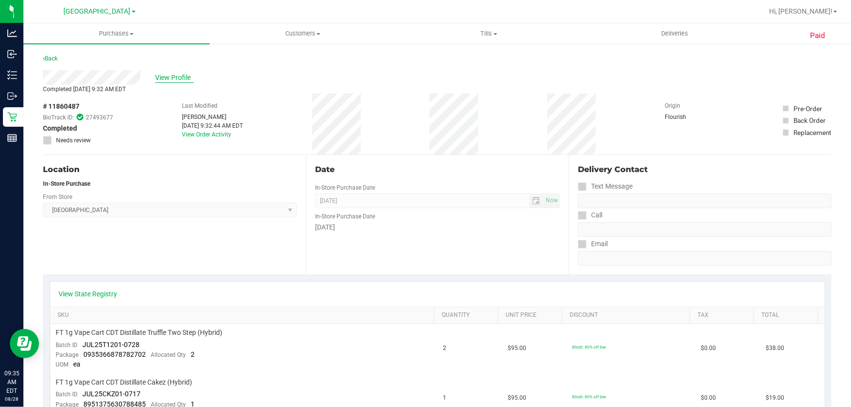
click at [181, 78] on span "View Profile" at bounding box center [174, 78] width 39 height 10
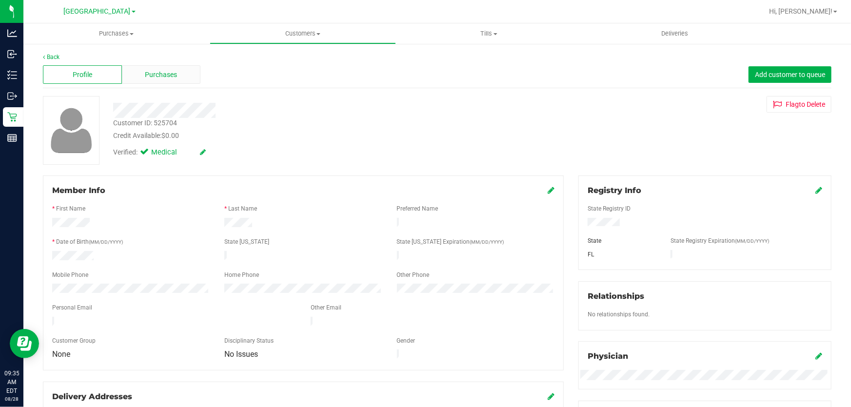
click at [169, 74] on span "Purchases" at bounding box center [161, 75] width 32 height 10
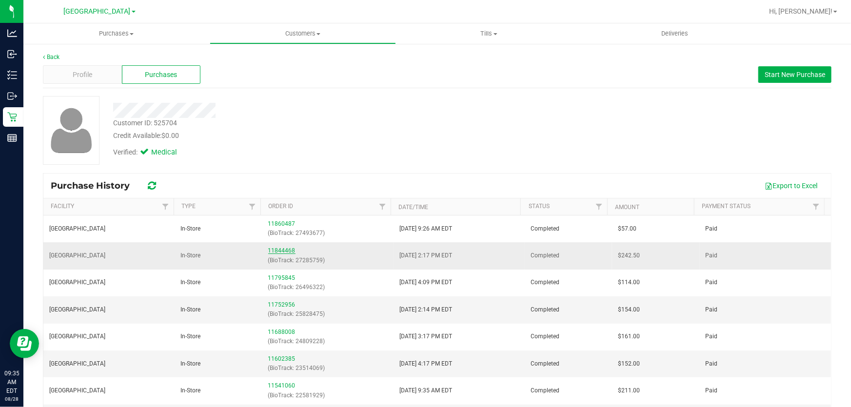
click at [273, 250] on link "11844468" at bounding box center [281, 250] width 27 height 7
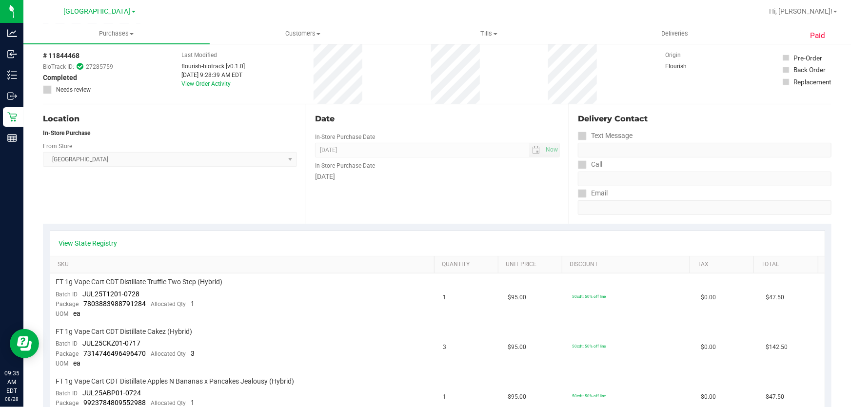
scroll to position [221, 0]
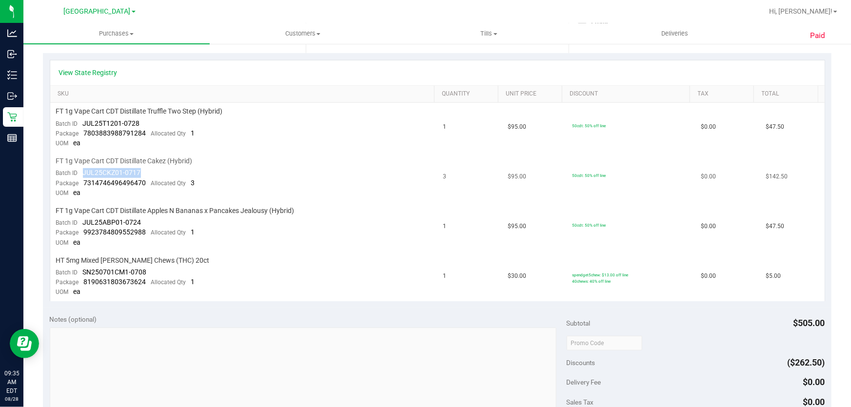
drag, startPoint x: 83, startPoint y: 173, endPoint x: 148, endPoint y: 169, distance: 65.5
click at [148, 169] on td "FT 1g Vape Cart CDT Distillate Cakez (Hybrid) Batch ID JUL25CKZ01-0717 Package …" at bounding box center [243, 178] width 387 height 50
copy span "JUL25CKZ01-0717"
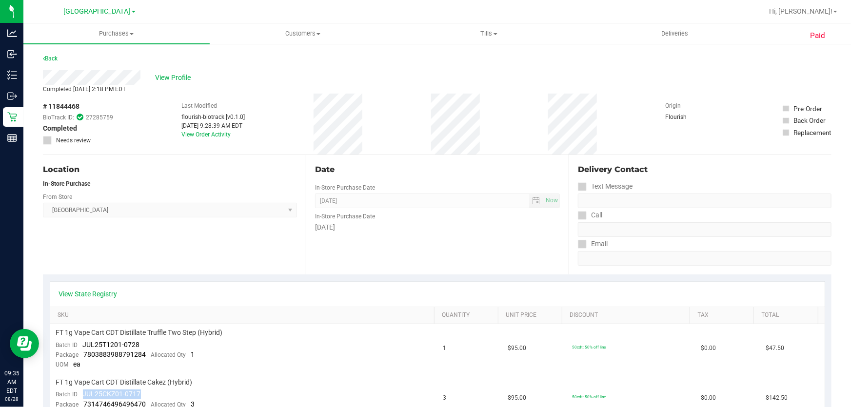
drag, startPoint x: 48, startPoint y: 106, endPoint x: 87, endPoint y: 105, distance: 39.0
click at [87, 105] on div "# 11844468 BioTrack ID: 27285759 Completed Needs review" at bounding box center [78, 122] width 70 height 43
copy div "11844468"
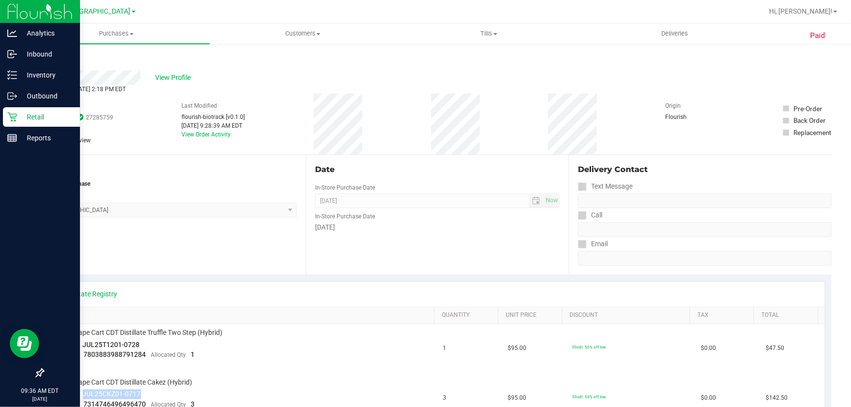
click at [44, 120] on p "Retail" at bounding box center [46, 117] width 59 height 12
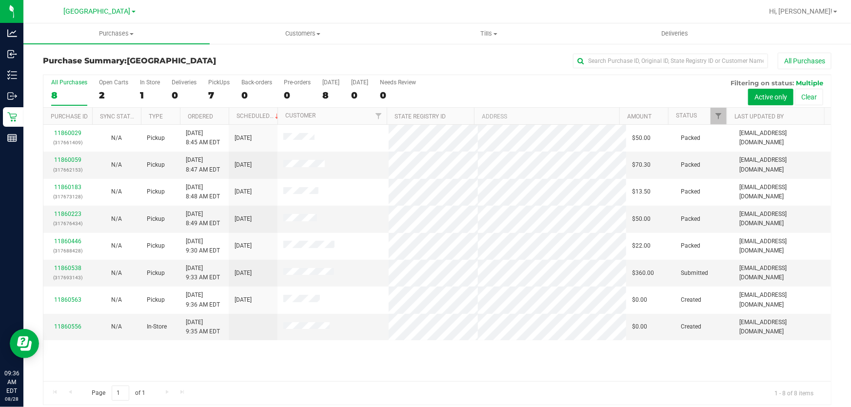
click at [371, 366] on div "11860029 (317661409) N/A Pickup 8/28/2025 8:45 AM EDT 8/28/2025 $50.00 Packed c…" at bounding box center [437, 253] width 788 height 257
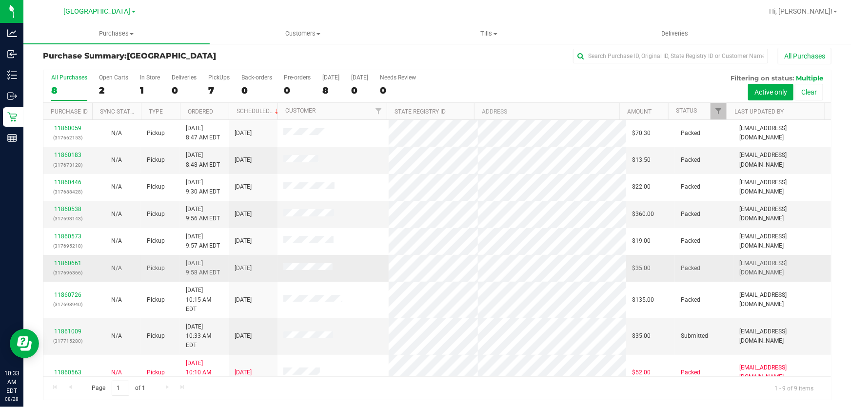
scroll to position [7, 0]
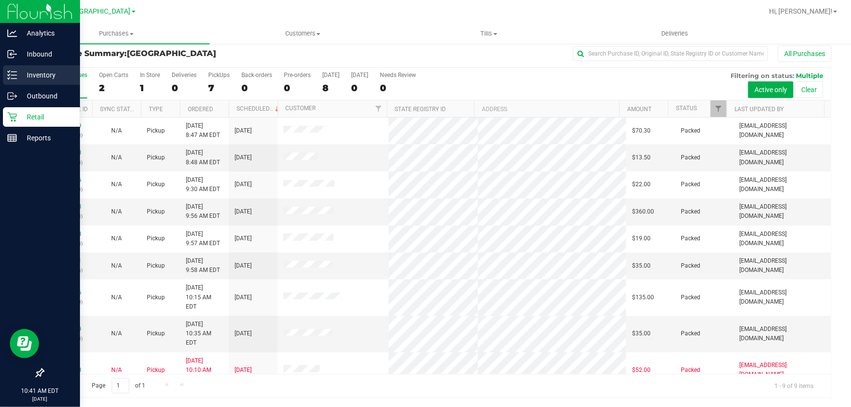
click at [44, 76] on p "Inventory" at bounding box center [46, 75] width 59 height 12
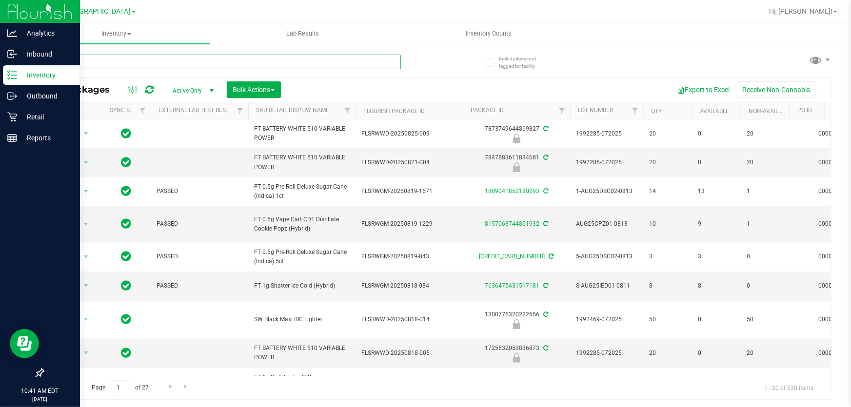
click at [115, 61] on input "text" at bounding box center [222, 62] width 358 height 15
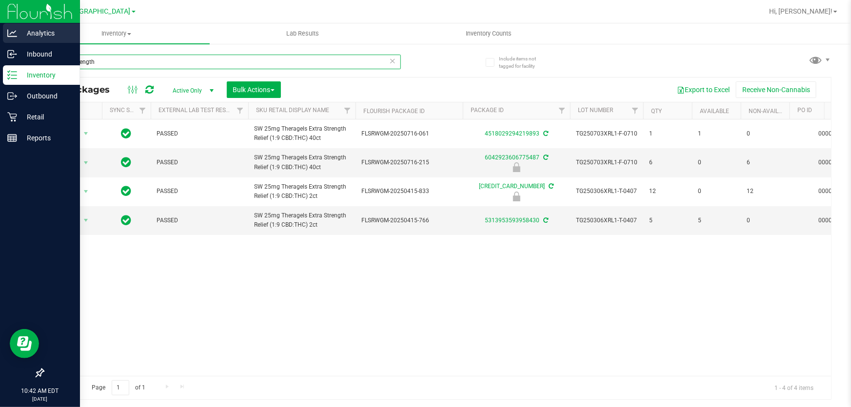
type input "extra strength"
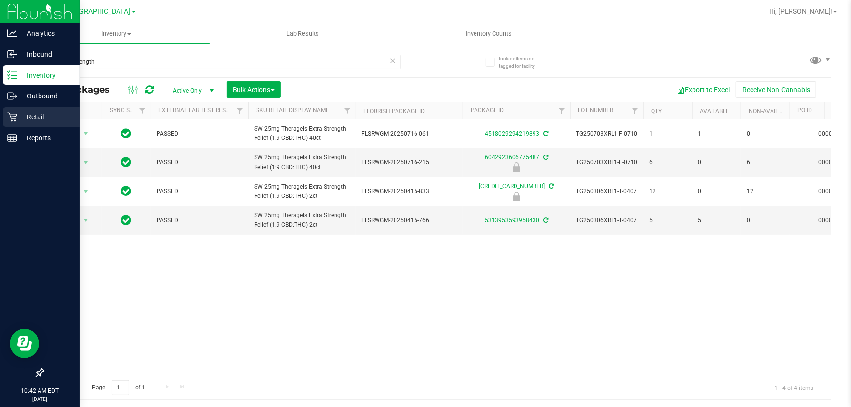
click at [26, 117] on p "Retail" at bounding box center [46, 117] width 59 height 12
